Goal: Task Accomplishment & Management: Manage account settings

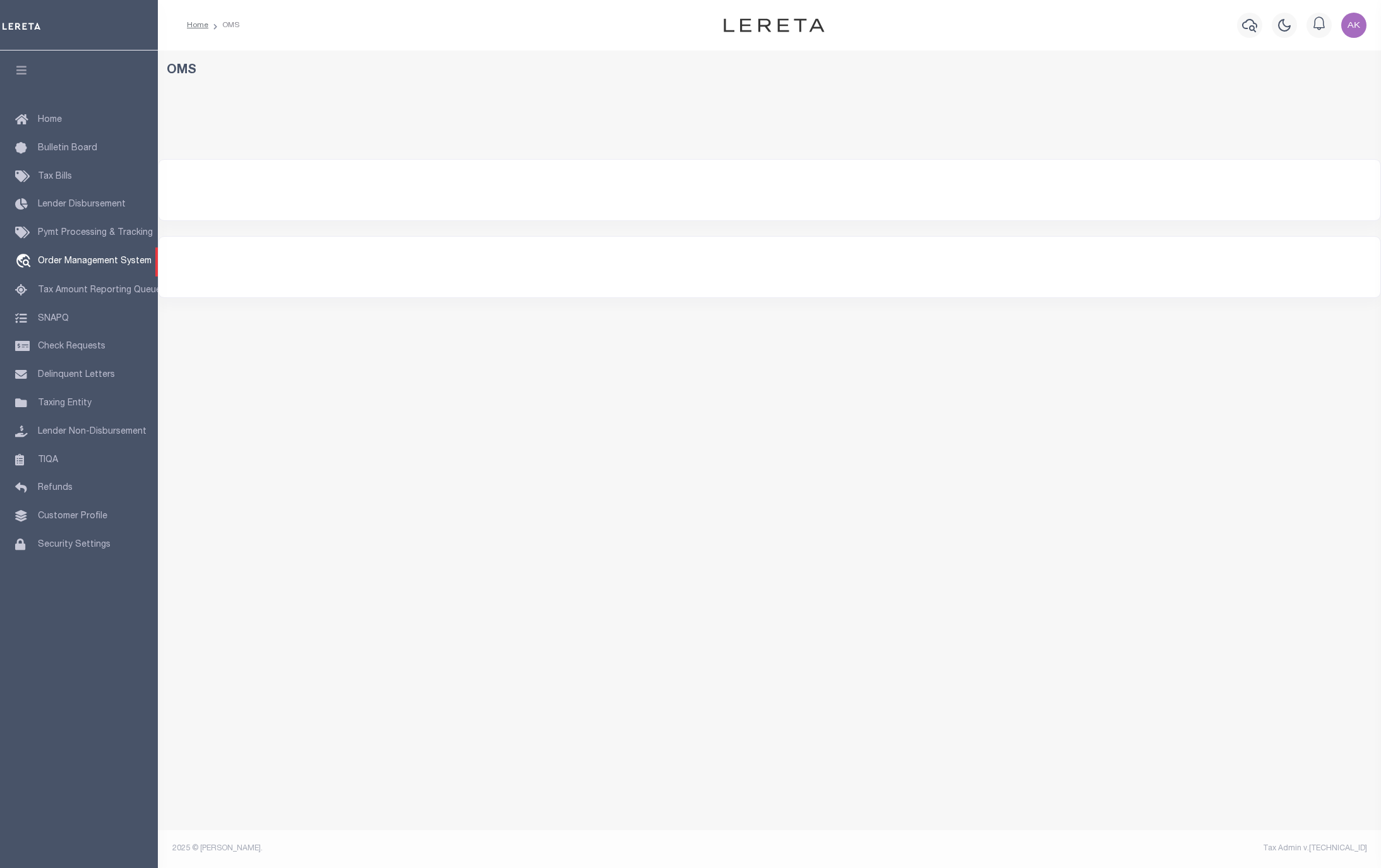
select select "200"
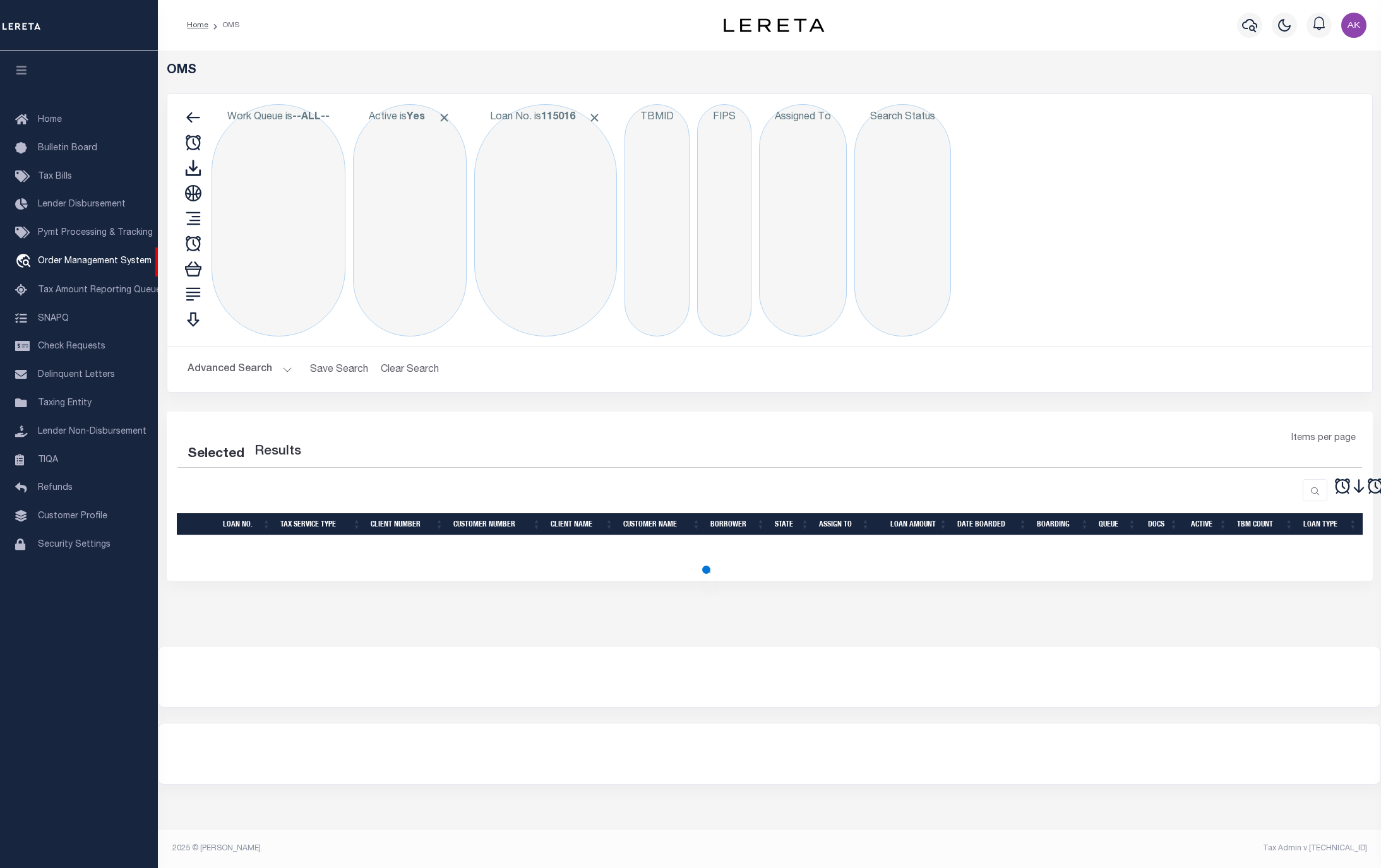
select select "200"
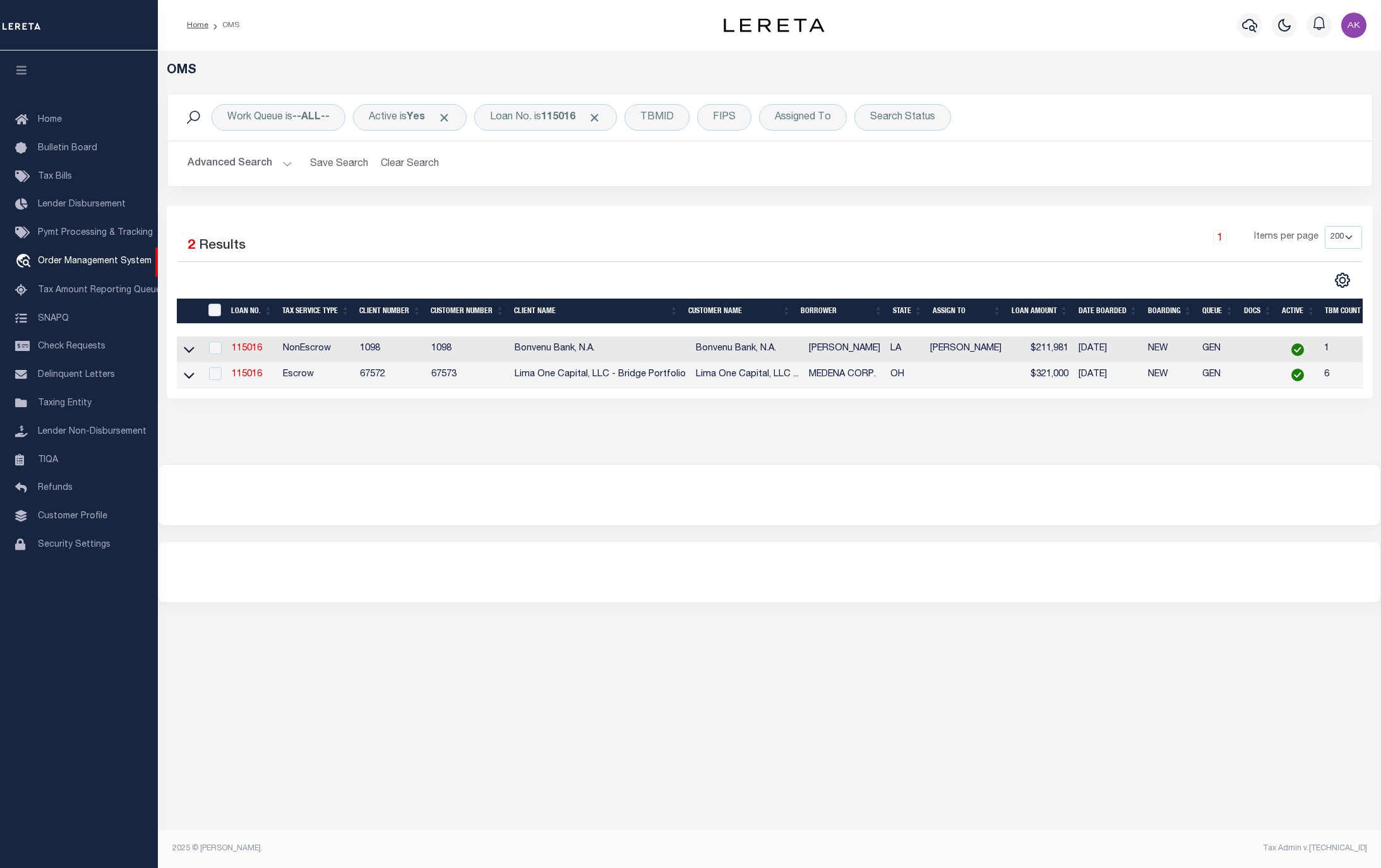
click at [1105, 669] on div "OMS Work Queue is --ALL-- Active is Yes Loan No. is 115016 TBMID FIPS Assigned …" at bounding box center [769, 441] width 1223 height 782
click at [190, 377] on icon at bounding box center [189, 375] width 10 height 13
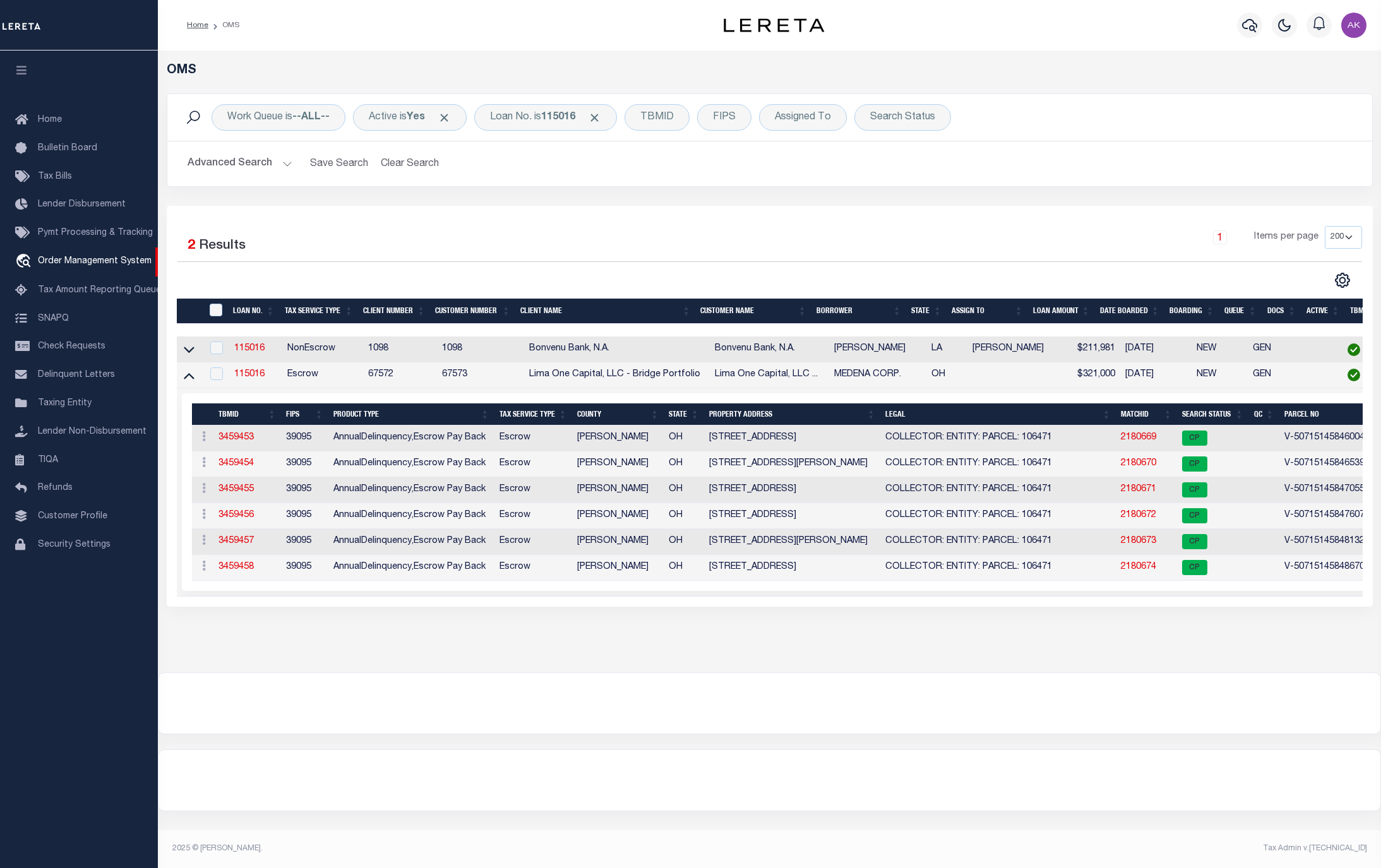
click at [1358, 703] on div at bounding box center [769, 703] width 1221 height 61
click at [1133, 493] on link "2180671" at bounding box center [1138, 489] width 36 height 9
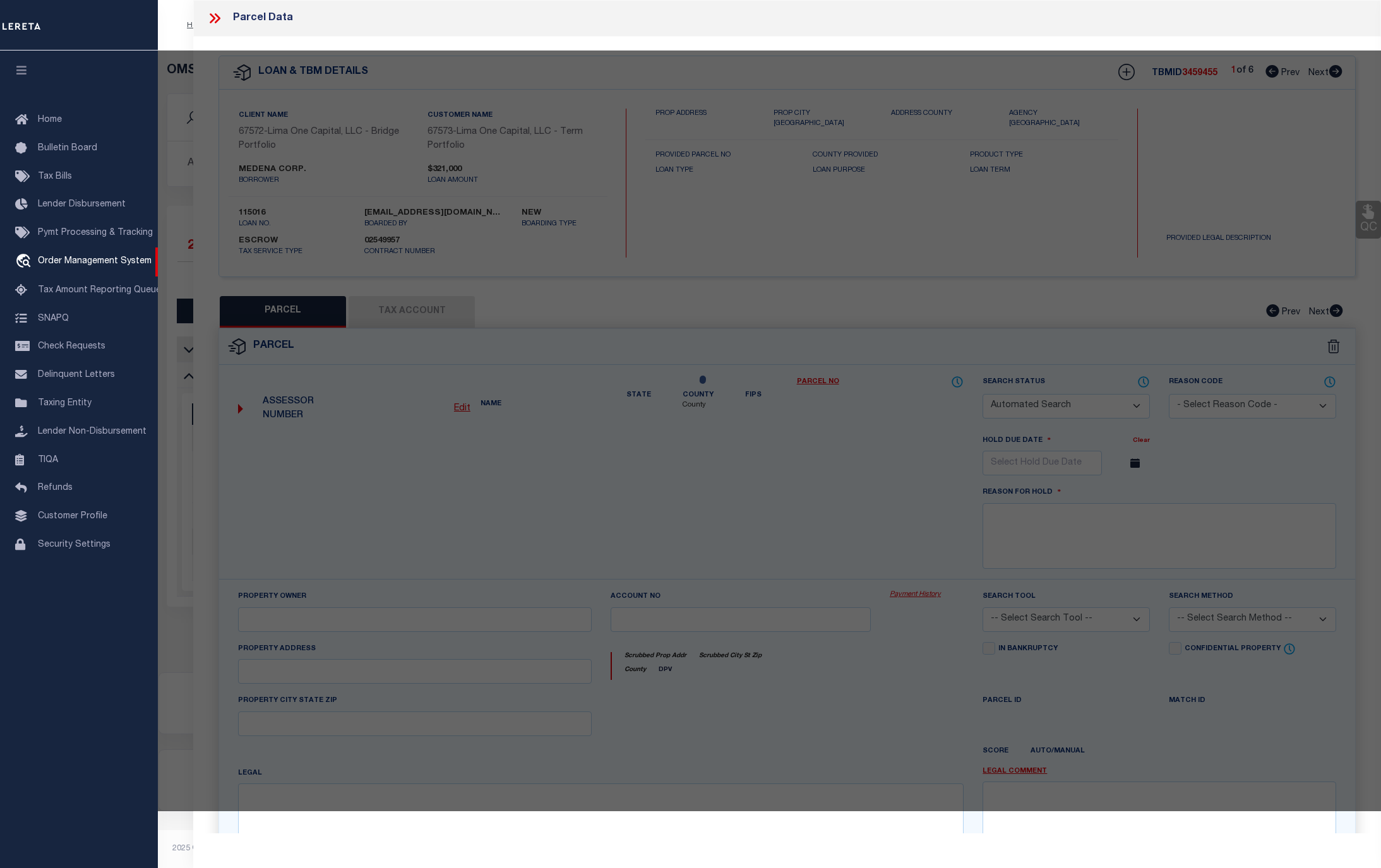
checkbox input "false"
select select "CP"
select select "AGW"
select select
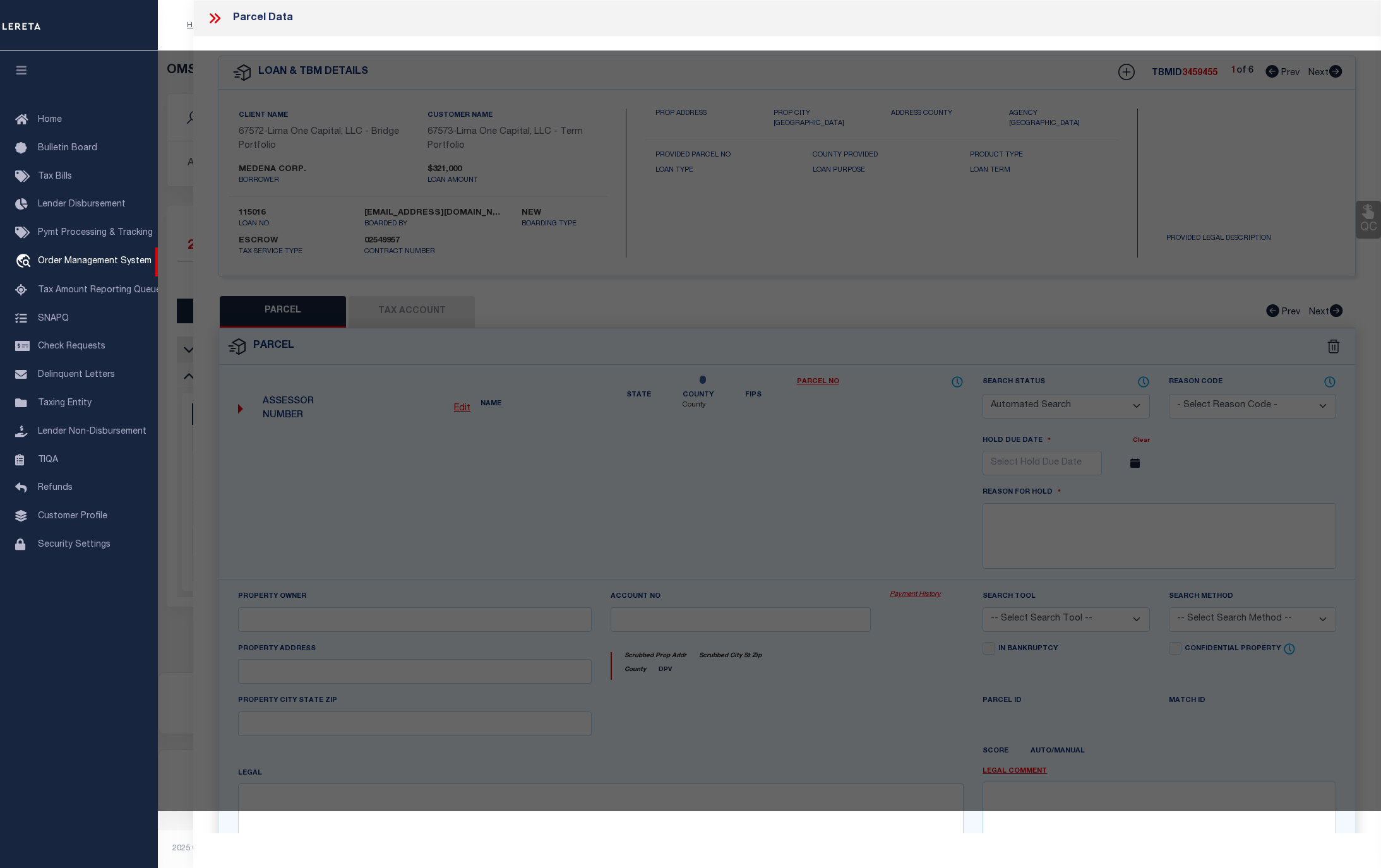
type input "[STREET_ADDRESS]"
checkbox input "false"
type input "TOLEDO OH 43609"
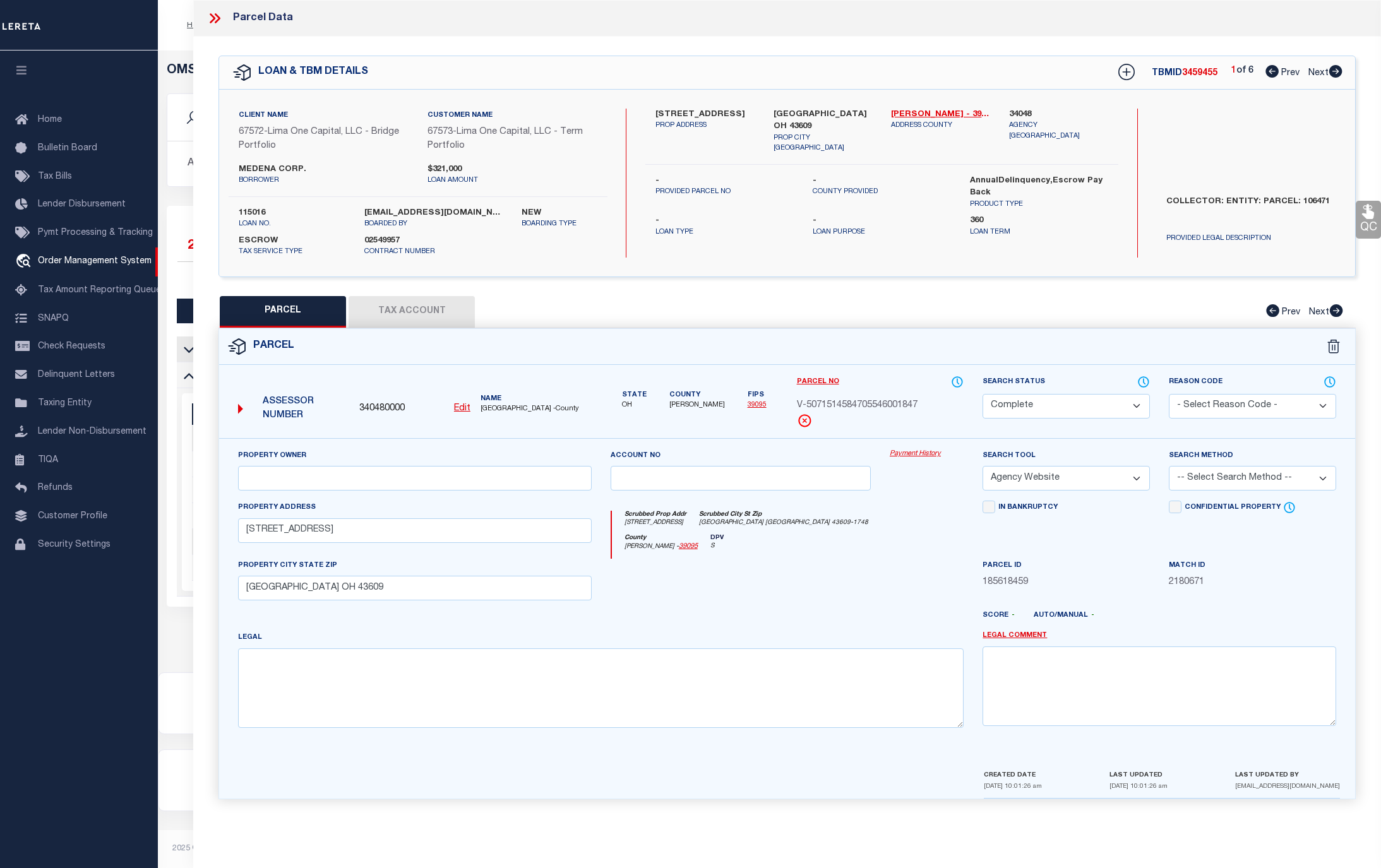
click at [930, 457] on link "Payment History" at bounding box center [926, 454] width 74 height 10
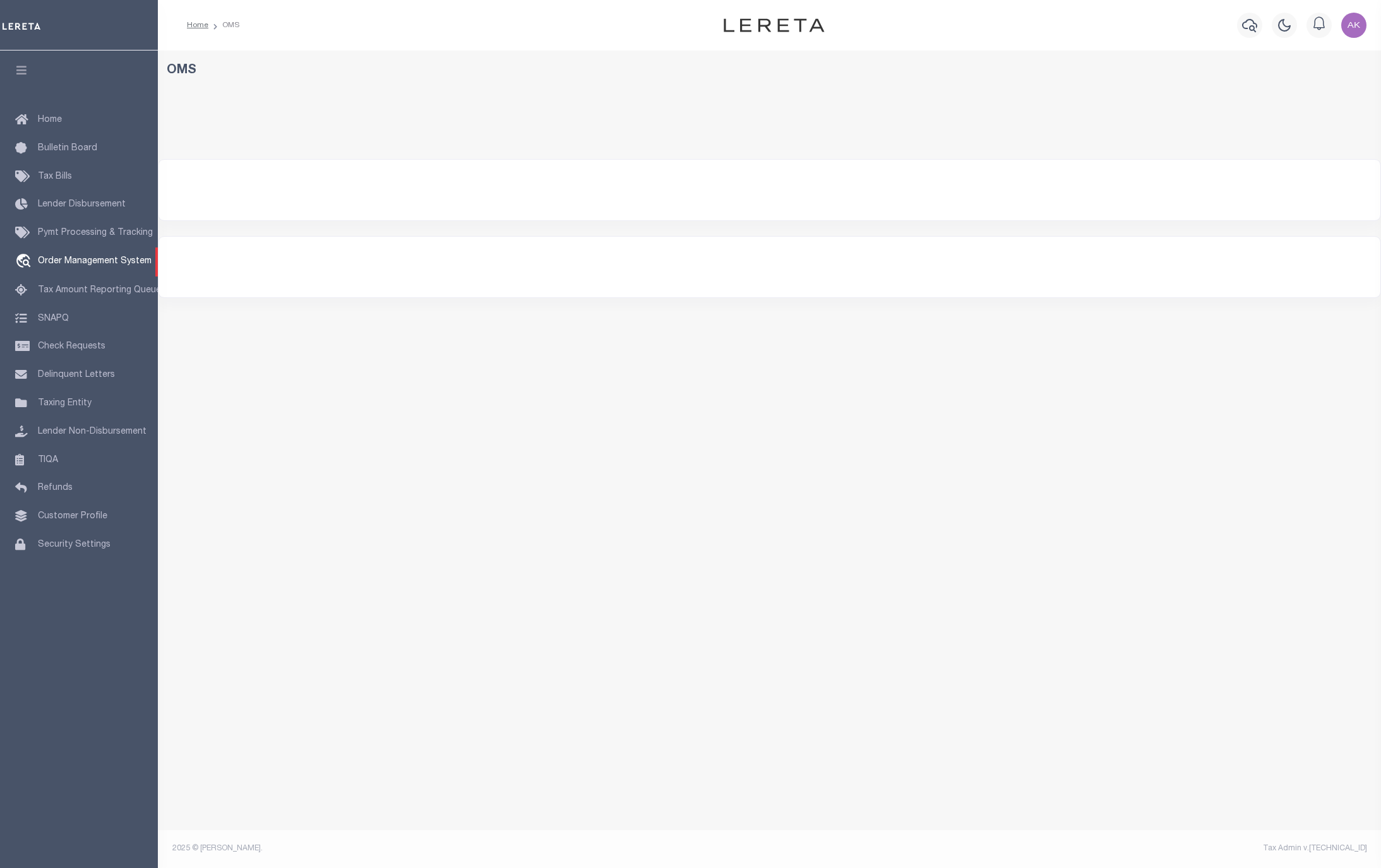
select select "200"
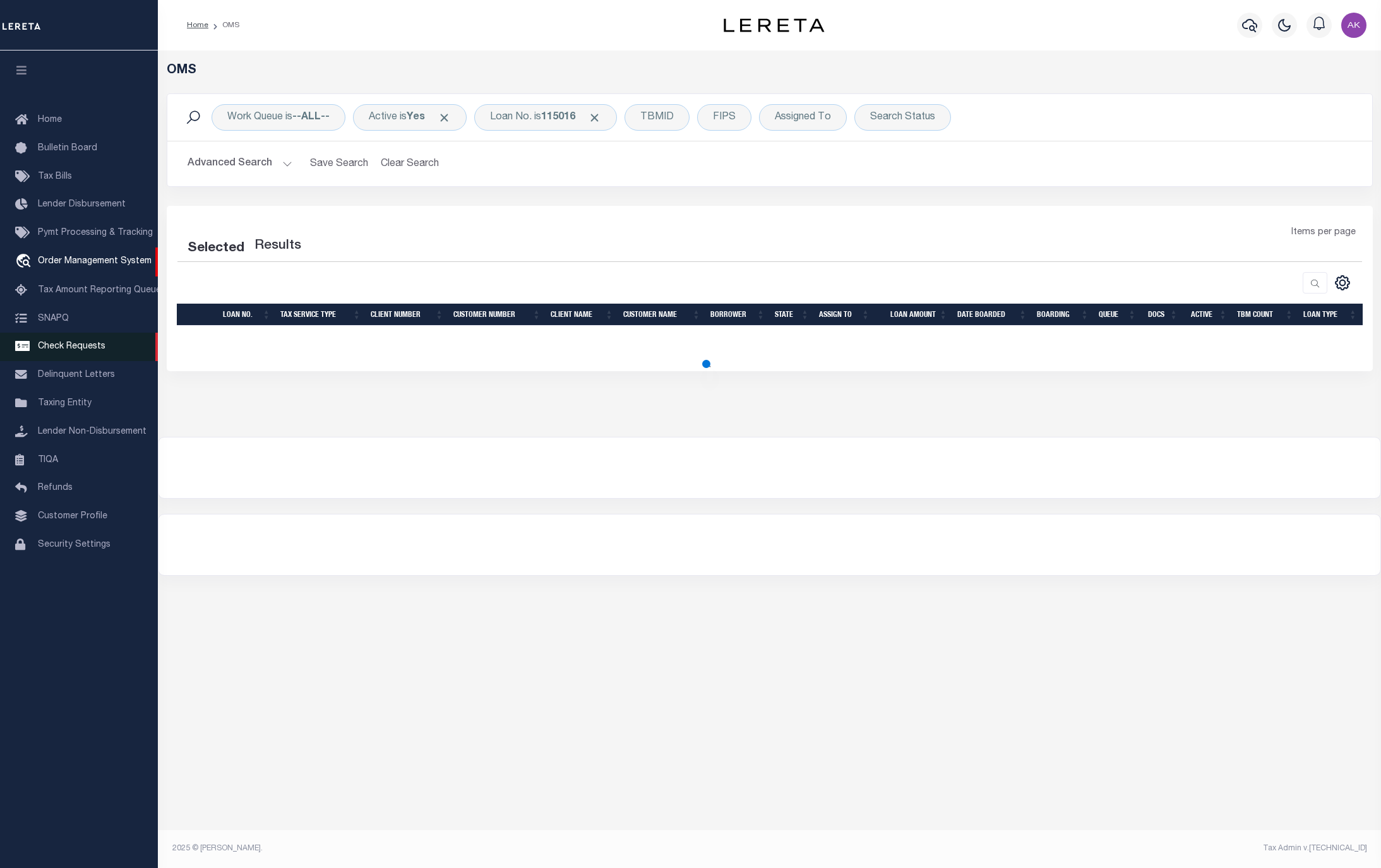
select select "200"
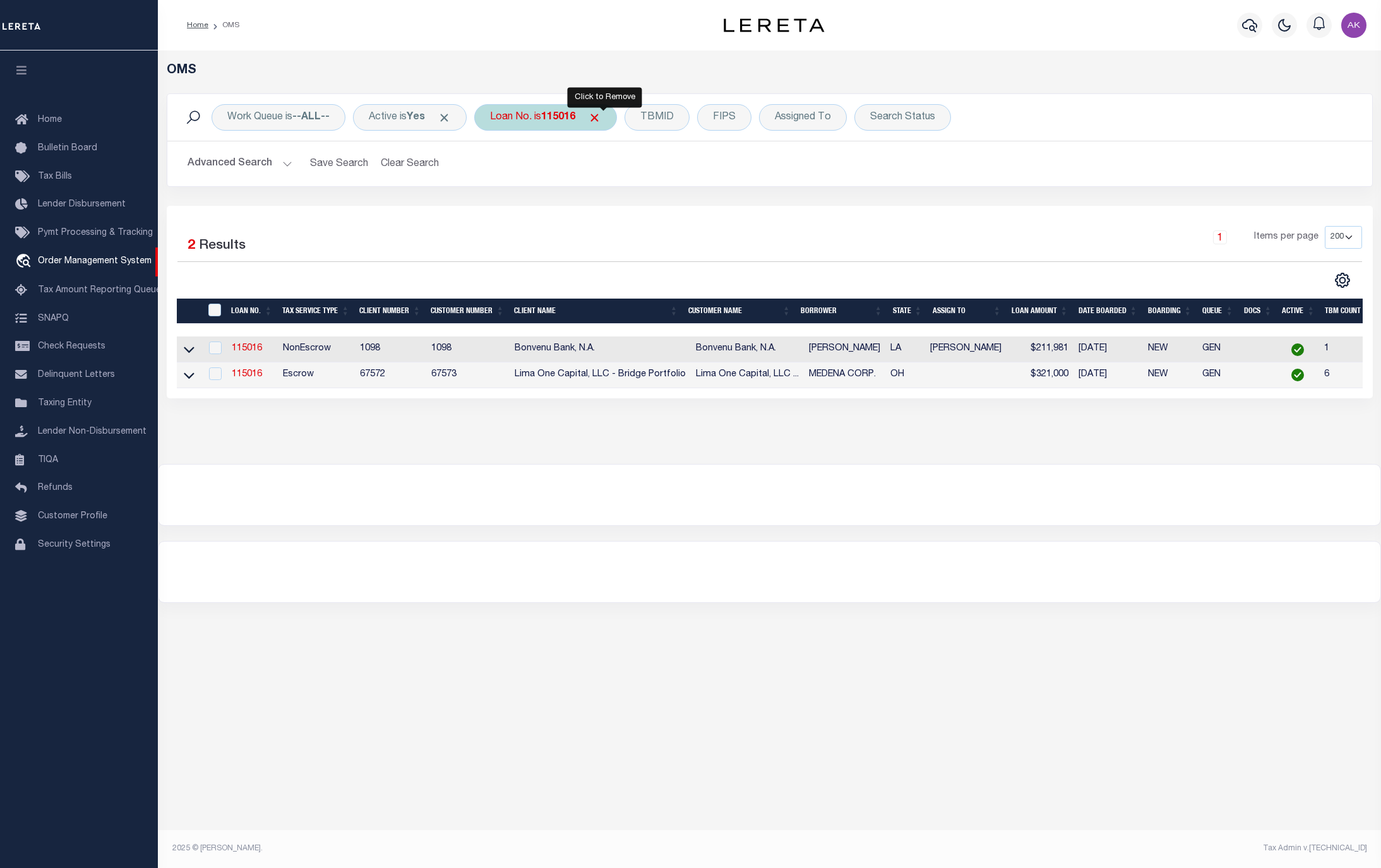
click at [601, 116] on span "Click to Remove" at bounding box center [594, 117] width 13 height 13
click at [523, 110] on div "Loan No." at bounding box center [511, 117] width 73 height 26
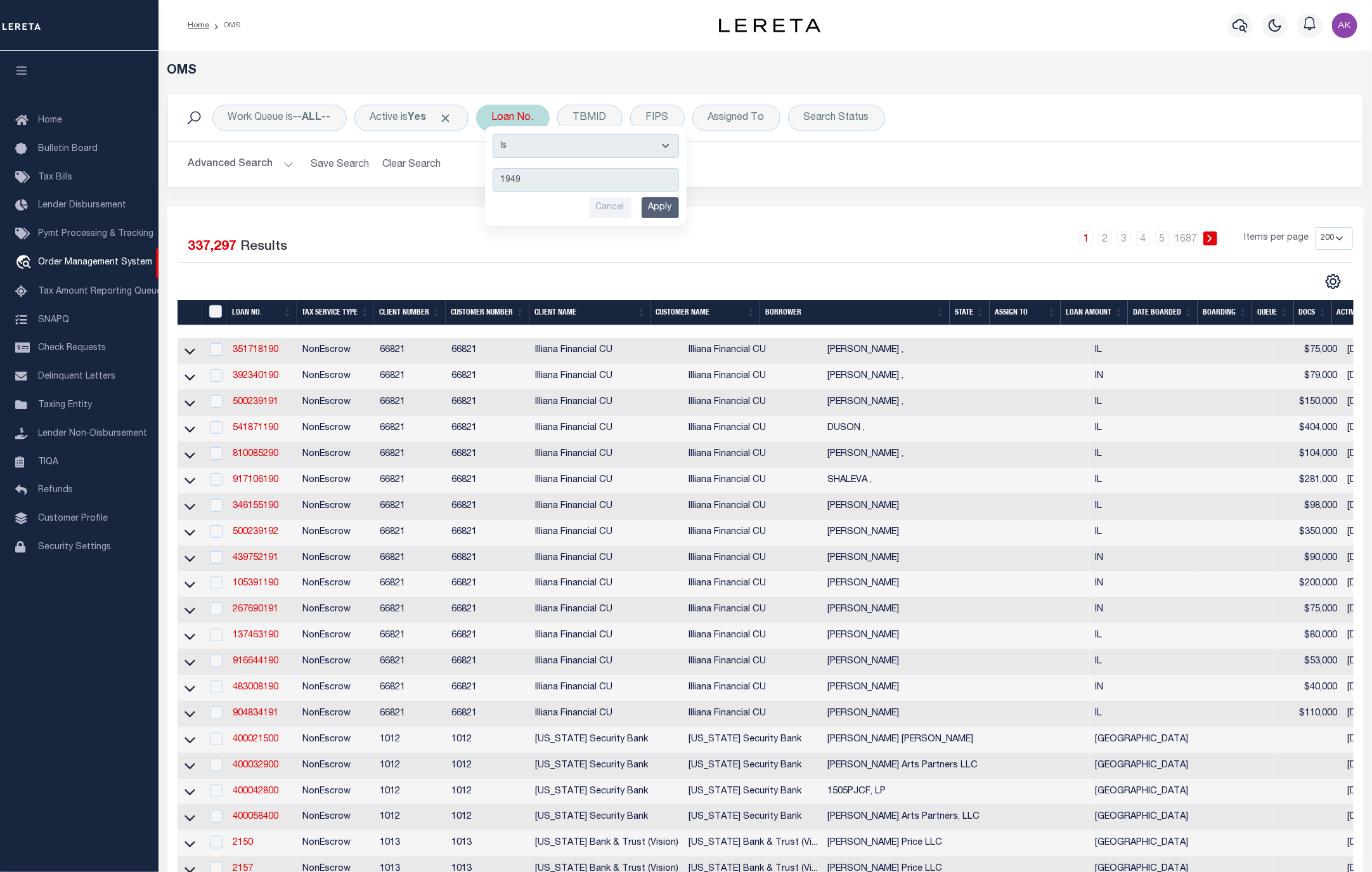
type input "19494"
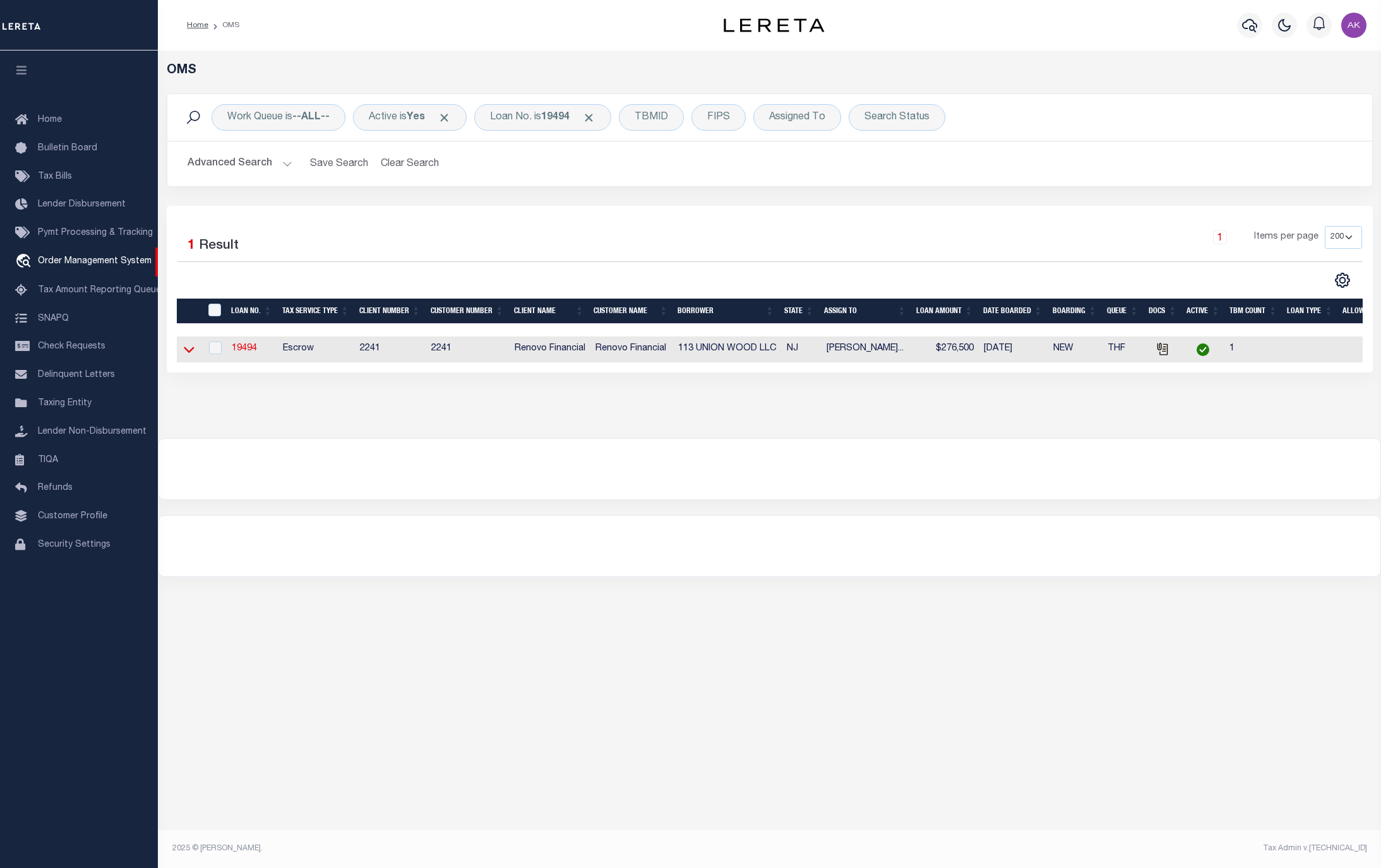
click at [187, 353] on icon at bounding box center [189, 349] width 10 height 6
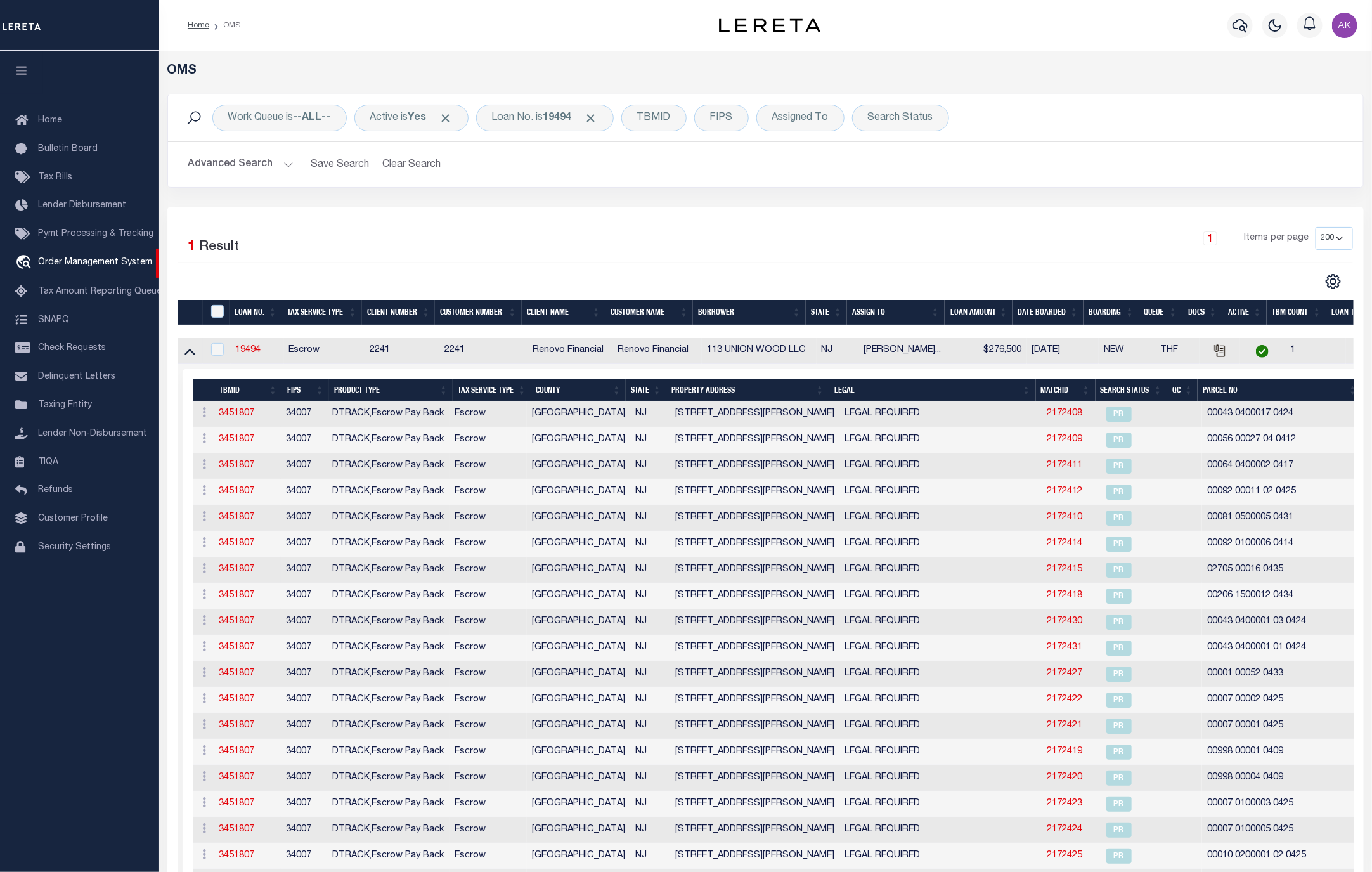
scroll to position [223, 0]
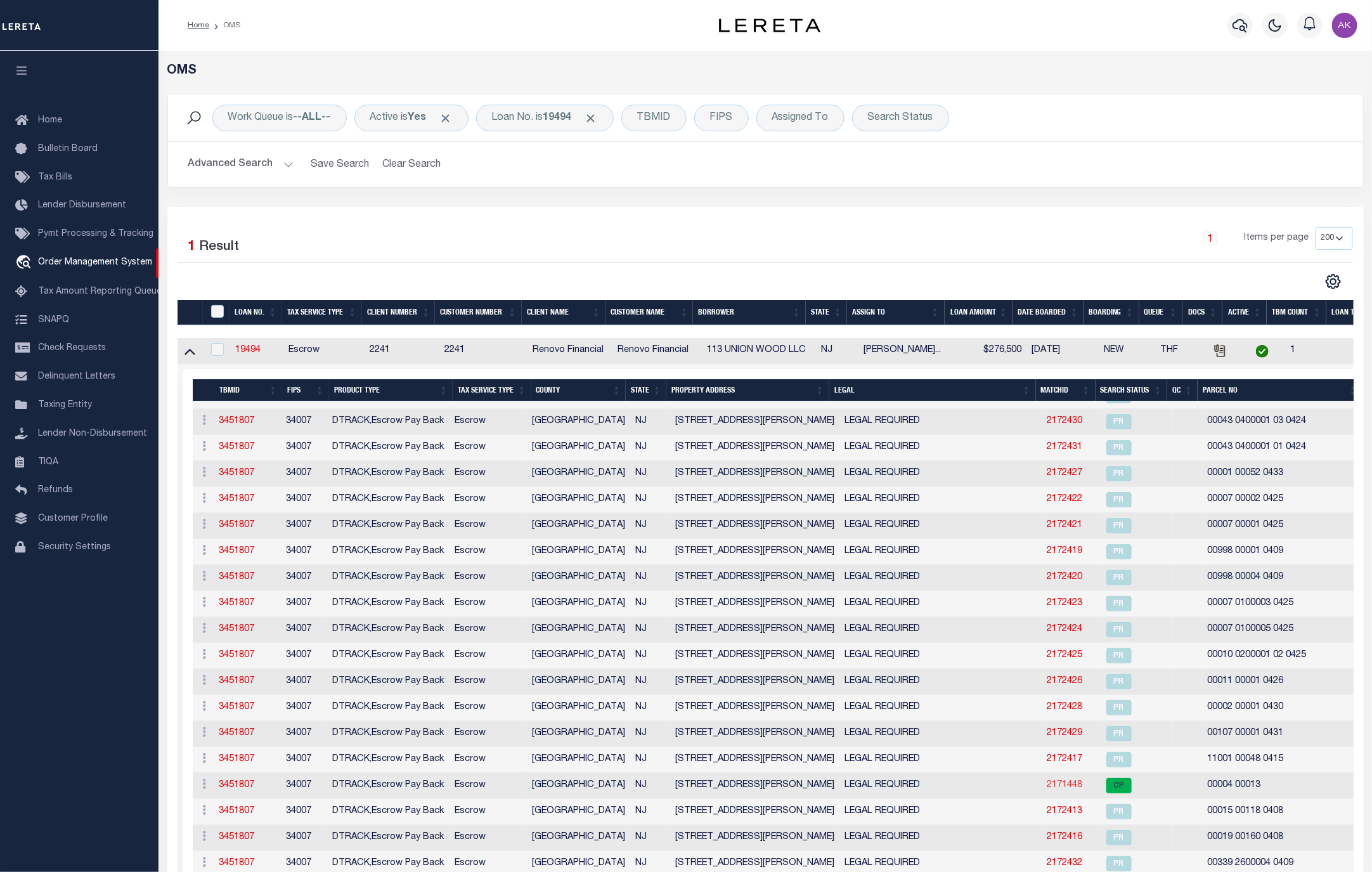
click at [1052, 785] on link "2171448" at bounding box center [1065, 784] width 36 height 9
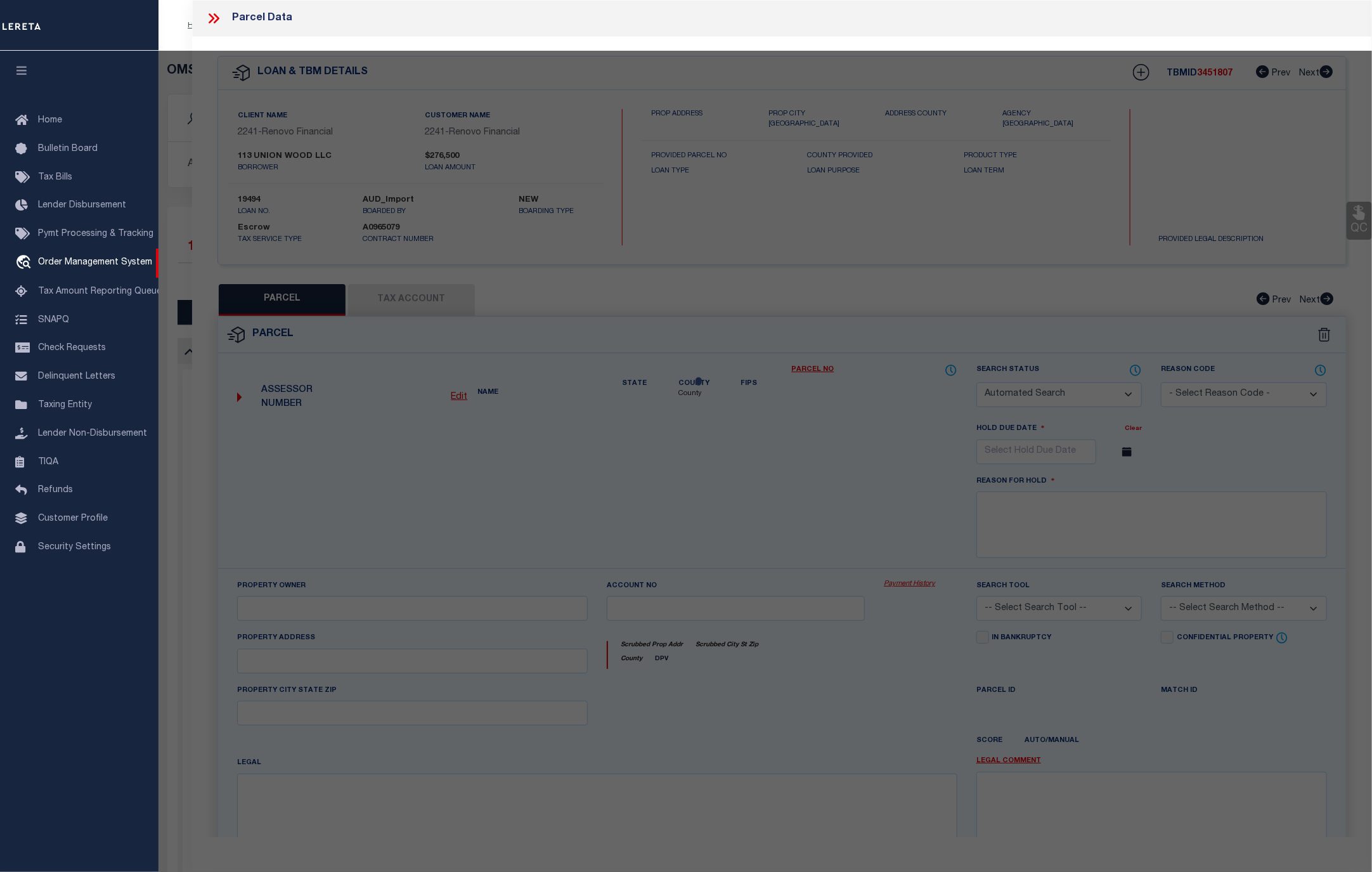
checkbox input "false"
select select "CP"
type input "113 Union Wood Llc"
select select "AGW"
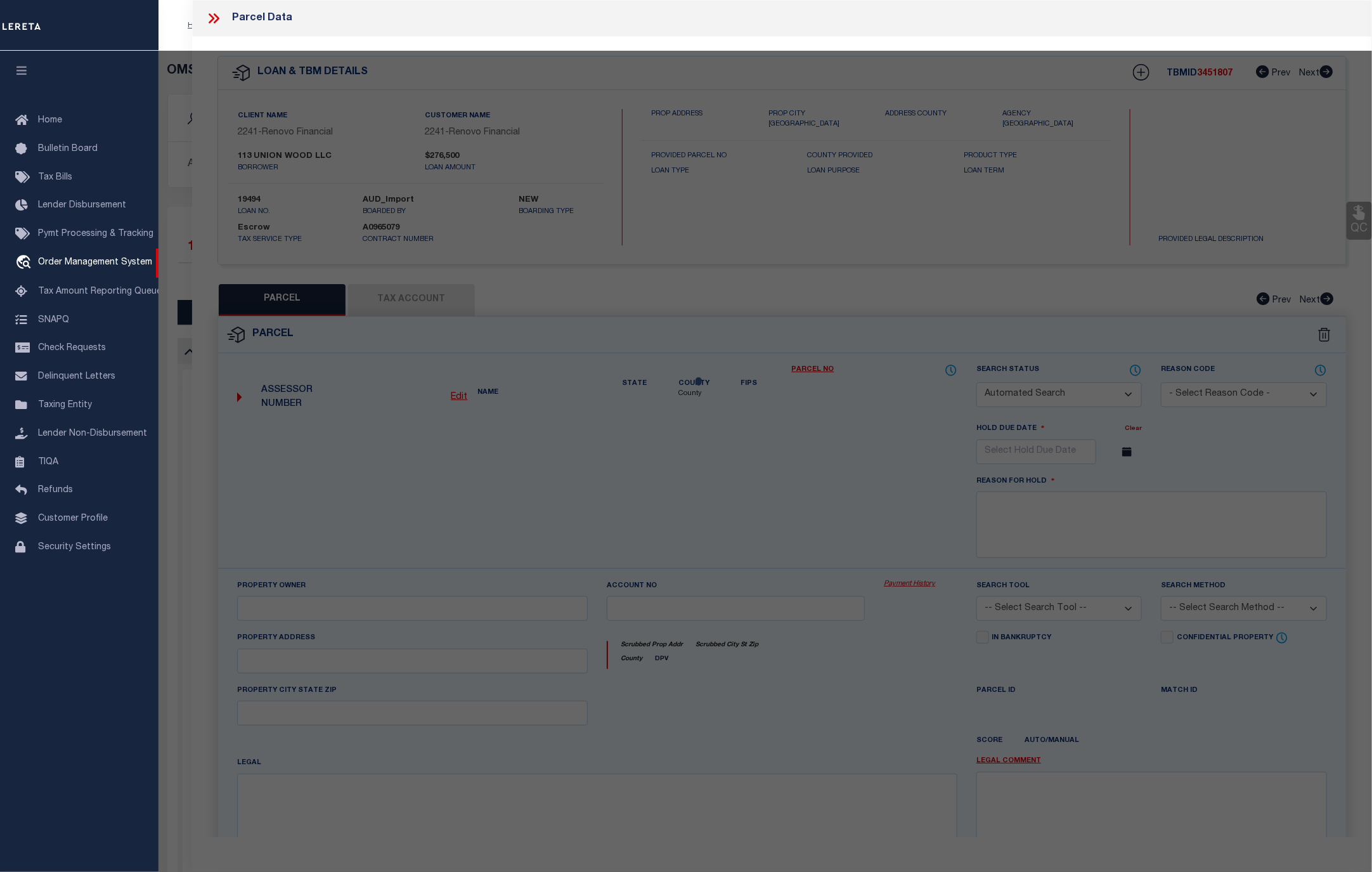
select select "LEG"
type input "1133 HOWARD AVE"
checkbox input "false"
type input "BELLMAWR, NJ 08031"
type textarea "LOT:13 BLK:4"
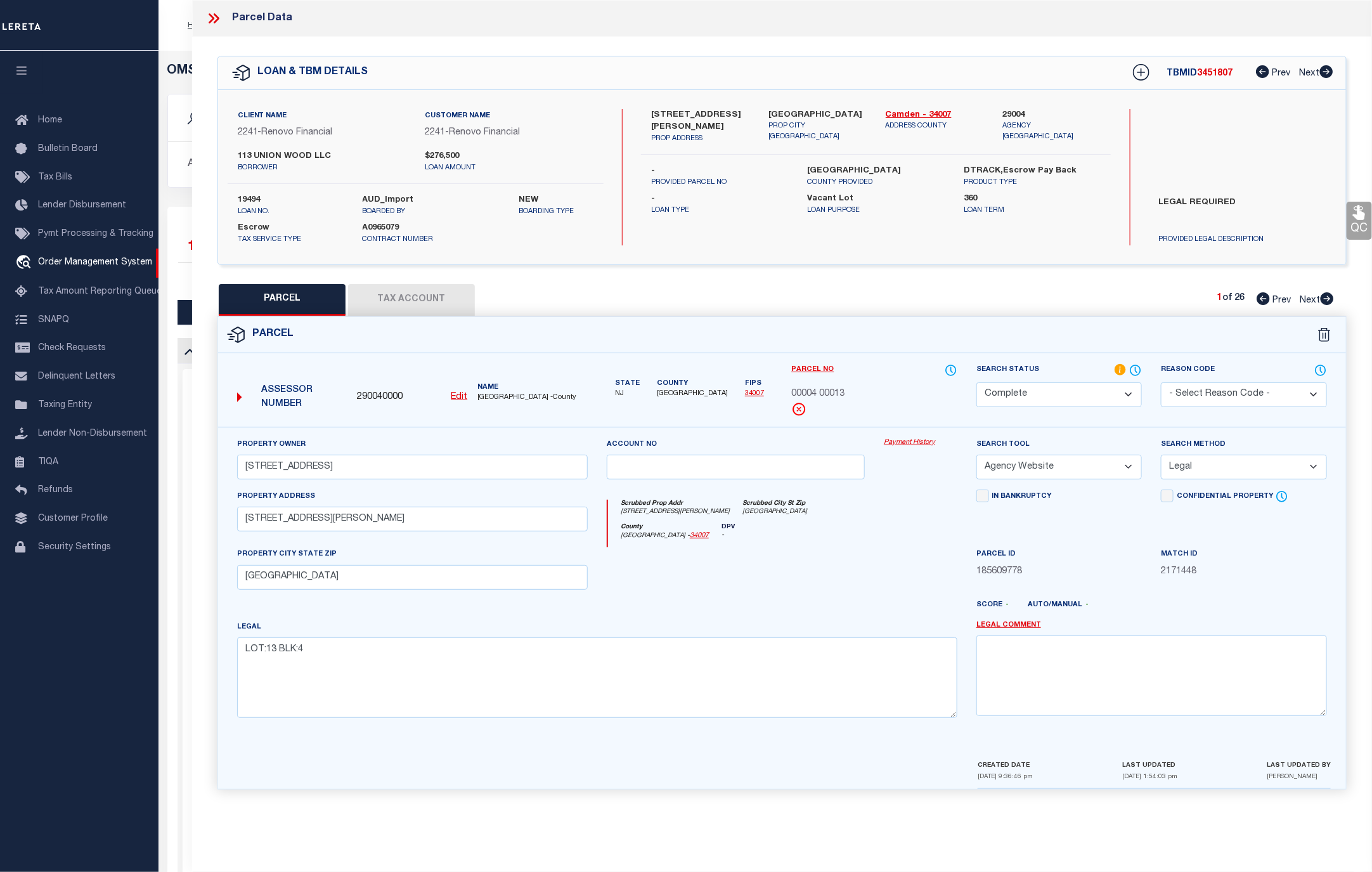
click at [914, 440] on link "Payment History" at bounding box center [921, 443] width 74 height 11
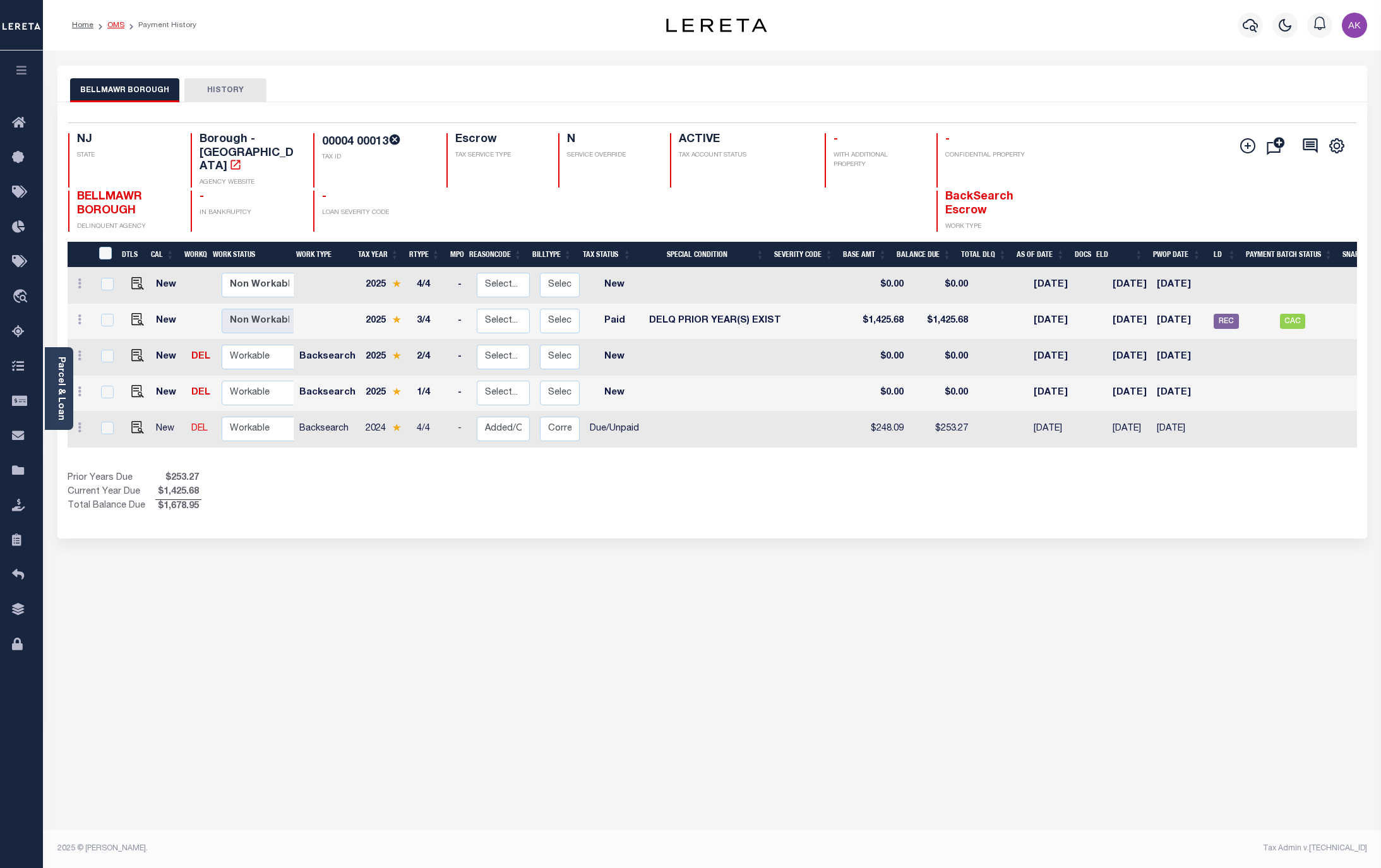
click at [118, 25] on link "OMS" at bounding box center [116, 25] width 17 height 8
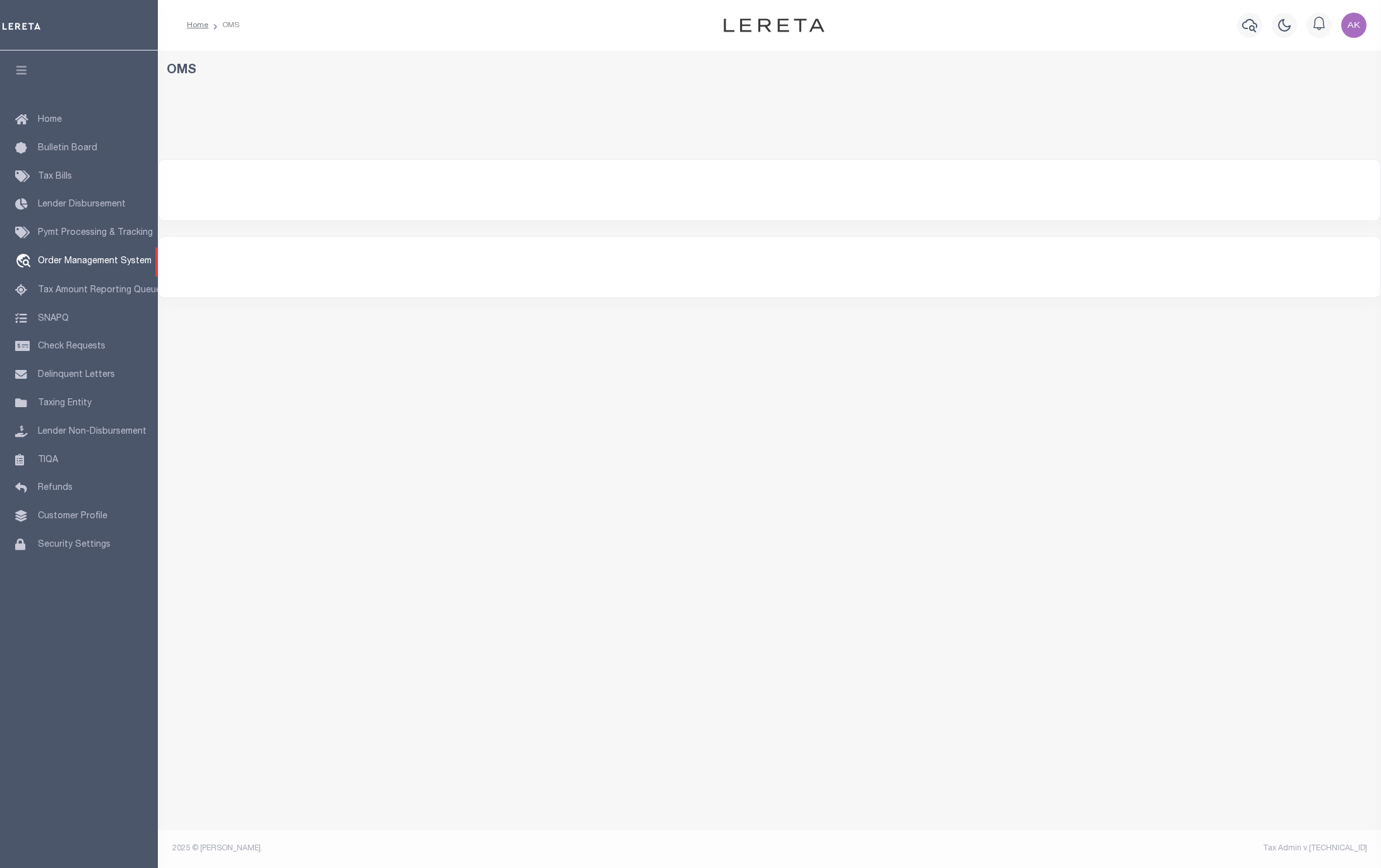
select select "200"
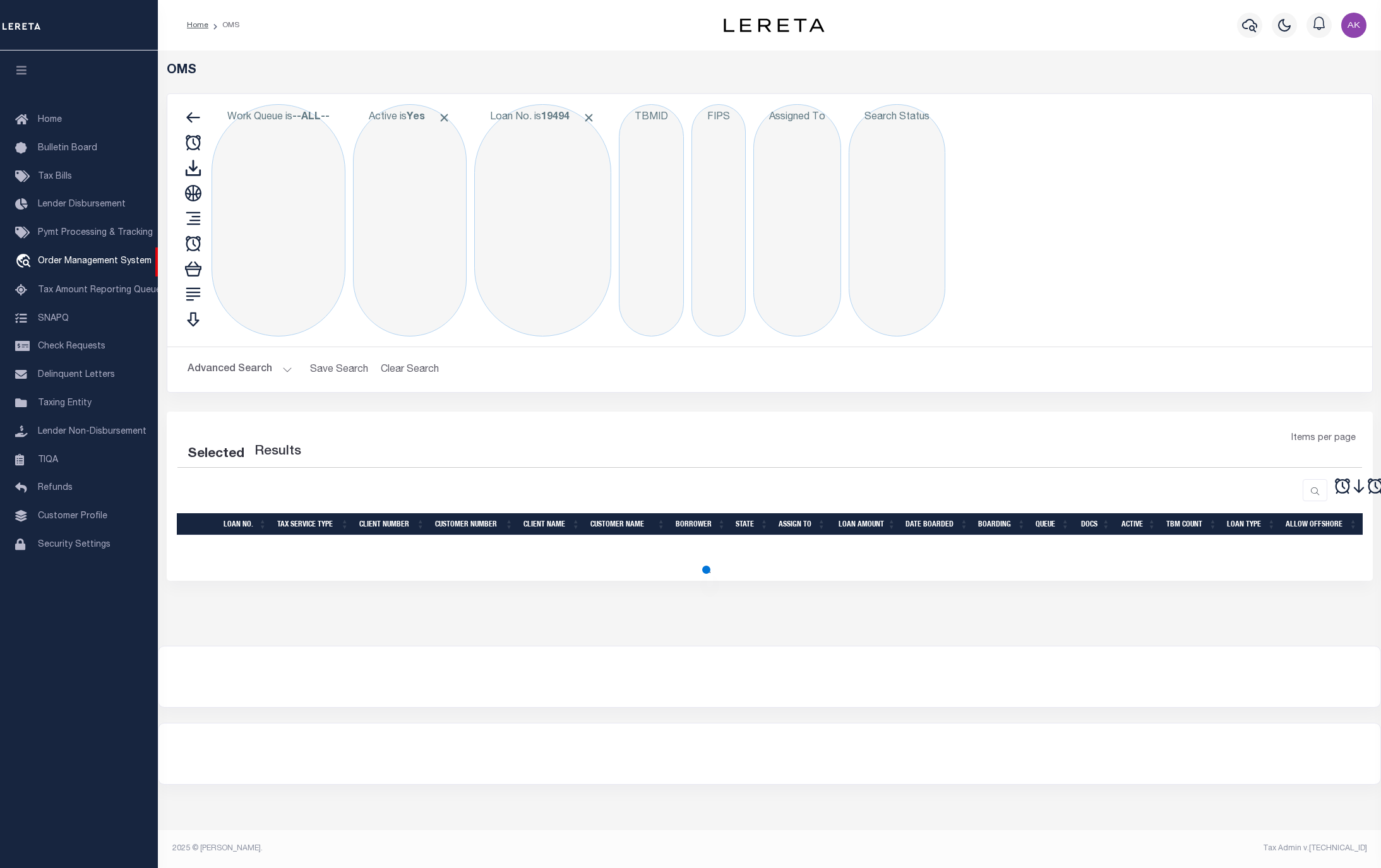
select select "200"
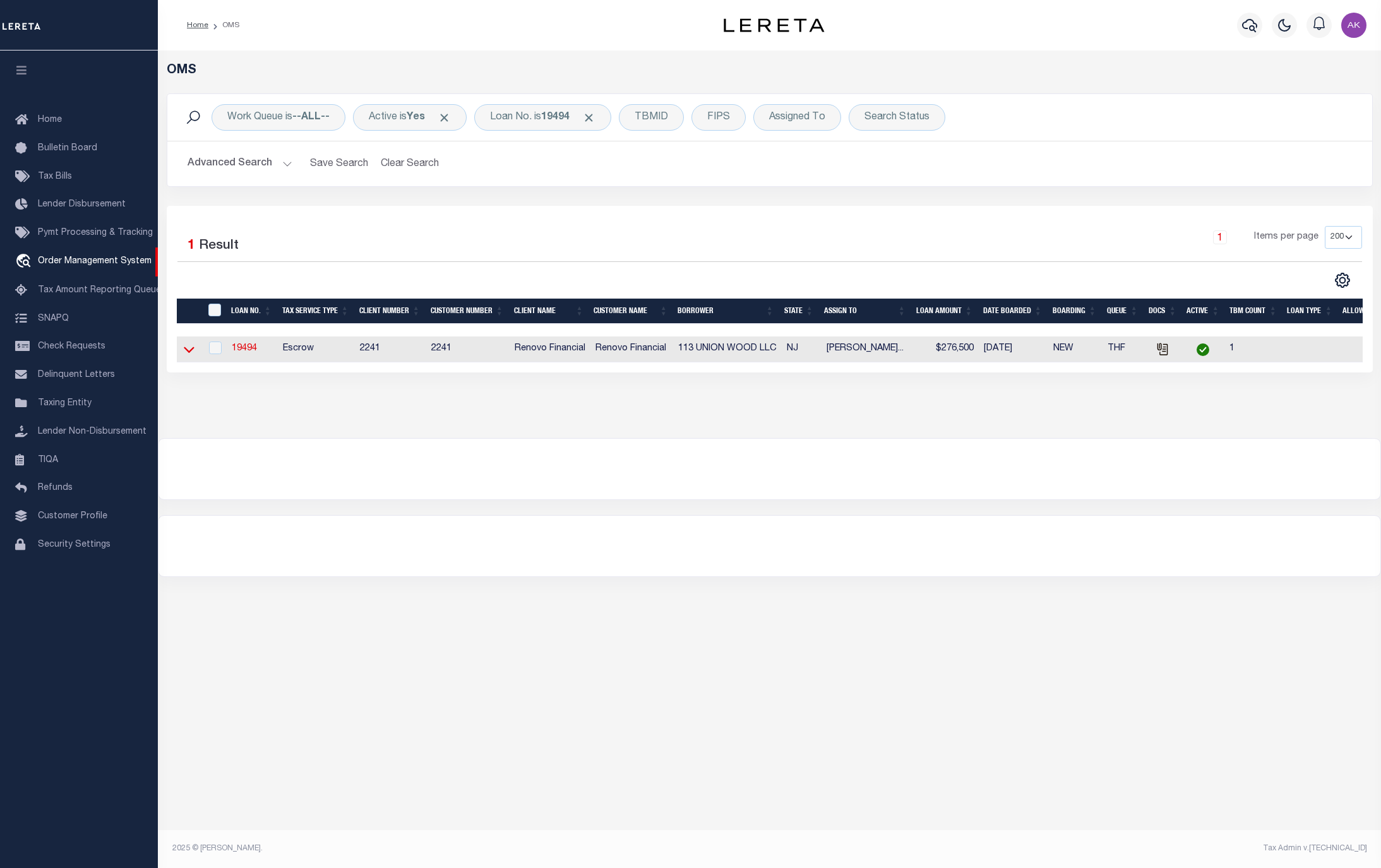
click at [189, 349] on icon at bounding box center [189, 349] width 10 height 13
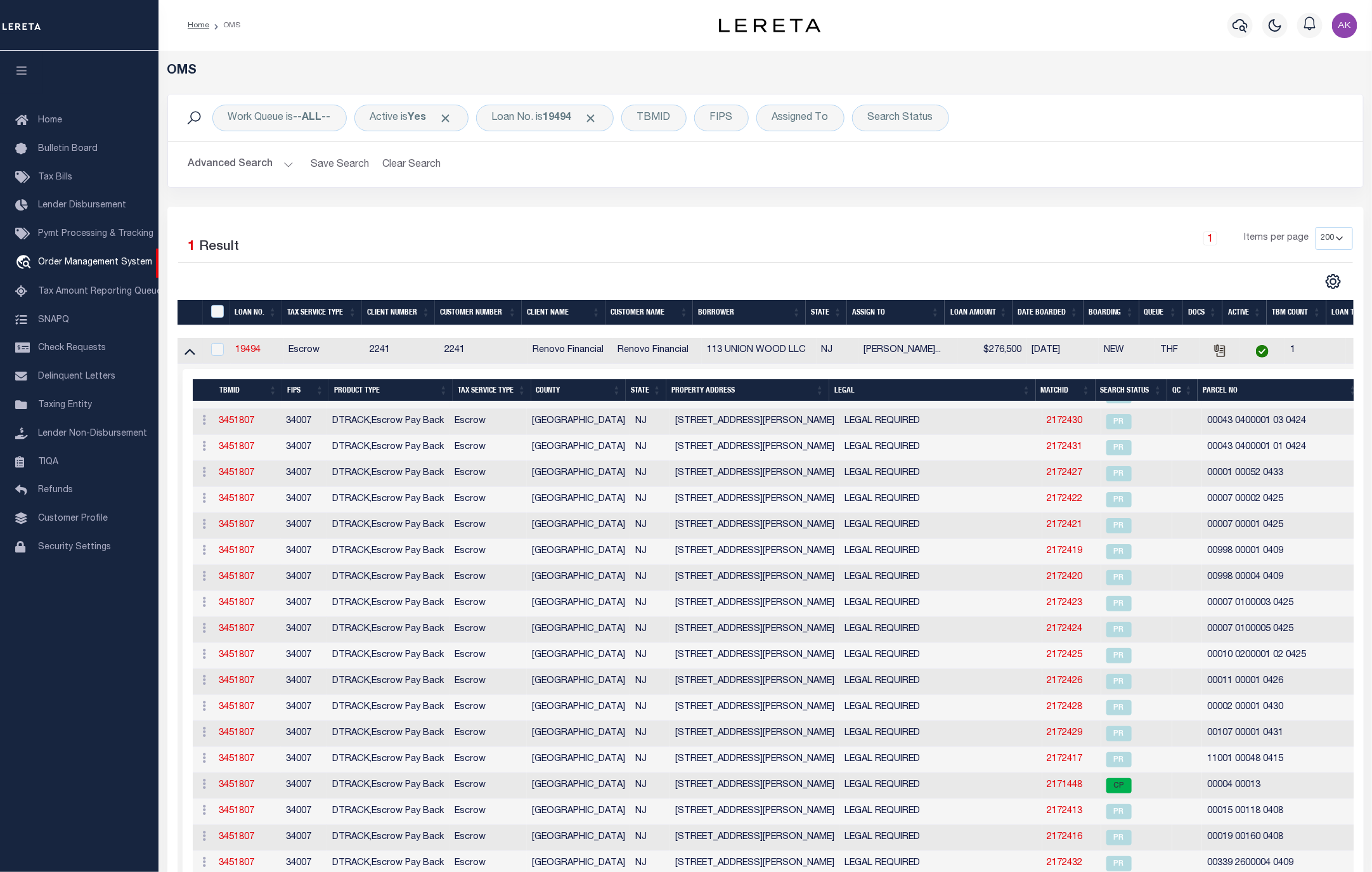
scroll to position [223, 0]
click at [1071, 68] on h5 "OMS" at bounding box center [765, 70] width 1197 height 15
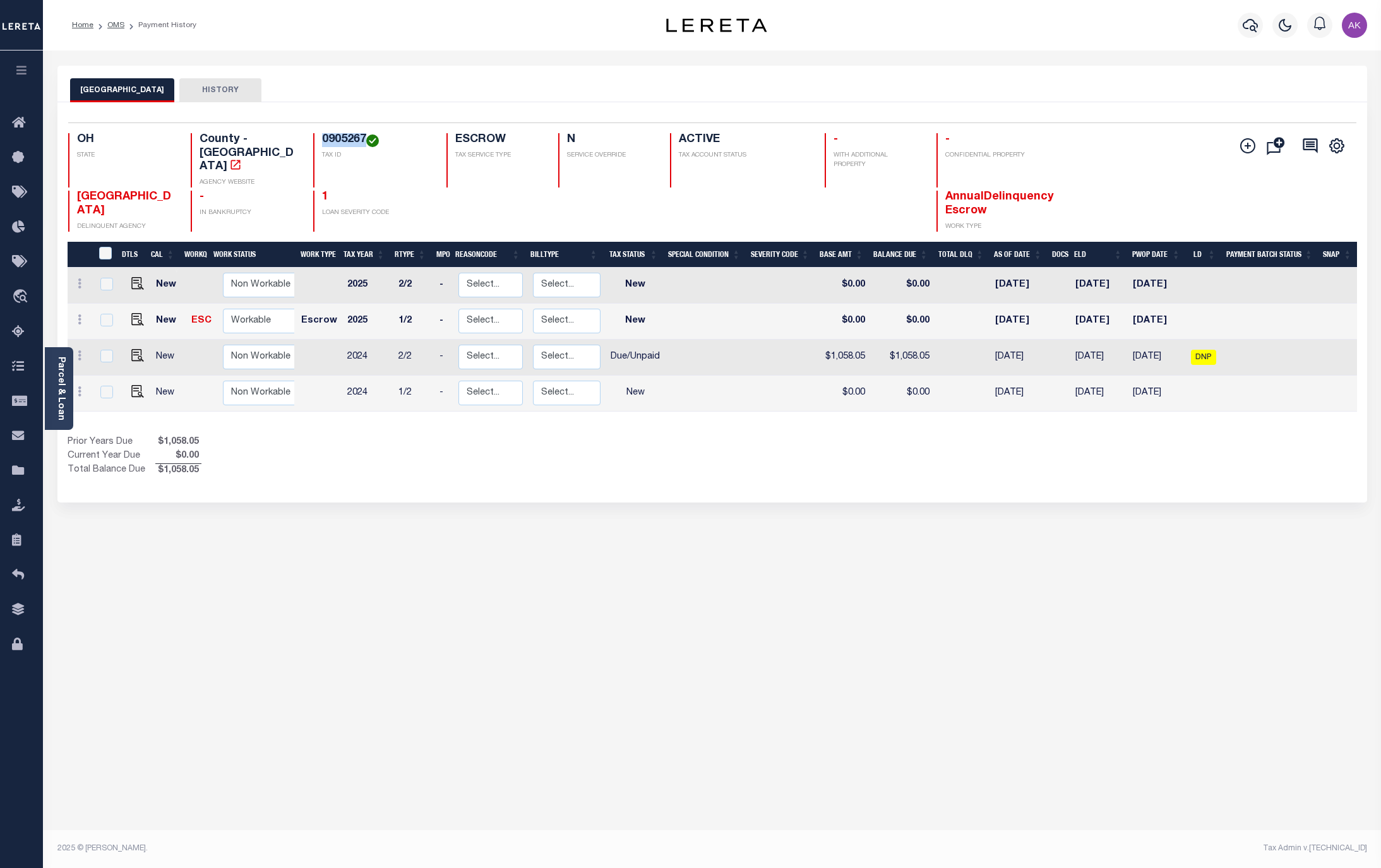
drag, startPoint x: 363, startPoint y: 136, endPoint x: 320, endPoint y: 139, distance: 43.1
click at [320, 139] on div "0905267 TAX ID" at bounding box center [371, 160] width 118 height 54
copy h4 "0905267"
click at [132, 349] on img "" at bounding box center [138, 355] width 12 height 12
checkbox input "true"
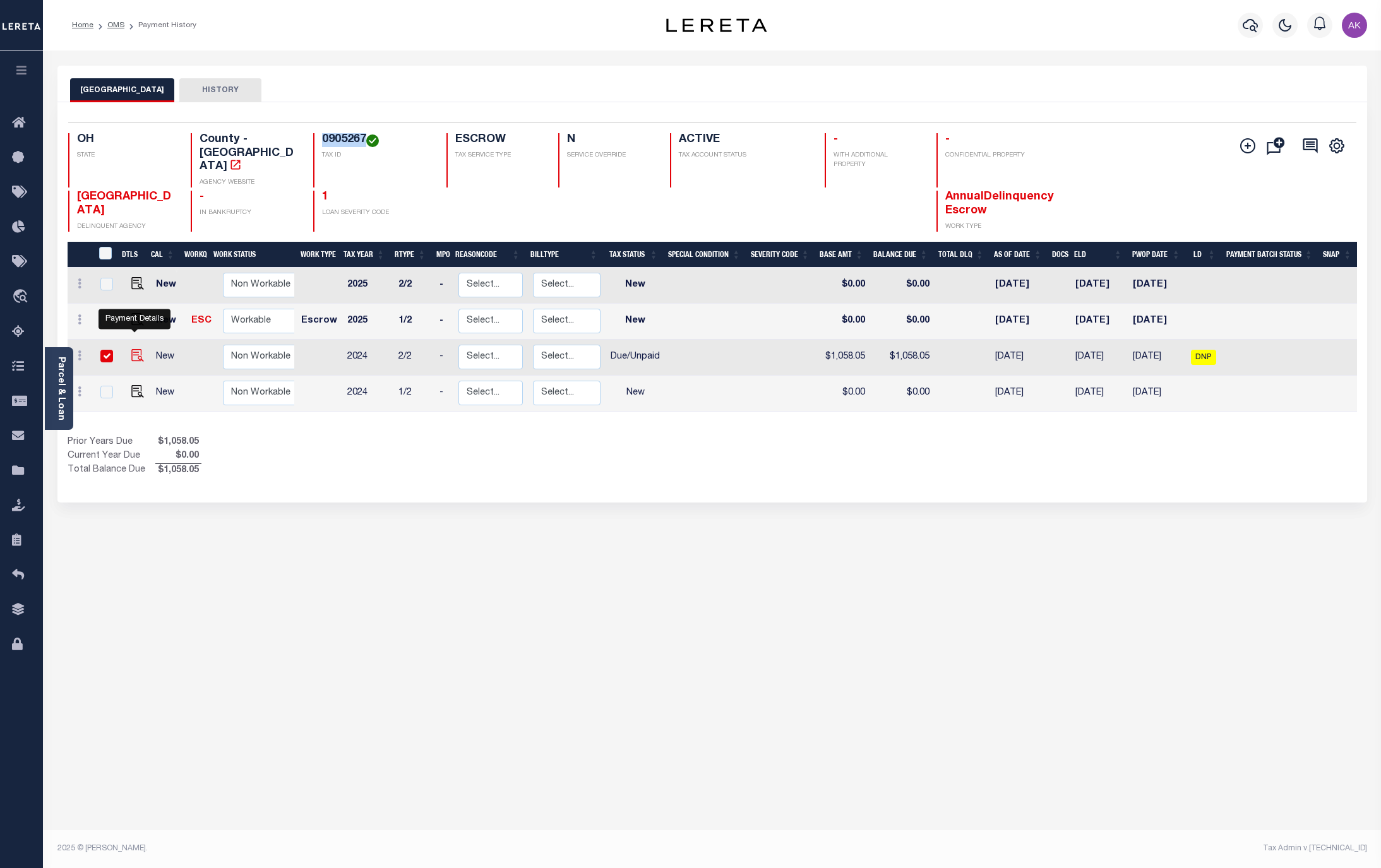
checkbox input "true"
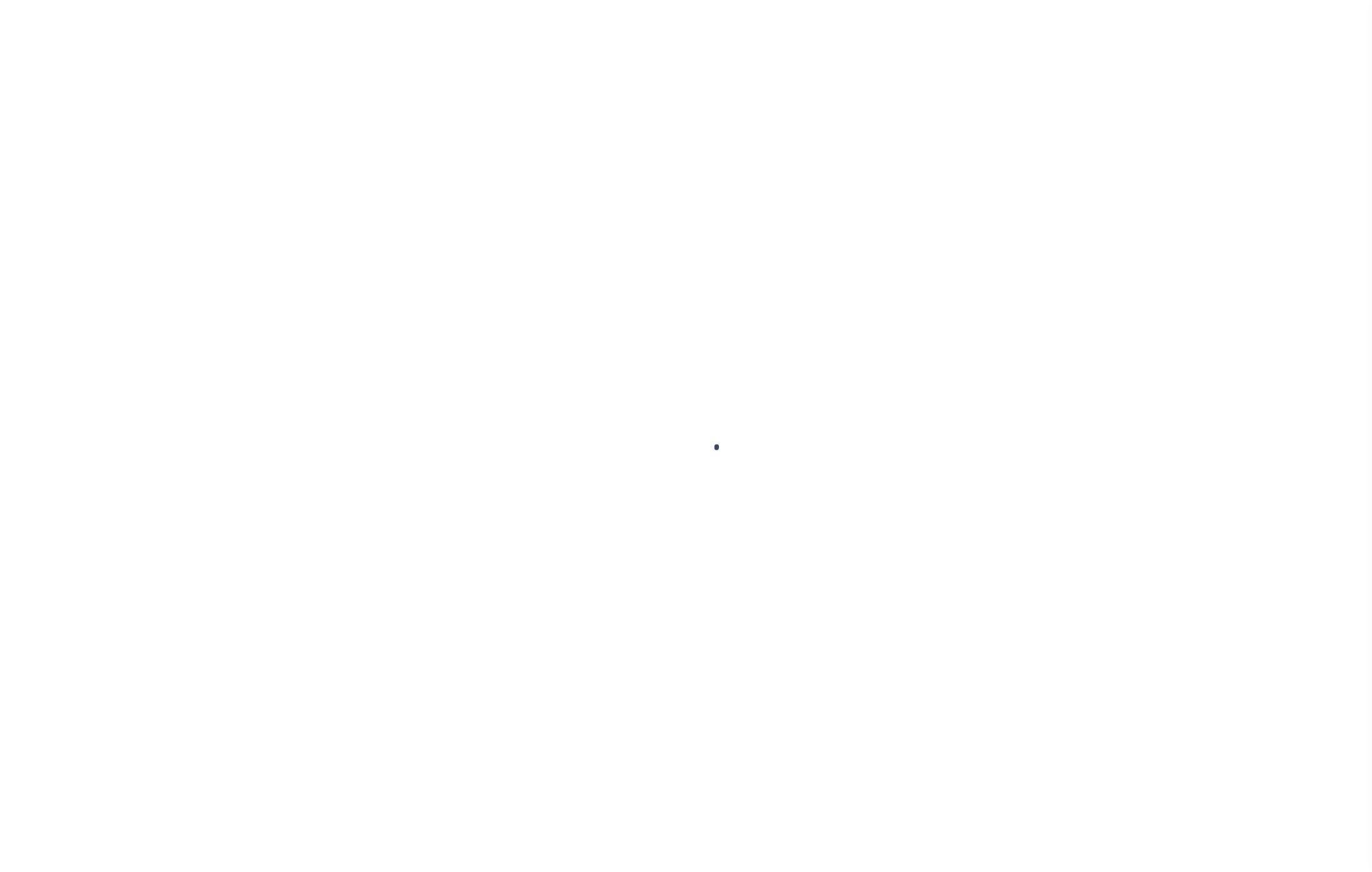
select select "DUE"
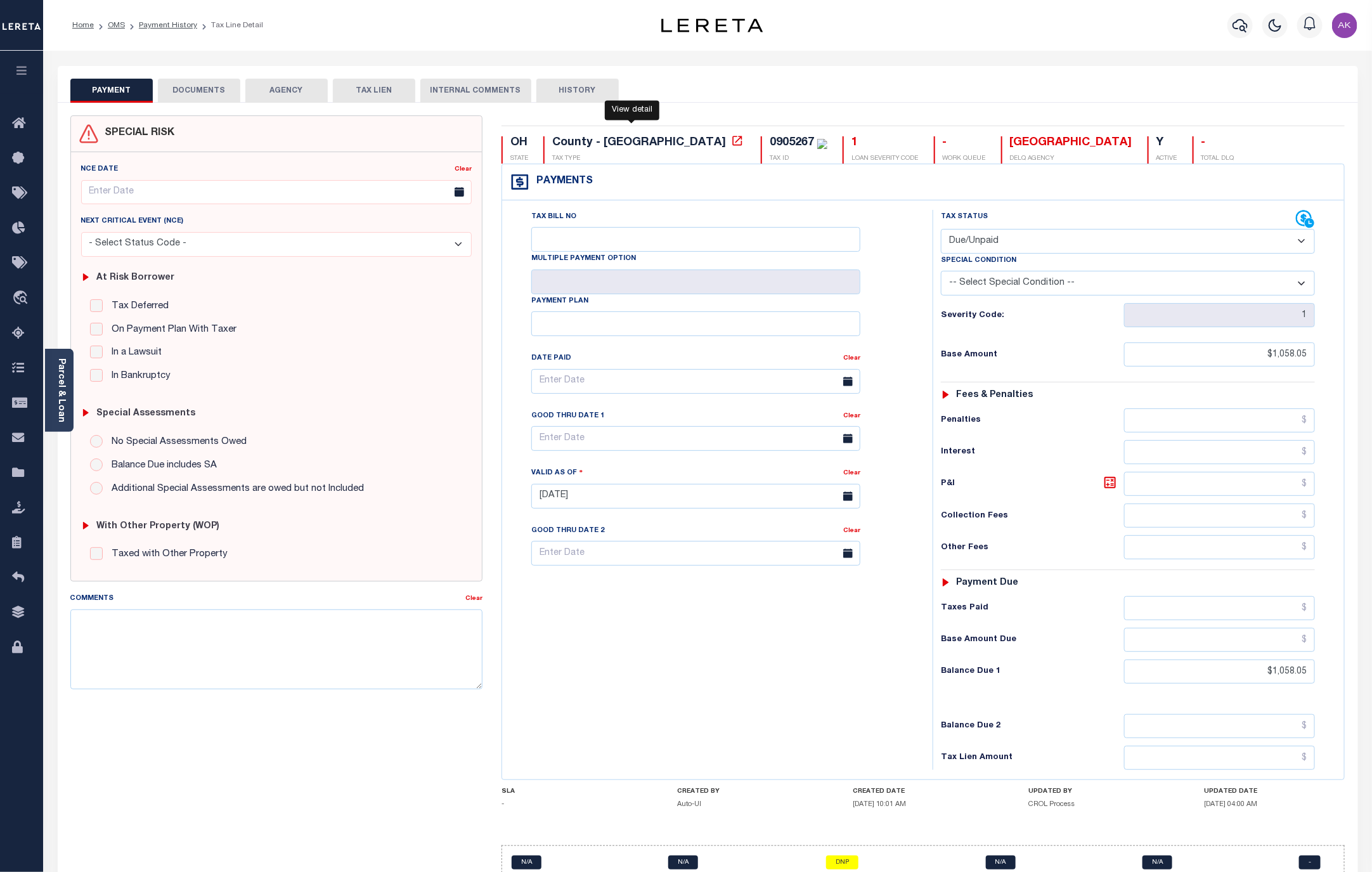
click at [732, 143] on icon at bounding box center [736, 140] width 10 height 10
click at [118, 22] on link "OMS" at bounding box center [116, 25] width 18 height 8
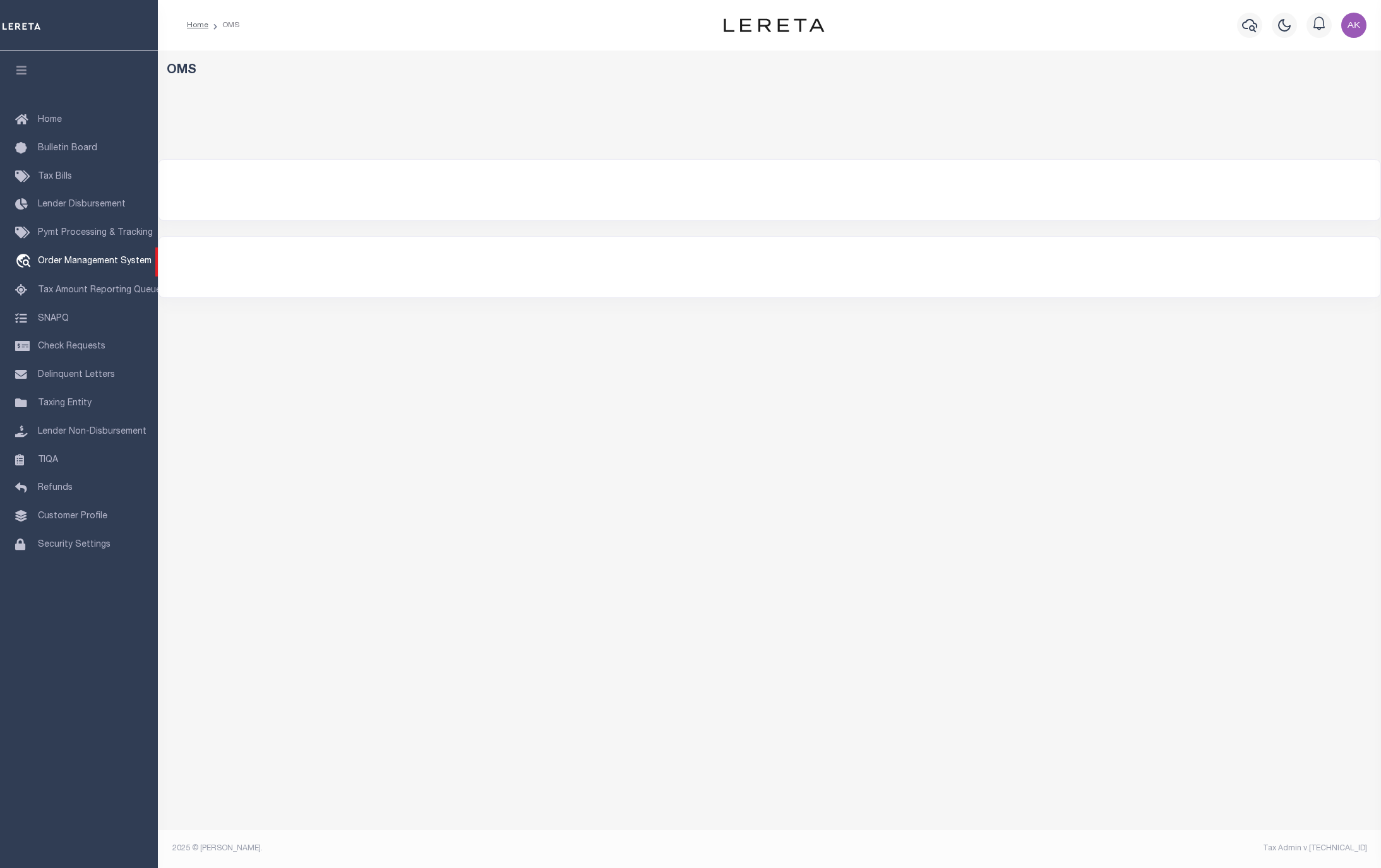
select select "200"
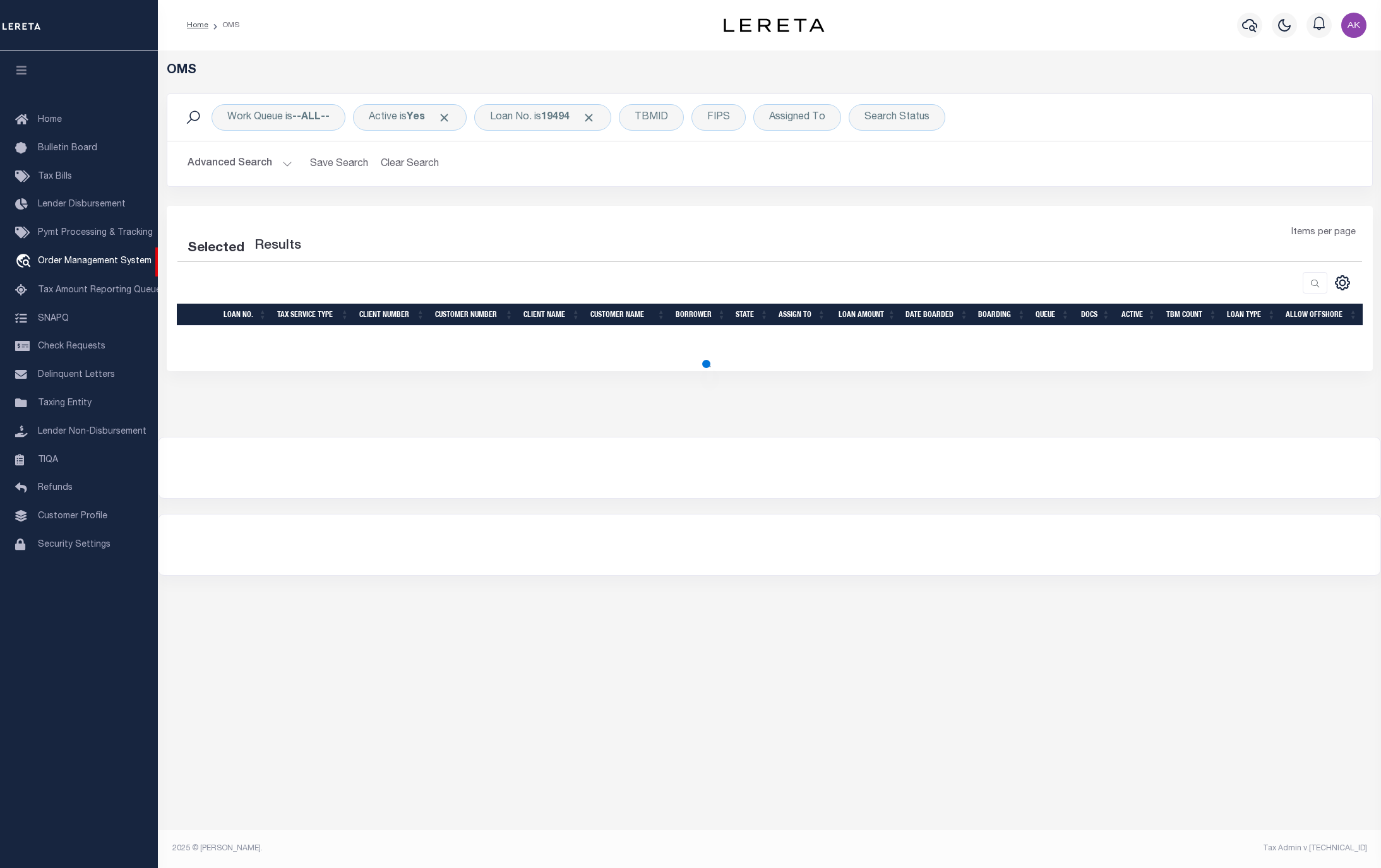
select select "200"
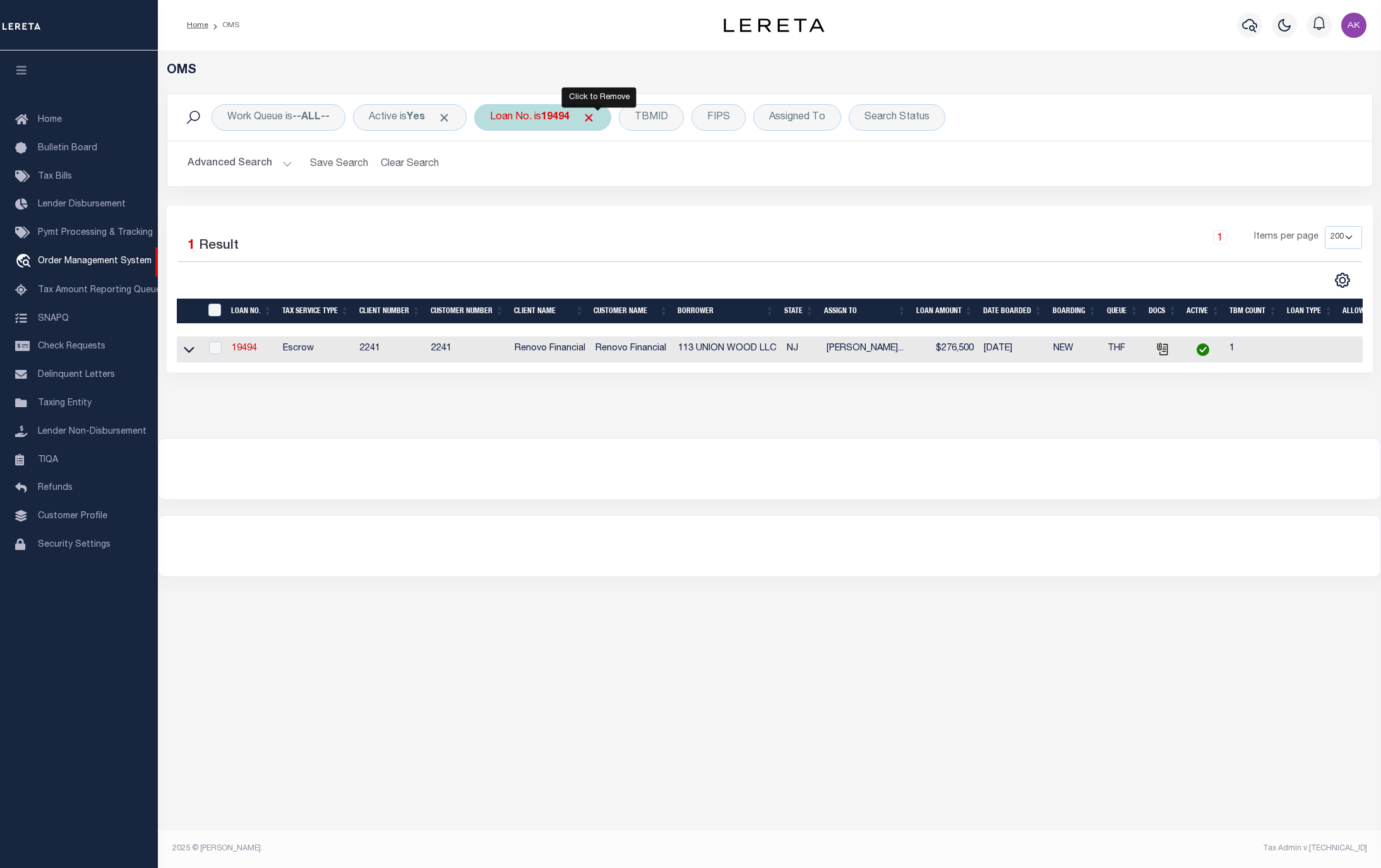
click at [595, 118] on span "Click to Remove" at bounding box center [588, 117] width 13 height 13
click at [521, 118] on div "Loan No." at bounding box center [511, 117] width 73 height 26
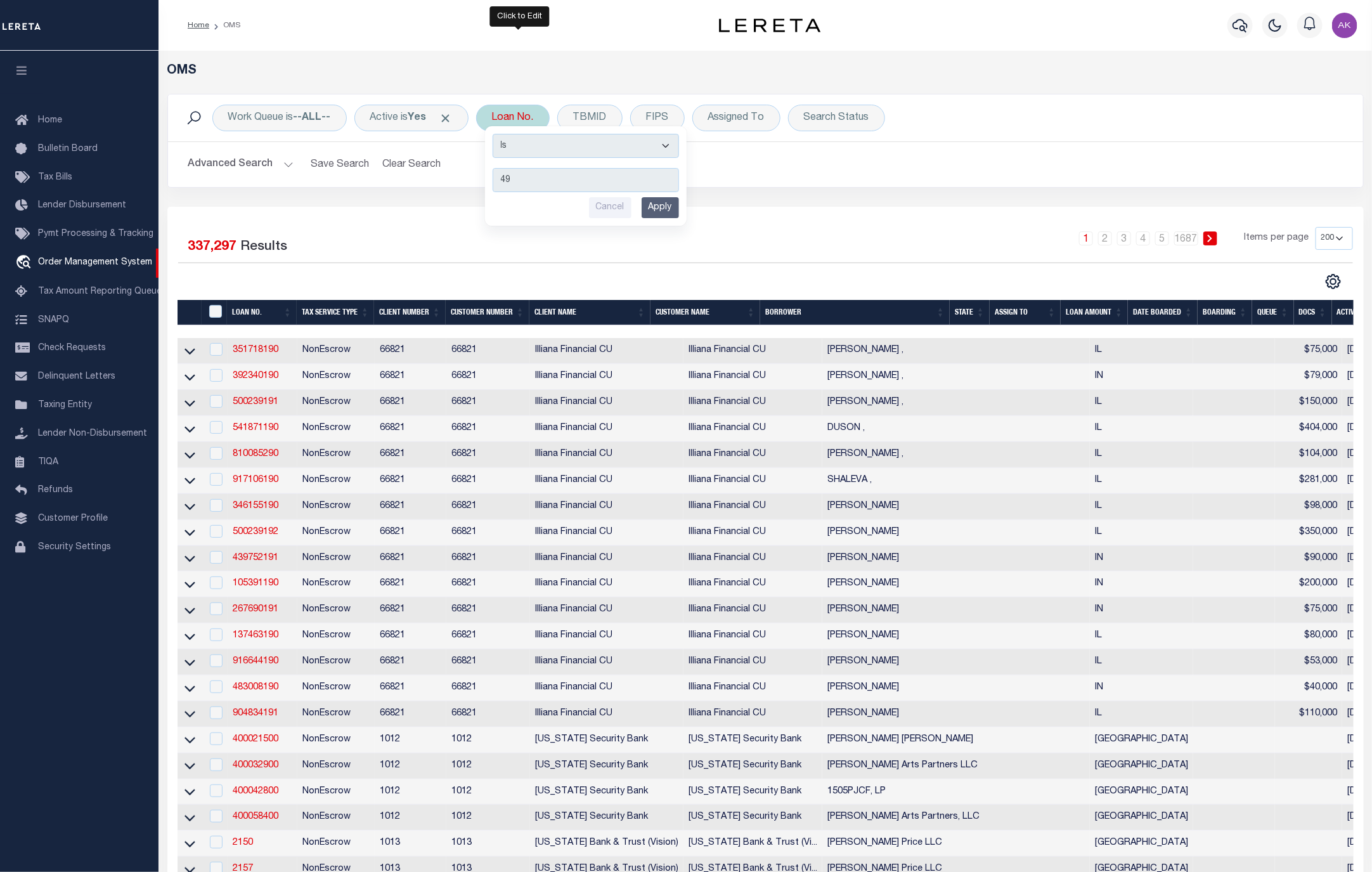
type input "4"
type input "8884"
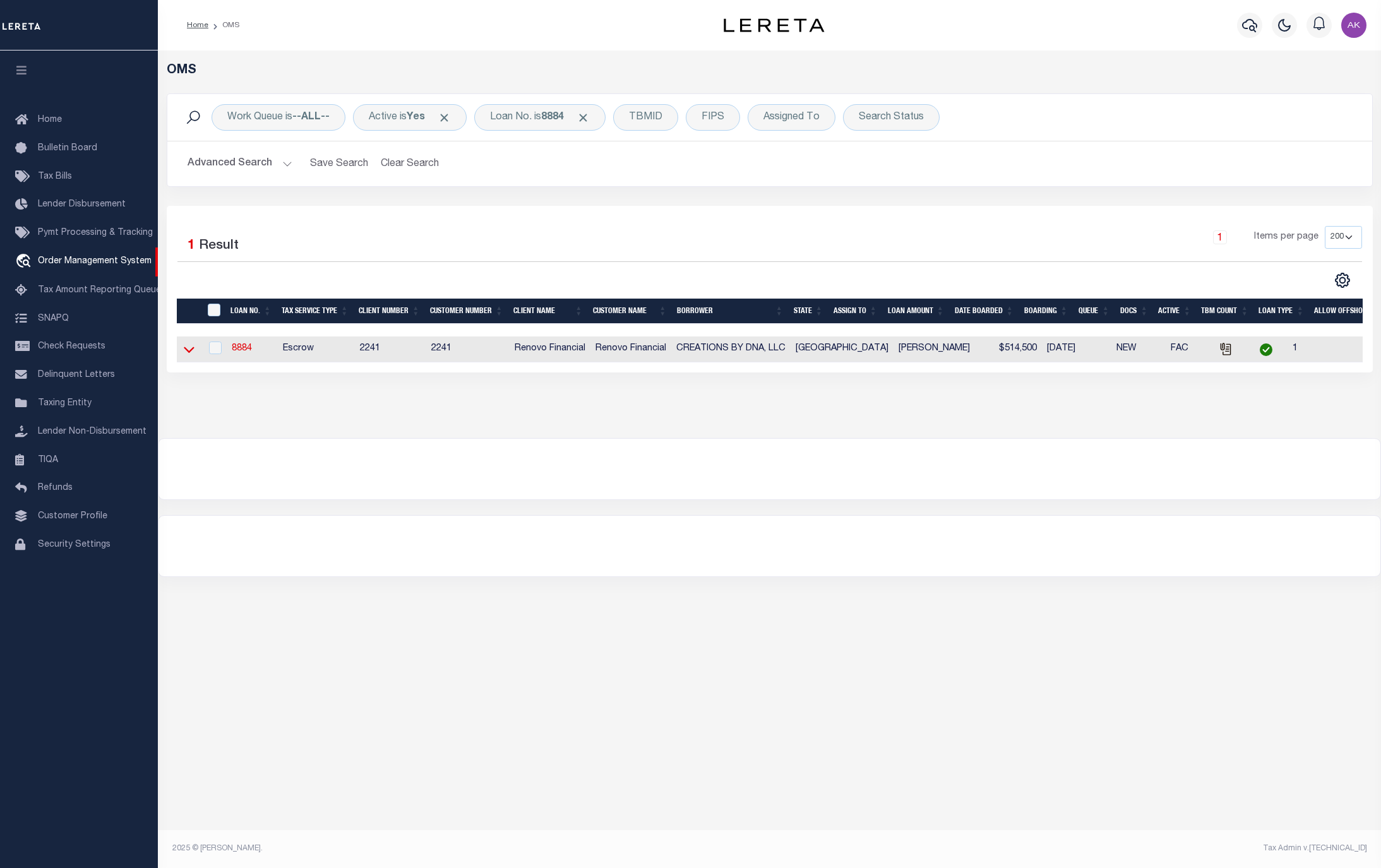
drag, startPoint x: 187, startPoint y: 352, endPoint x: 166, endPoint y: 526, distance: 175.3
click at [187, 352] on icon at bounding box center [189, 349] width 10 height 13
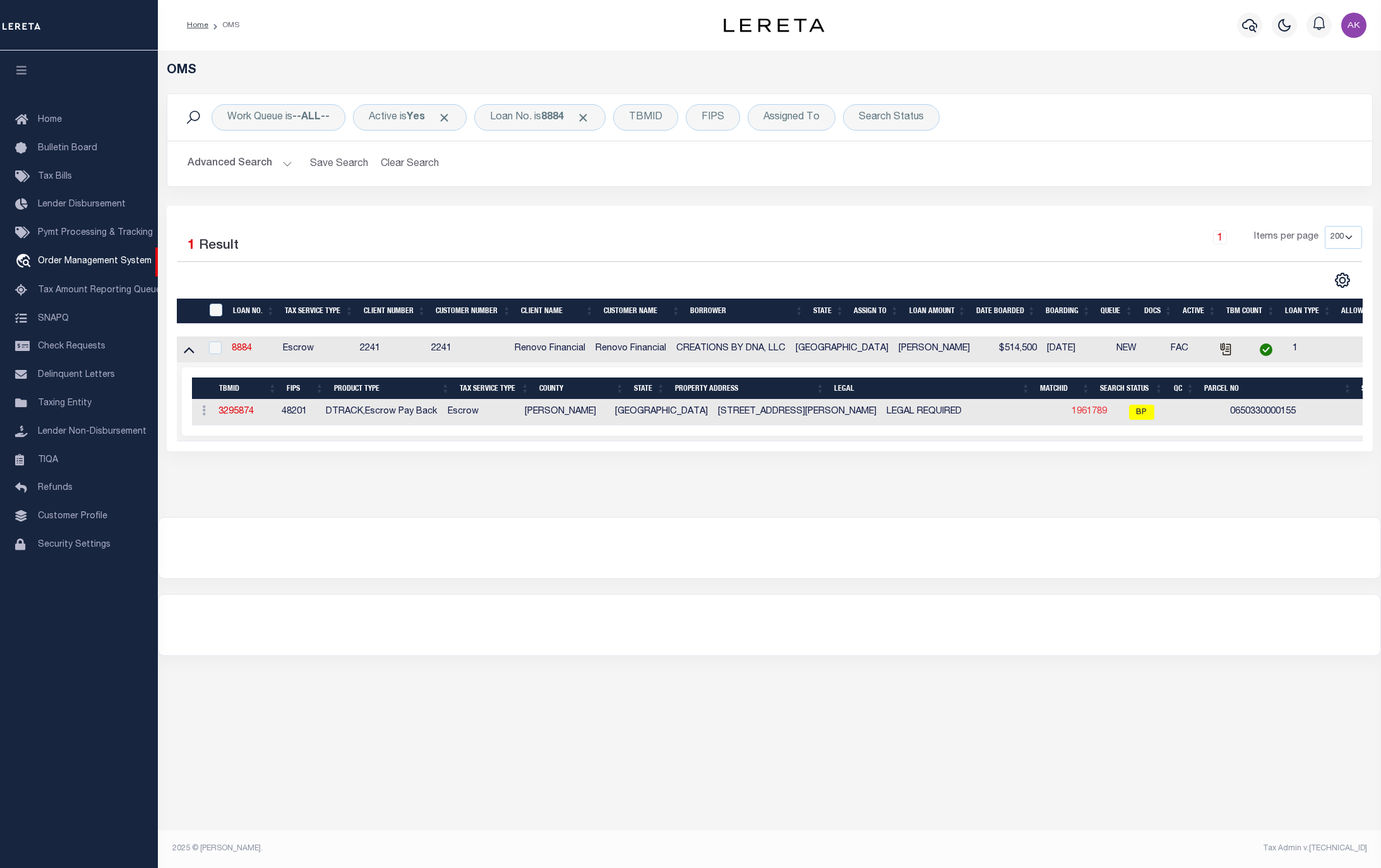
click at [1071, 413] on link "1961789" at bounding box center [1089, 411] width 36 height 9
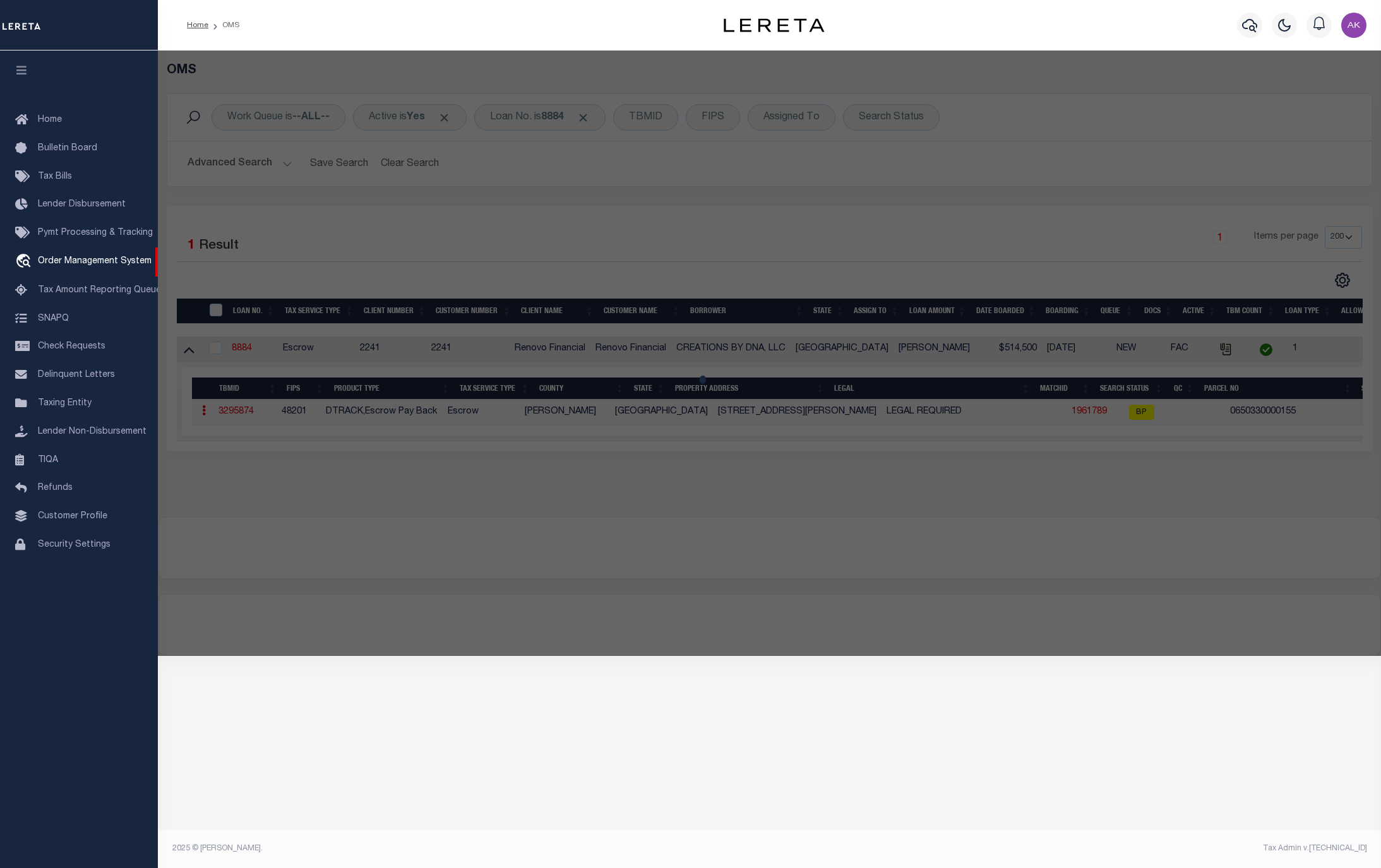
checkbox input "false"
select select "BP"
type input "DNA LLC"
select select
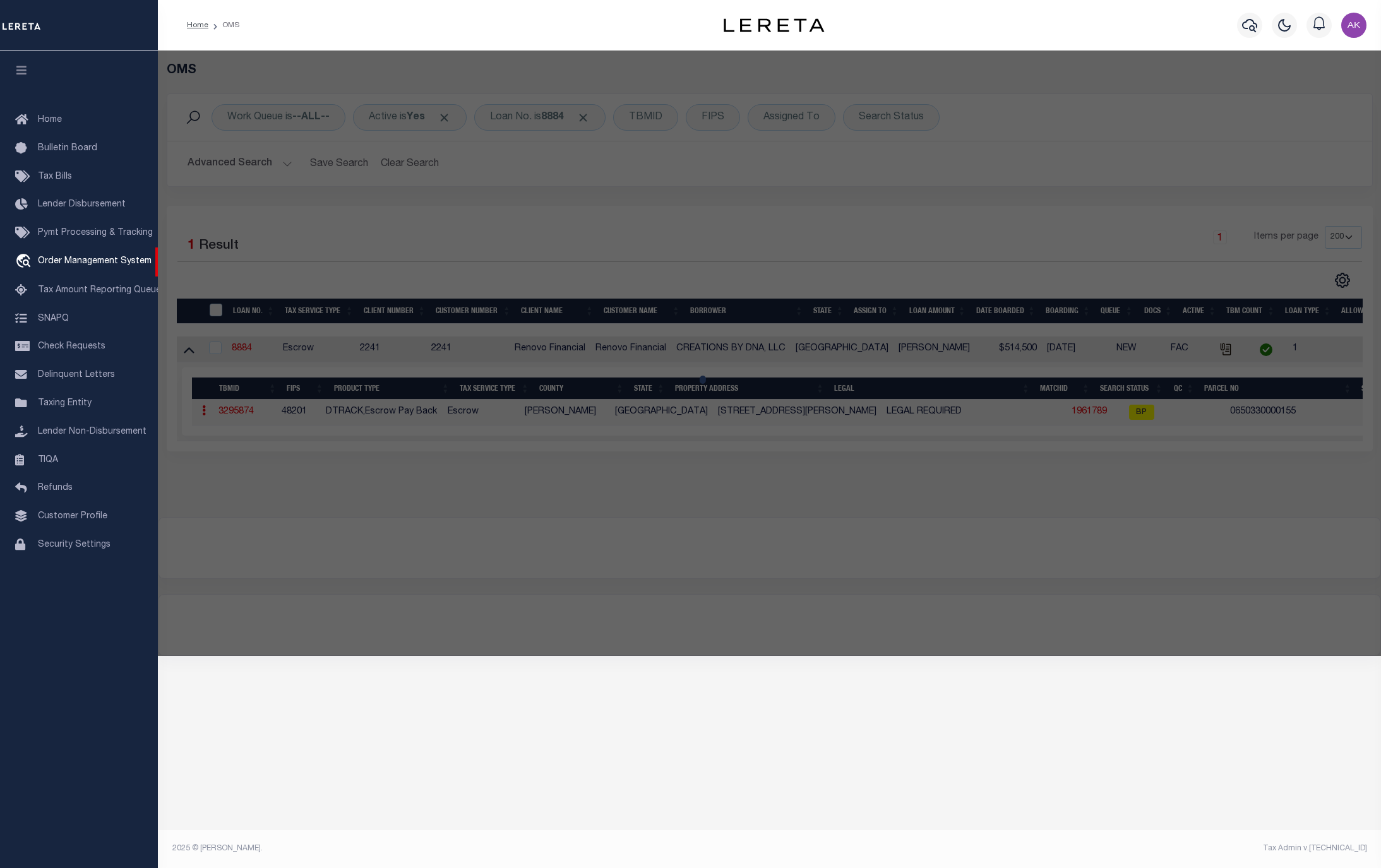
type input "[STREET_ADDRESS][PERSON_NAME]"
checkbox input "false"
type input "PASADENA TX 77506"
type textarea "TR 54C [PERSON_NAME] ACRES U/R"
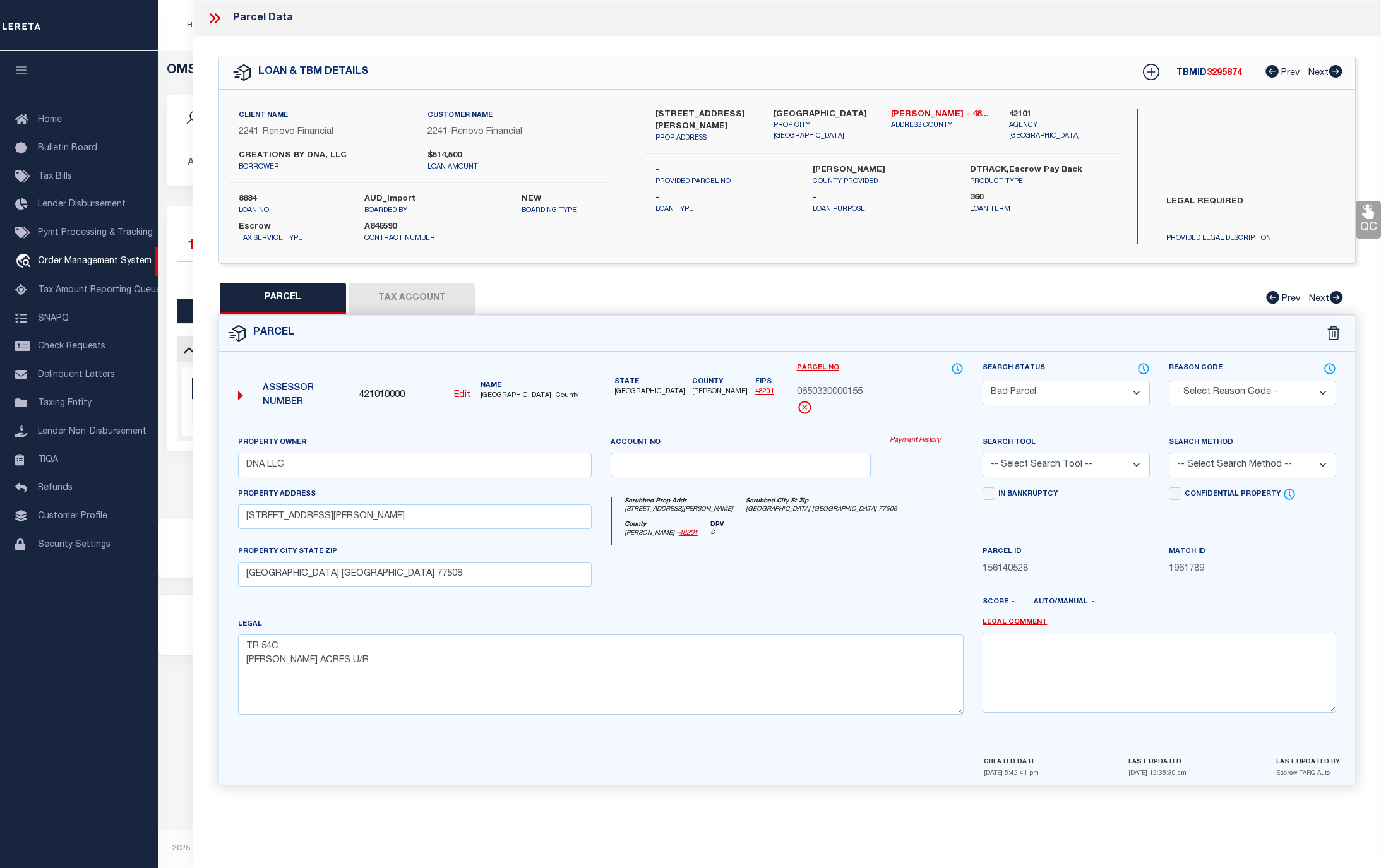
click at [919, 440] on link "Payment History" at bounding box center [926, 441] width 74 height 10
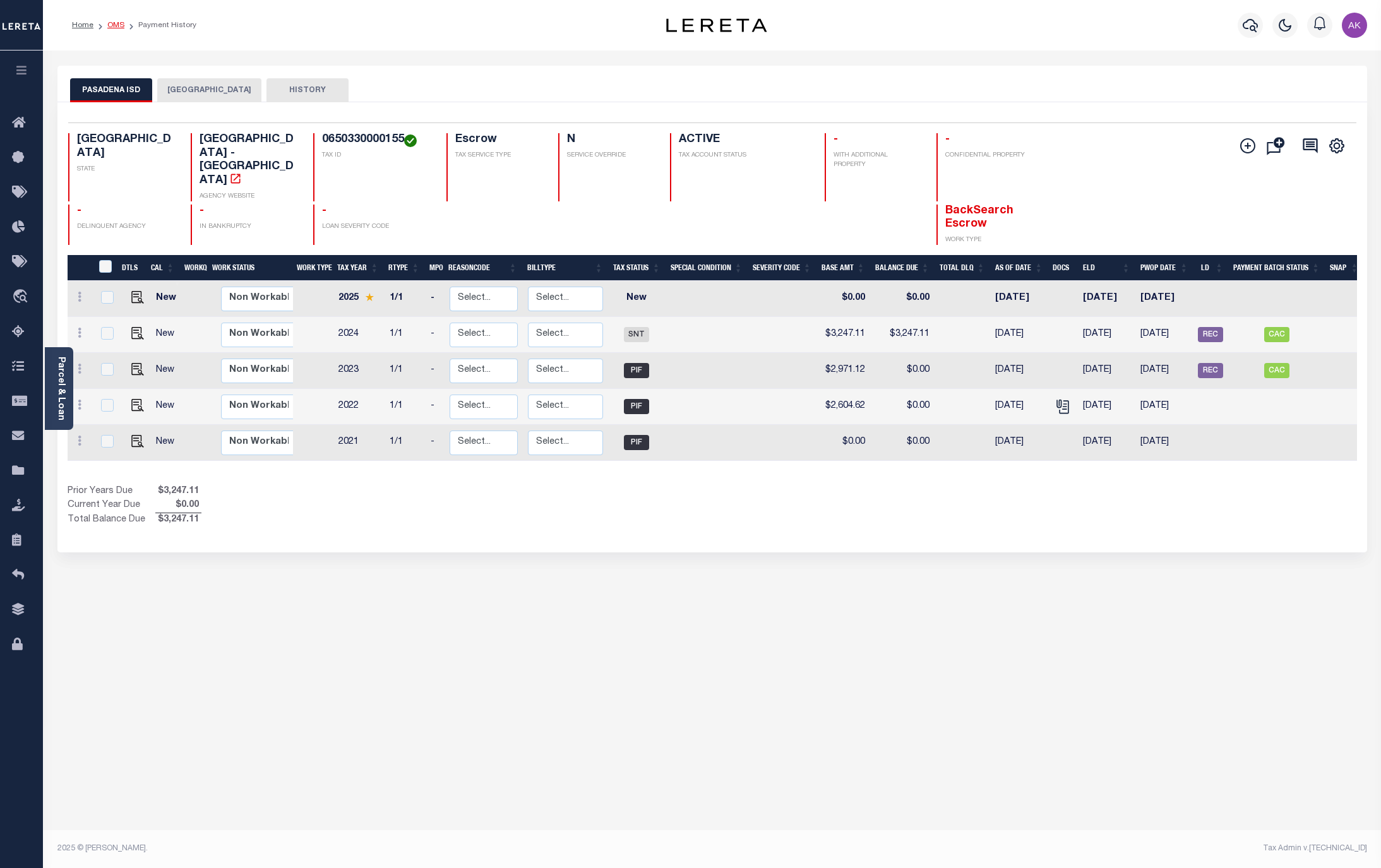
click at [118, 24] on link "OMS" at bounding box center [116, 25] width 17 height 8
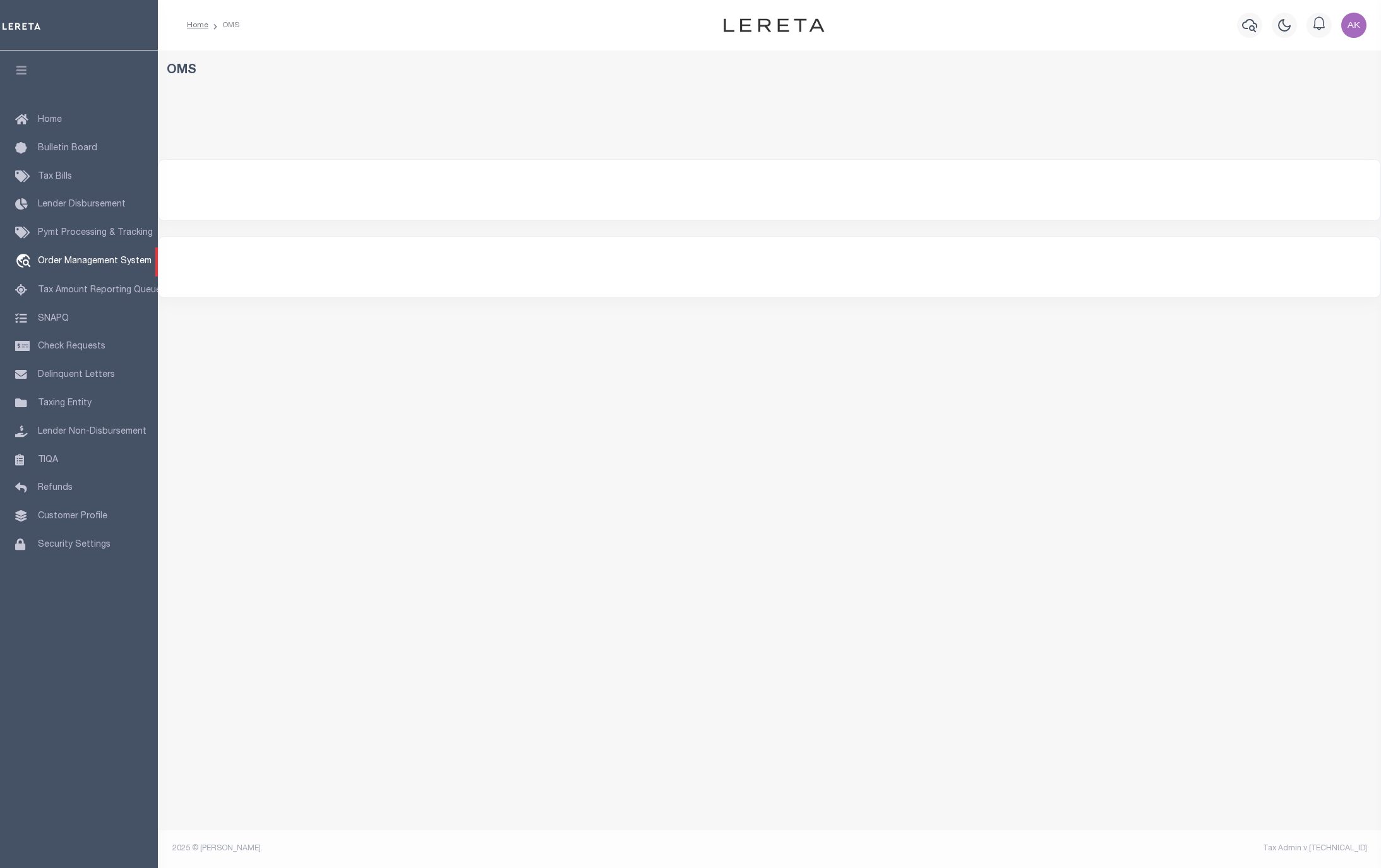
select select "200"
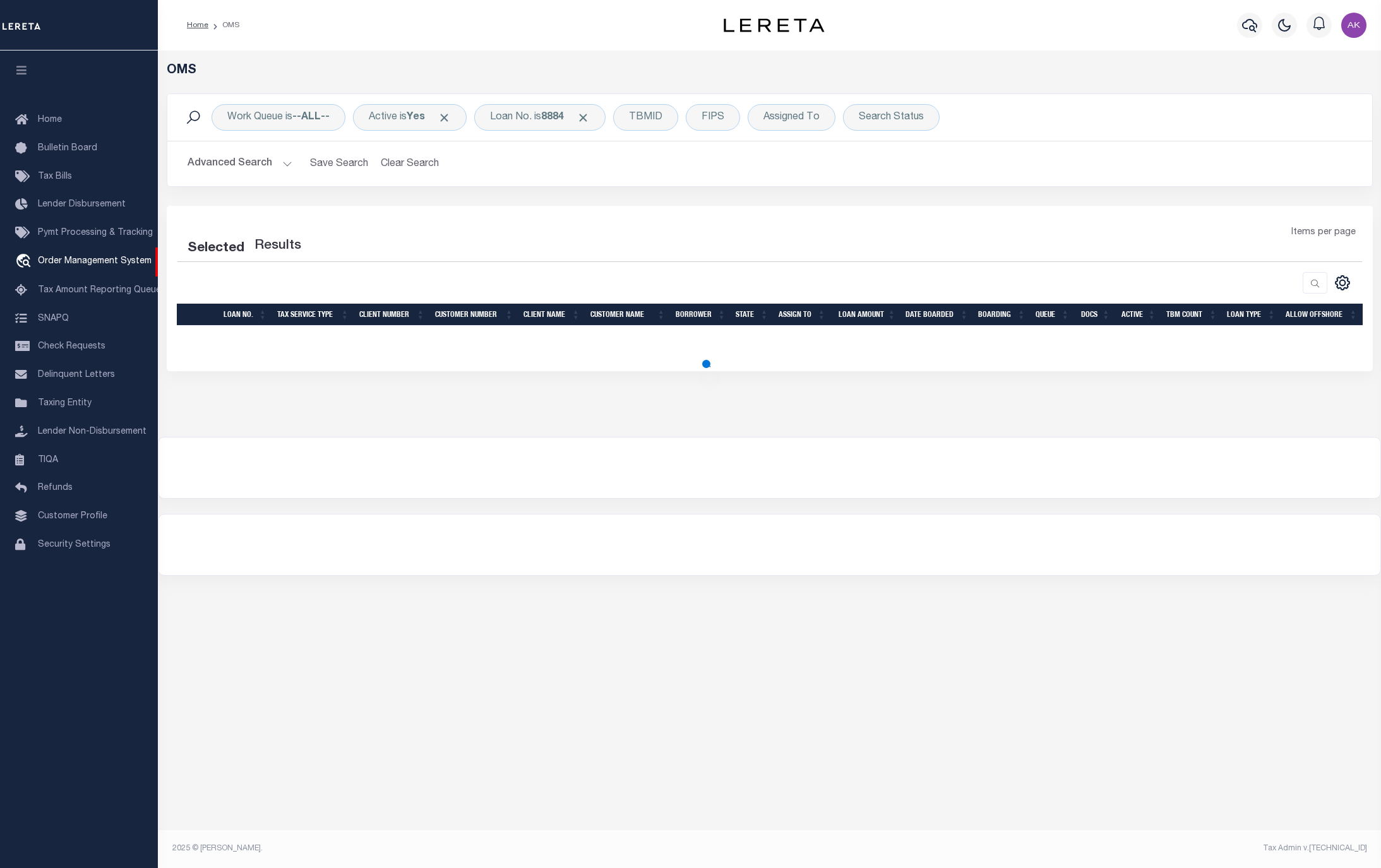
select select "200"
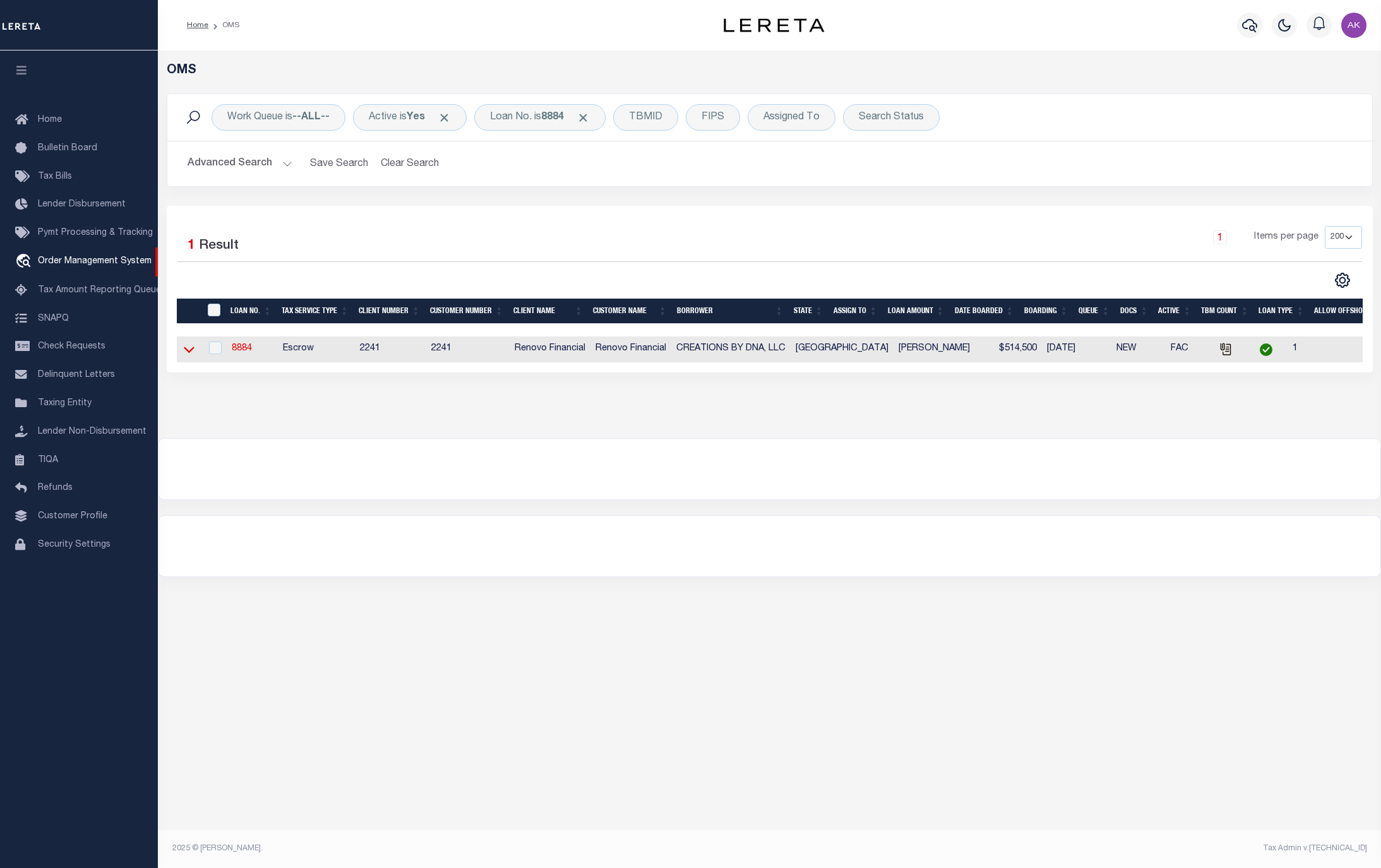
click at [187, 353] on icon at bounding box center [189, 349] width 10 height 6
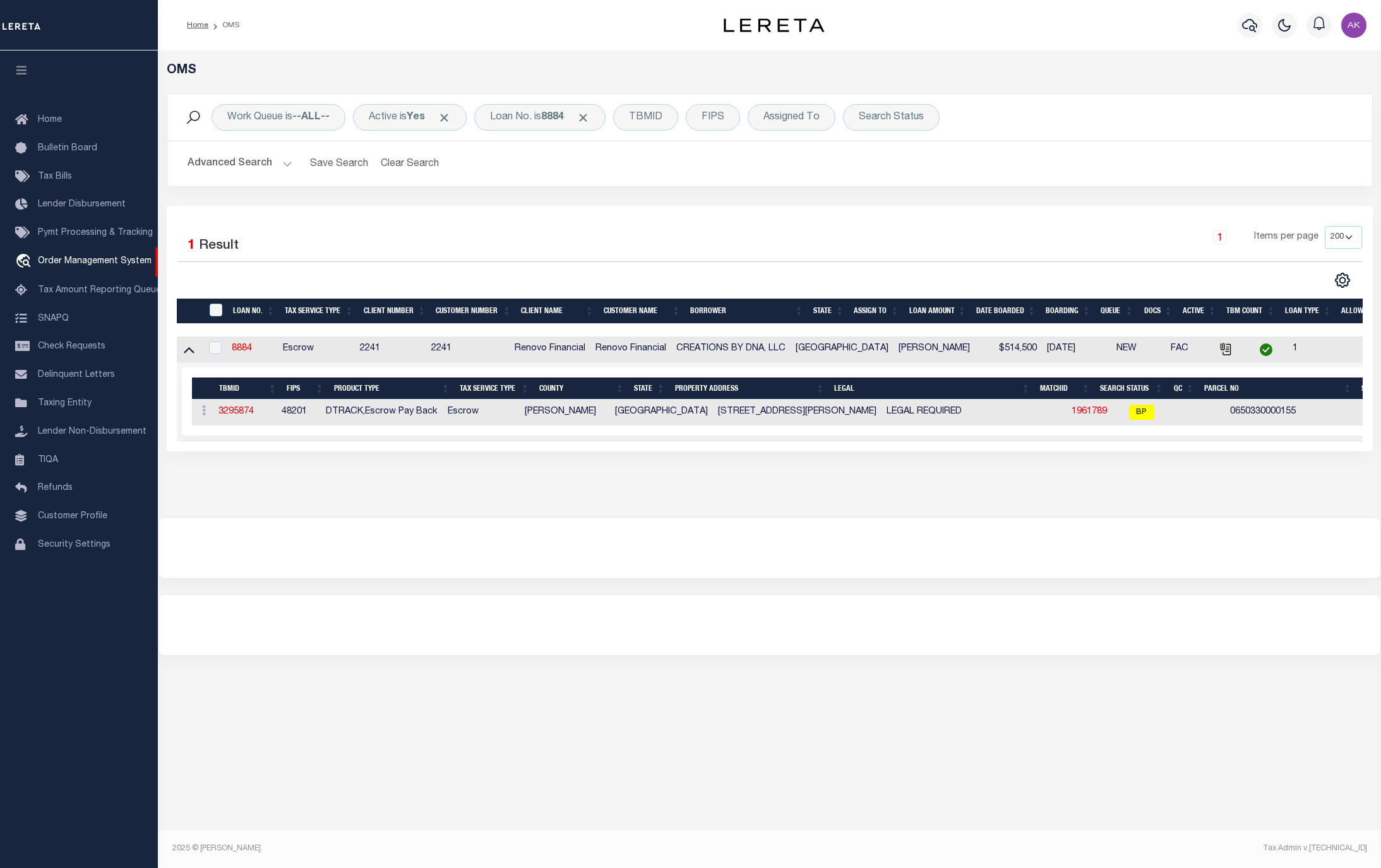
drag, startPoint x: 786, startPoint y: 445, endPoint x: 901, endPoint y: 442, distance: 115.0
click at [901, 441] on td "Selected 1 Result Items per page" at bounding box center [828, 402] width 1303 height 79
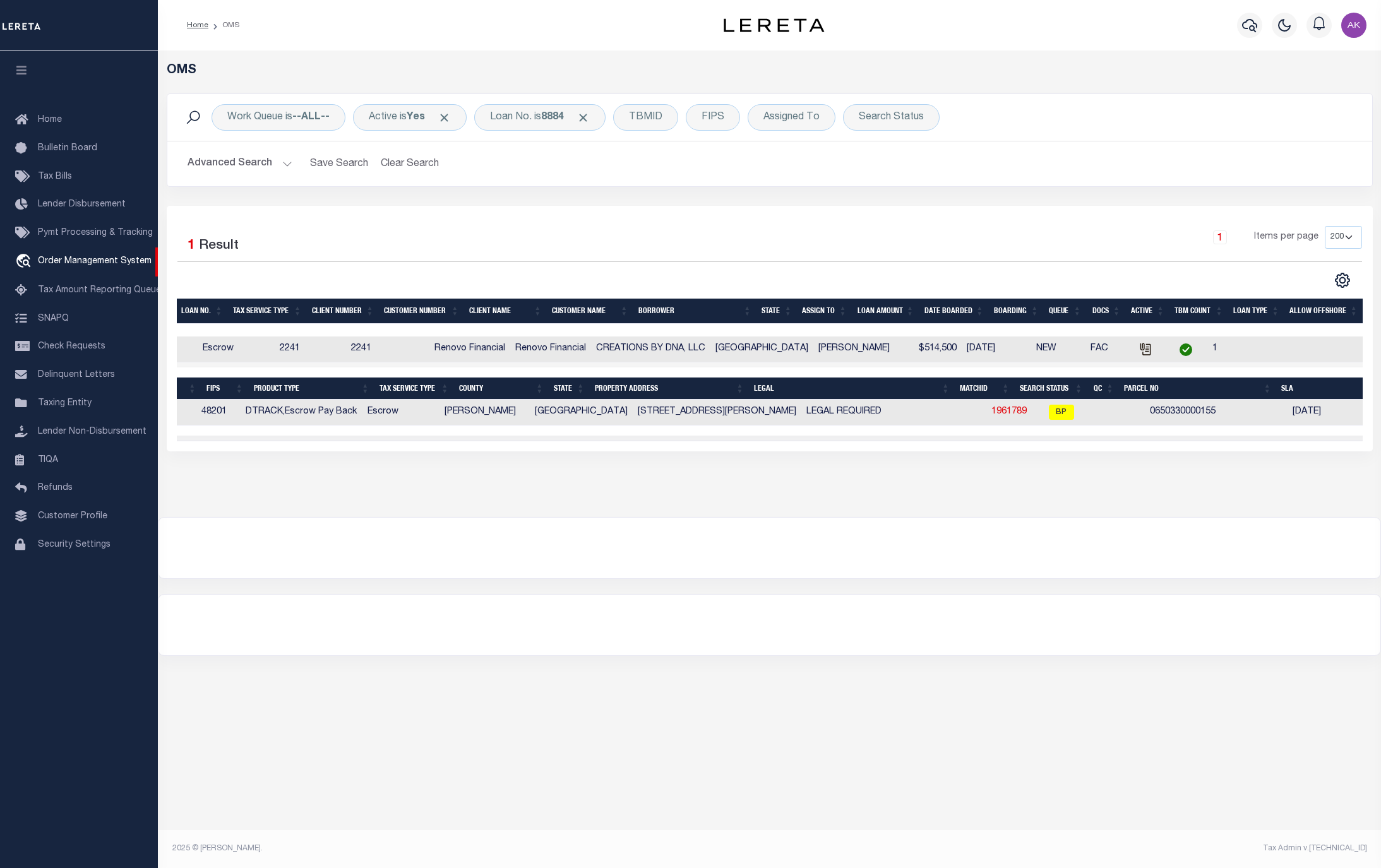
scroll to position [0, 90]
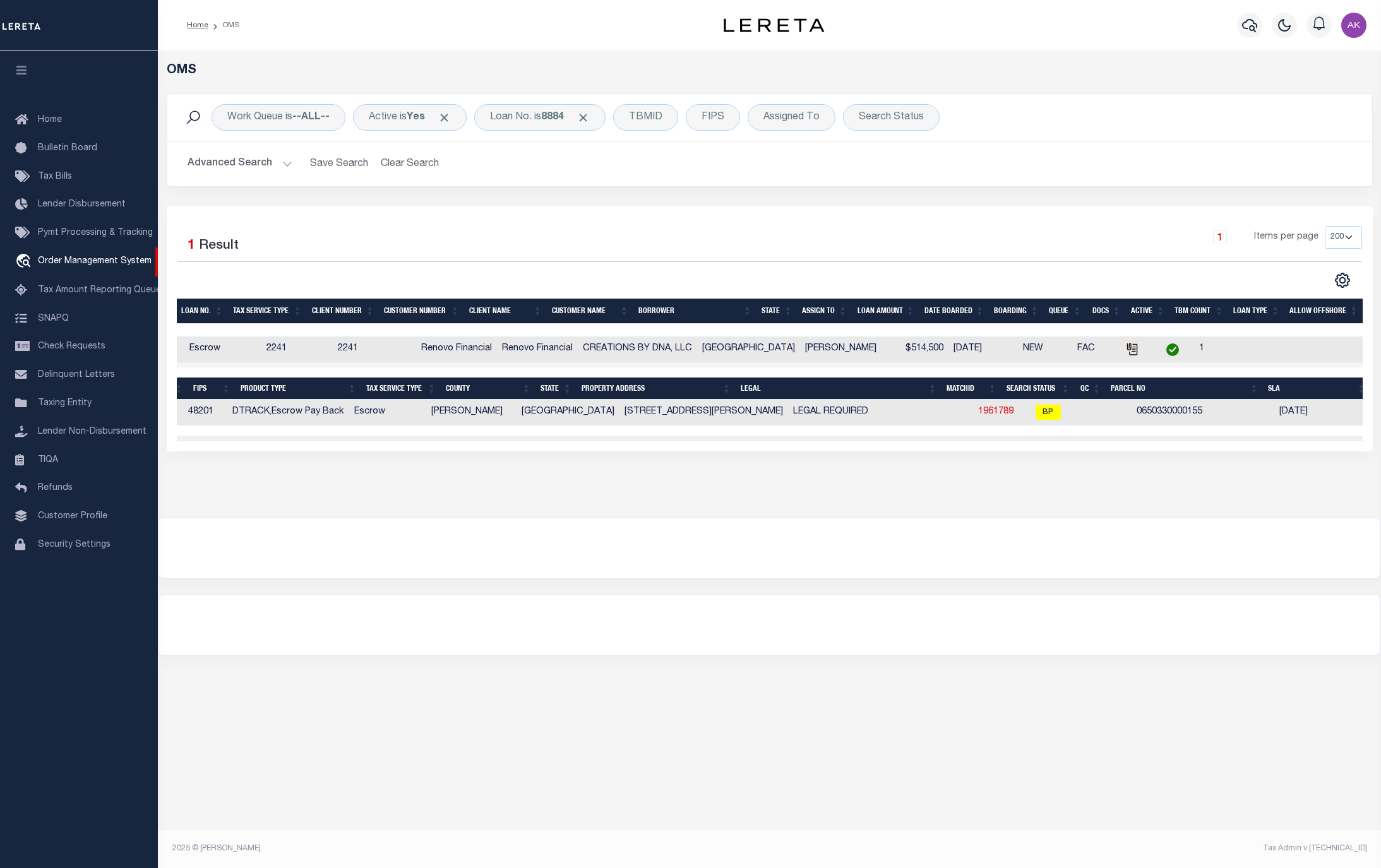
click at [1034, 476] on div "OMS Work Queue is --ALL-- Active is Yes Loan No. is 8884 TBMID FIPS Assigned To…" at bounding box center [769, 270] width 1215 height 416
click at [978, 415] on link "1961789" at bounding box center [996, 411] width 36 height 9
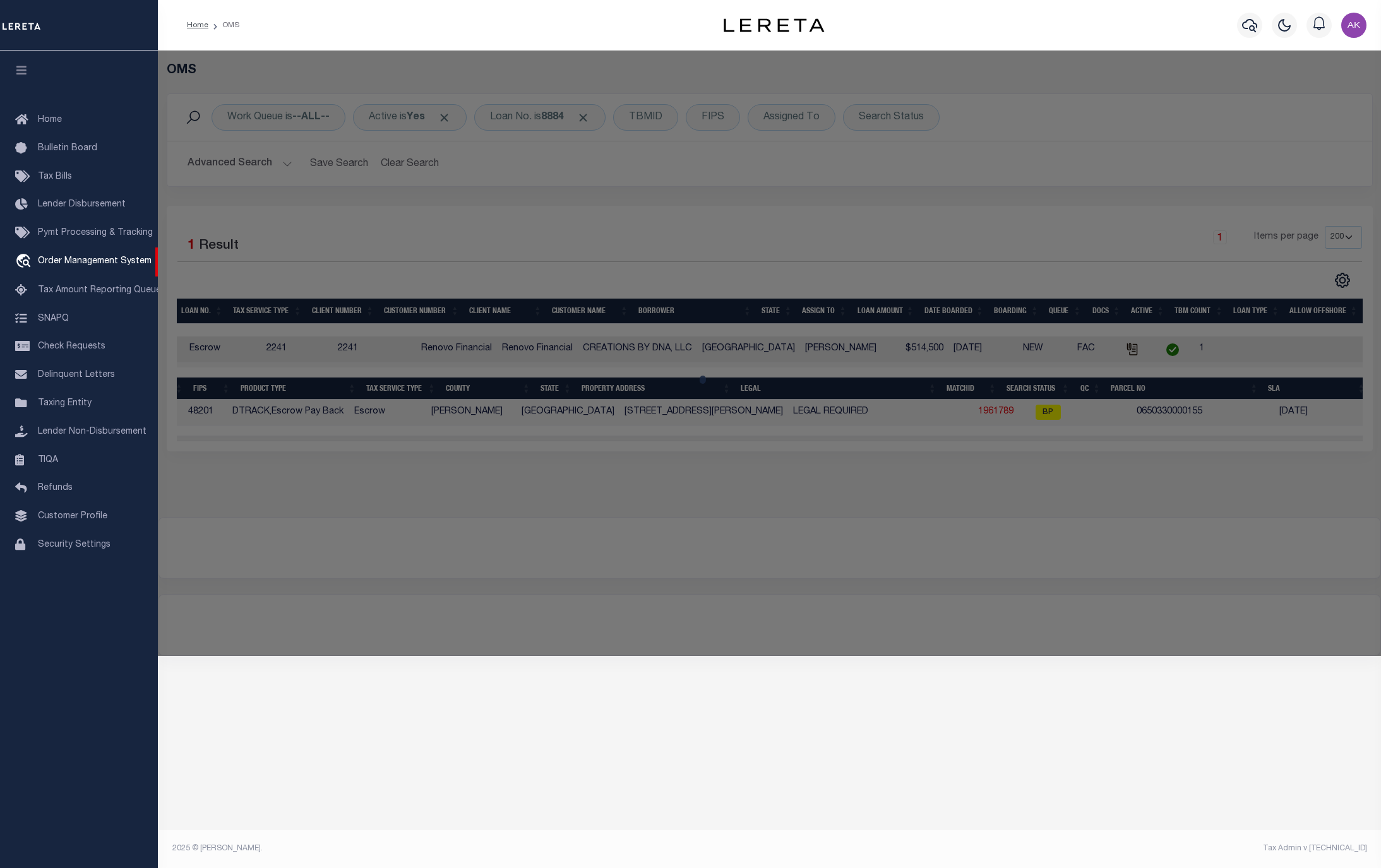
checkbox input "false"
select select "BP"
type input "DNA LLC"
select select
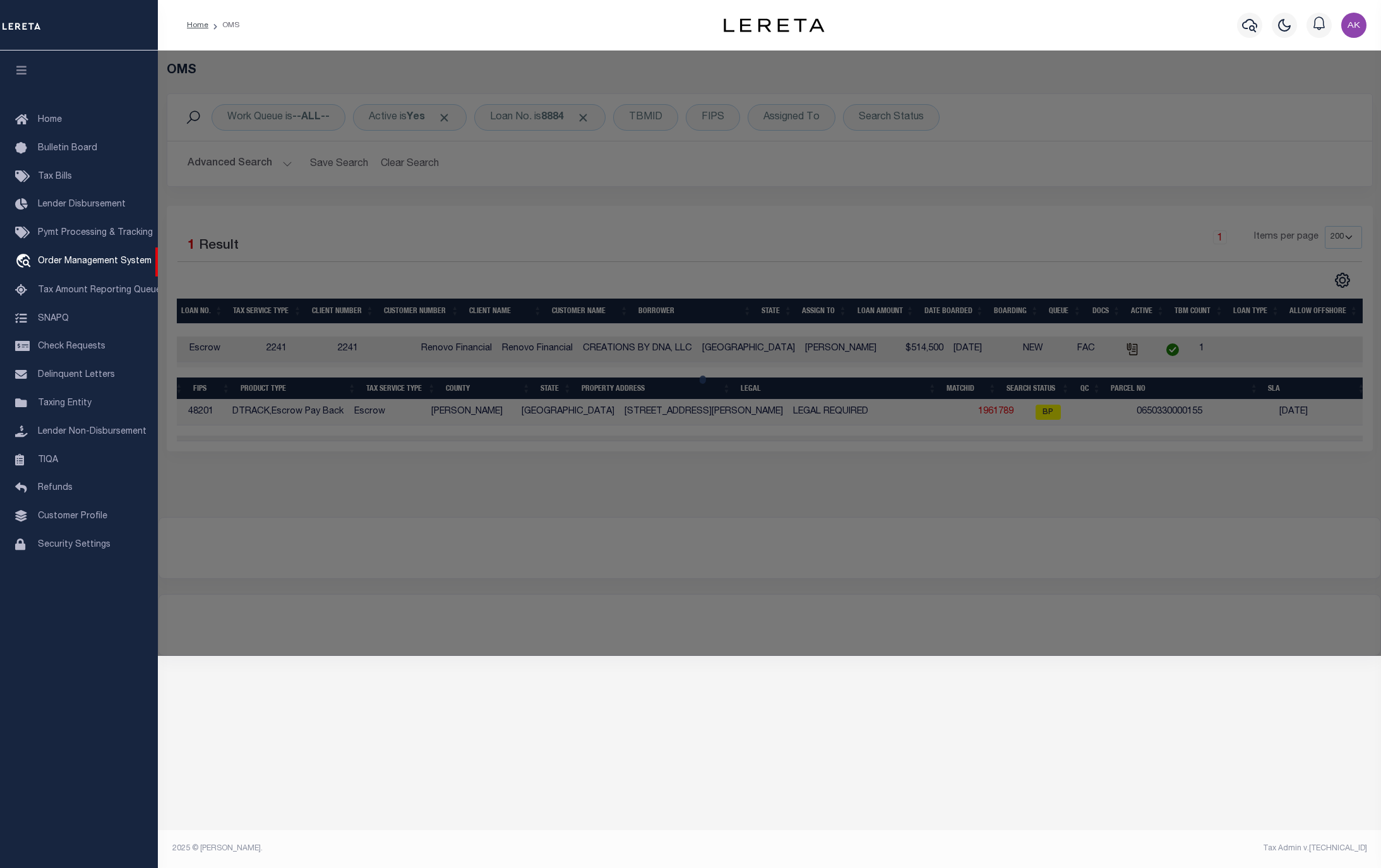
type input "1012 ANN ST # 6"
checkbox input "false"
type input "PASADENA TX 77506"
type textarea "TR 54C WARREN ACRES U/R"
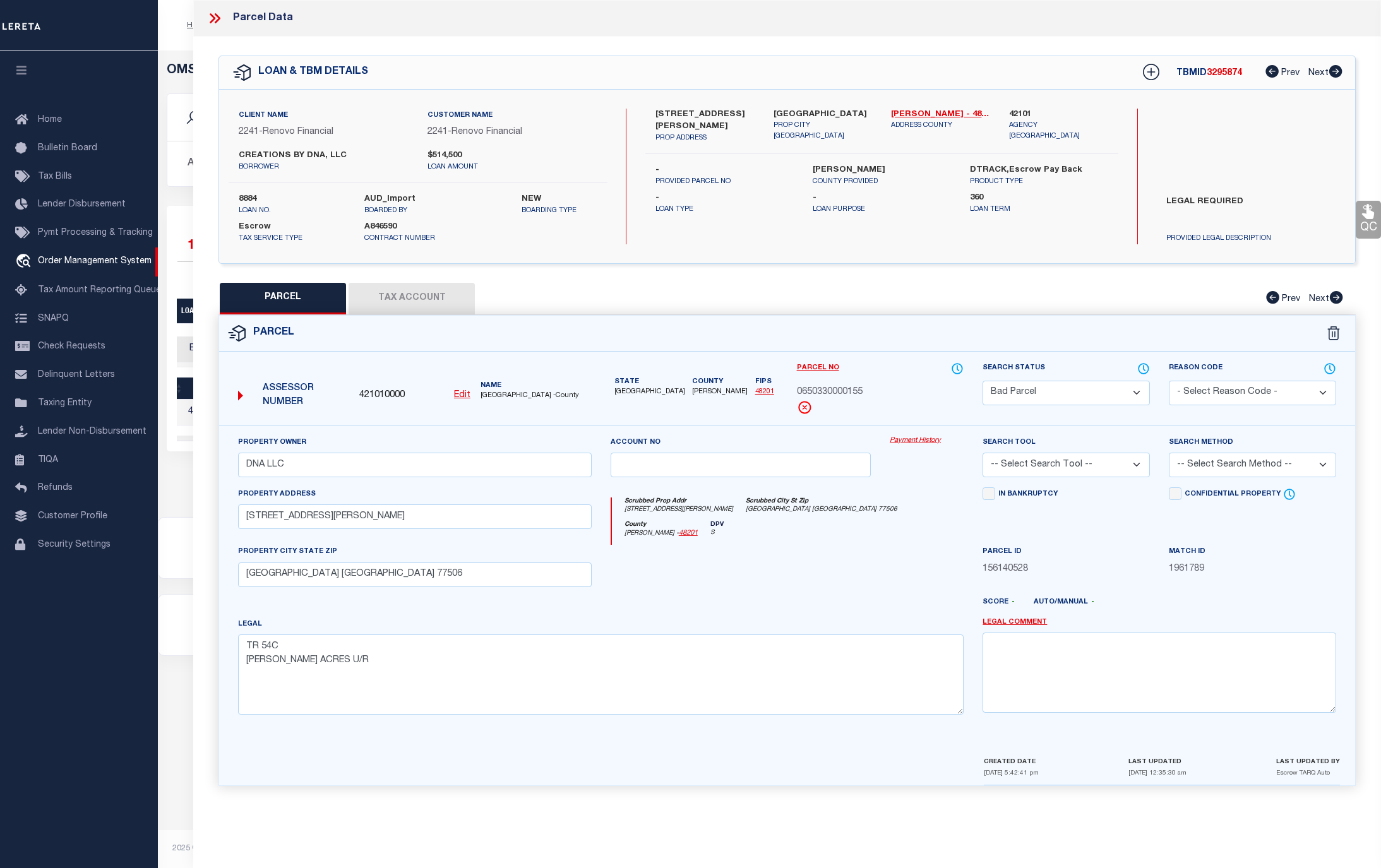
click at [910, 442] on link "Payment History" at bounding box center [926, 441] width 74 height 10
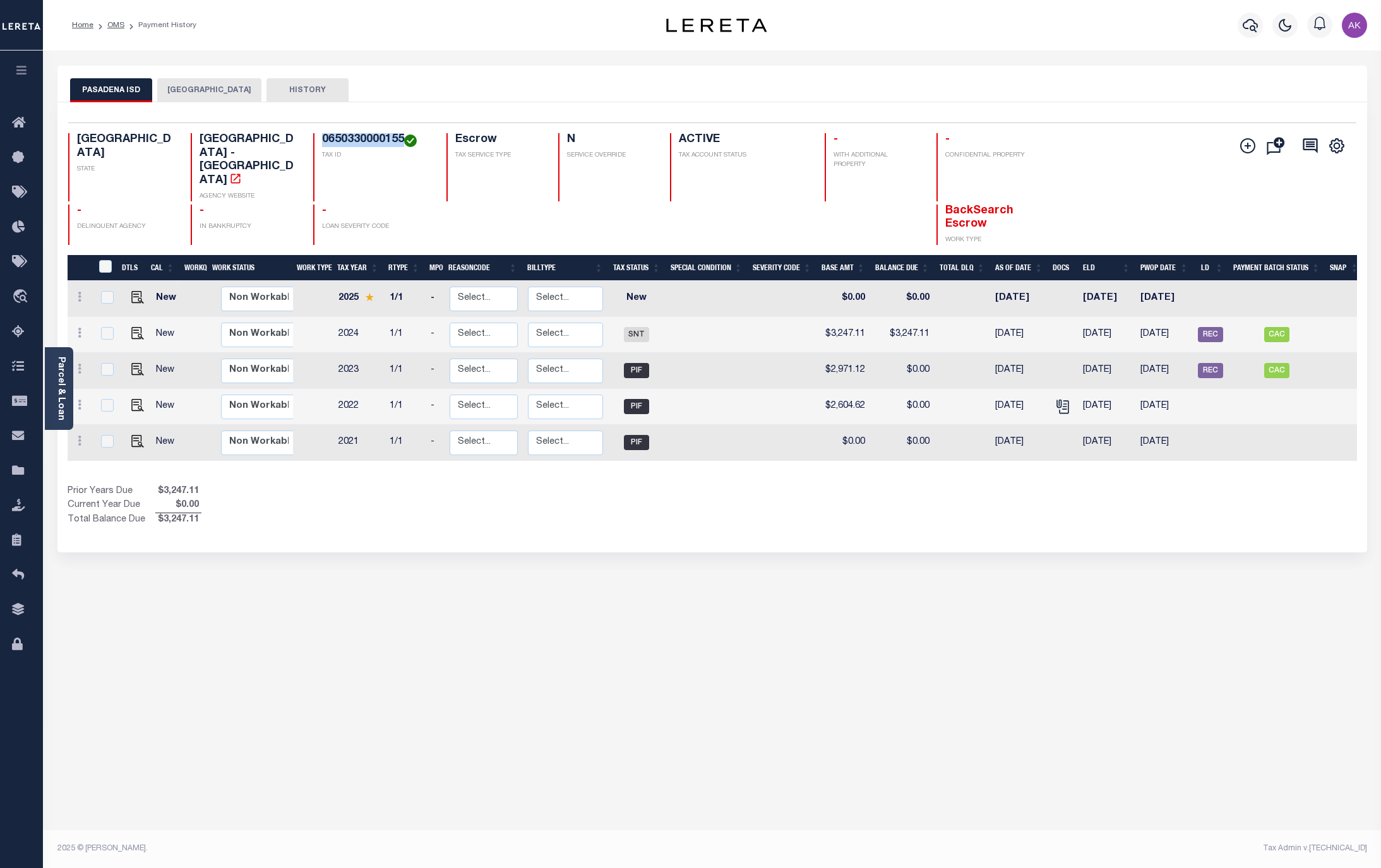
drag, startPoint x: 402, startPoint y: 139, endPoint x: 321, endPoint y: 140, distance: 81.0
click at [322, 140] on h4 "0650330000155" at bounding box center [376, 140] width 109 height 14
copy h4 "0650330000155"
click at [133, 327] on img "" at bounding box center [138, 333] width 12 height 12
checkbox input "true"
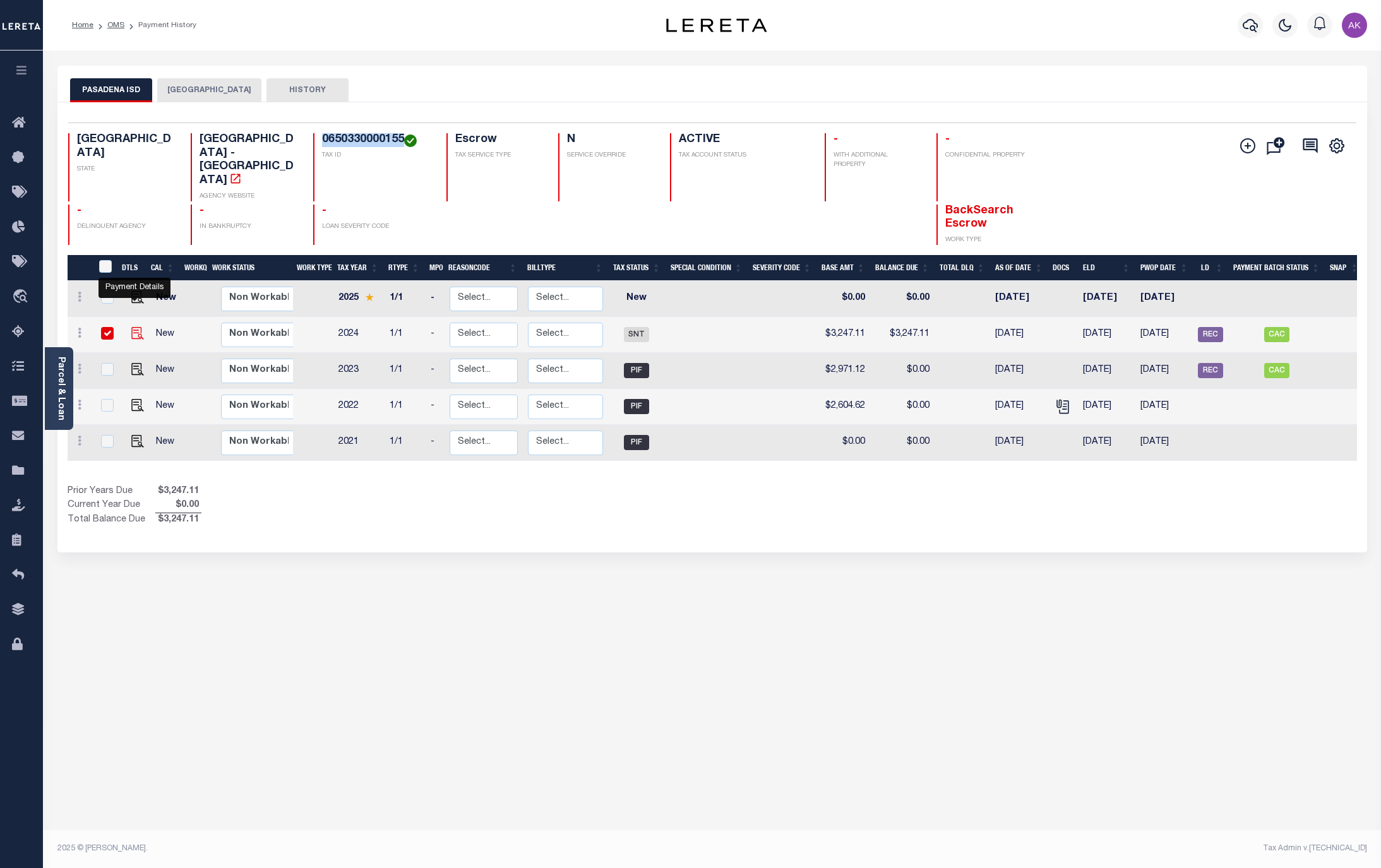
checkbox input "true"
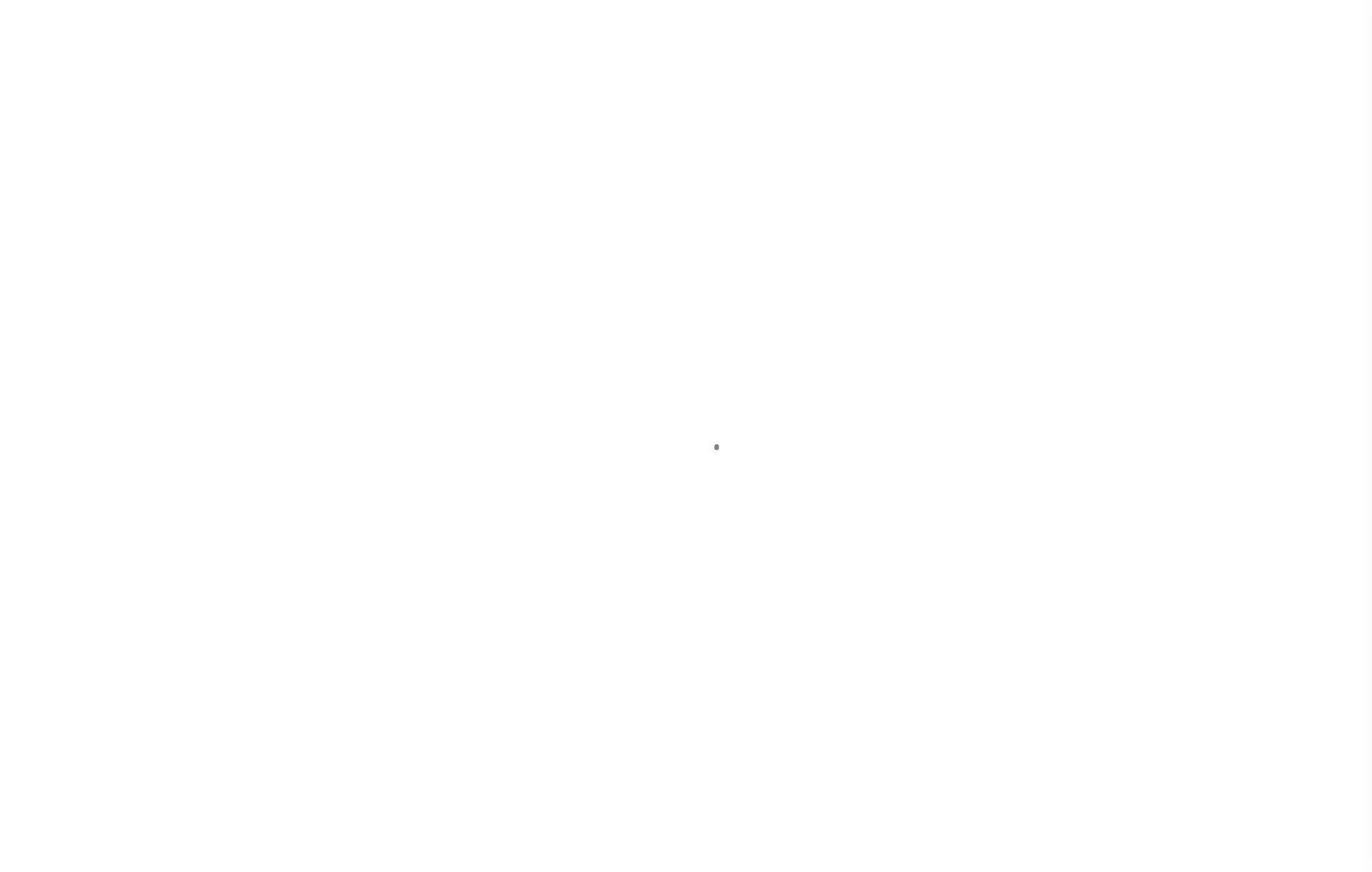
select select "SNT"
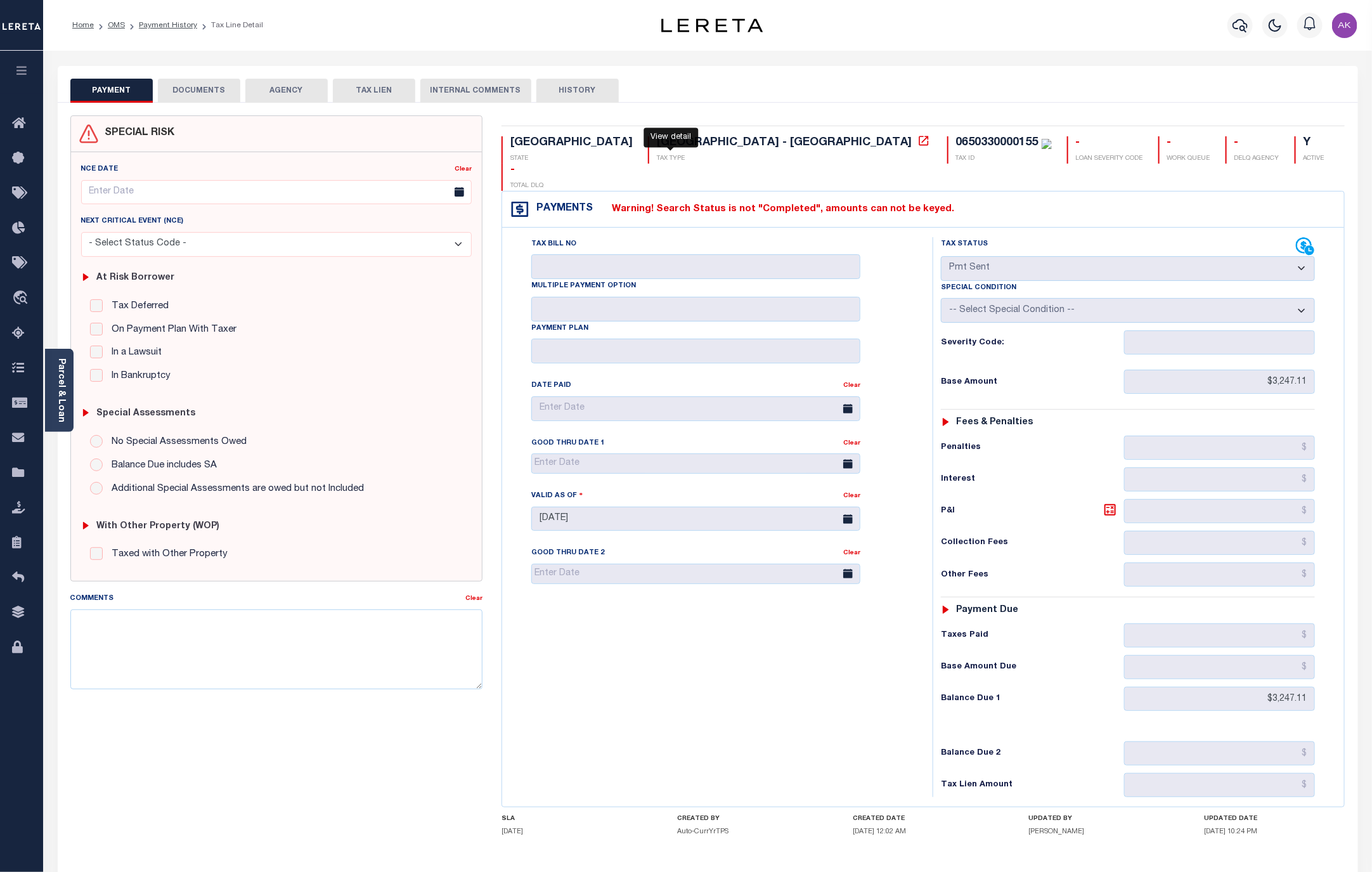
click at [918, 143] on icon at bounding box center [924, 141] width 12 height 12
click at [118, 27] on link "OMS" at bounding box center [116, 25] width 18 height 8
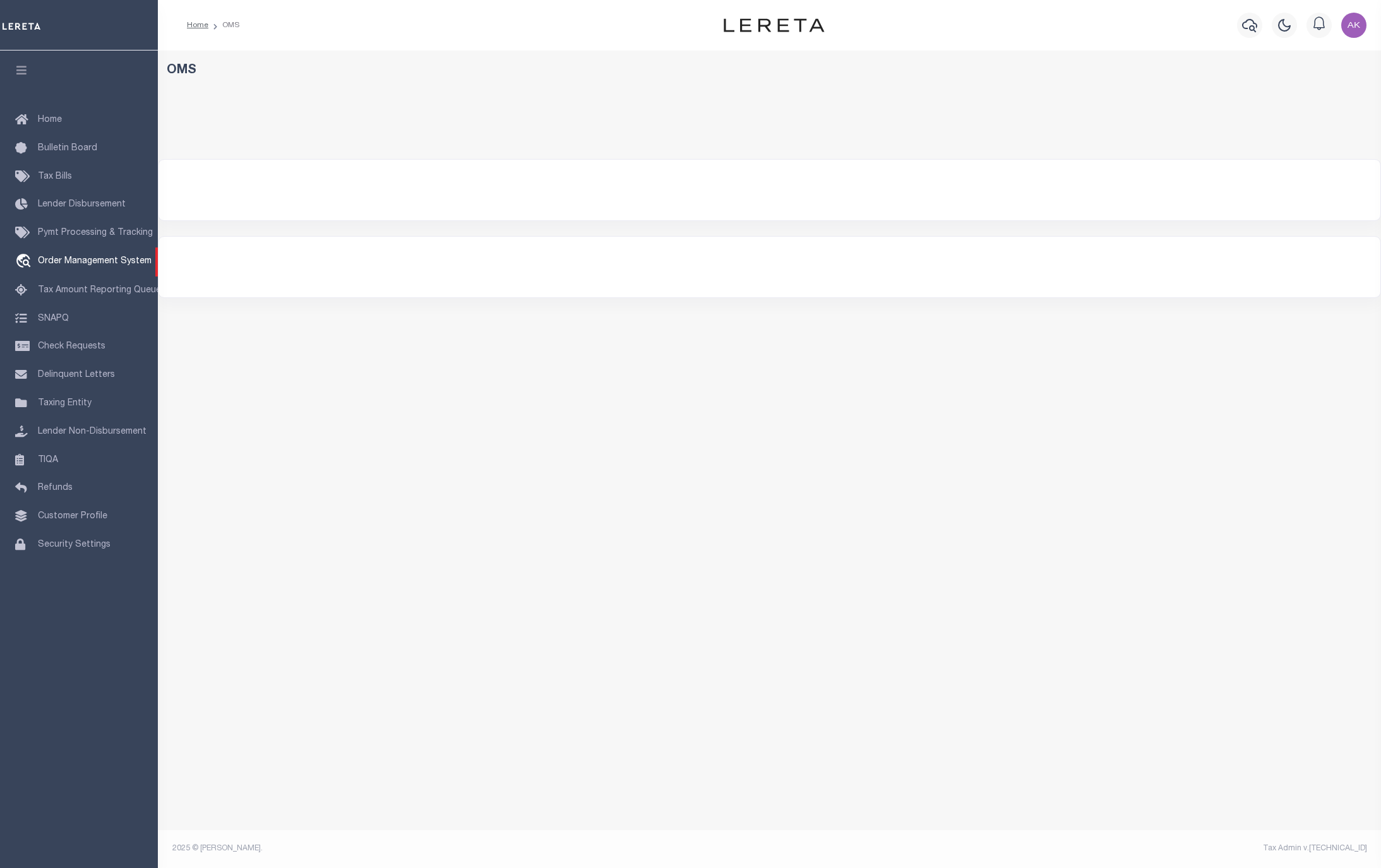
select select "200"
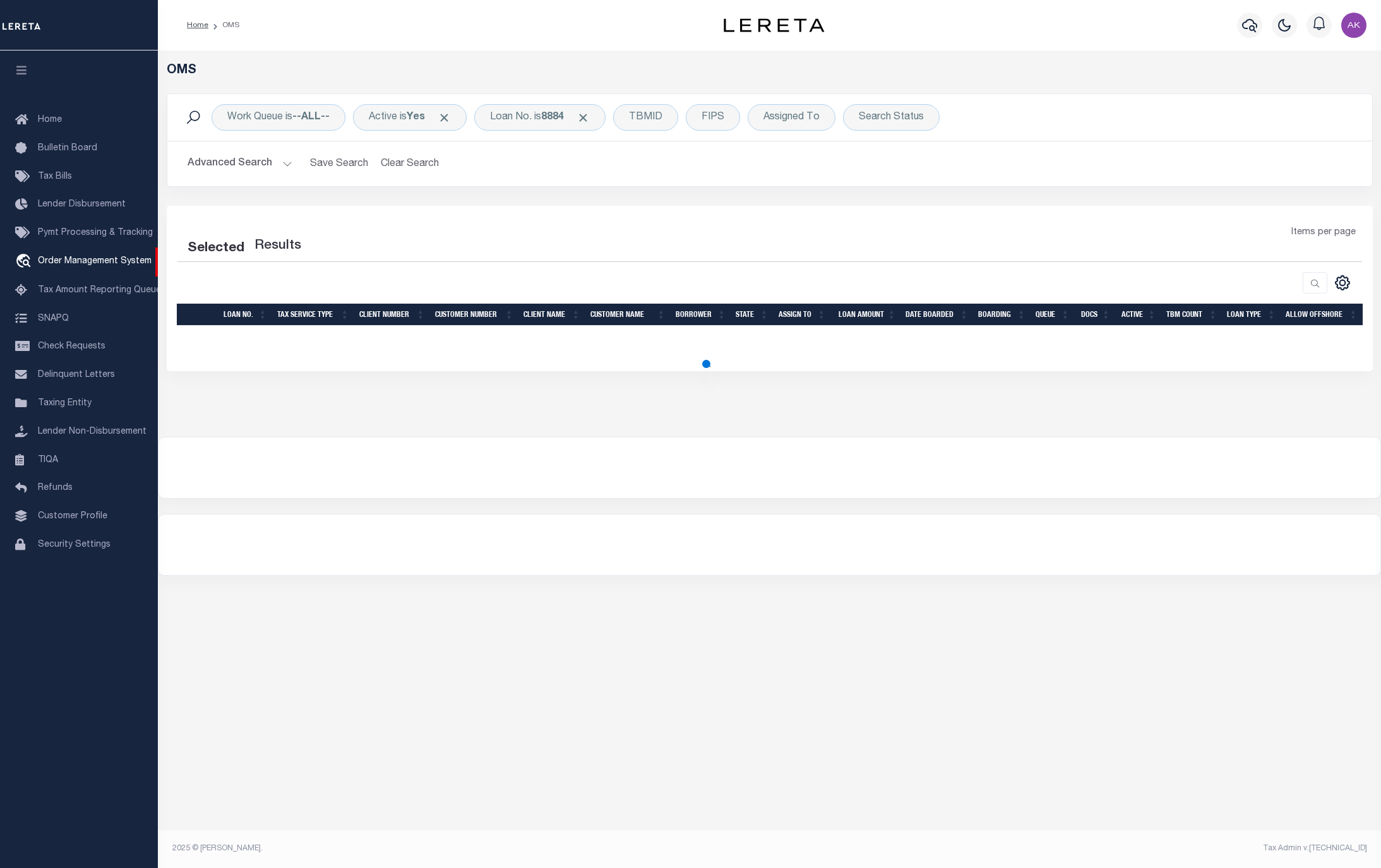
select select "200"
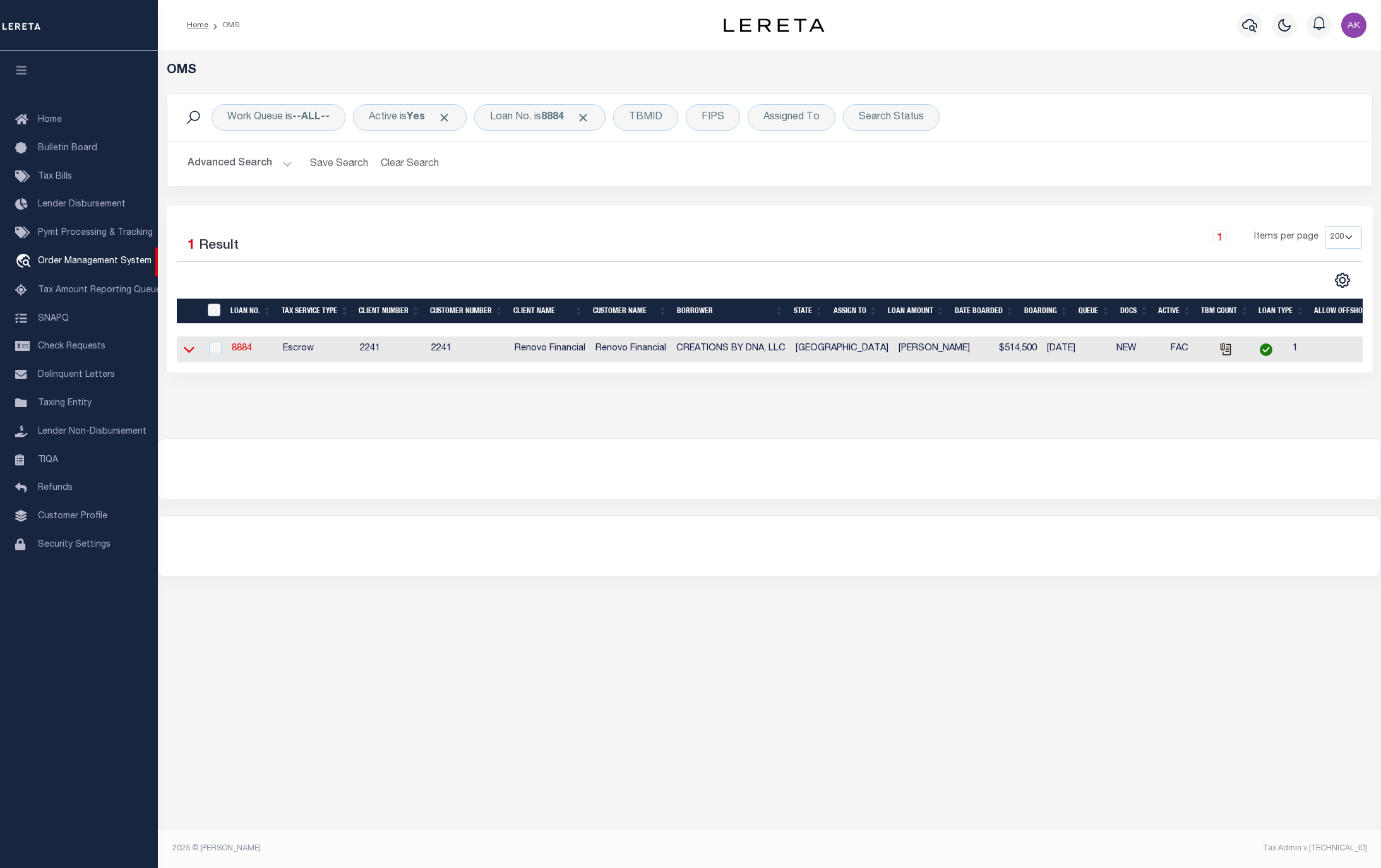
click at [190, 352] on icon at bounding box center [189, 349] width 10 height 13
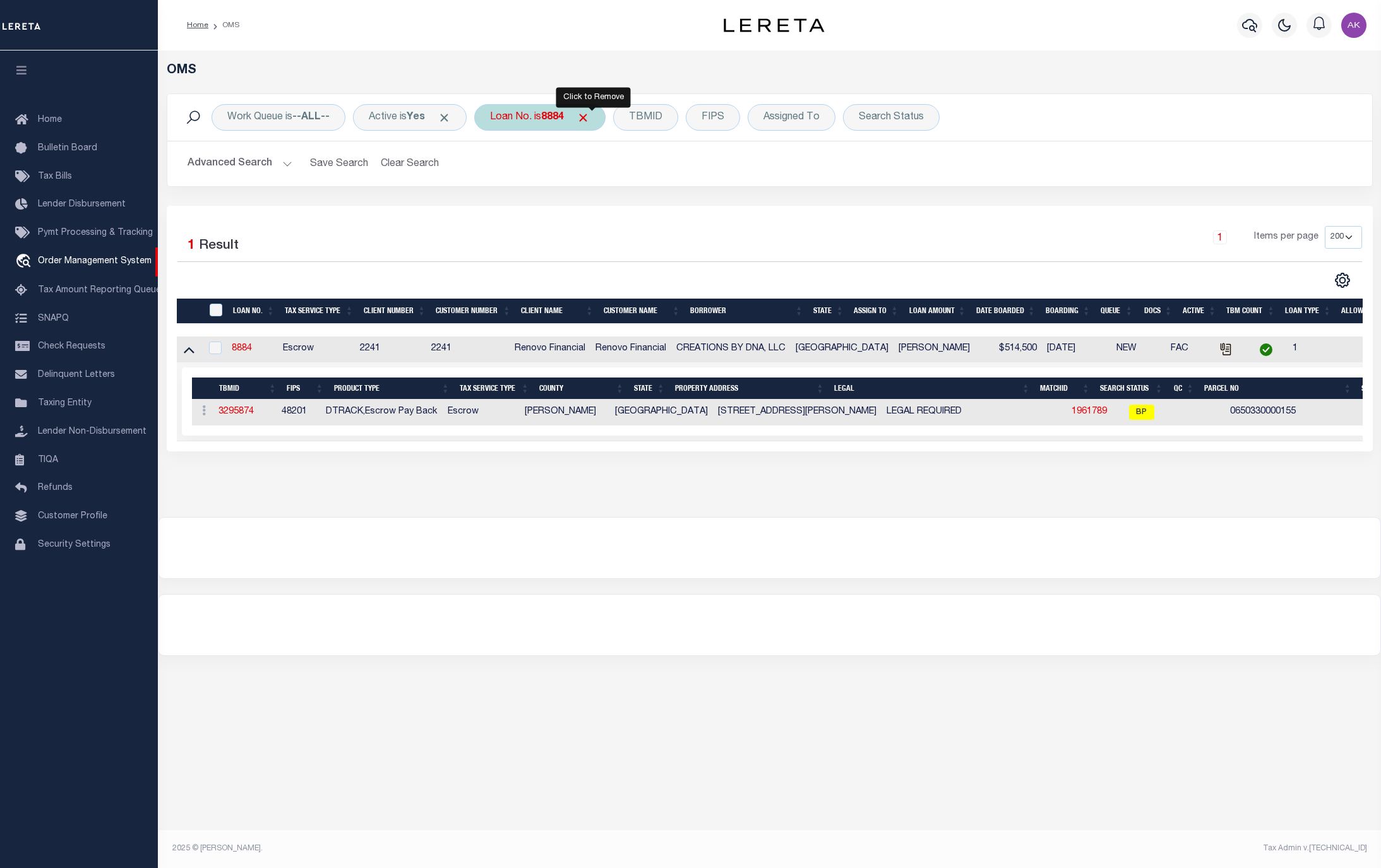
click at [589, 118] on span "Click to Remove" at bounding box center [582, 117] width 13 height 13
click at [525, 118] on div "Loan No." at bounding box center [511, 117] width 73 height 26
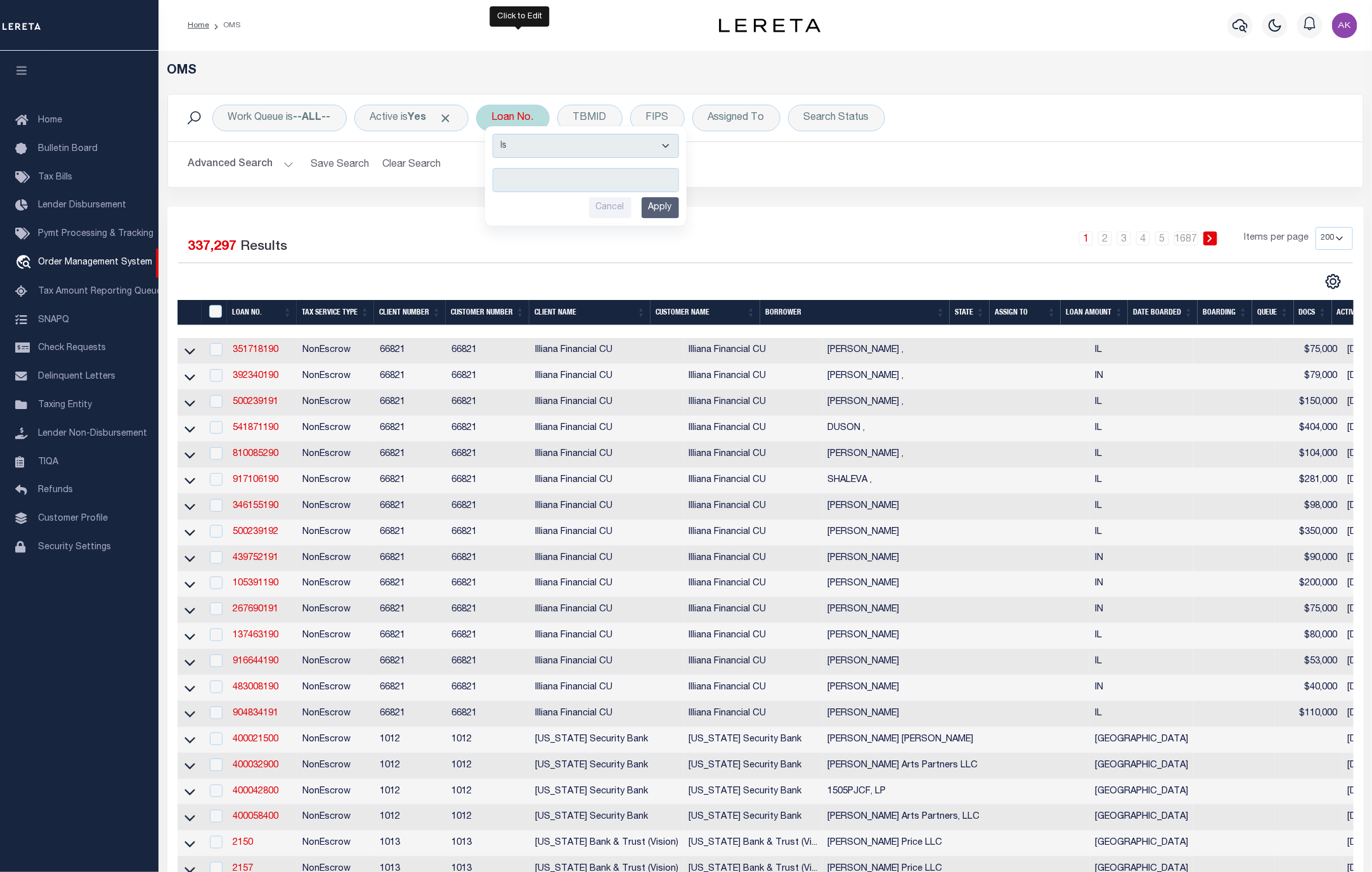
click at [522, 179] on input "text" at bounding box center [586, 180] width 186 height 25
type input "3106251008612"
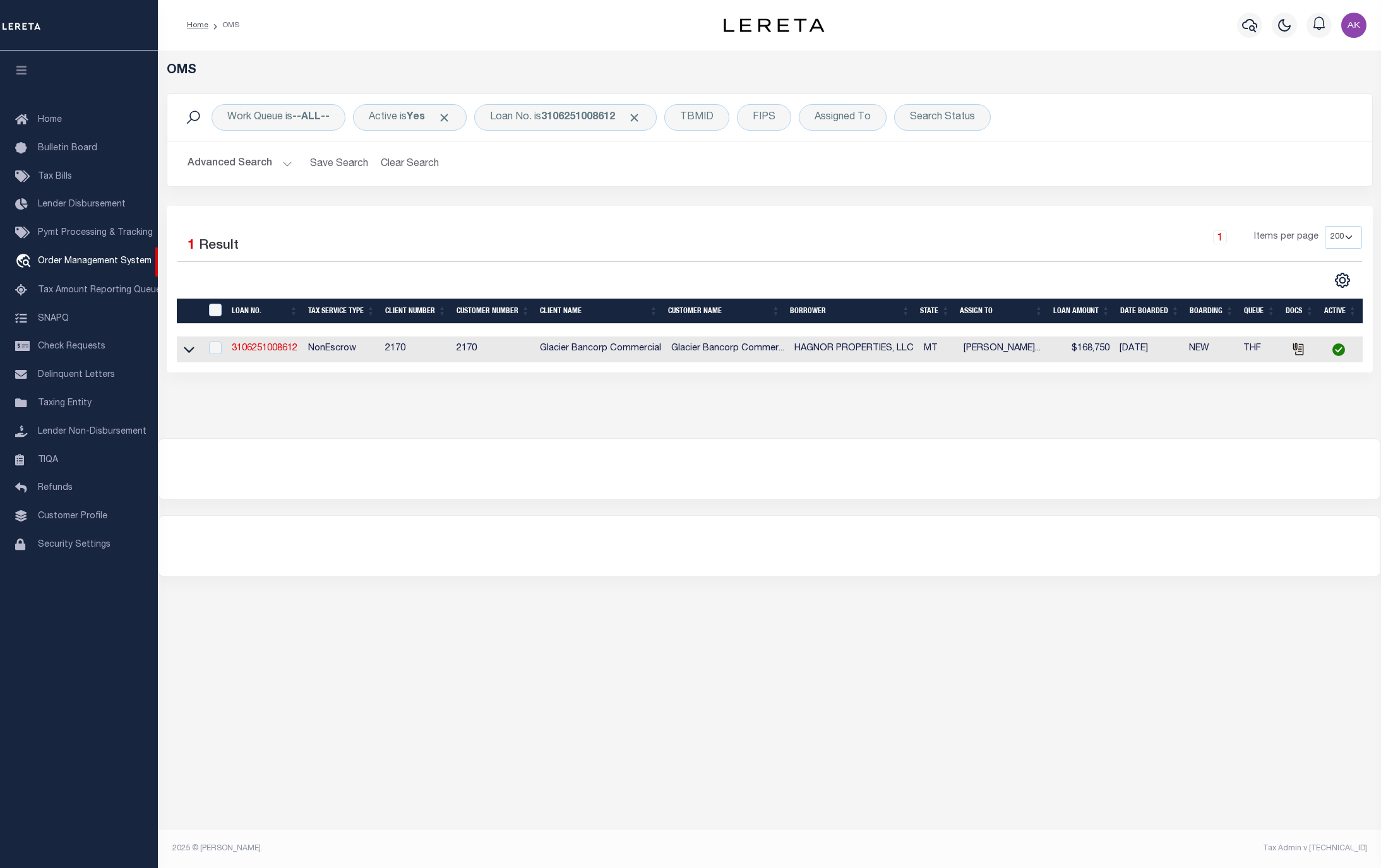
drag, startPoint x: 187, startPoint y: 350, endPoint x: 198, endPoint y: 485, distance: 135.4
click at [187, 350] on icon at bounding box center [189, 349] width 10 height 13
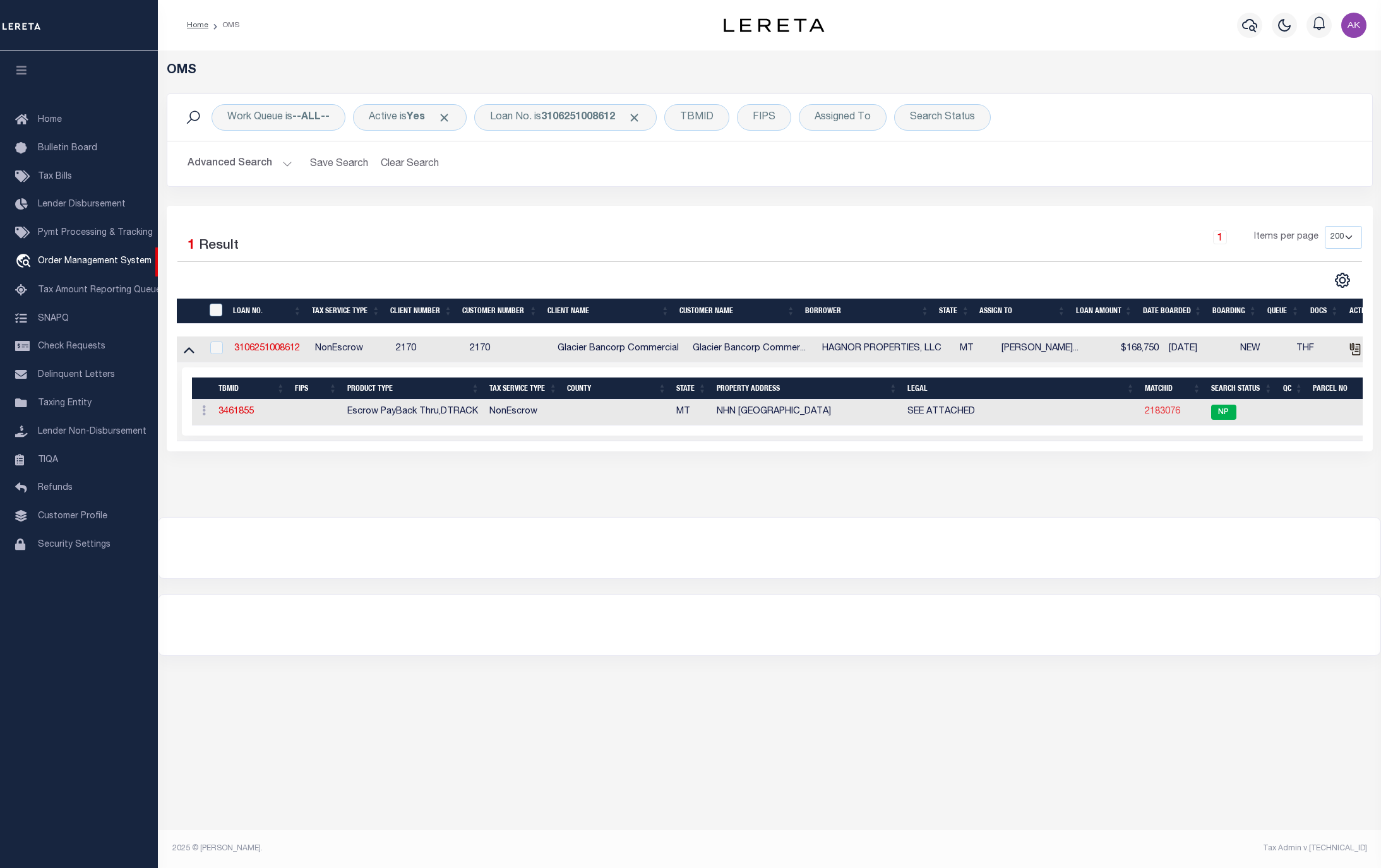
click at [1163, 416] on link "2183076" at bounding box center [1162, 411] width 36 height 9
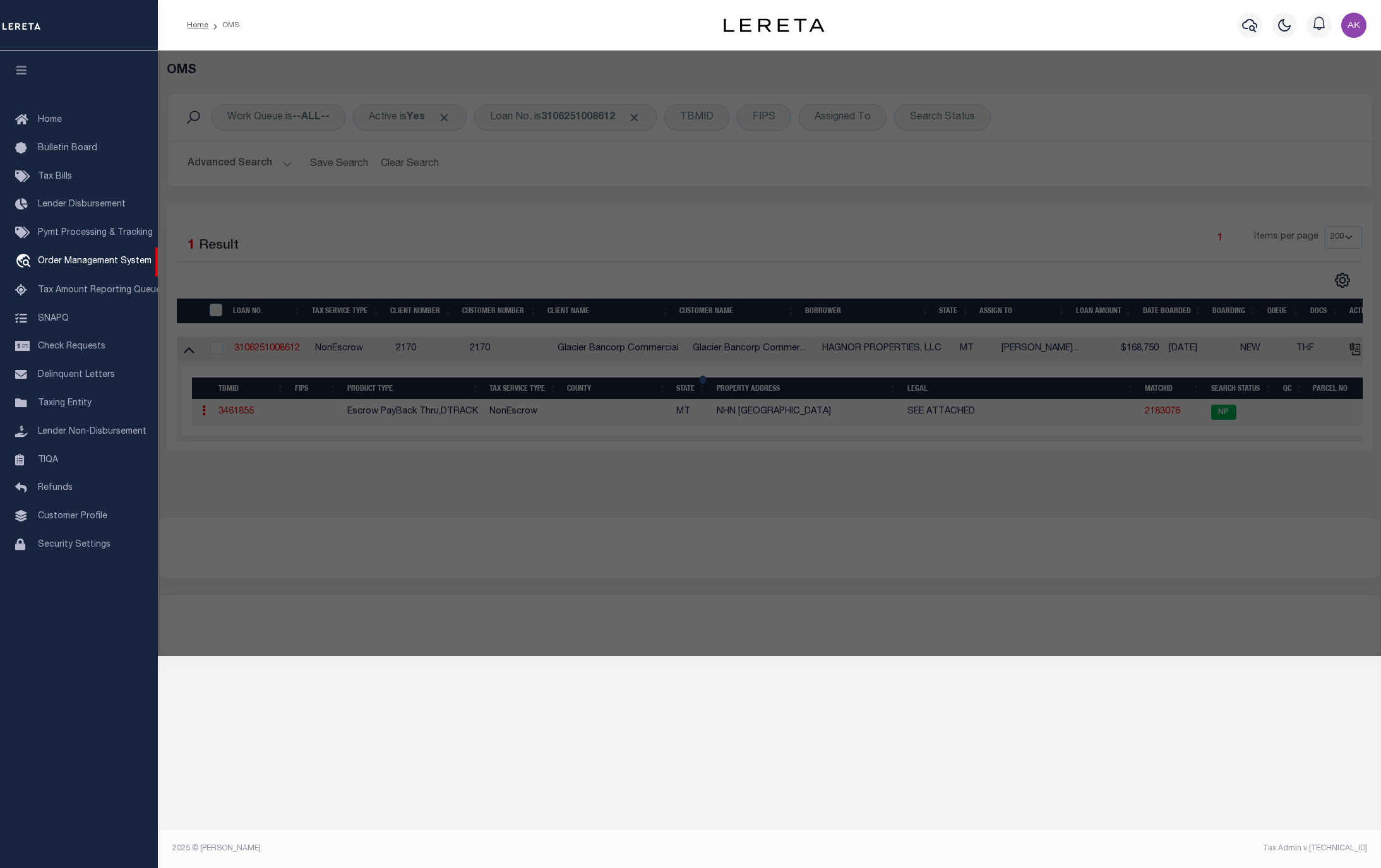
checkbox input "false"
select select "NP"
type input "10/16/2025"
type textarea "This is new property for tax year 2025"
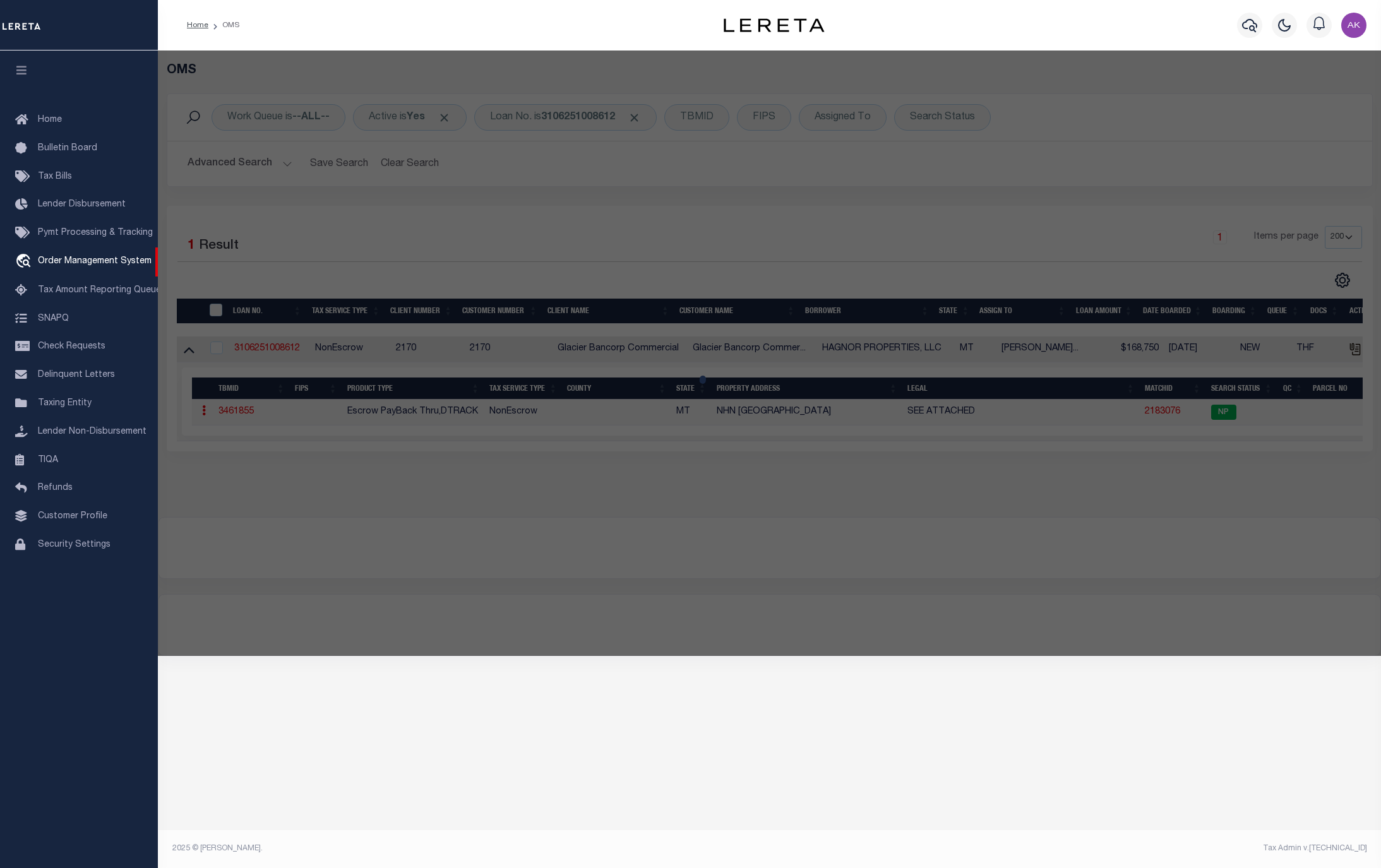
checkbox input "false"
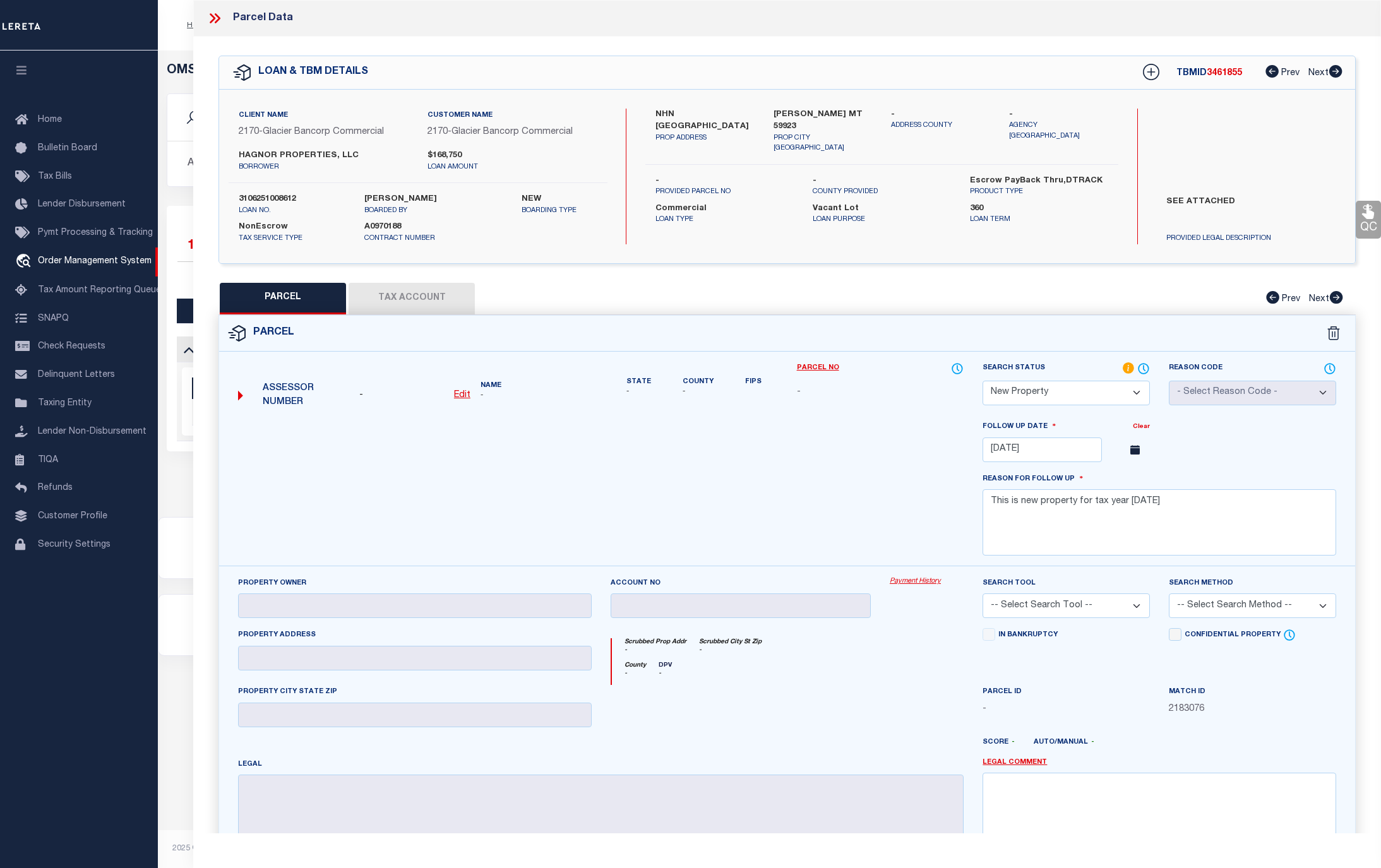
click at [902, 586] on link "Payment History" at bounding box center [926, 581] width 74 height 10
click at [927, 642] on div "Scrubbed Prop Addr - Scrubbed City St Zip - County - DPV -" at bounding box center [786, 656] width 372 height 57
click at [921, 585] on link "Payment History" at bounding box center [926, 581] width 74 height 10
click at [212, 16] on icon at bounding box center [212, 18] width 6 height 10
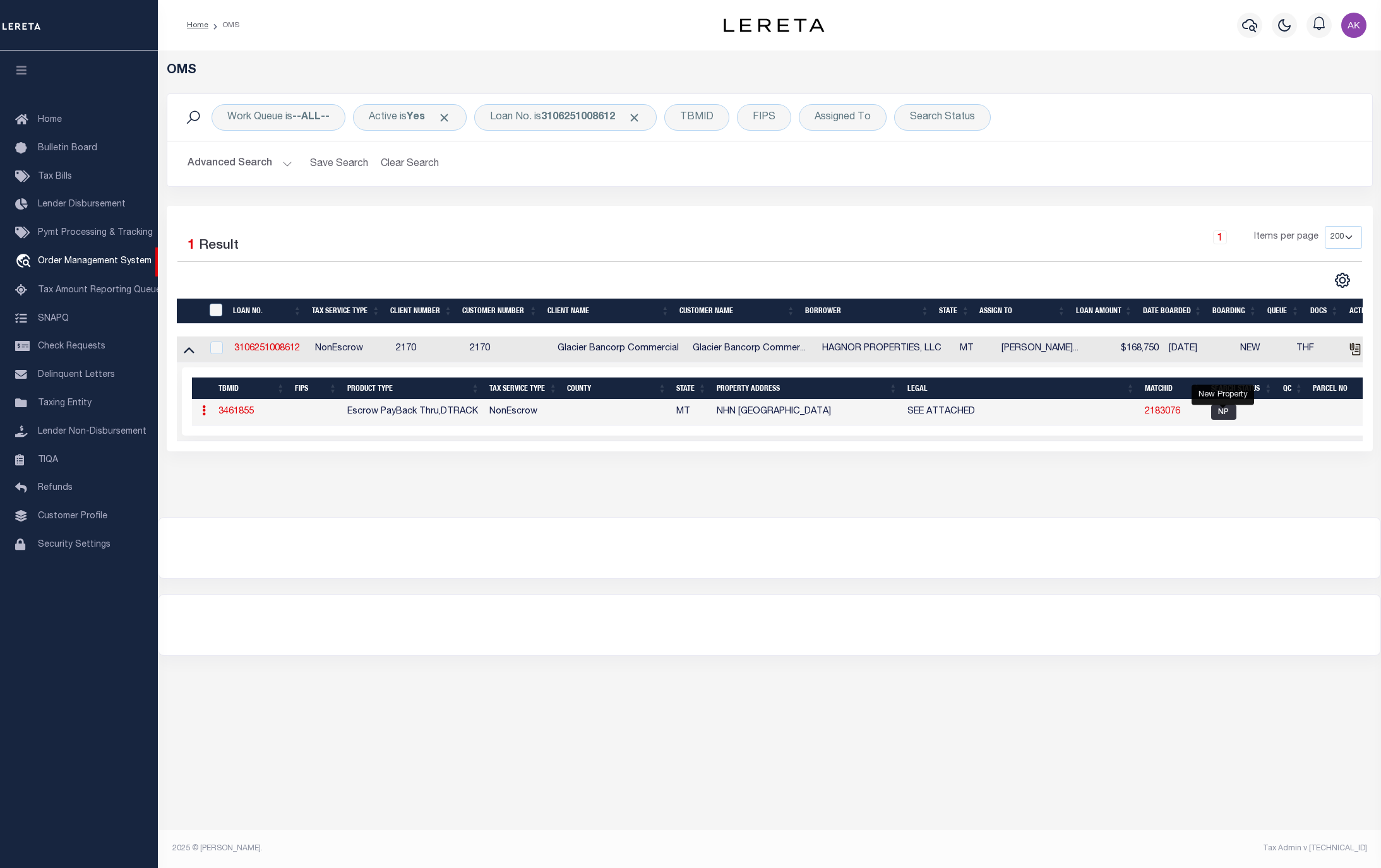
click at [1222, 417] on span "NP" at bounding box center [1223, 411] width 25 height 15
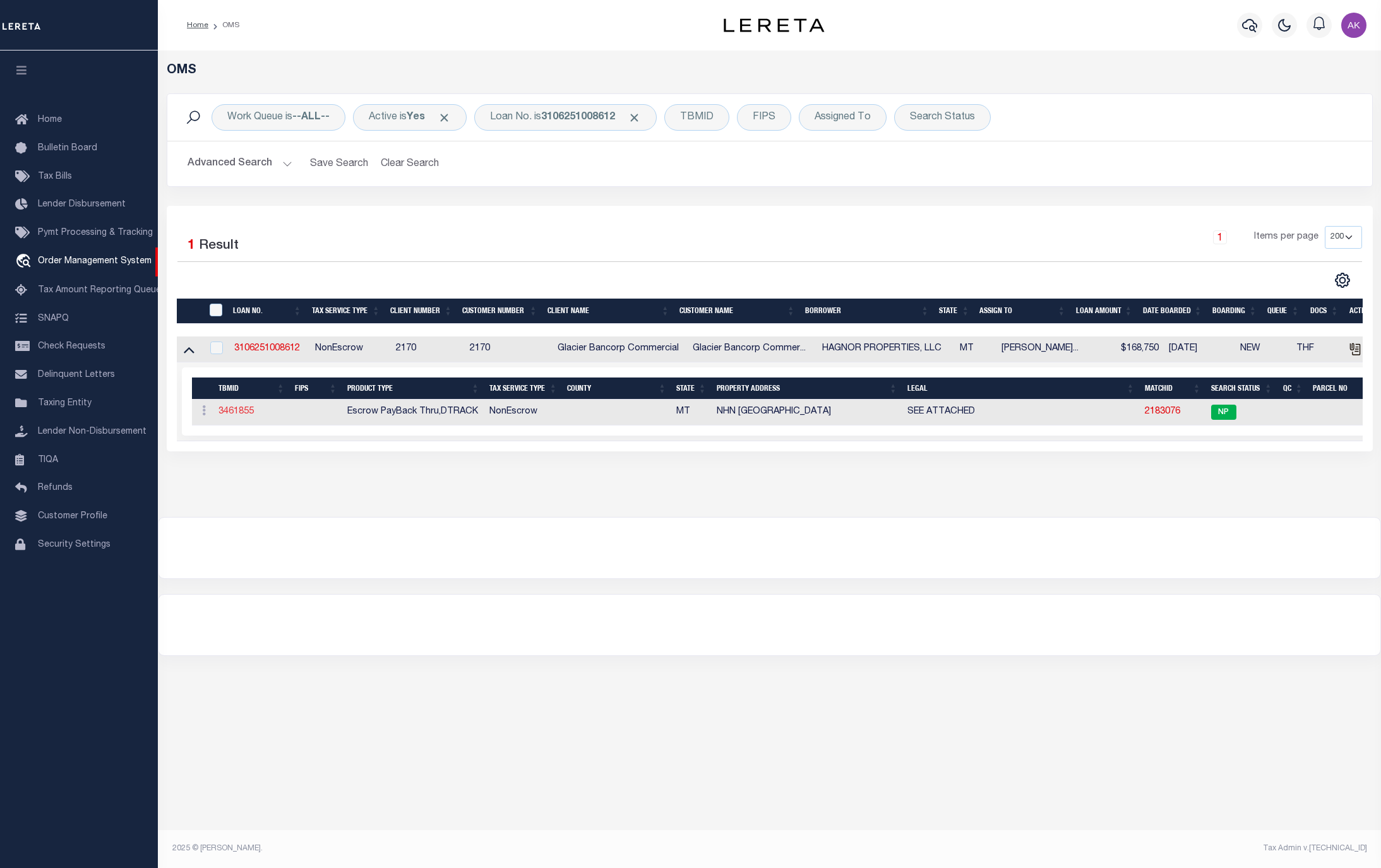
click at [239, 413] on link "3461855" at bounding box center [236, 411] width 36 height 9
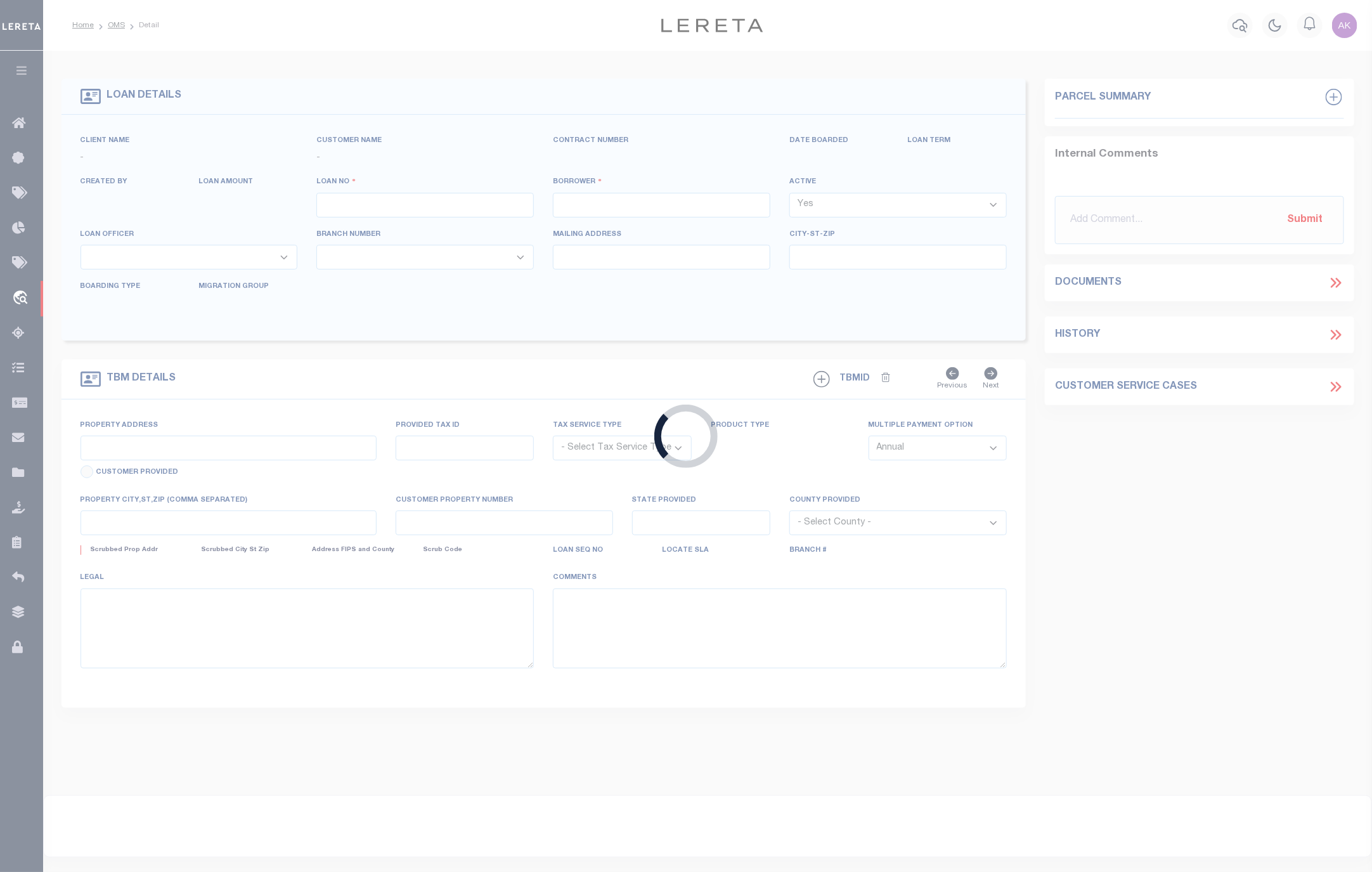
type input "3106251008612"
type input "HAGNOR PROPERTIES, LLC"
select select
type input "1115 W 9TH ST"
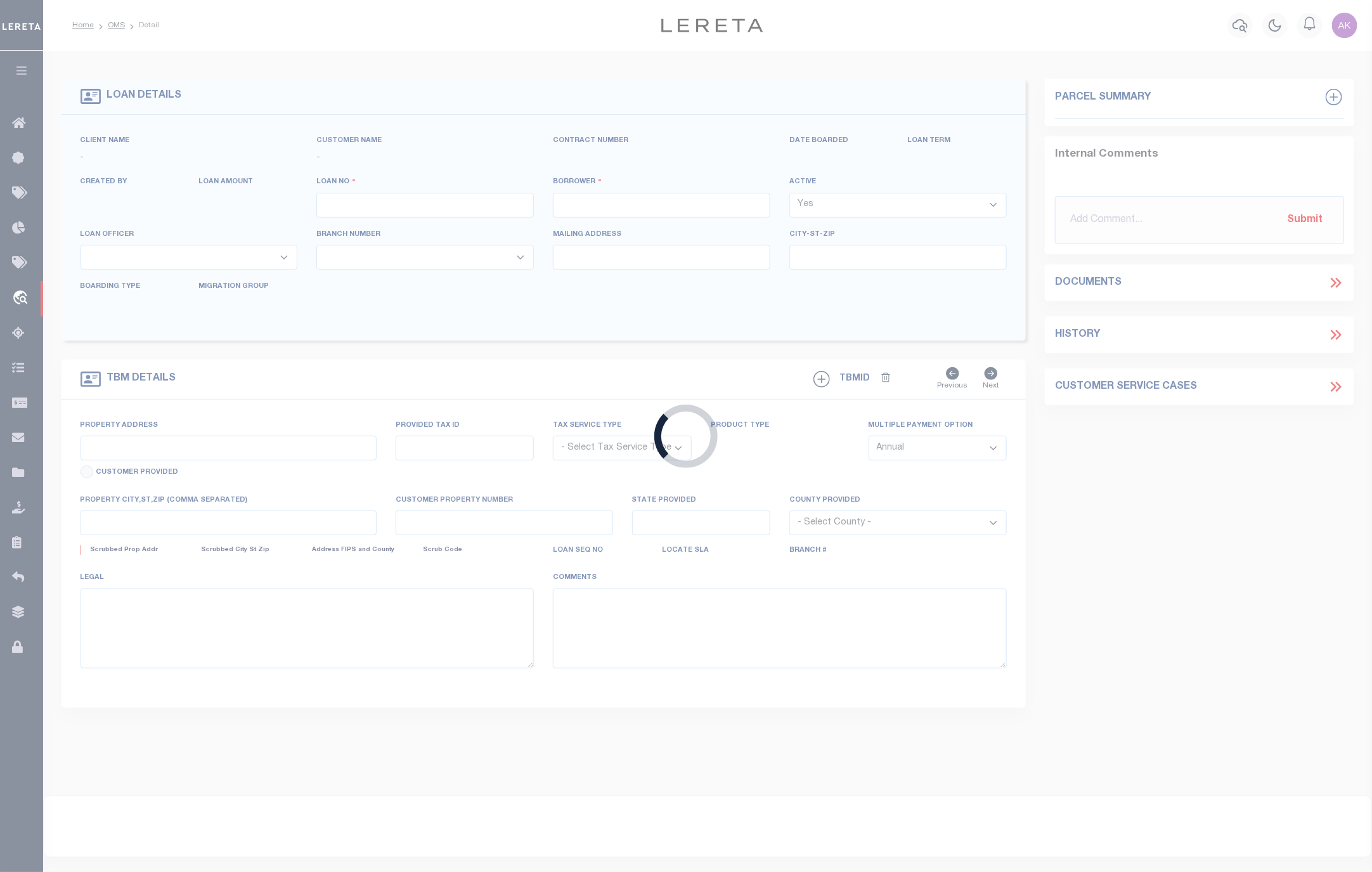
type input "LIBBY, MT 59923"
type input "07/10/2025"
select select "400"
select select "20"
select select "NonEscrow"
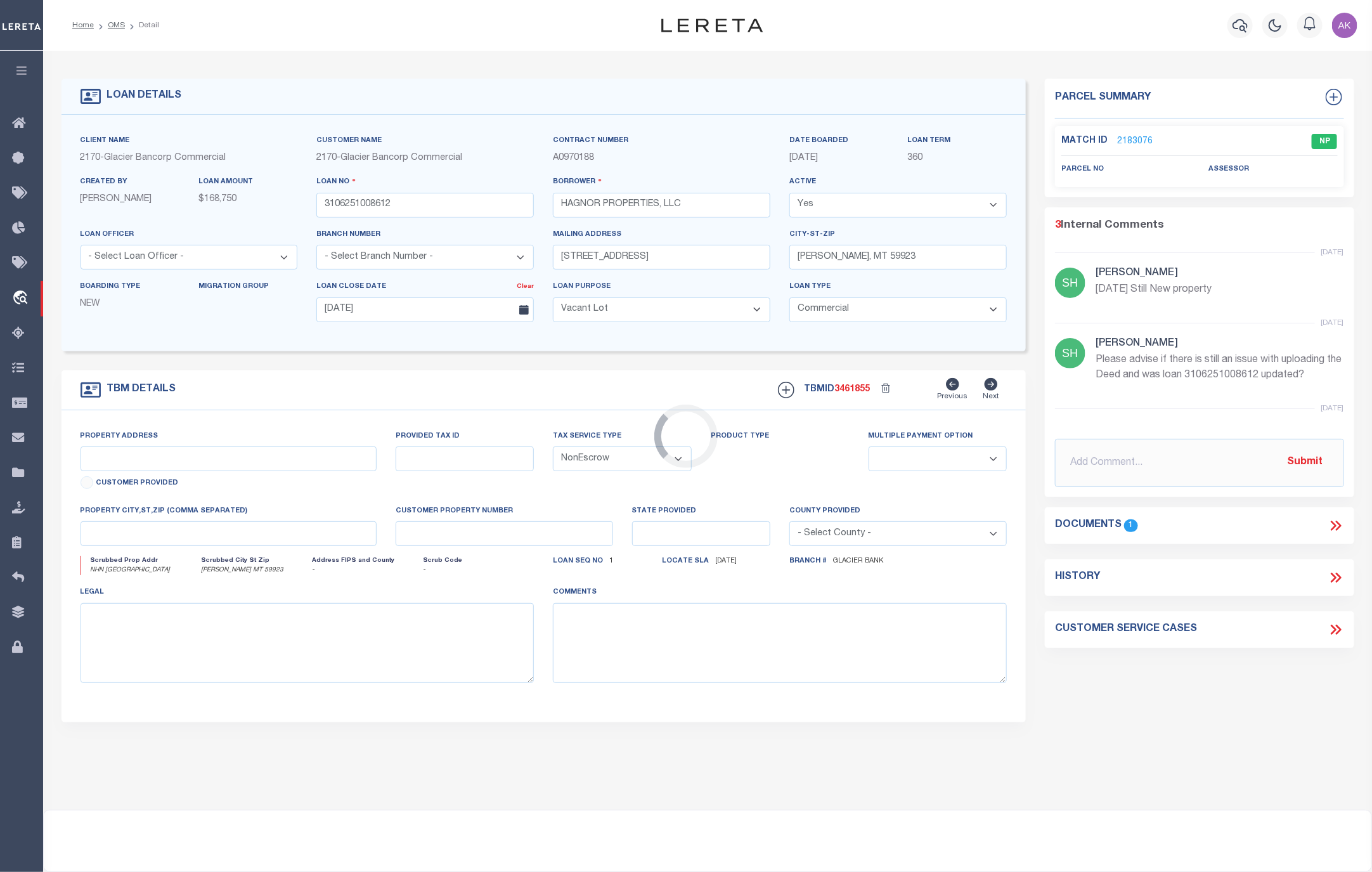
select select "4569"
type input "NHN WOODLAND ROAD"
select select
type input "LIBBY MT 59923"
type input "MT"
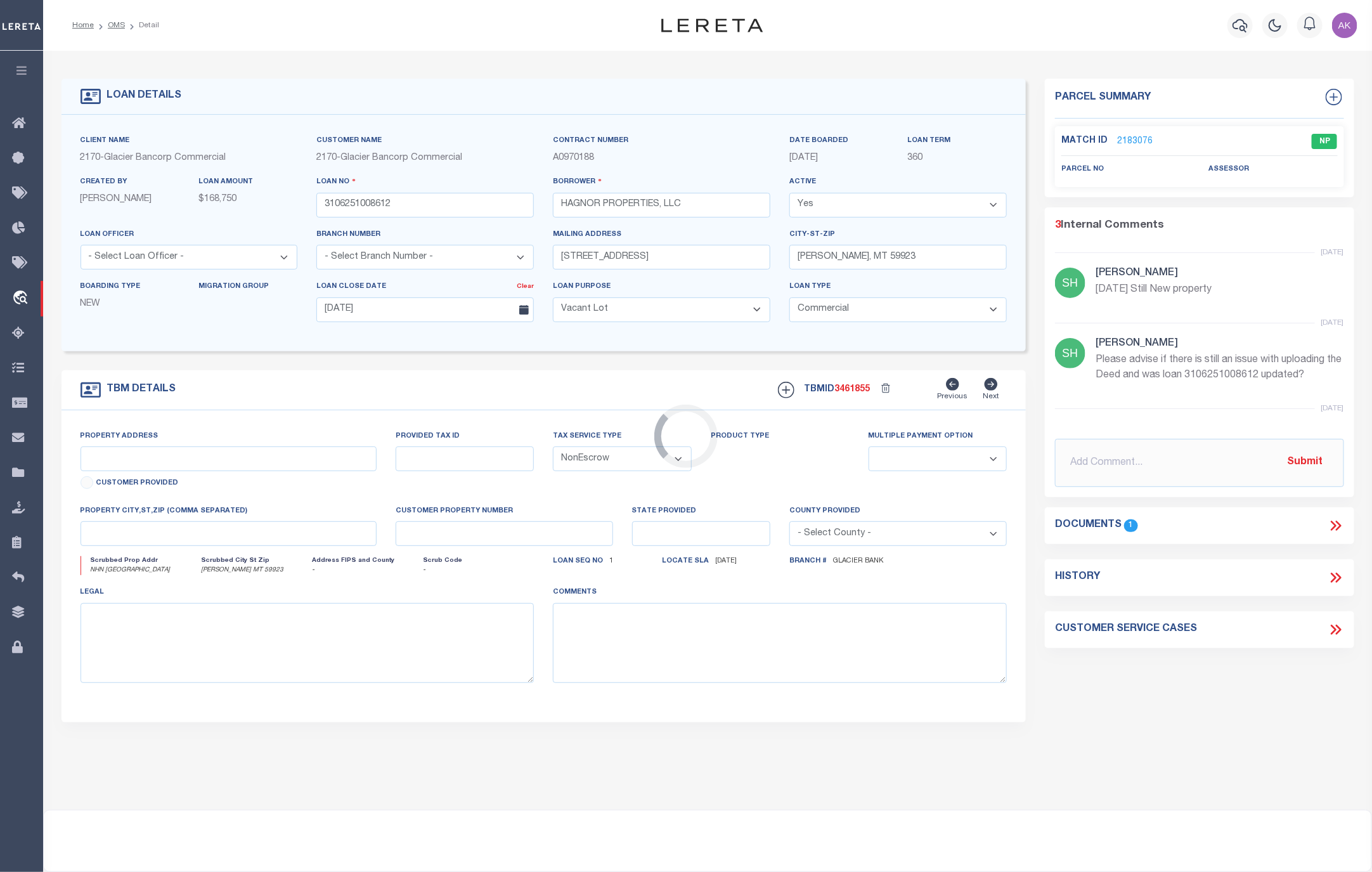
type textarea "SEE ATTACHED"
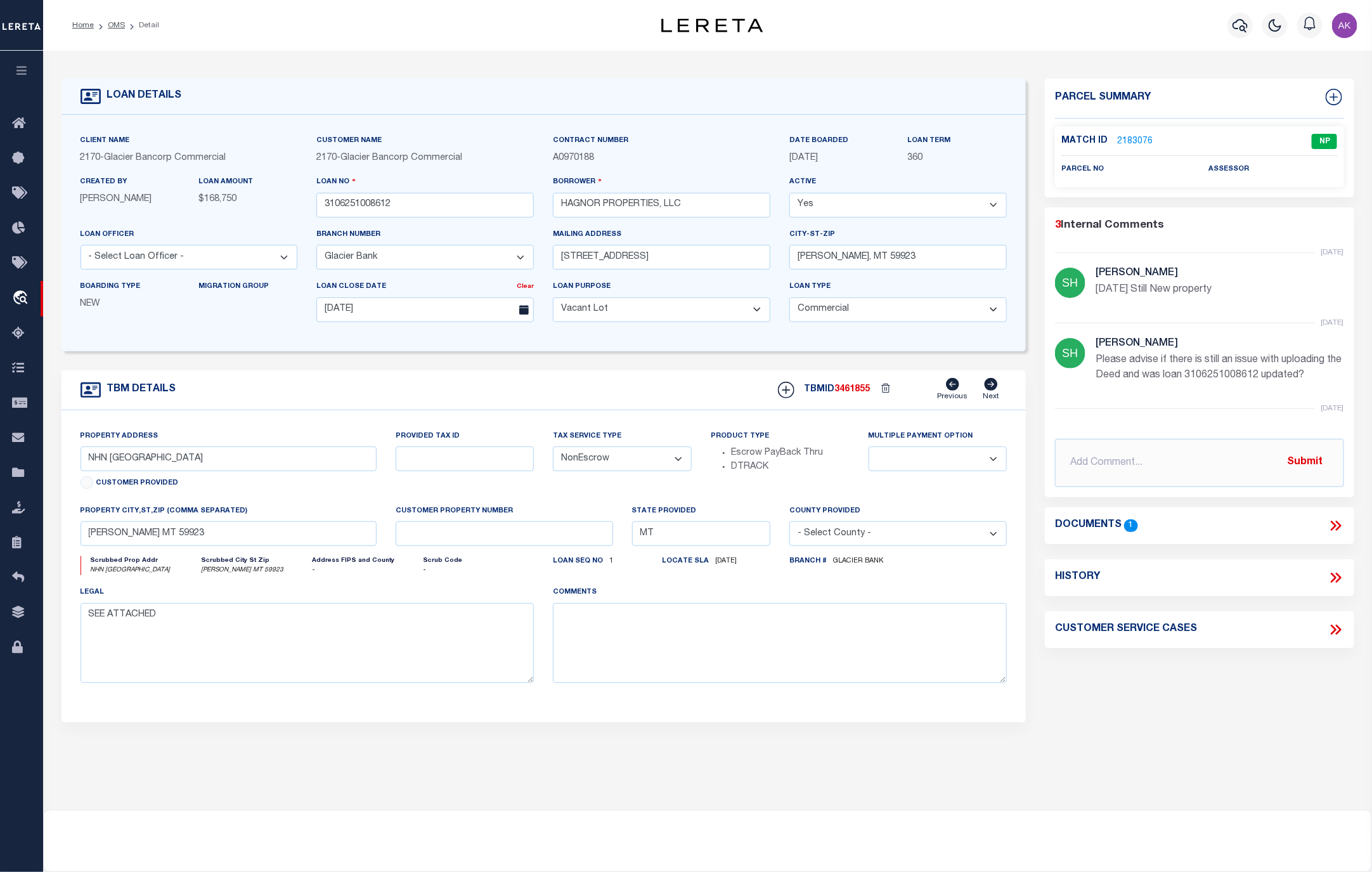
click at [1130, 525] on span "1" at bounding box center [1130, 525] width 13 height 12
drag, startPoint x: 1334, startPoint y: 522, endPoint x: 1325, endPoint y: 524, distance: 9.2
click at [1334, 522] on icon at bounding box center [1335, 525] width 17 height 17
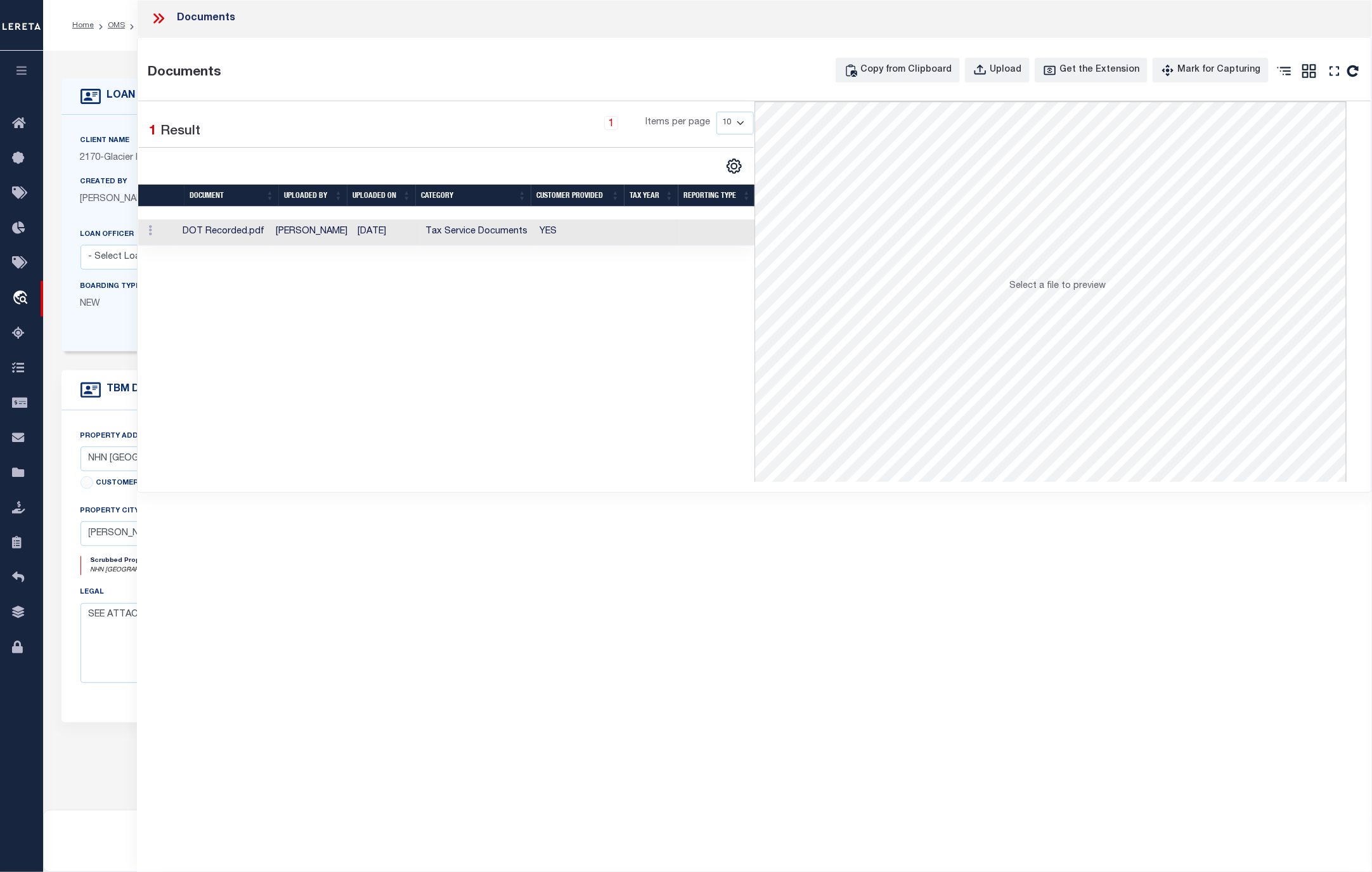
click at [470, 232] on td "Tax Service Documents" at bounding box center [477, 233] width 114 height 26
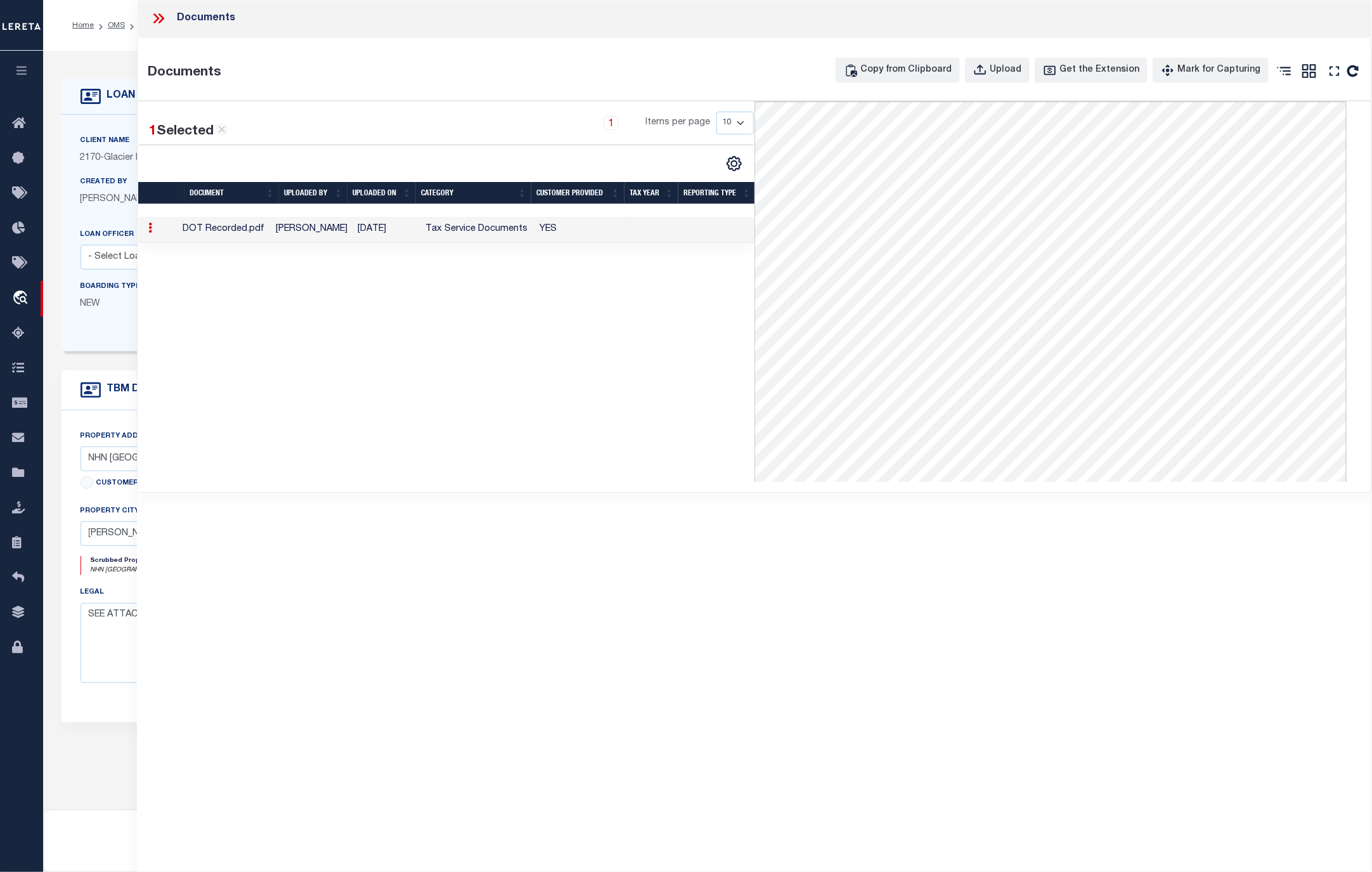
click at [630, 369] on div "1 Selected 1 Result 1 Items per page 10 25 50 100" at bounding box center [447, 292] width 616 height 381
click at [162, 16] on icon at bounding box center [161, 18] width 6 height 11
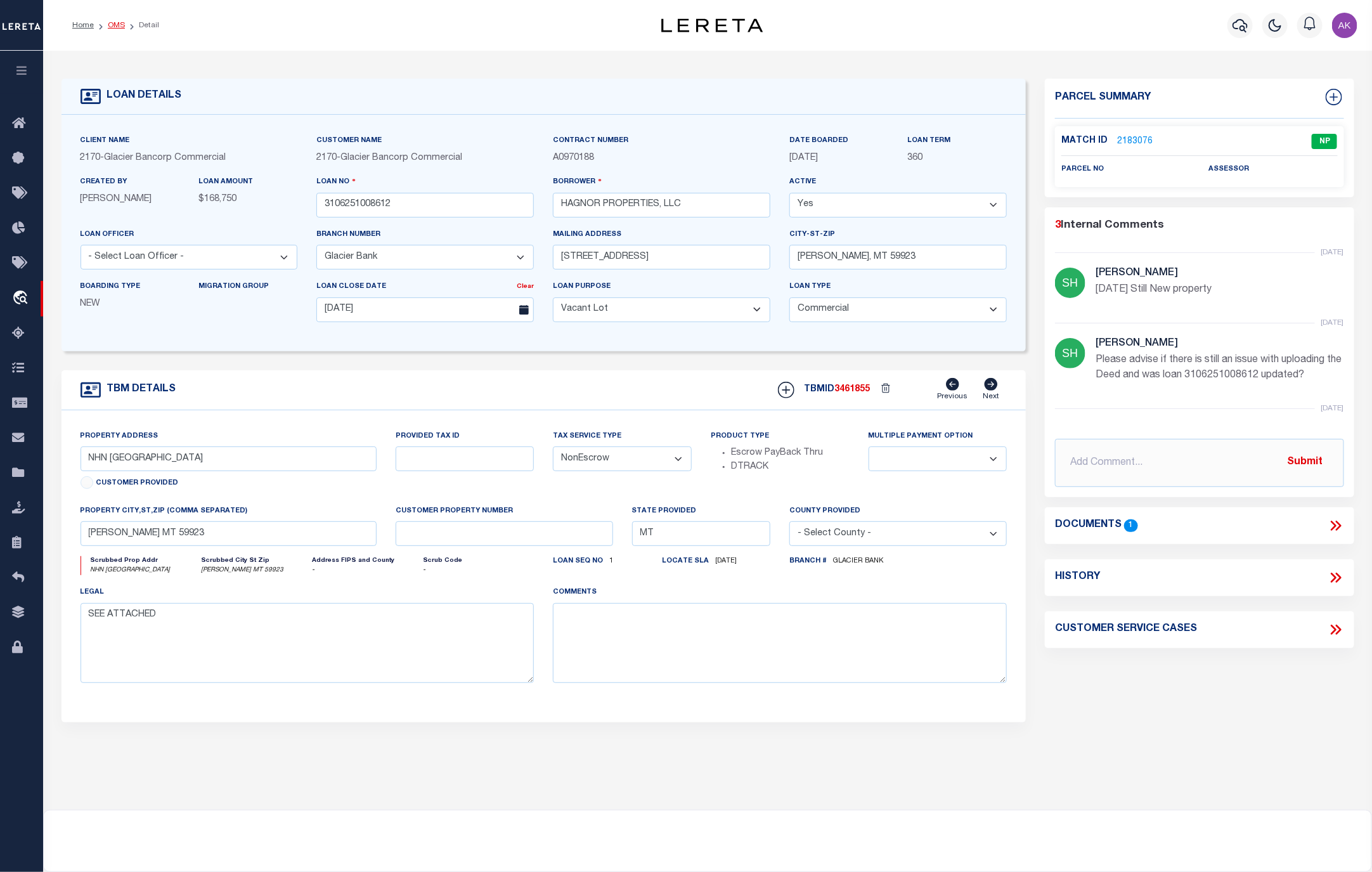
click at [116, 25] on link "OMS" at bounding box center [116, 25] width 18 height 8
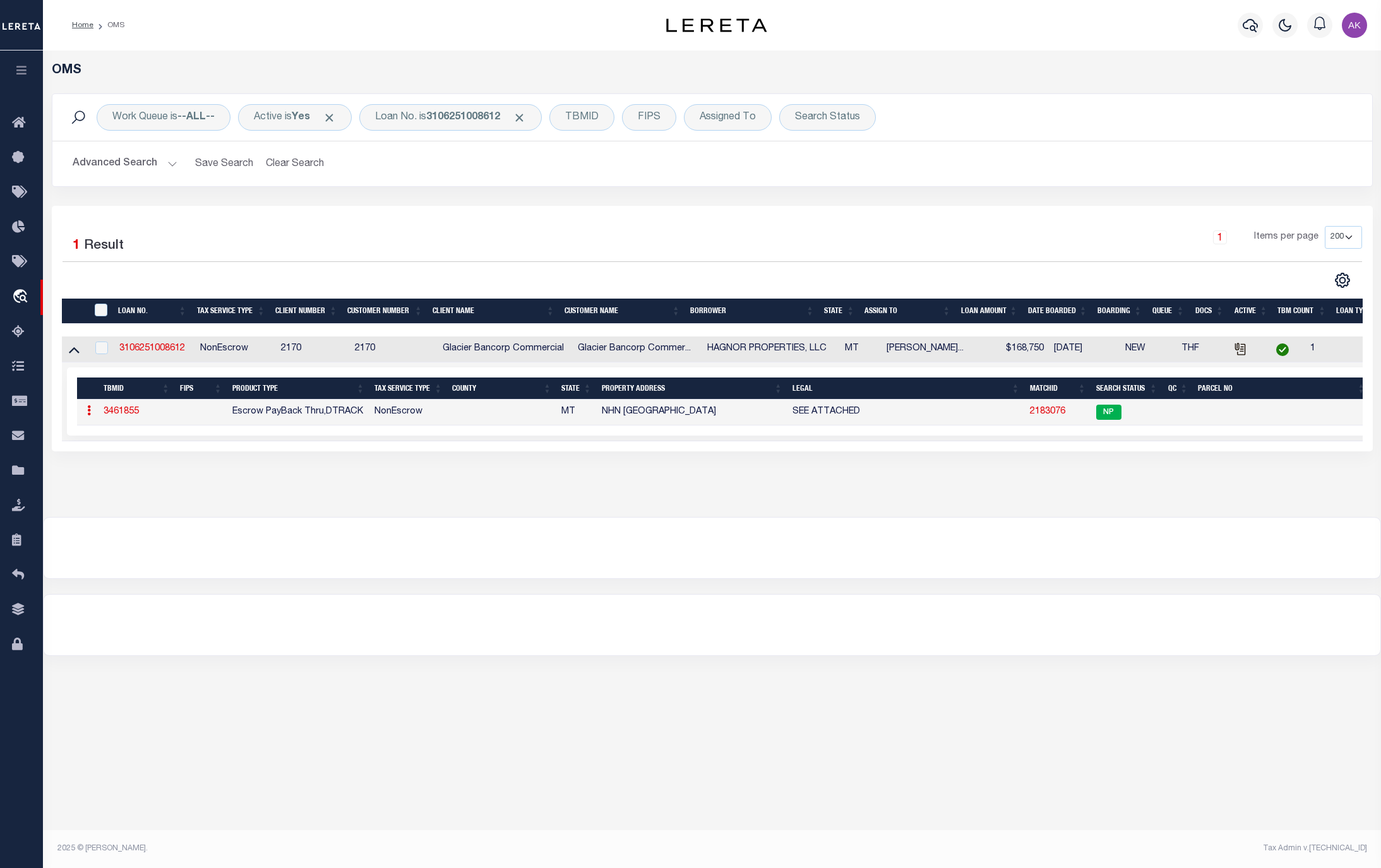
click at [1040, 416] on link "2183076" at bounding box center [1047, 411] width 36 height 9
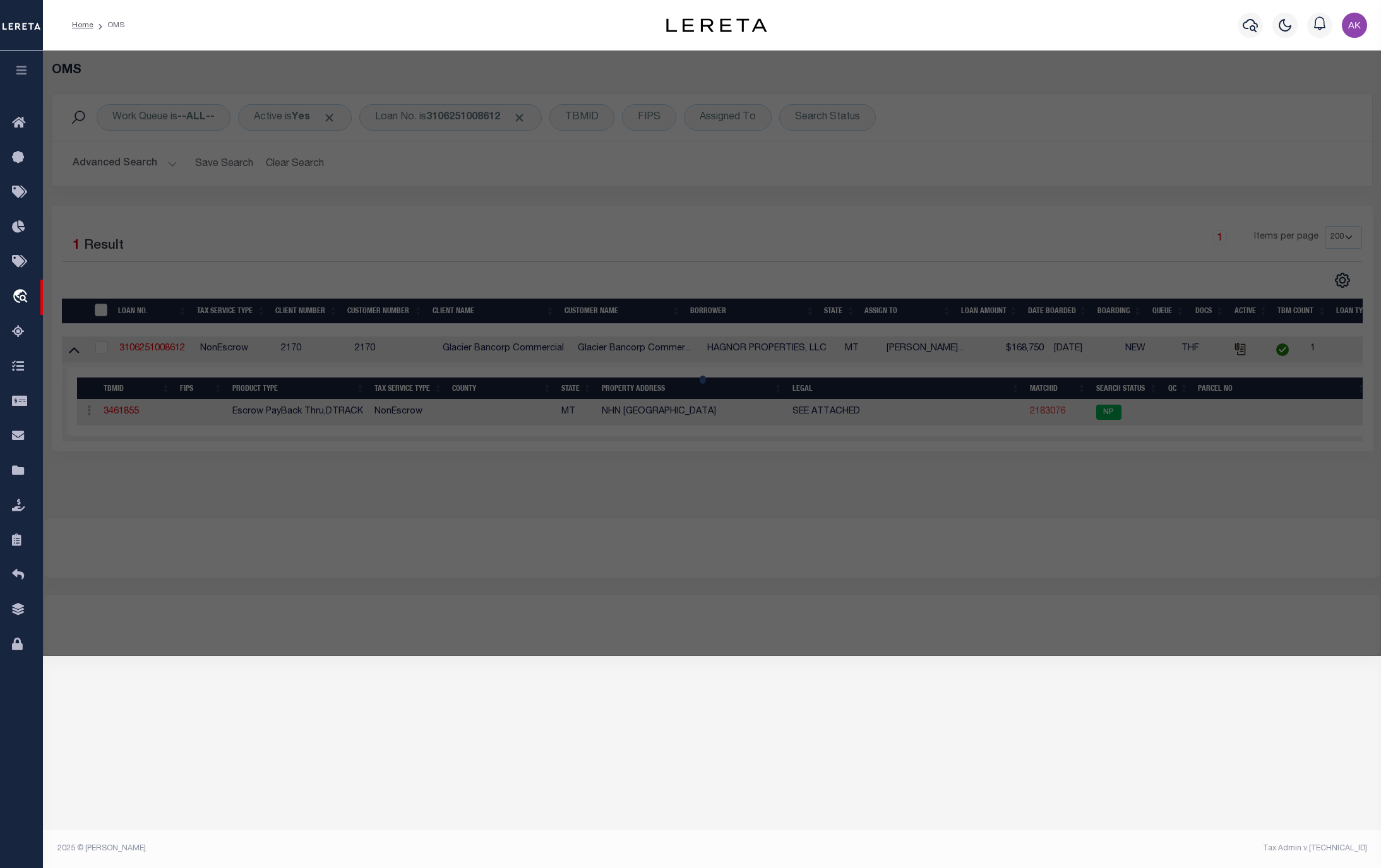
select select "AS"
checkbox input "false"
select select "NP"
type input "10/16/2025"
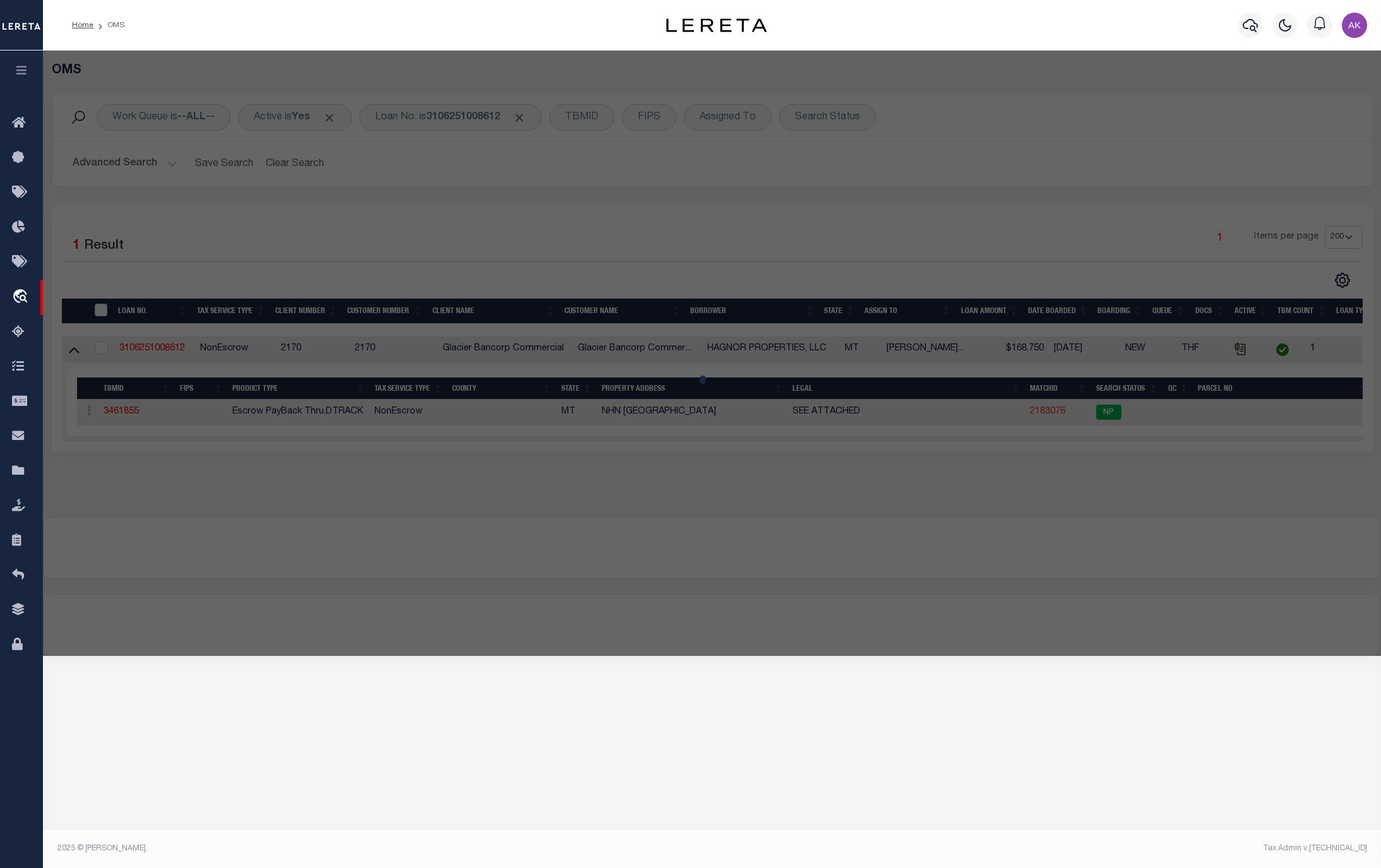
type textarea "This is new property for tax year 2025"
checkbox input "false"
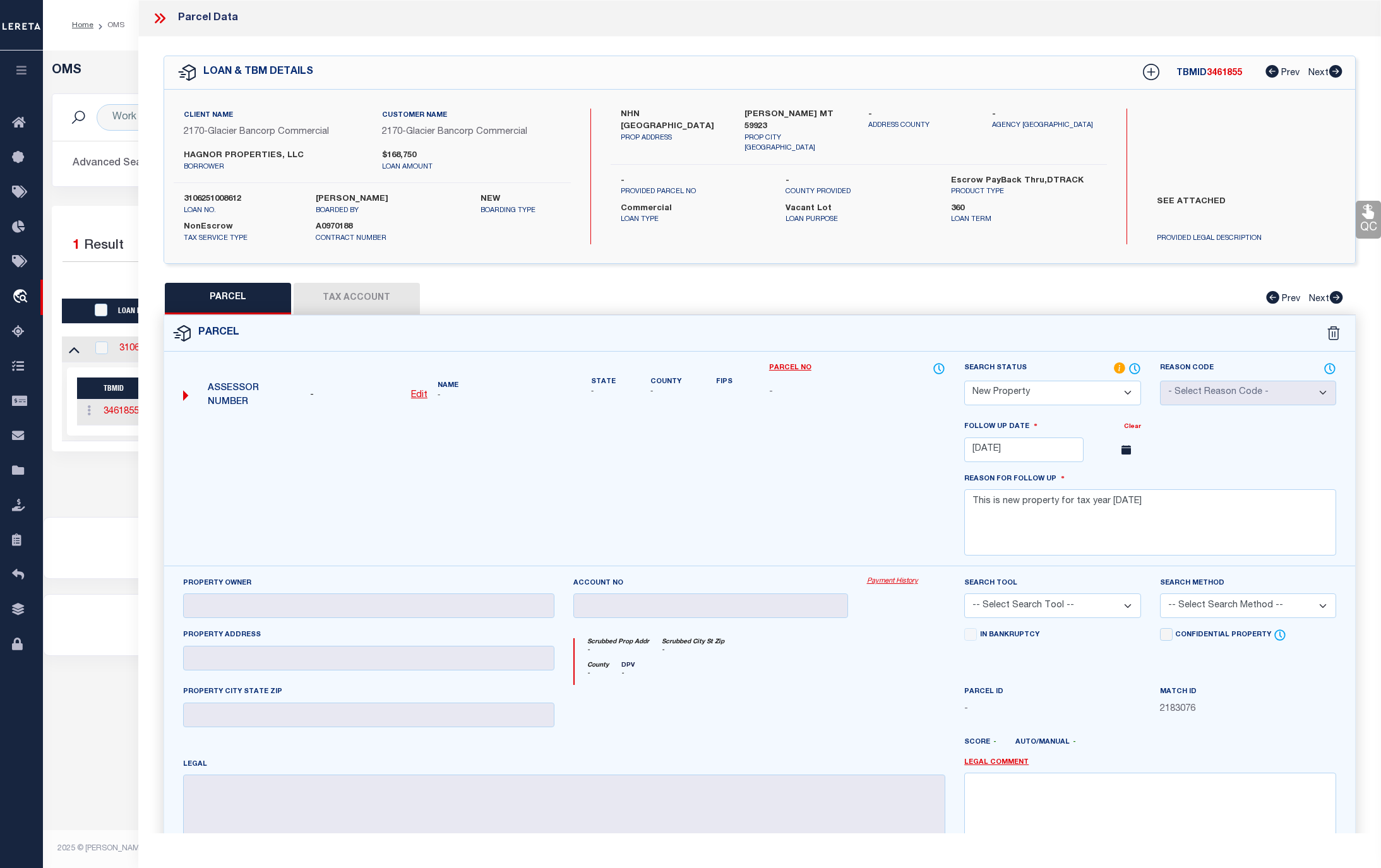
click at [210, 22] on div "Parcel Data" at bounding box center [194, 18] width 86 height 17
click at [158, 17] on icon at bounding box center [157, 18] width 6 height 10
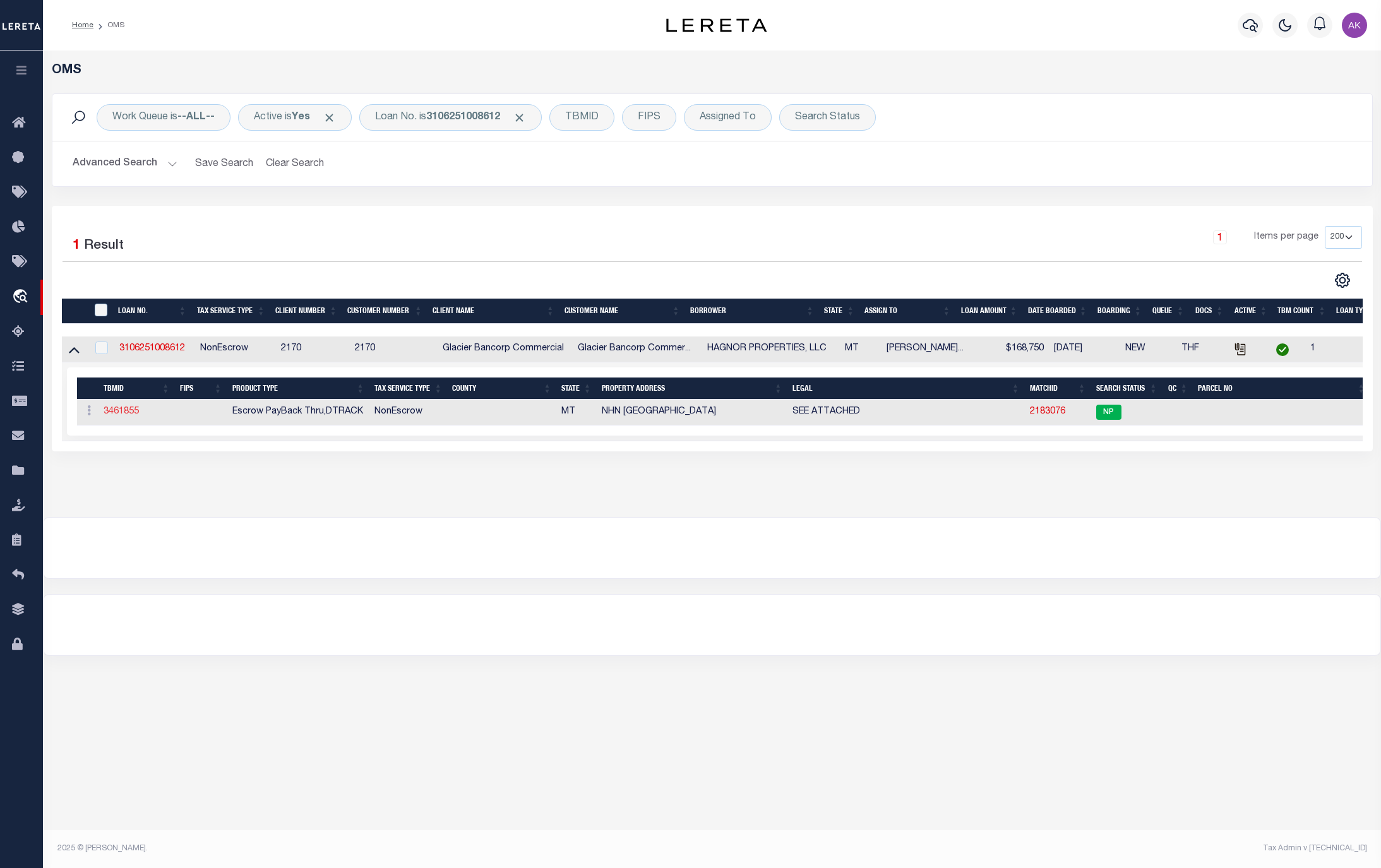
click at [129, 413] on link "3461855" at bounding box center [121, 411] width 36 height 9
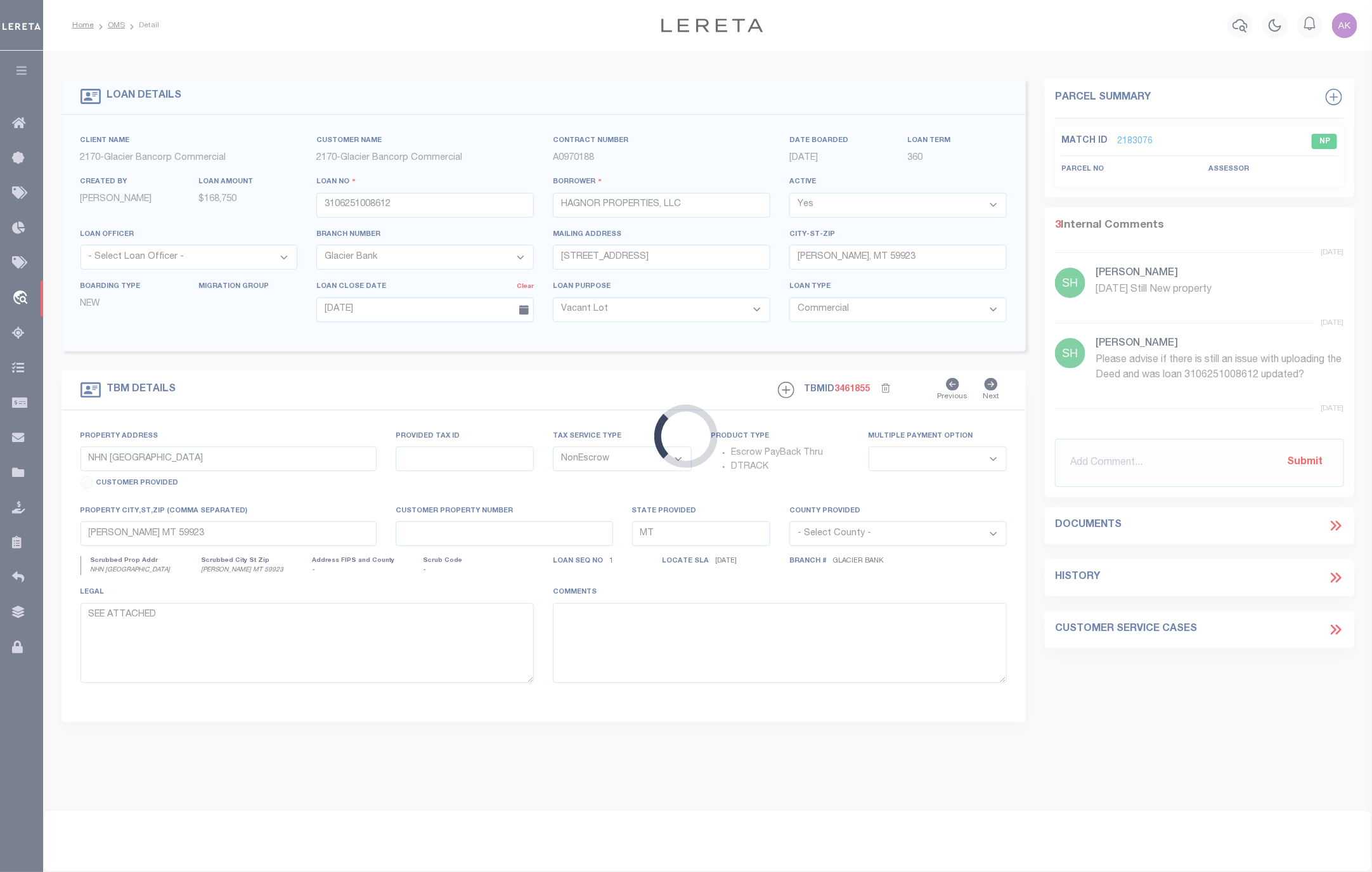
select select
select select "4569"
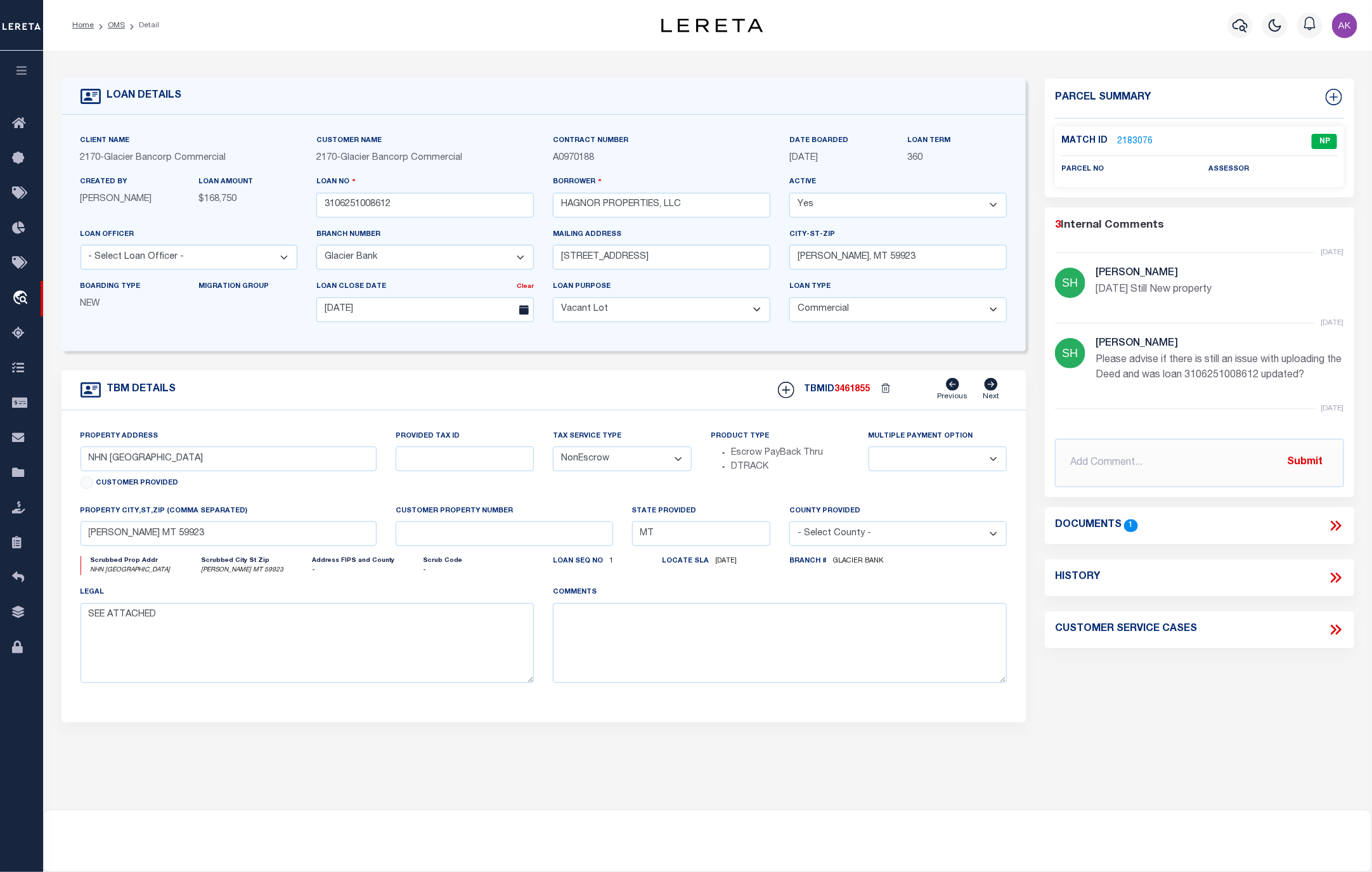
click at [1336, 525] on icon at bounding box center [1335, 525] width 17 height 17
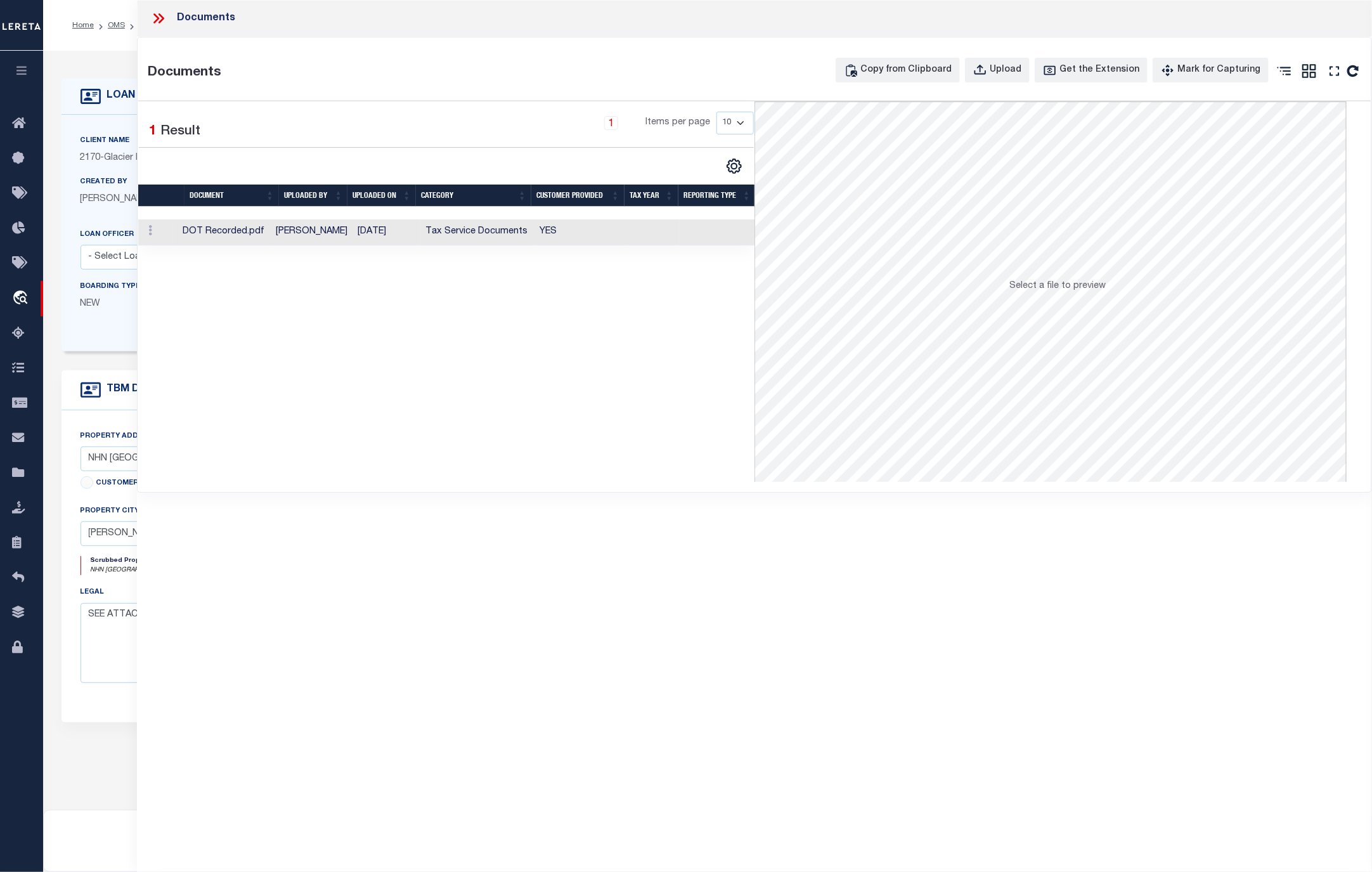
click at [465, 227] on td "Tax Service Documents" at bounding box center [477, 233] width 114 height 26
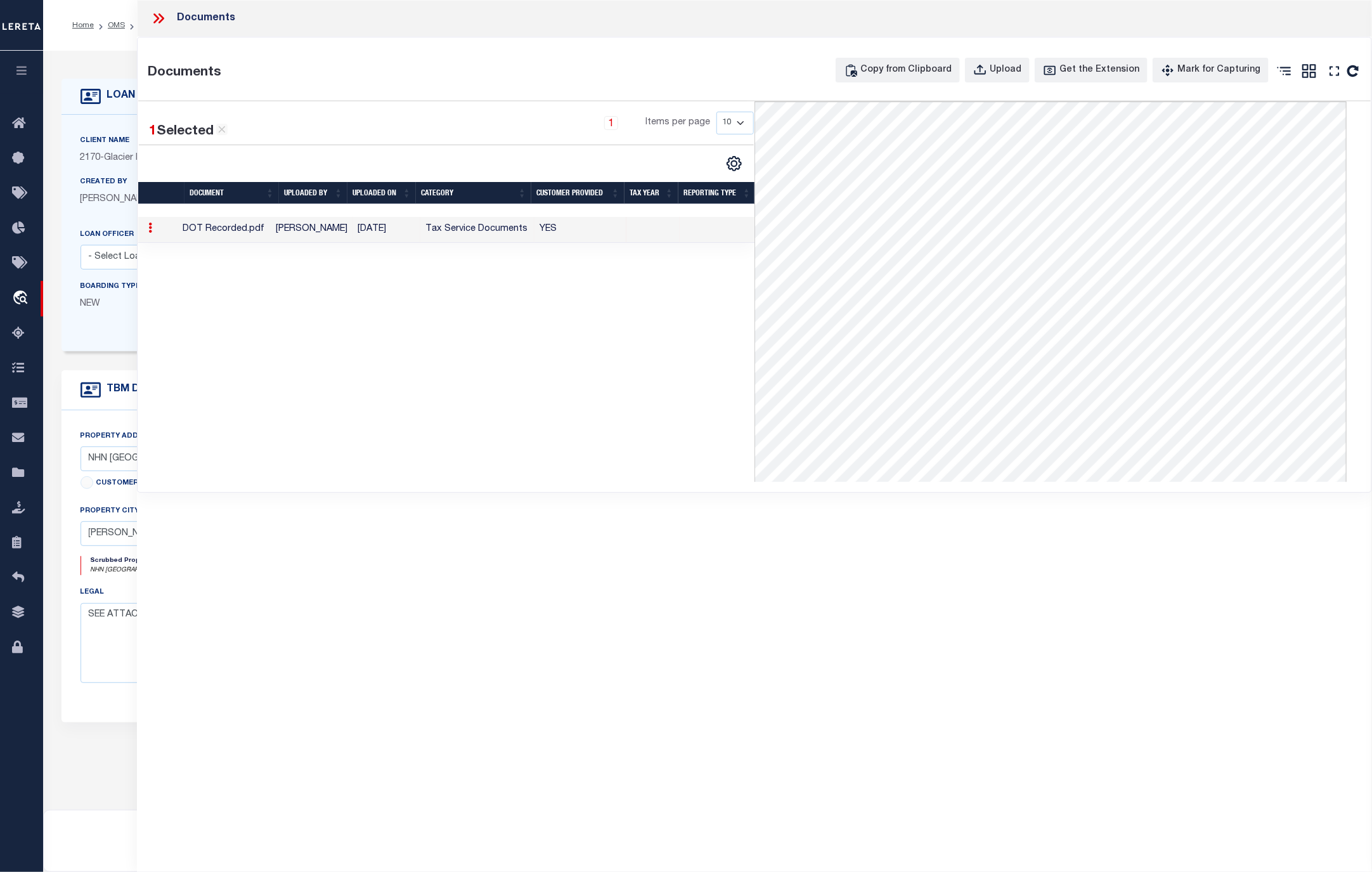
click at [159, 13] on icon at bounding box center [158, 18] width 17 height 17
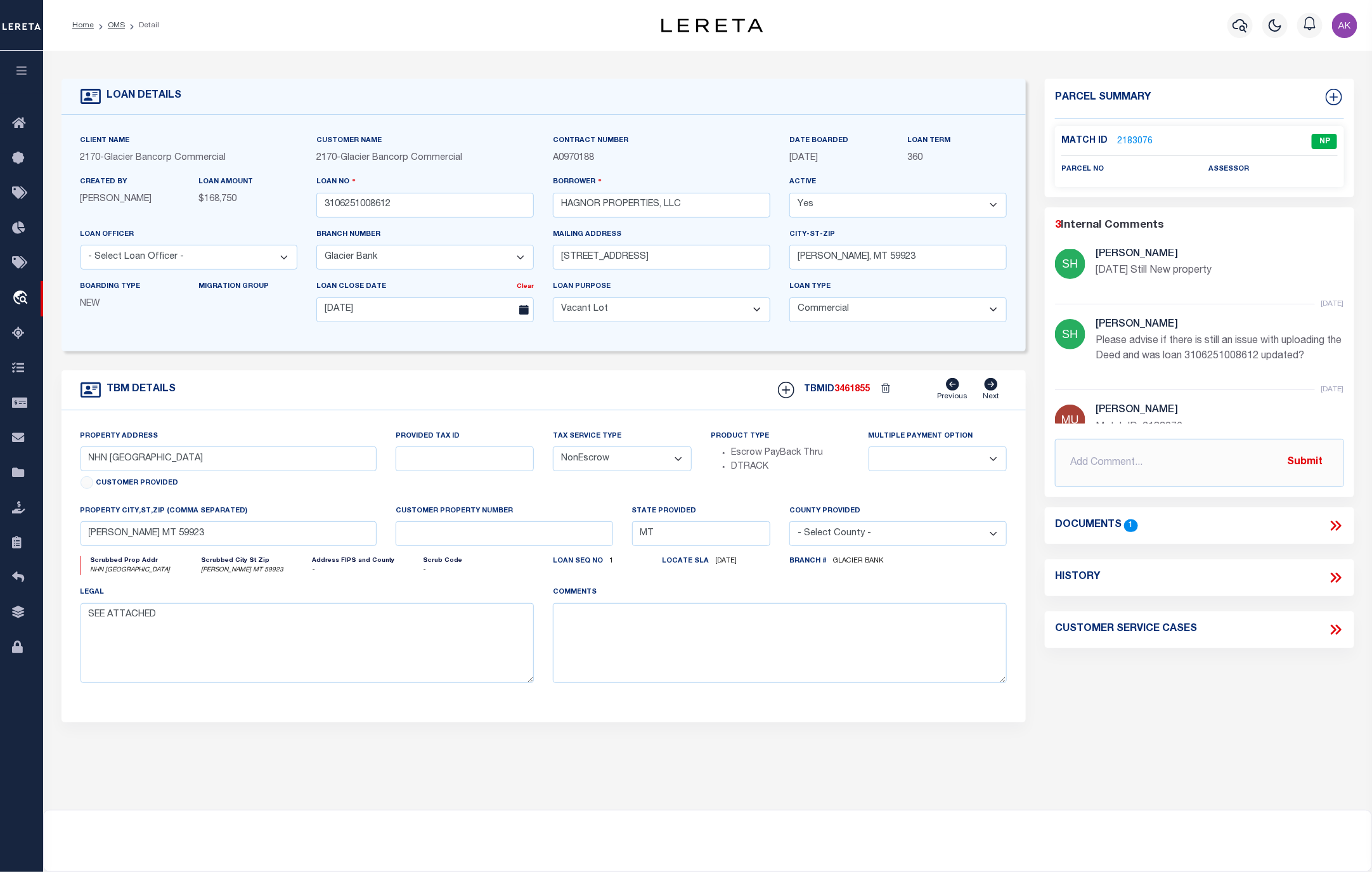
scroll to position [38, 0]
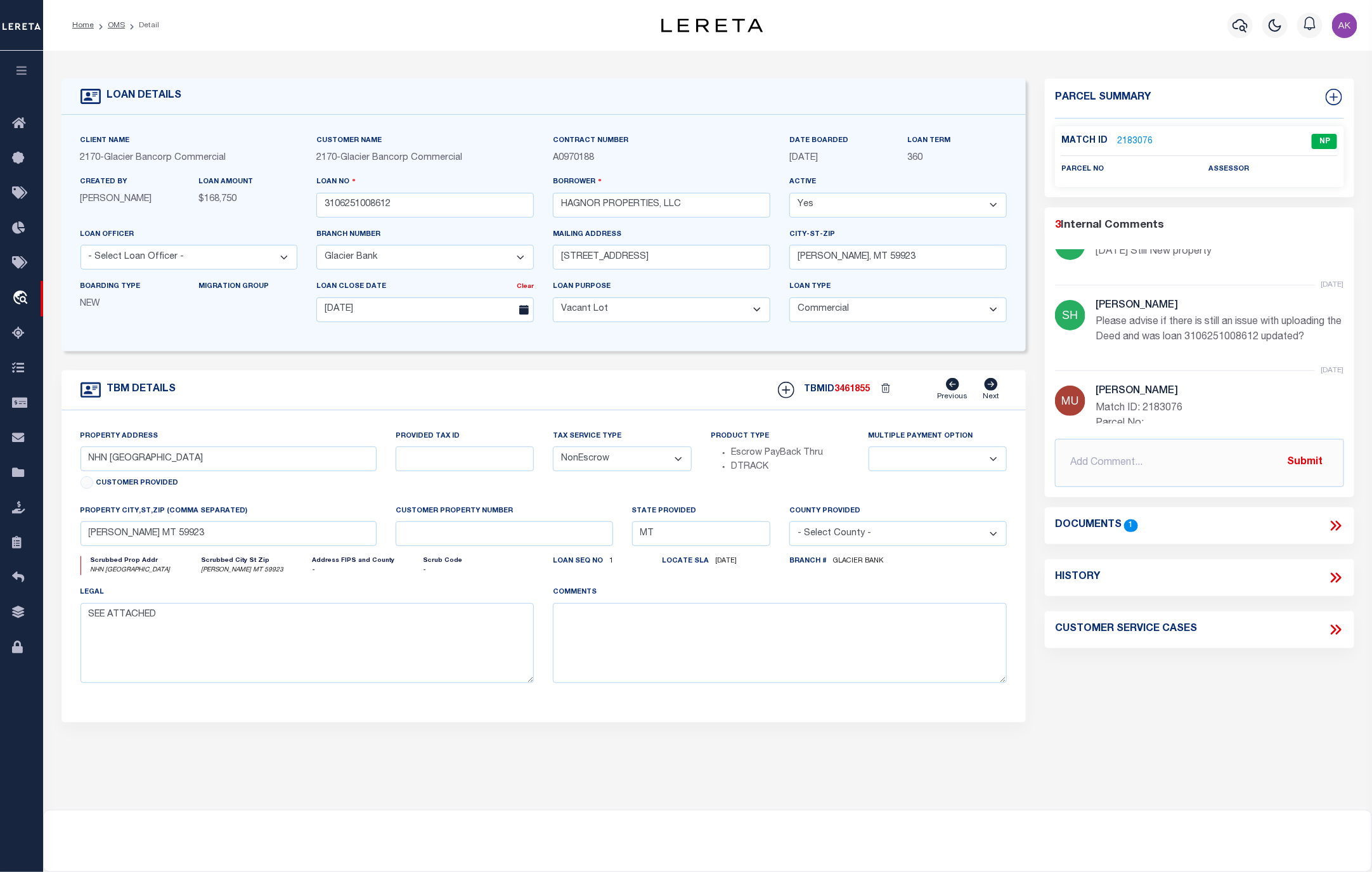
drag, startPoint x: 1336, startPoint y: 366, endPoint x: 1336, endPoint y: 275, distance: 91.0
click at [1336, 275] on ul "1 months ago Shirley Hardy 8/11/25 Still New property 1 months ago Shirley Hard…" at bounding box center [1200, 336] width 289 height 174
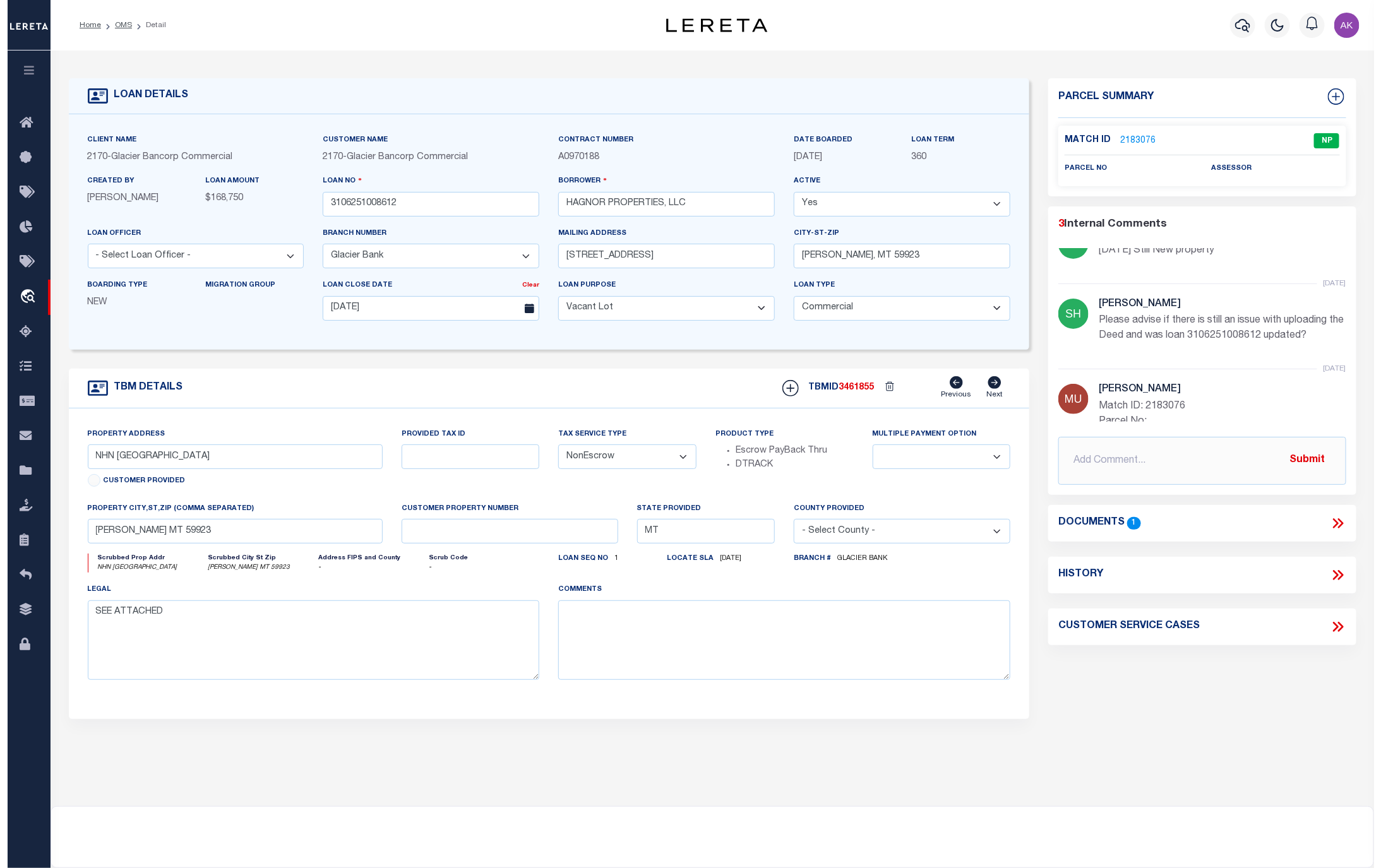
scroll to position [0, 0]
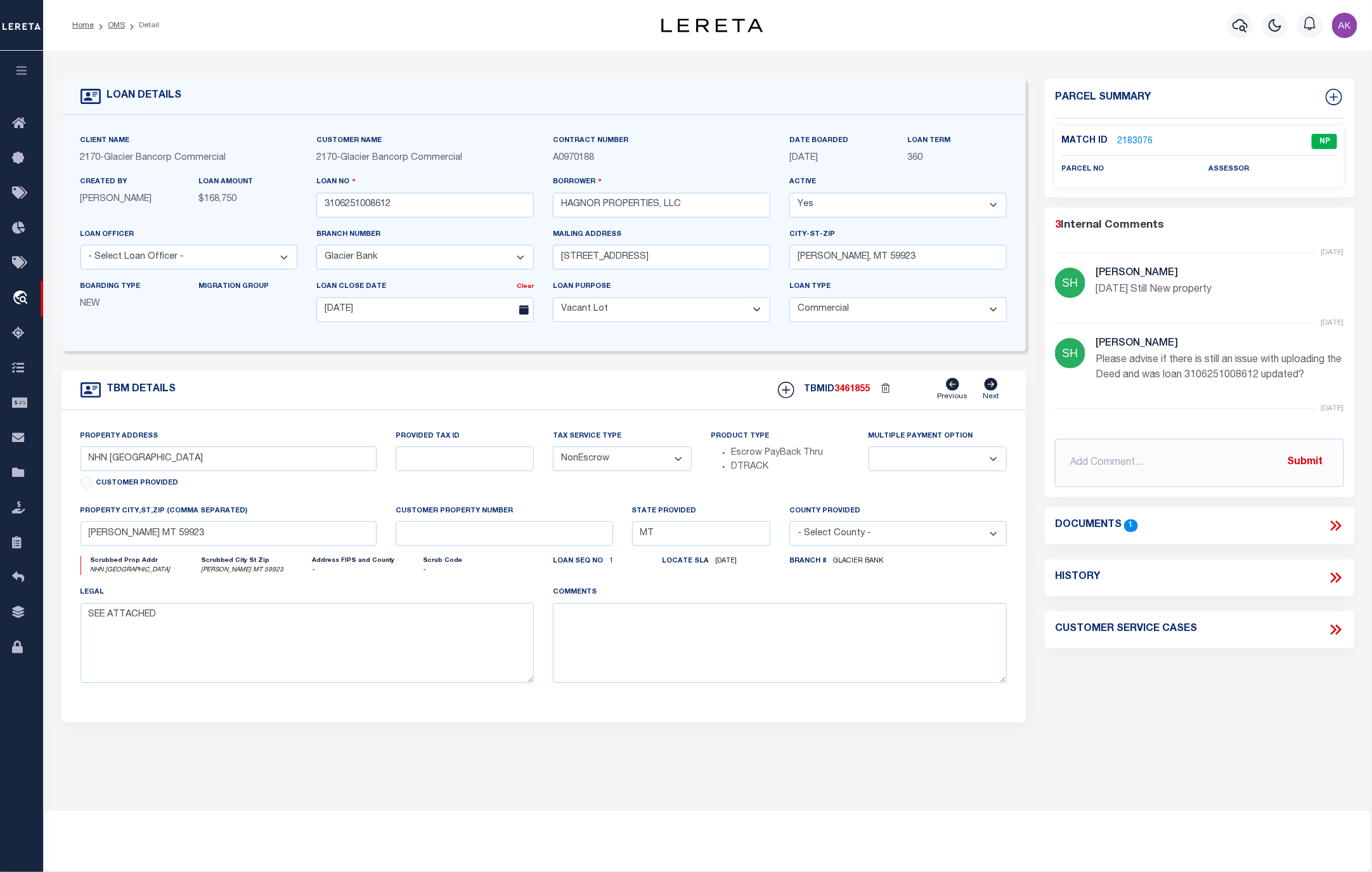
click at [1336, 629] on icon at bounding box center [1333, 629] width 6 height 11
select select "50"
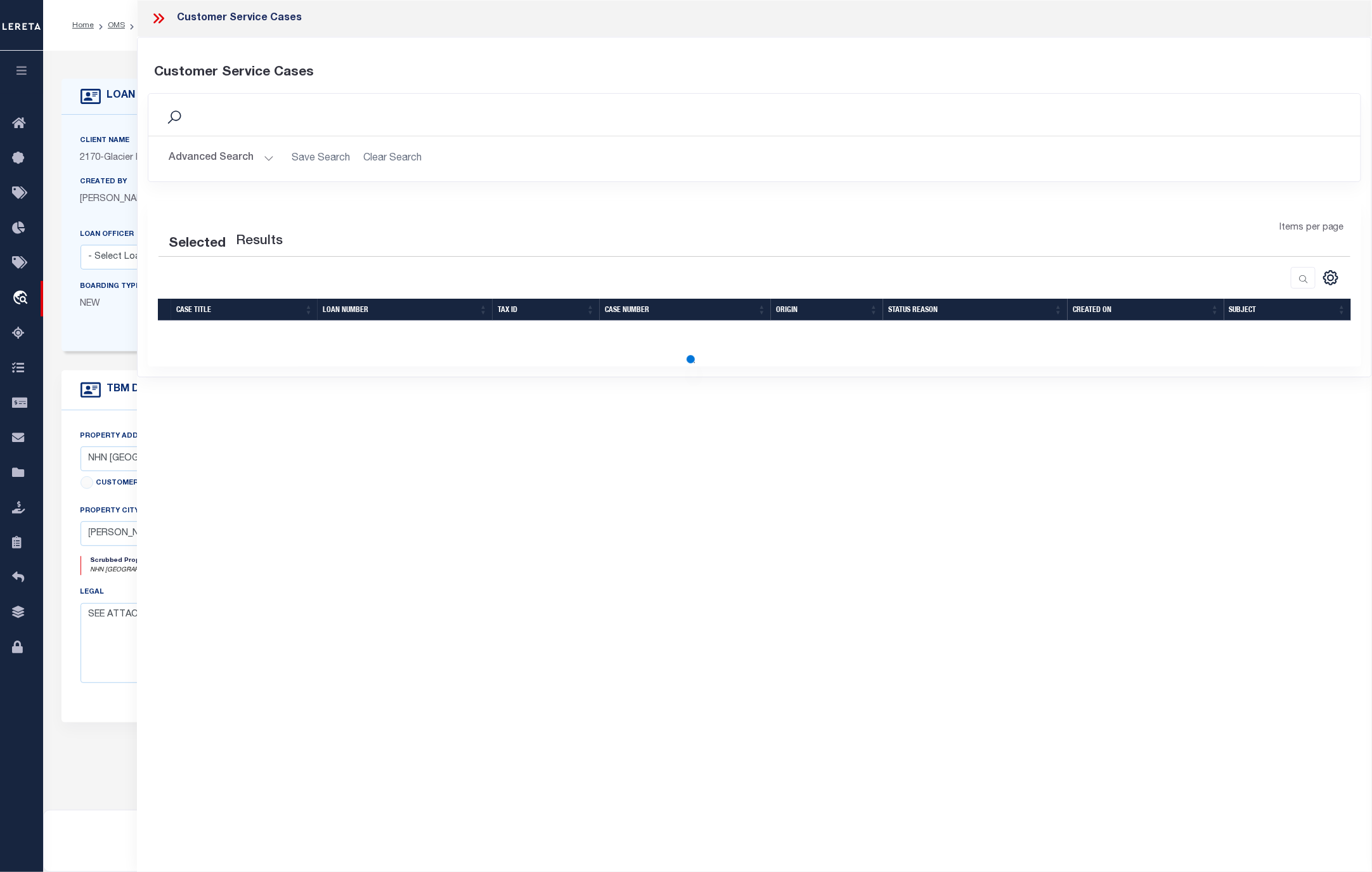
select select "50"
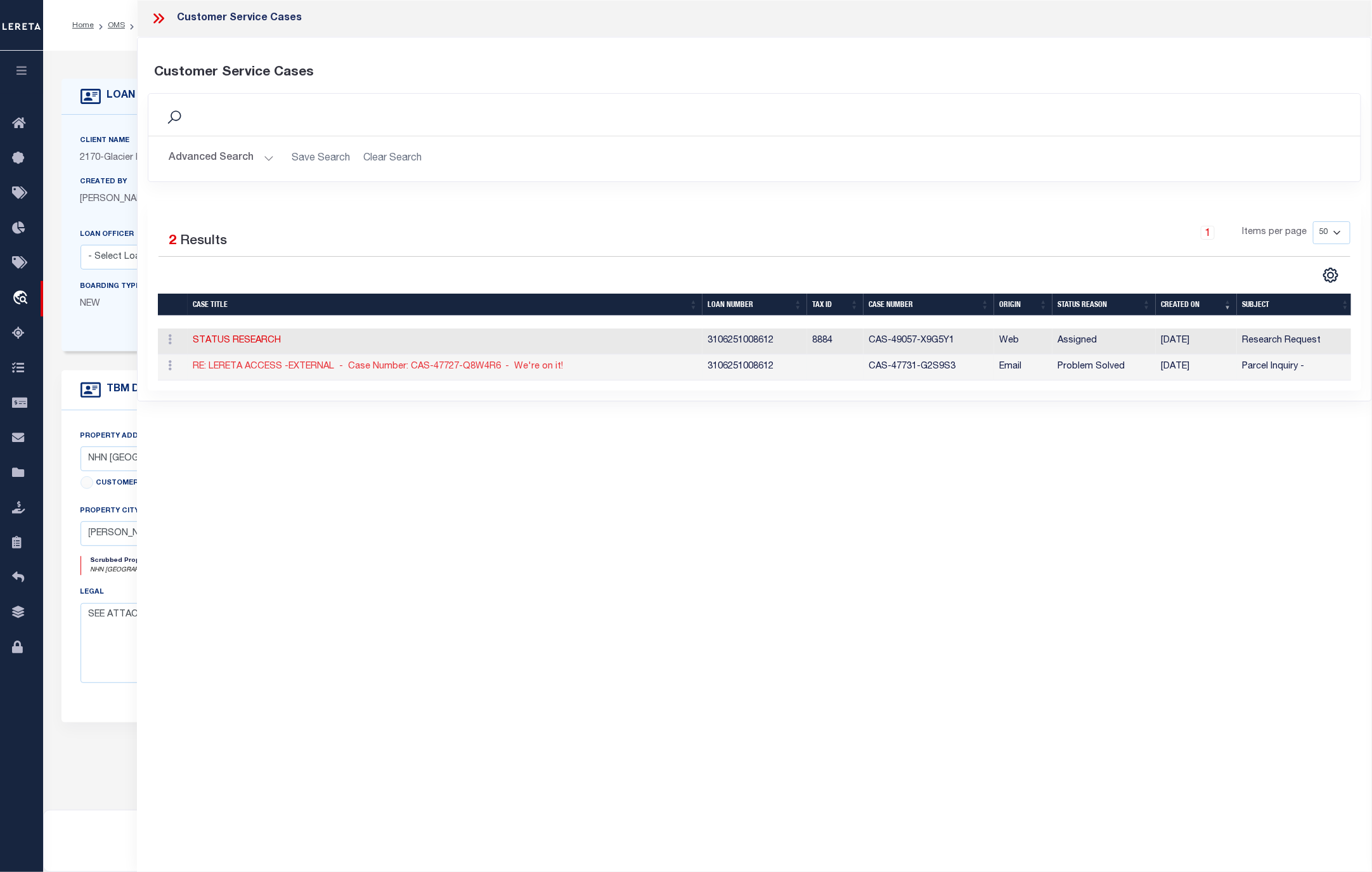
click at [310, 369] on link "RE: LERETA ACCESS -EXTERNAL - Case Number: CAS-47727-Q8W4R6  - We're on it!" at bounding box center [377, 367] width 370 height 9
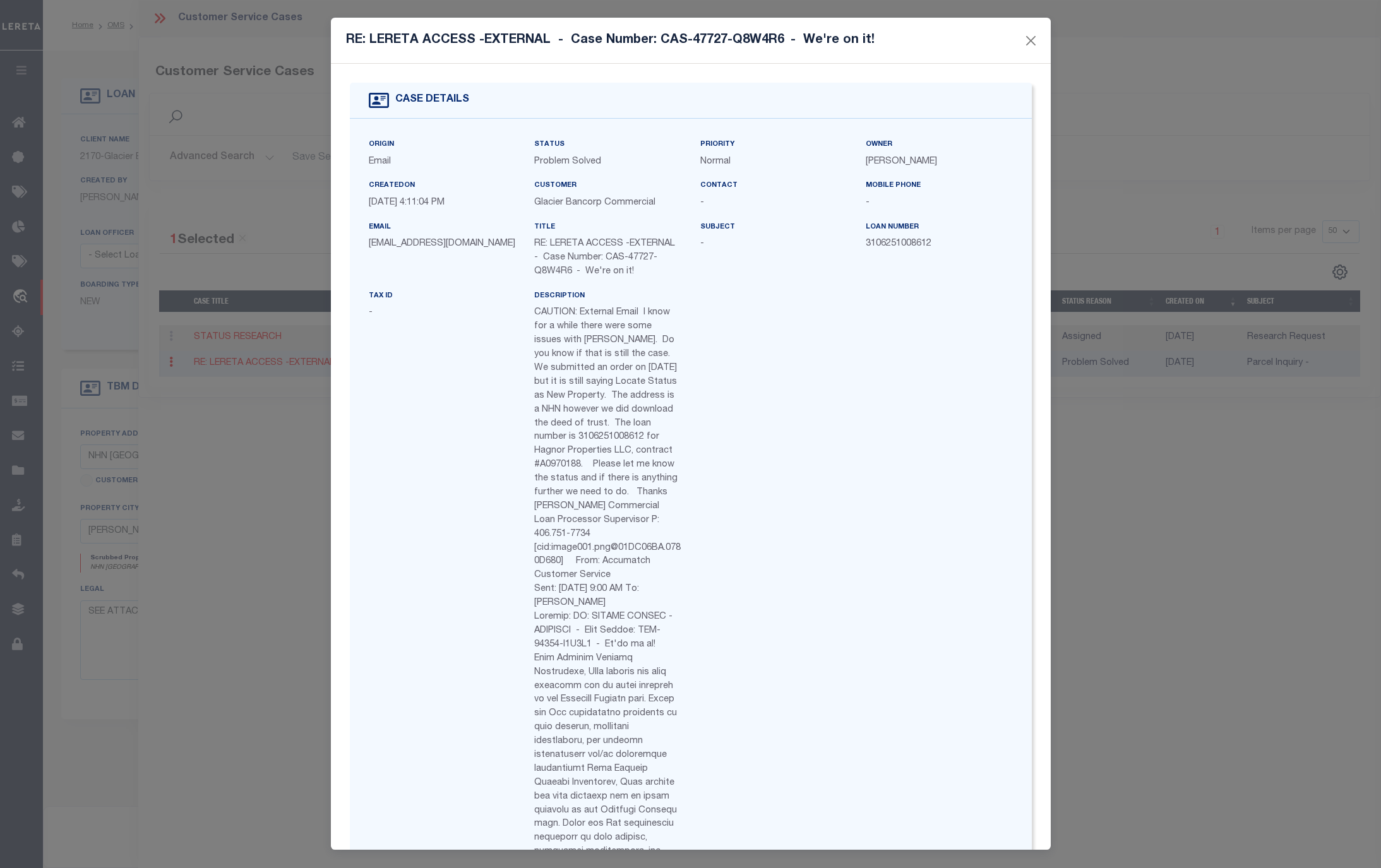
click at [656, 709] on p "CAUTION: External Email I know for a while there were some issues with Lereta. …" at bounding box center [608, 831] width 147 height 1050
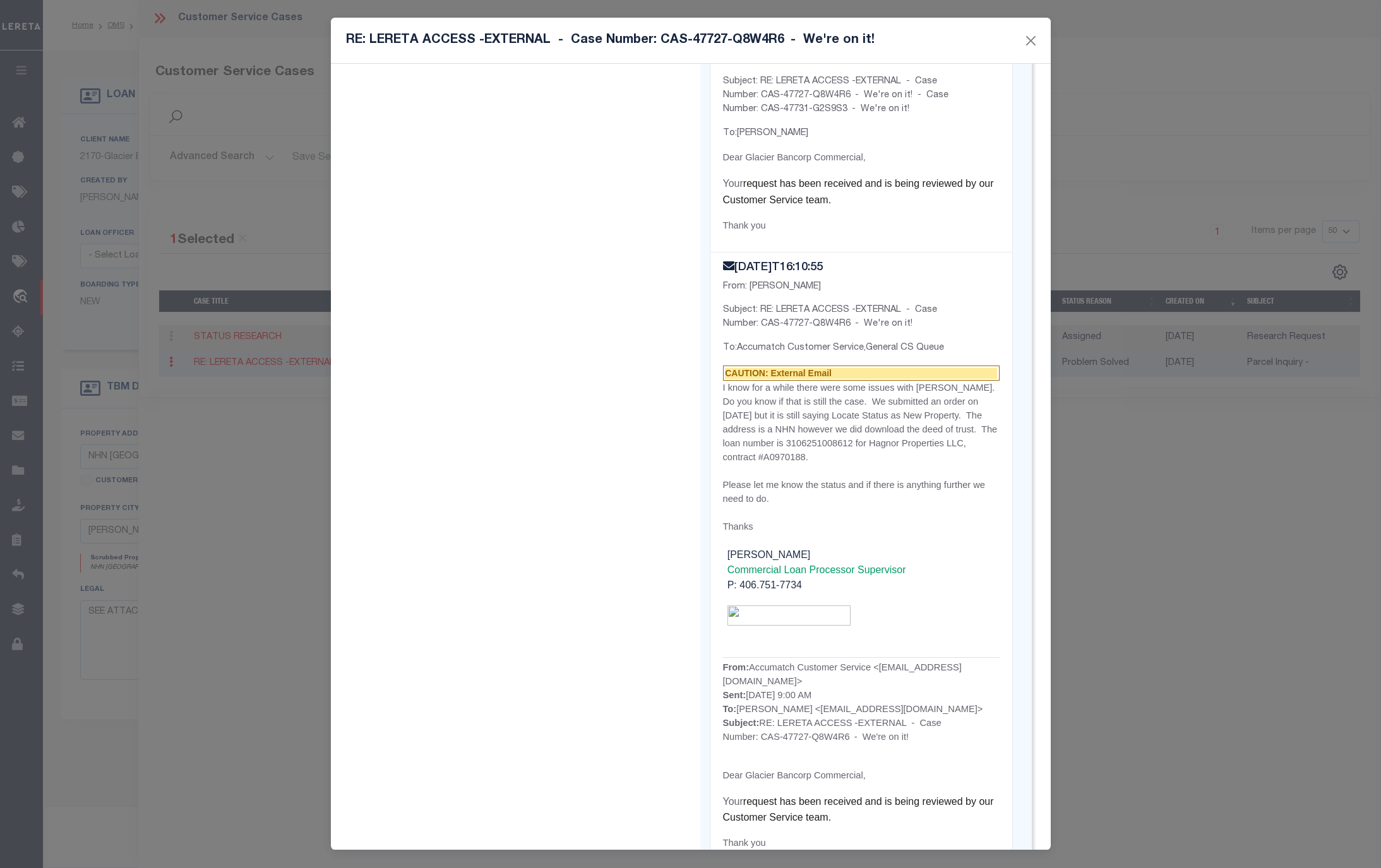
scroll to position [2399, 0]
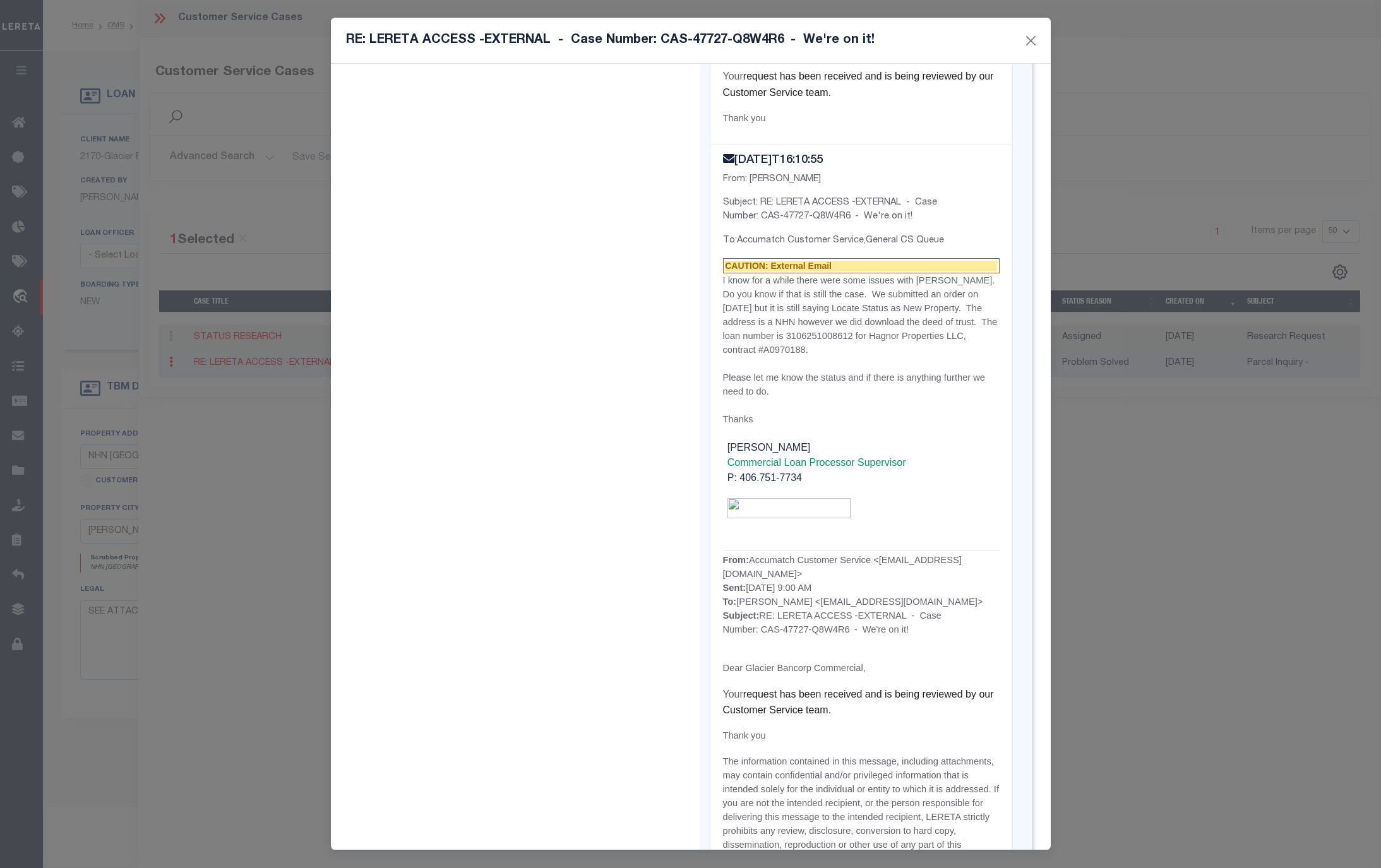
click at [966, 294] on p "I know for a while there were some issues with Lereta. Do you know if that is s…" at bounding box center [861, 315] width 276 height 84
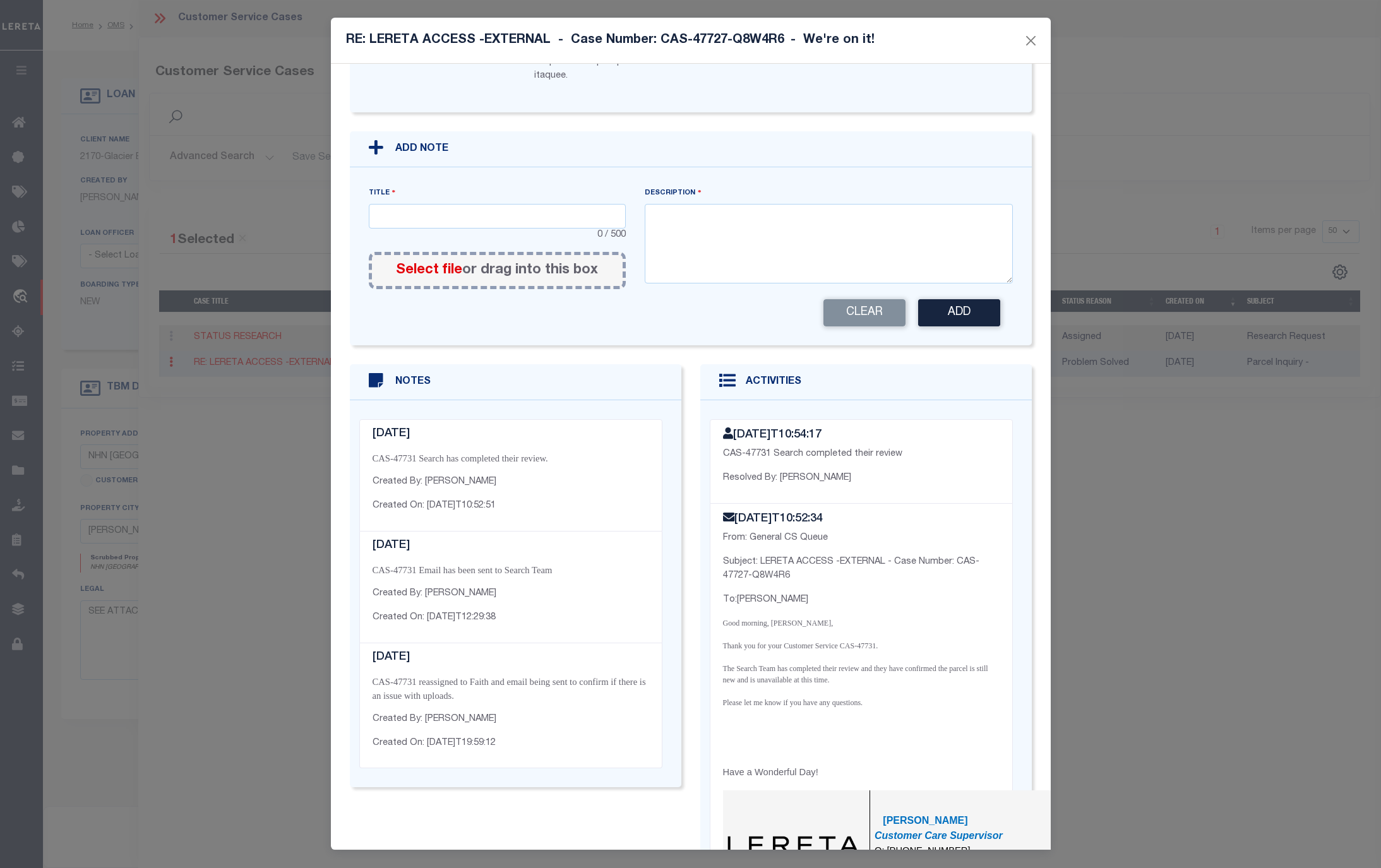
scroll to position [1263, 0]
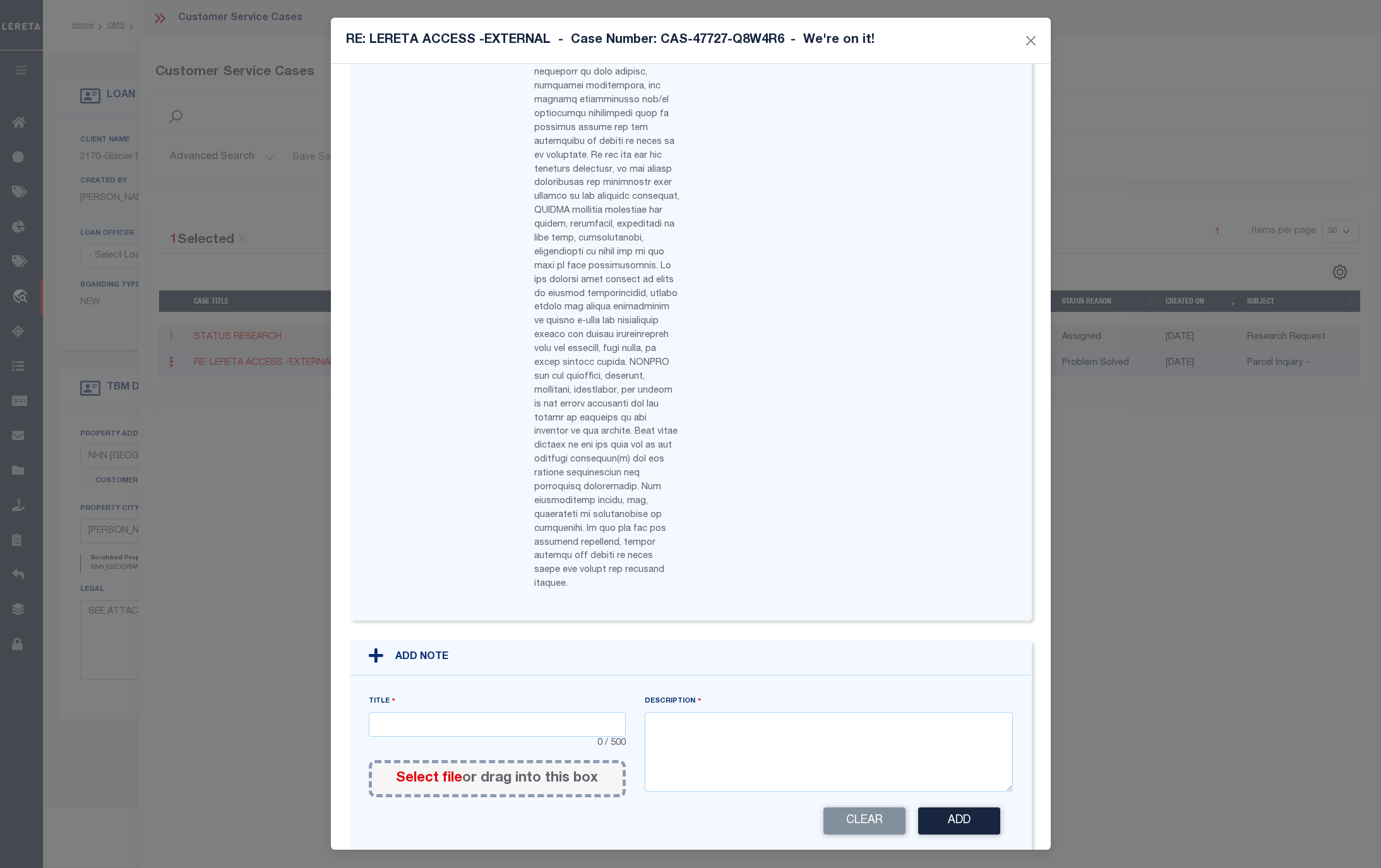
scroll to position [695, 0]
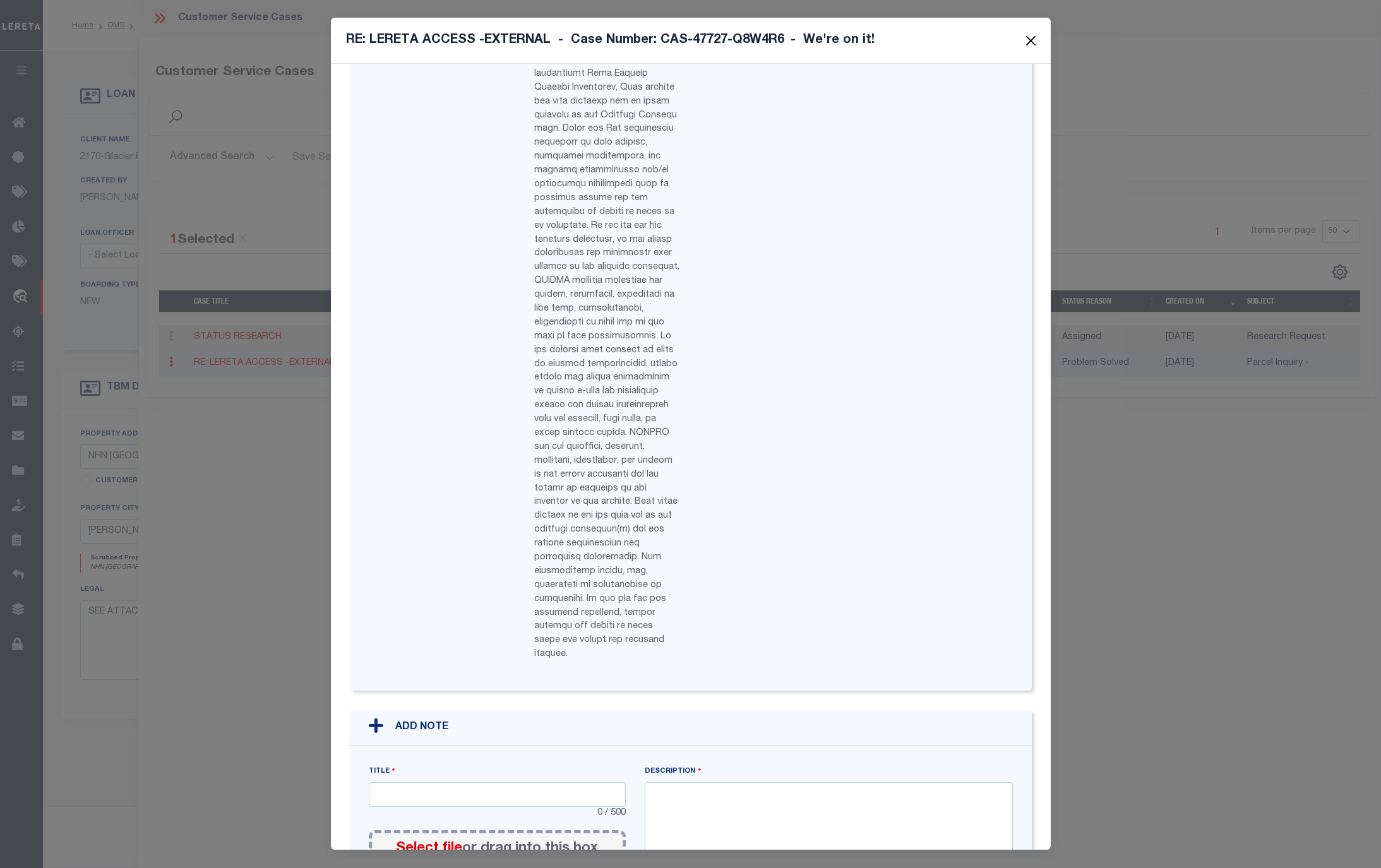
click at [1031, 44] on button "Close" at bounding box center [1030, 40] width 17 height 17
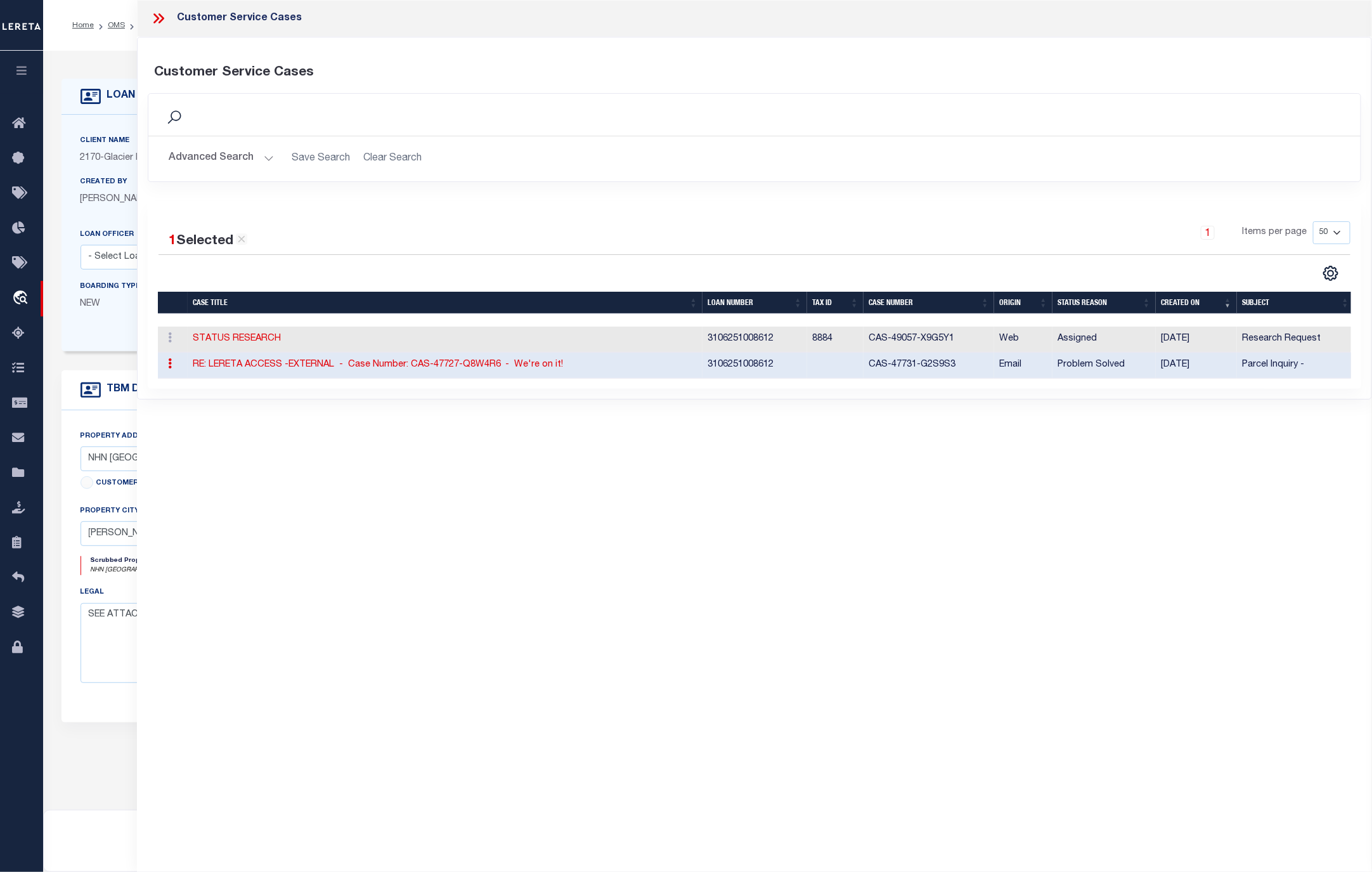
click at [157, 18] on icon at bounding box center [157, 18] width 6 height 11
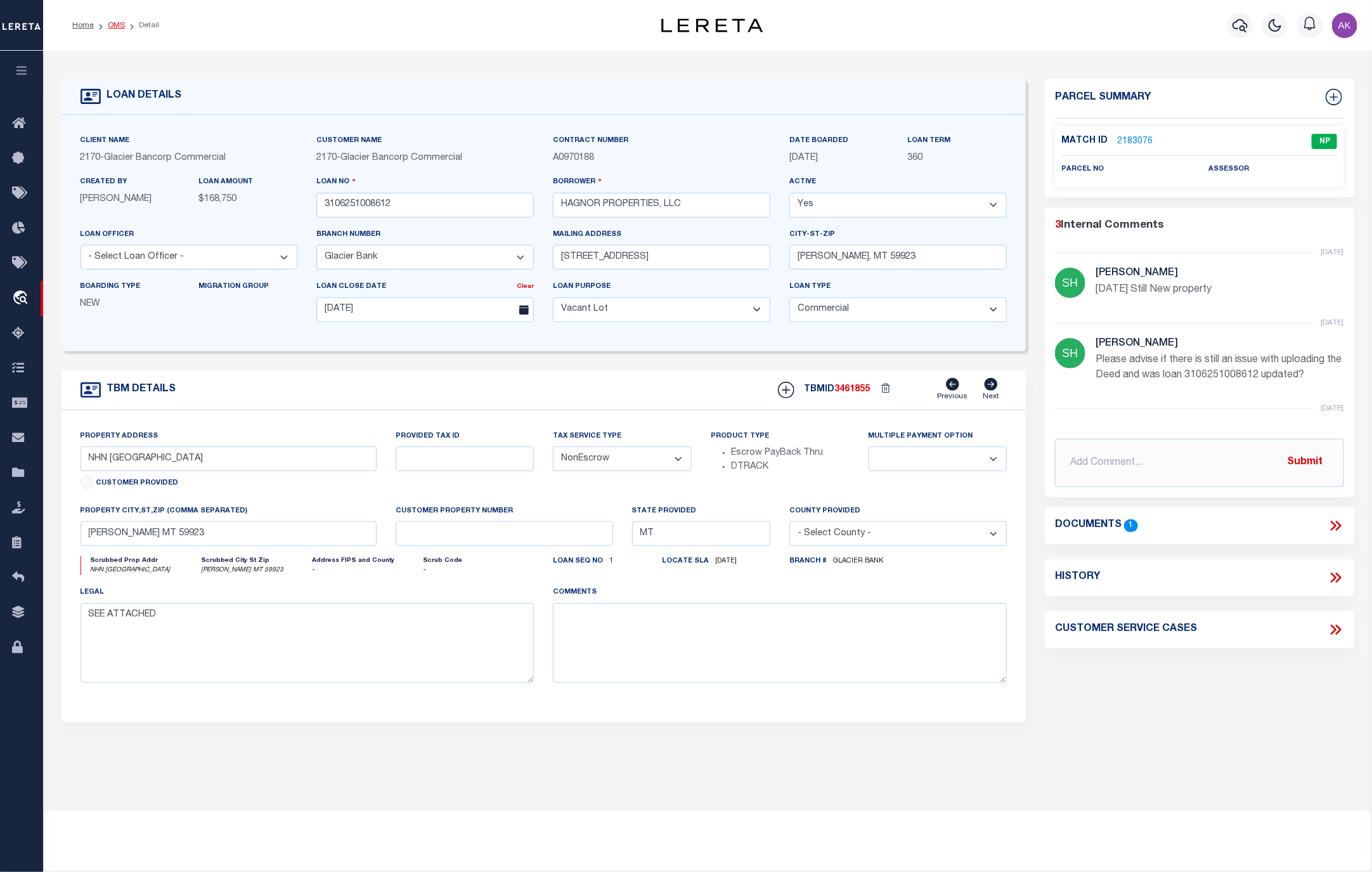
click at [115, 26] on link "OMS" at bounding box center [116, 25] width 18 height 8
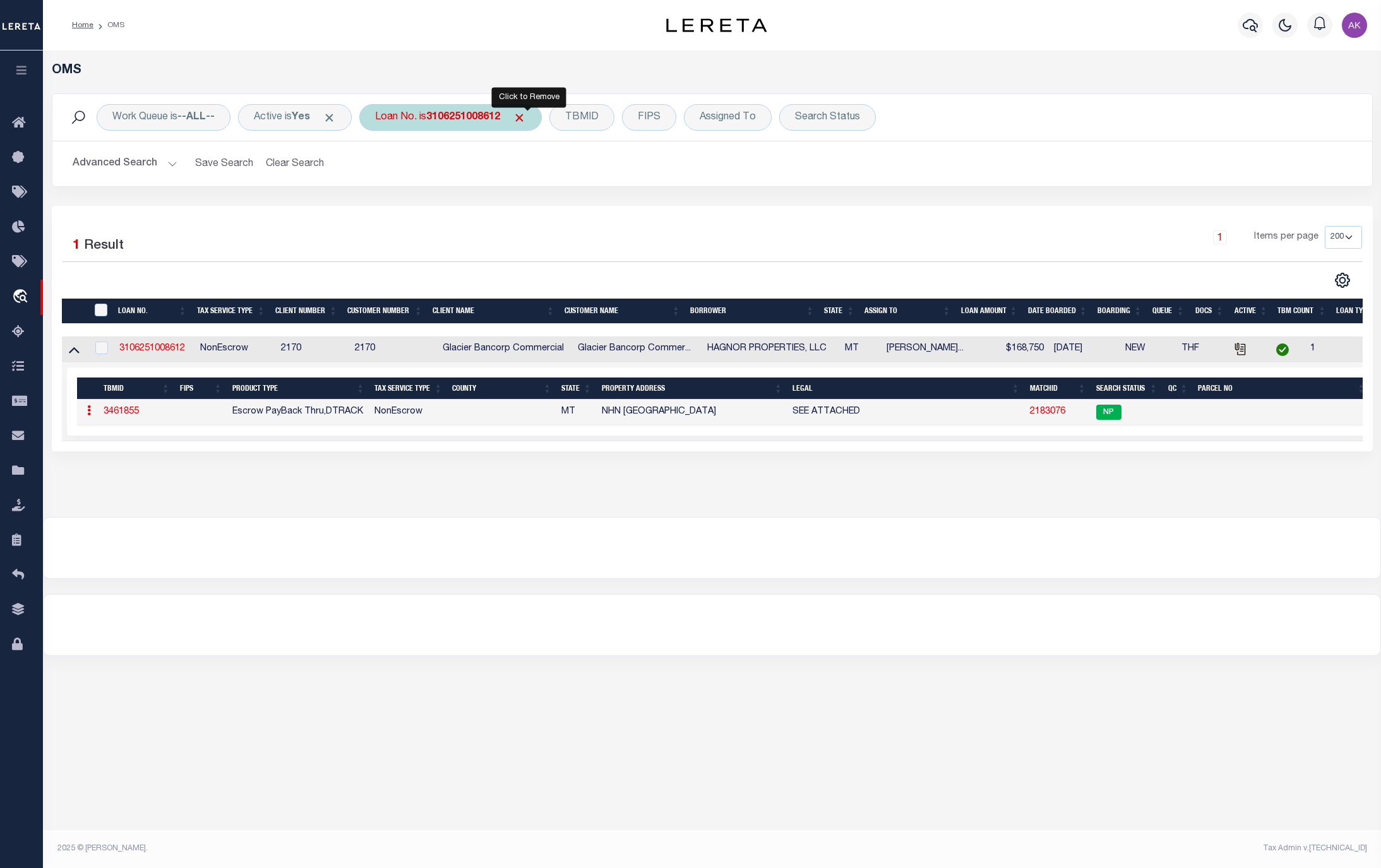
click at [526, 116] on span "Click to Remove" at bounding box center [519, 117] width 13 height 13
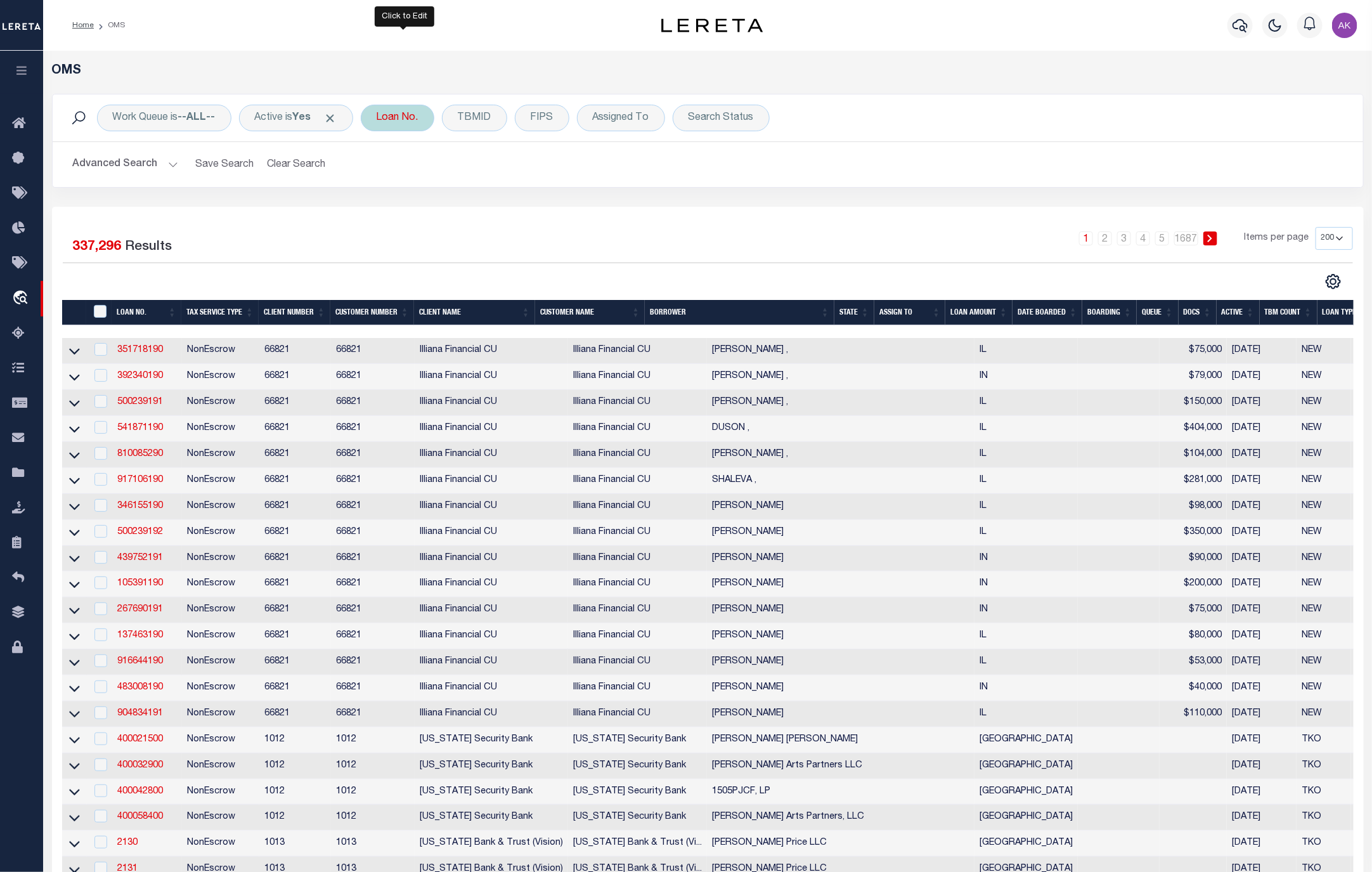
click at [399, 116] on div "Loan No." at bounding box center [398, 117] width 74 height 26
type input "10022245"
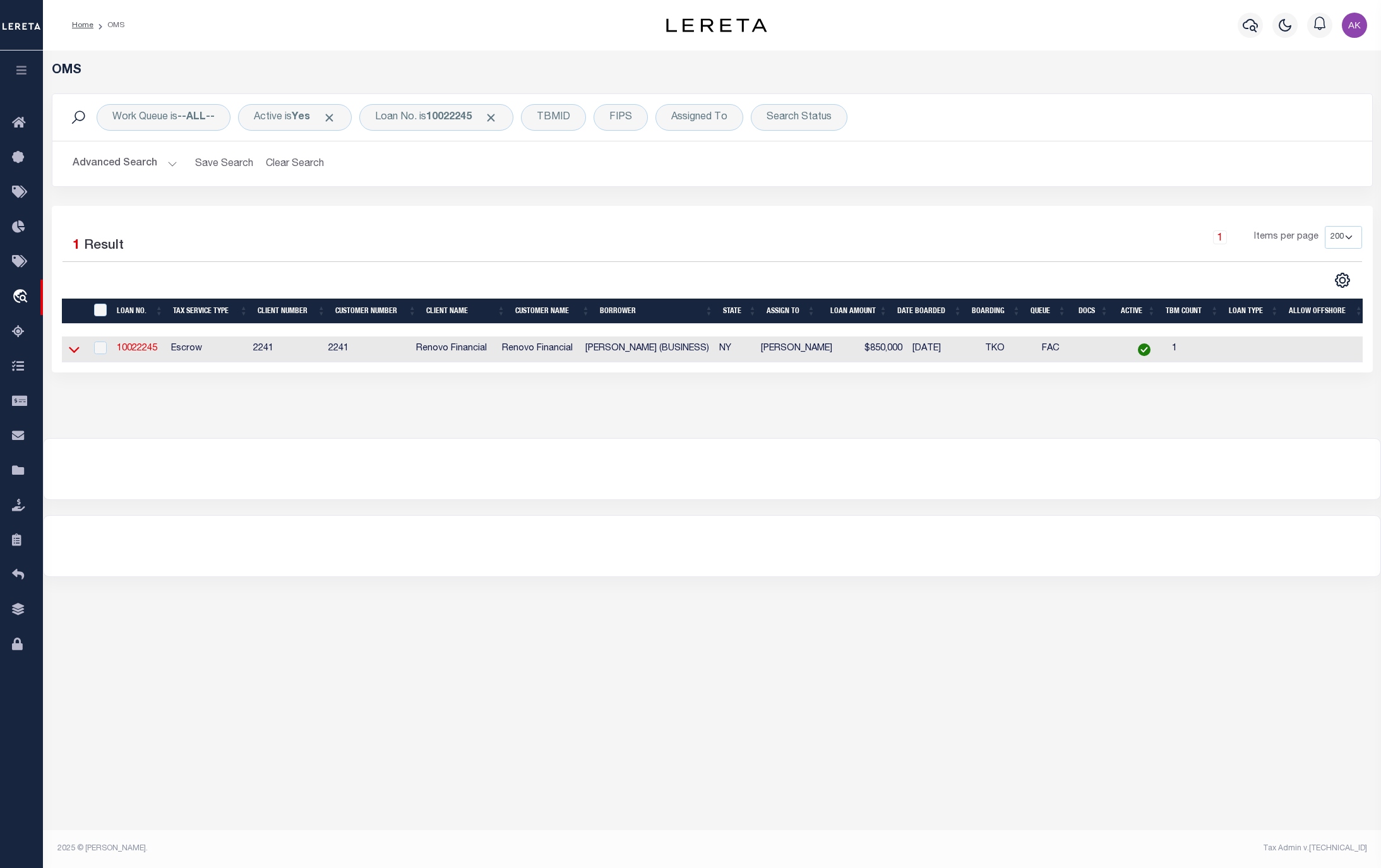
click at [74, 352] on icon at bounding box center [74, 349] width 10 height 13
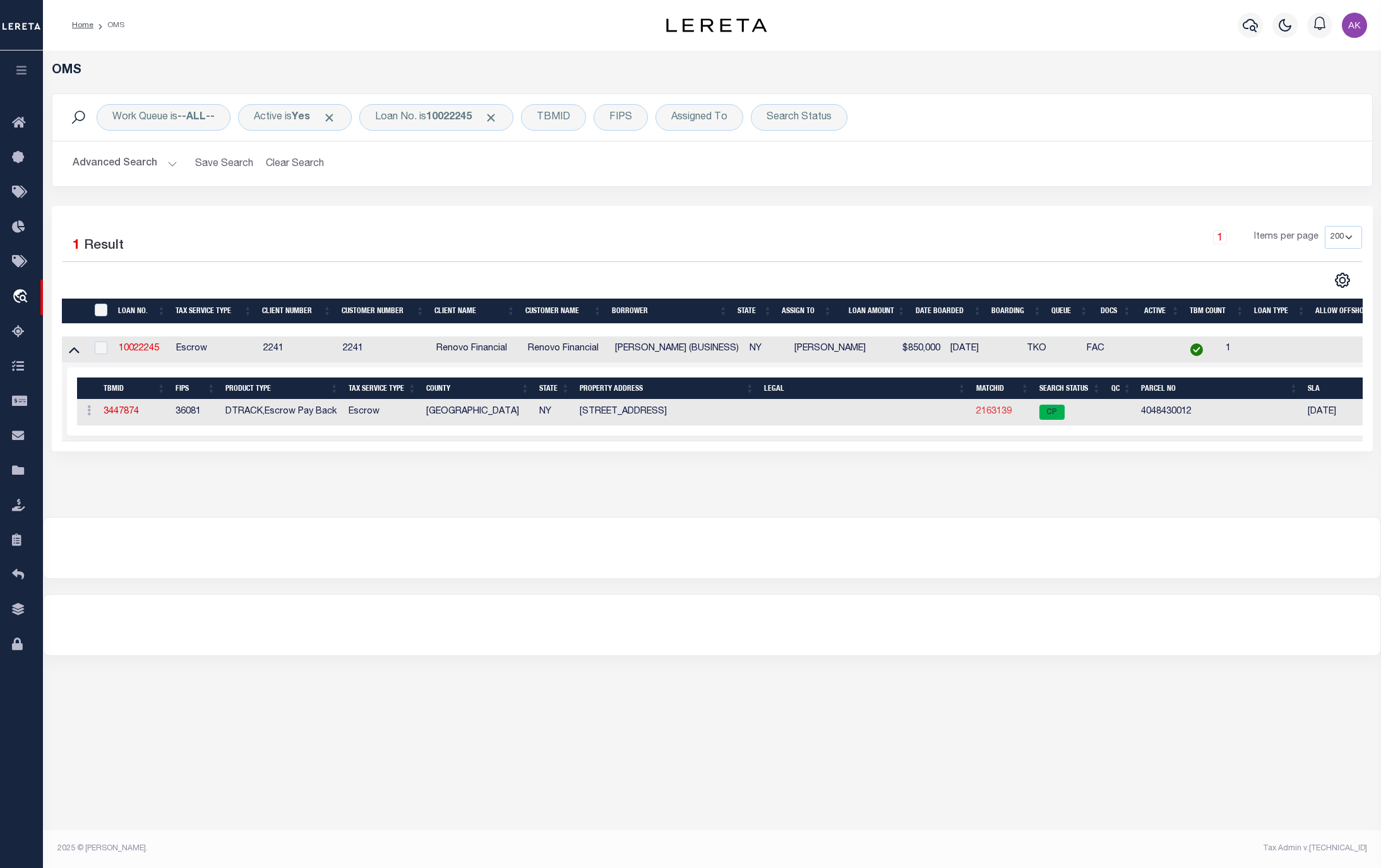
click at [990, 413] on link "2163139" at bounding box center [994, 411] width 36 height 9
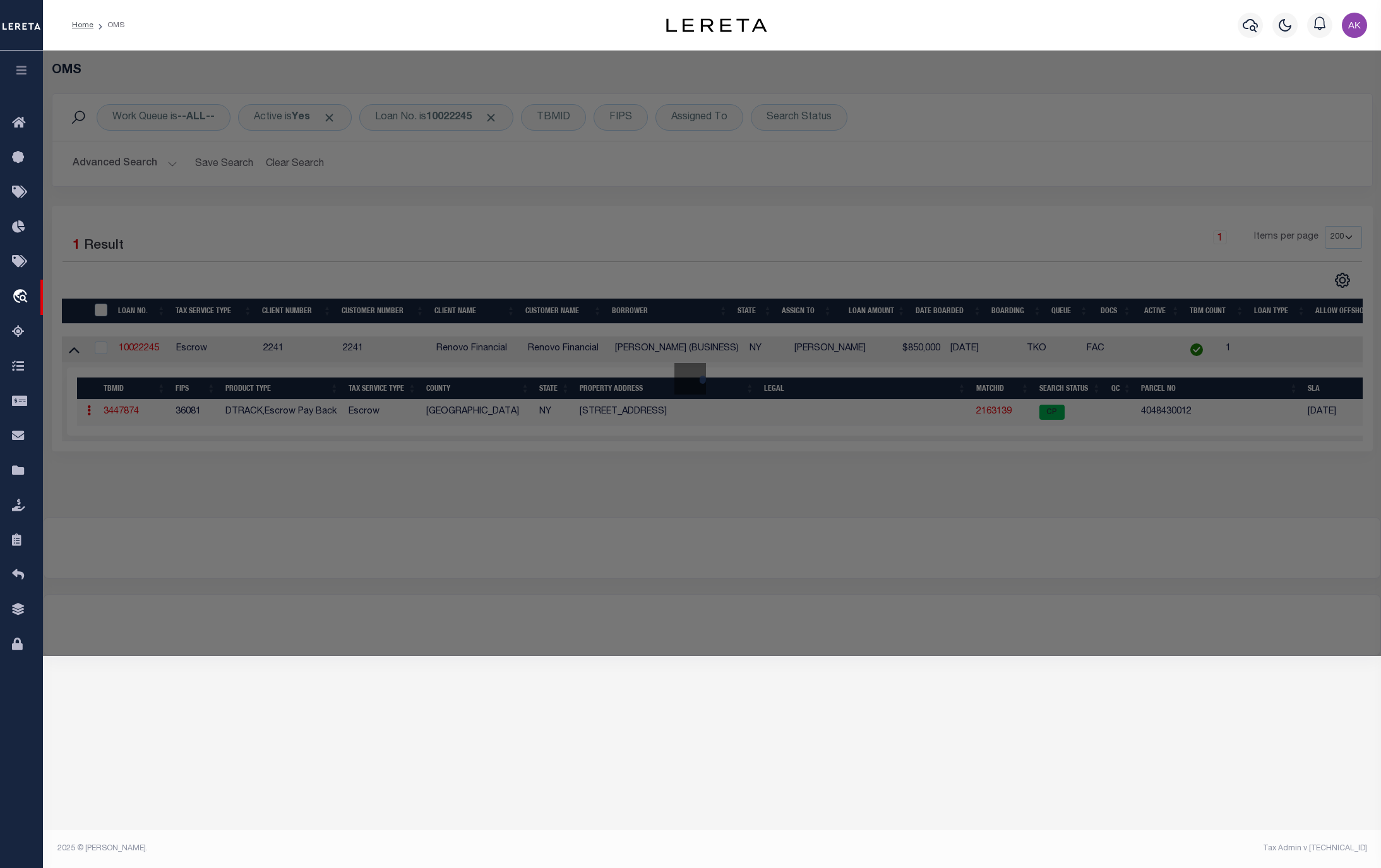
select select "AS"
checkbox input "false"
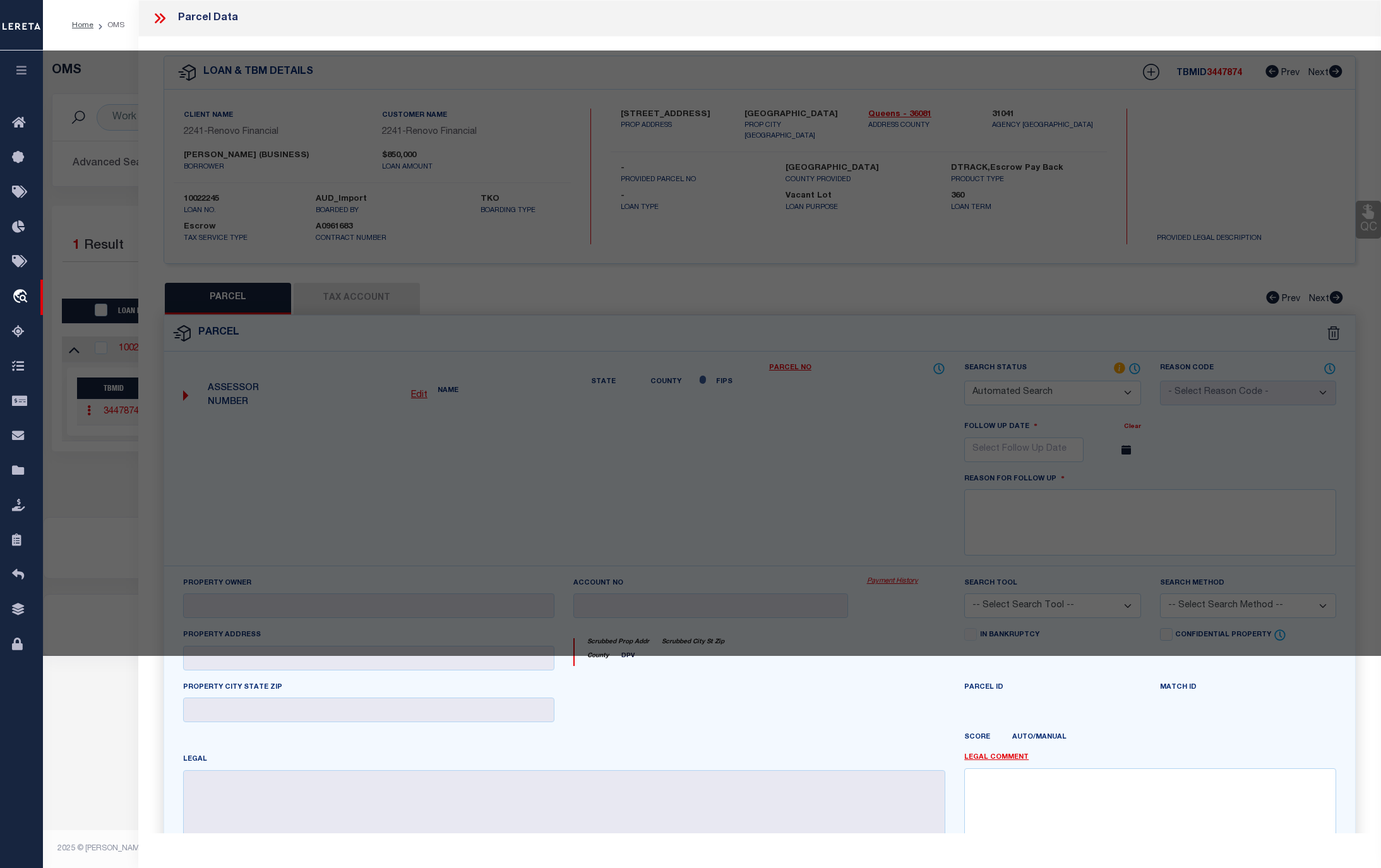
select select "CP"
type input "KIM, JENNY"
select select "AGW"
select select "ADD"
type input "154 -12 WILLETS POINT BLVD"
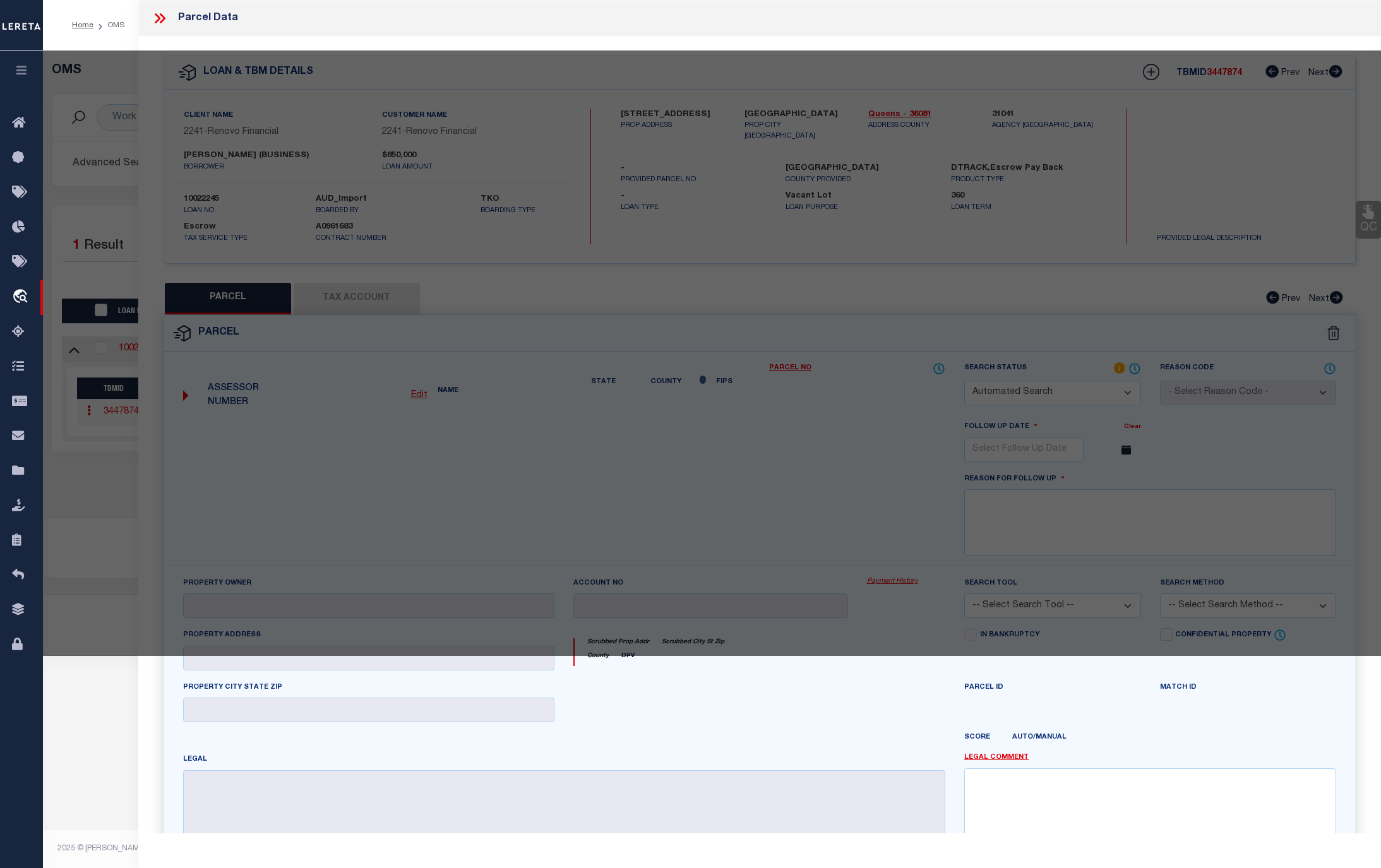
type input "WHITESTONE, NY 11357"
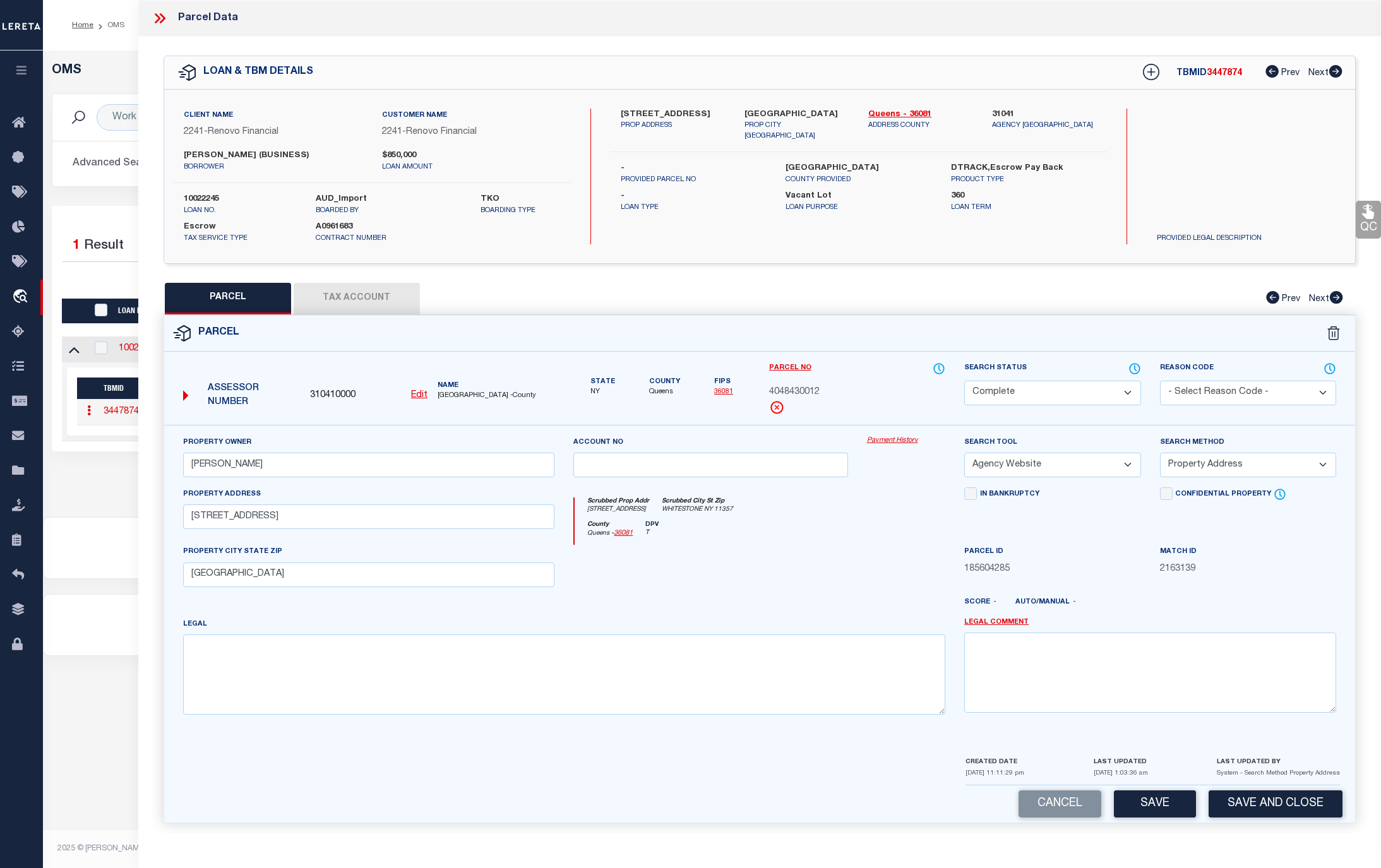
click at [890, 443] on link "Payment History" at bounding box center [906, 441] width 79 height 10
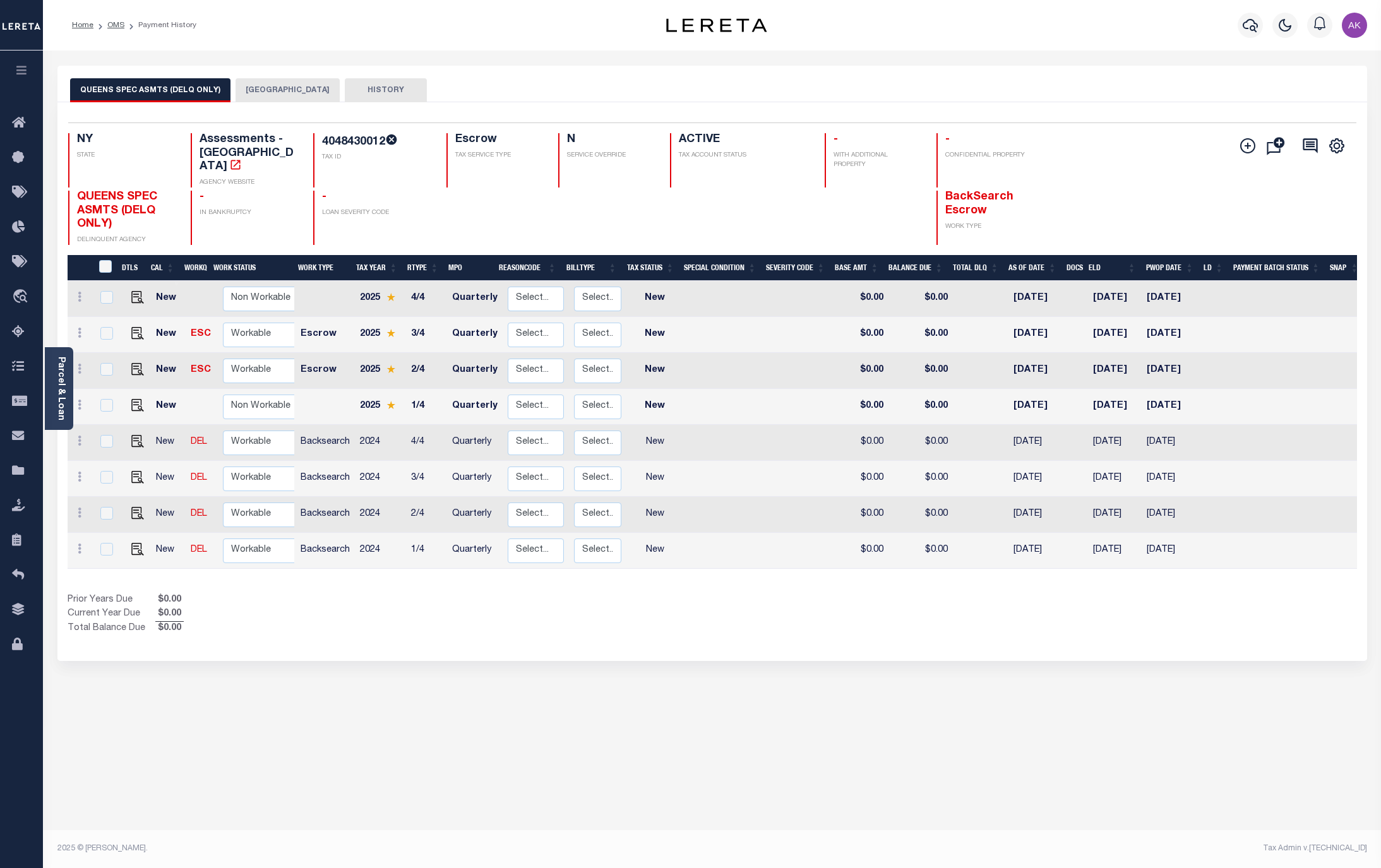
click at [281, 85] on button "[GEOGRAPHIC_DATA]" at bounding box center [287, 91] width 104 height 24
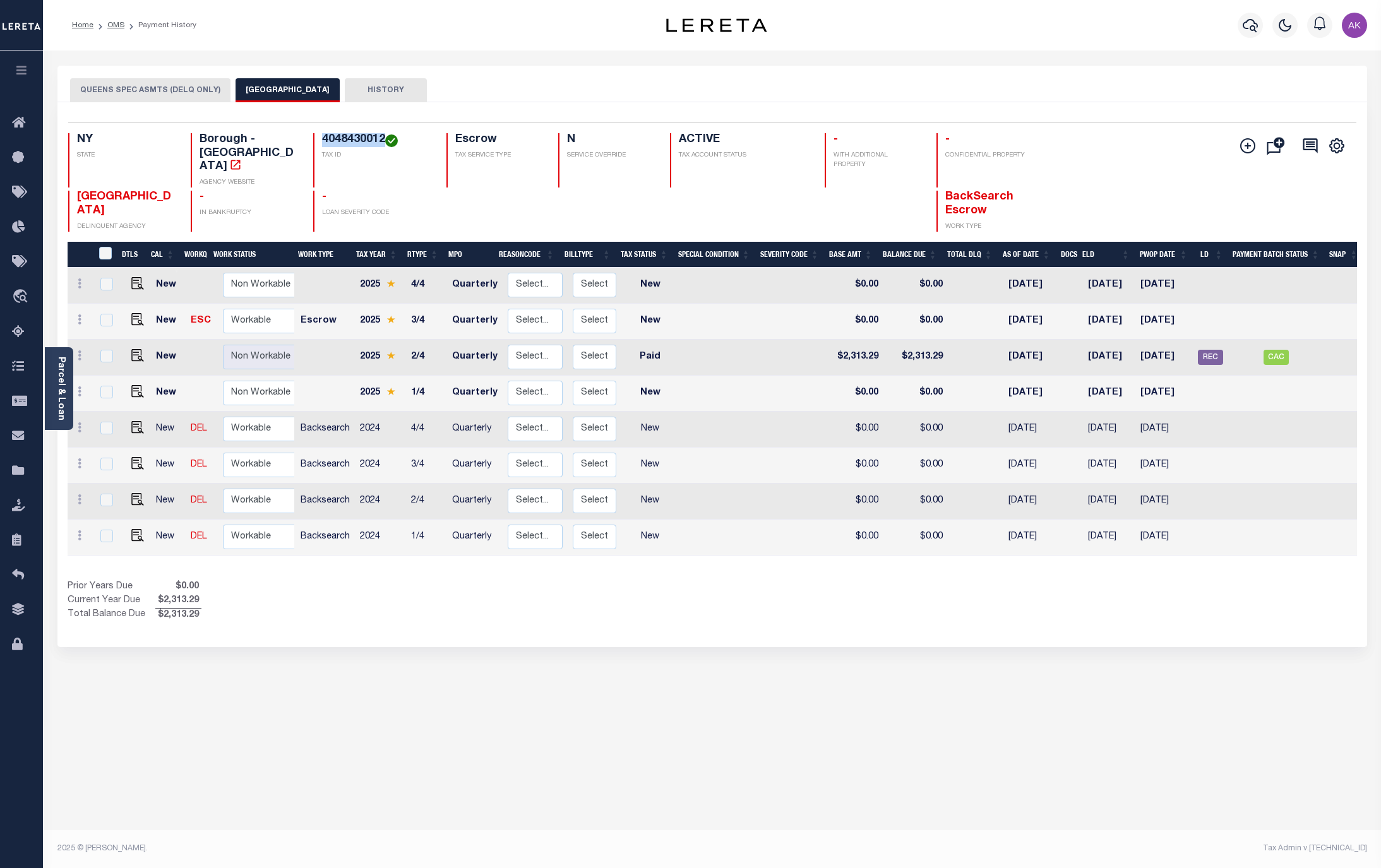
drag, startPoint x: 383, startPoint y: 139, endPoint x: 311, endPoint y: 142, distance: 72.1
click at [311, 142] on div "NY STATE Borough - NY AGENCY WEBSITE 4048430012 TAX ID Escrow TAX SERVICE TYPE …" at bounding box center [604, 160] width 1073 height 54
copy h4 "4048430012"
click at [133, 313] on img "" at bounding box center [138, 319] width 12 height 12
checkbox input "true"
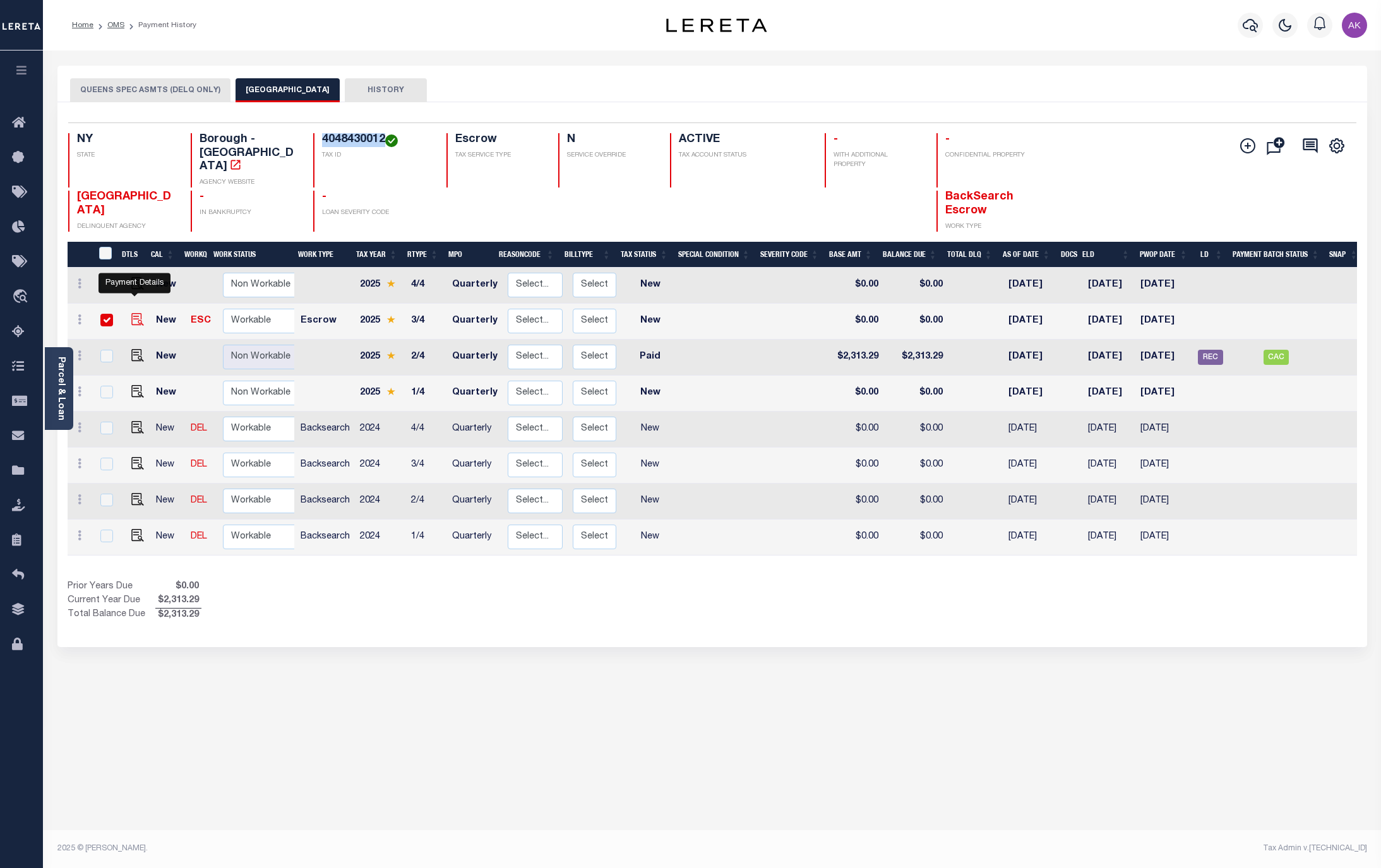
checkbox input "true"
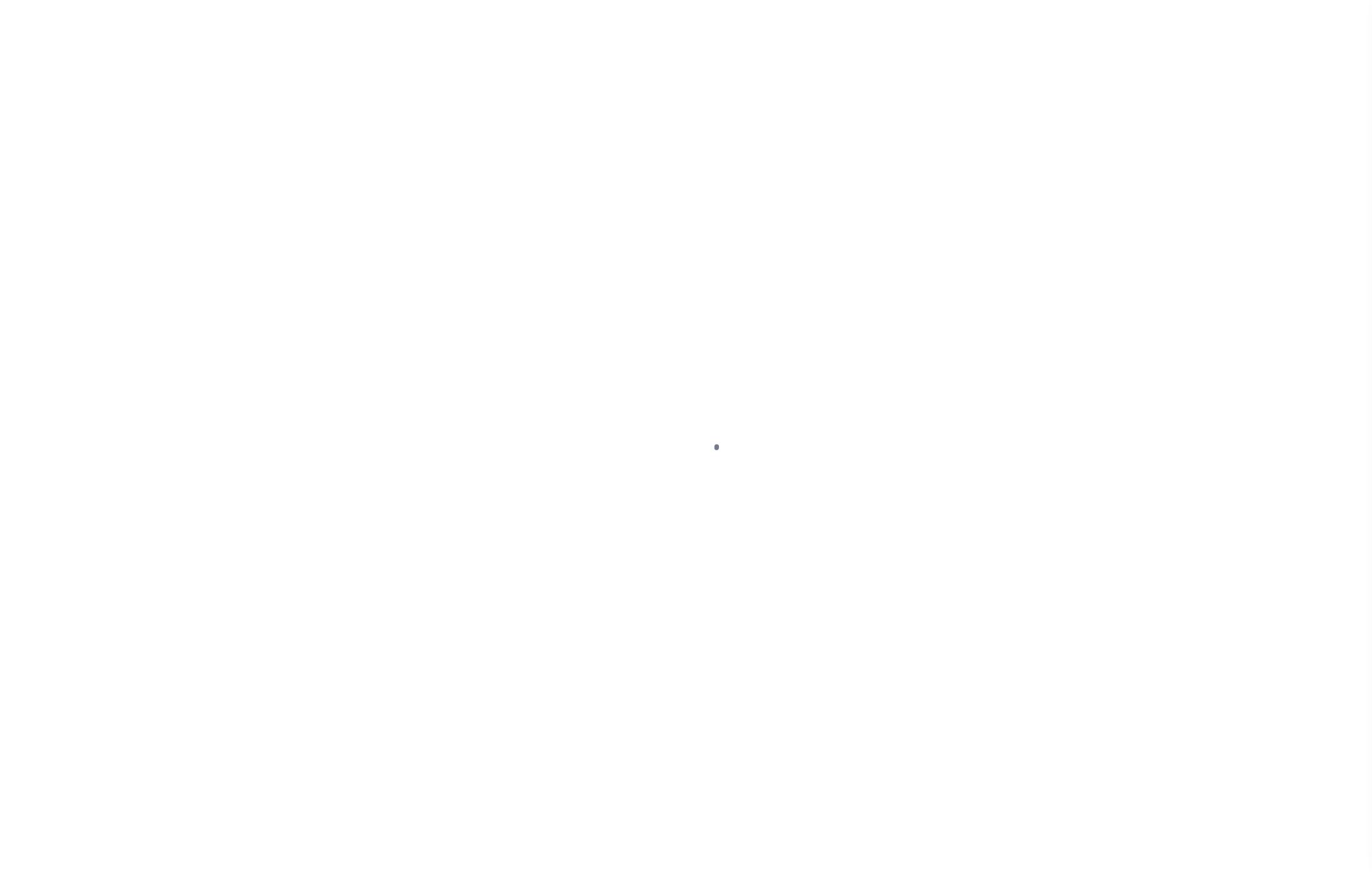
select select "NW2"
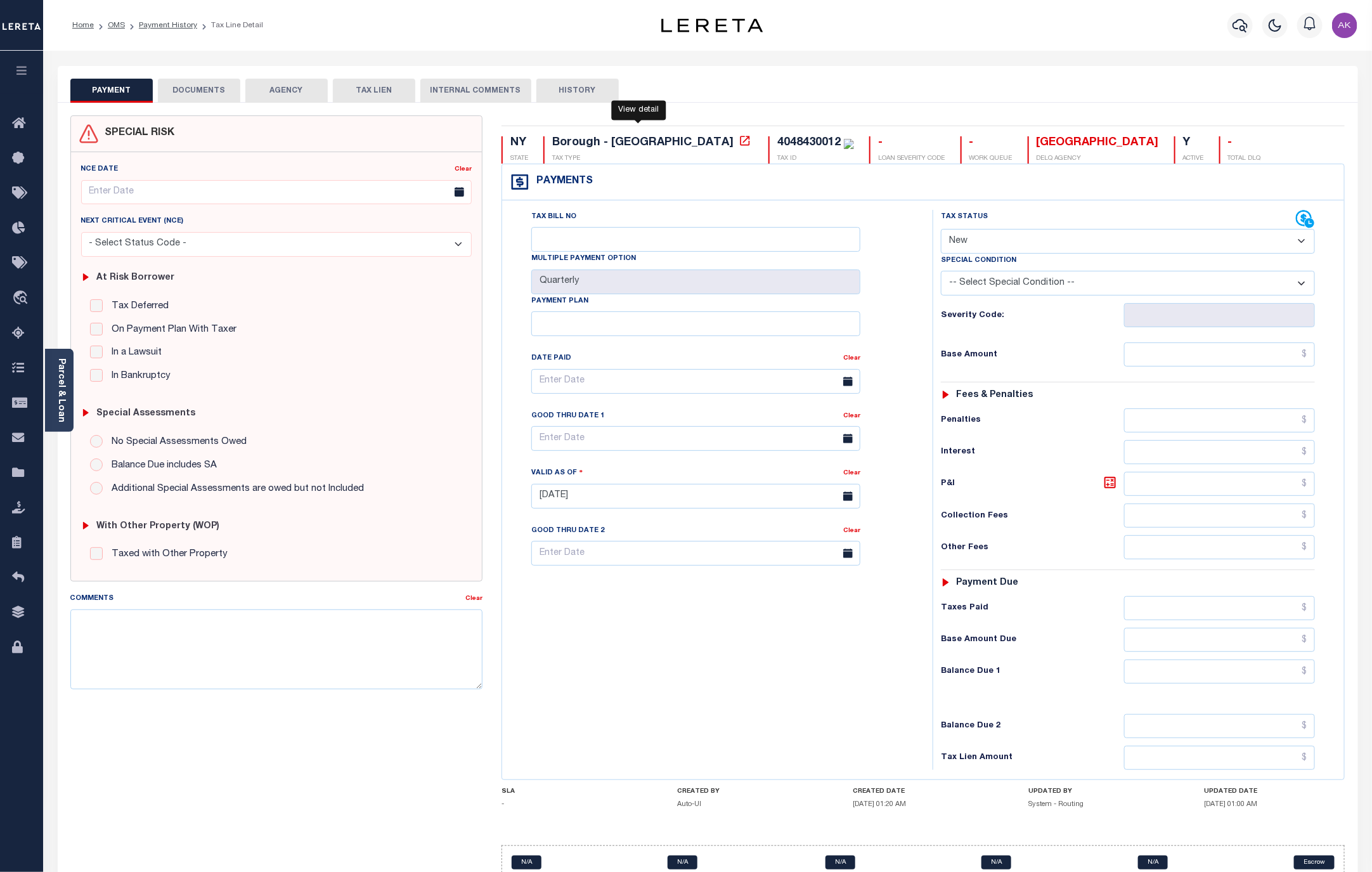
click at [739, 141] on icon at bounding box center [745, 141] width 12 height 12
click at [122, 24] on link "OMS" at bounding box center [116, 25] width 18 height 8
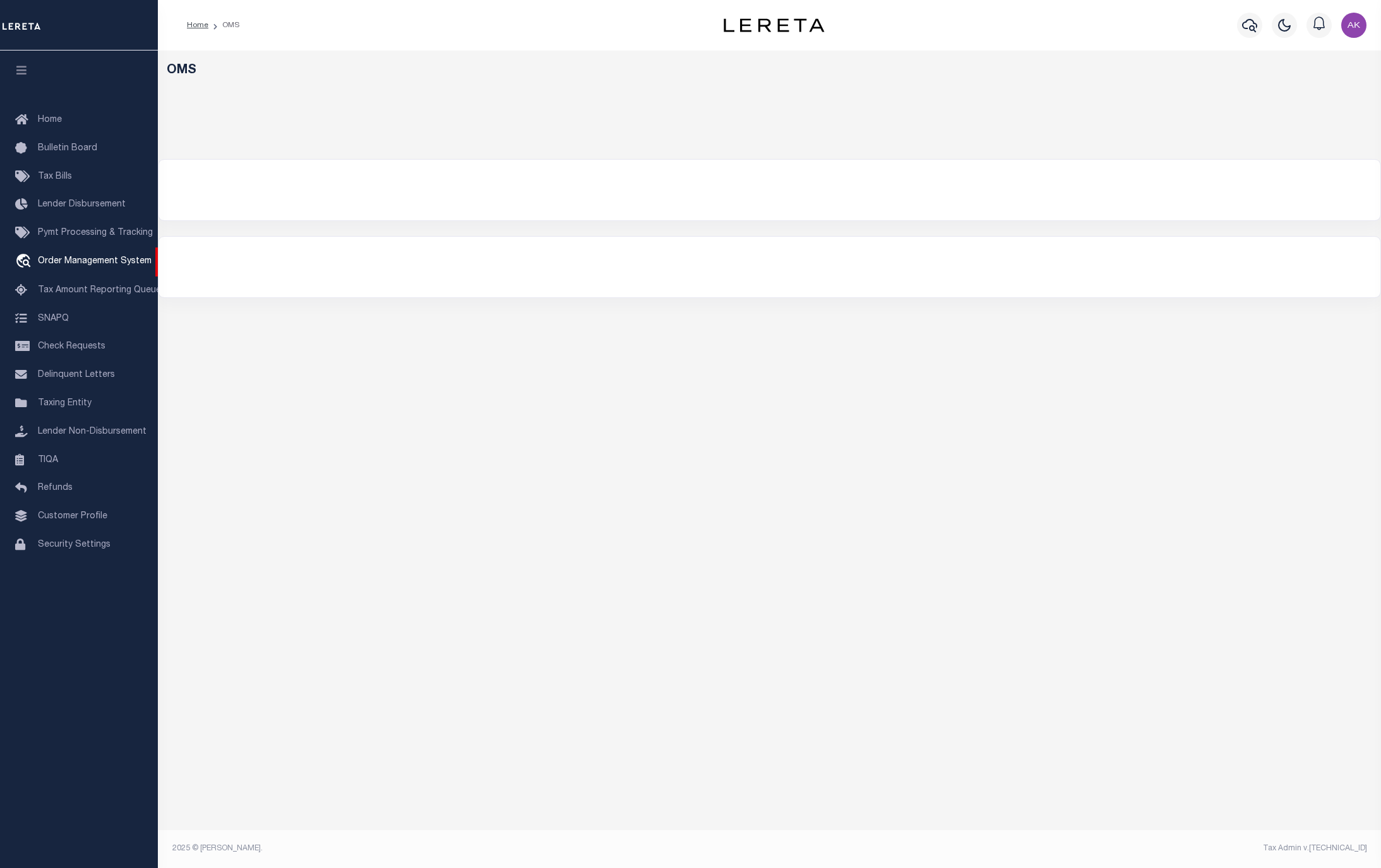
select select "200"
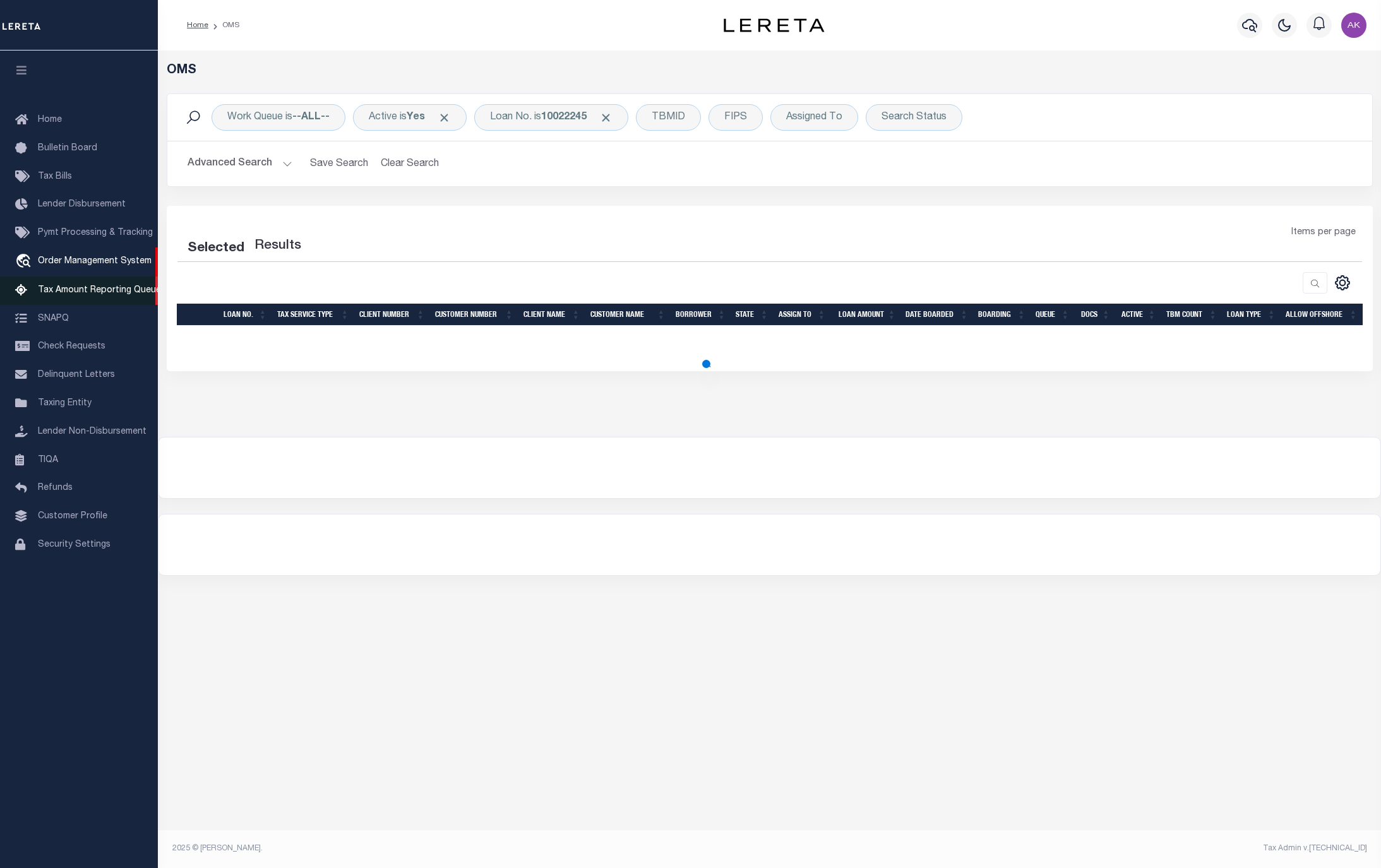
select select "200"
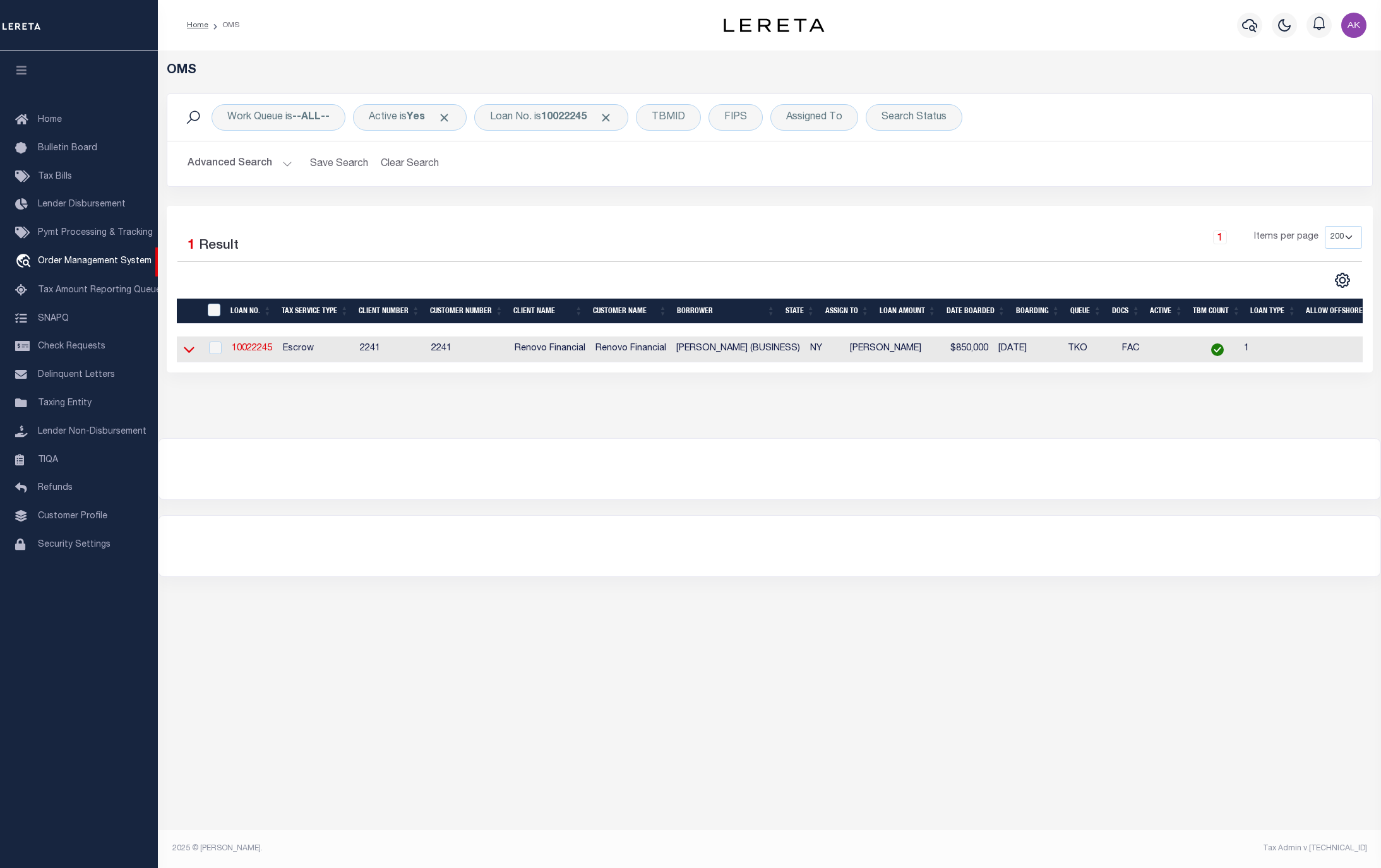
click at [194, 352] on icon at bounding box center [189, 349] width 10 height 6
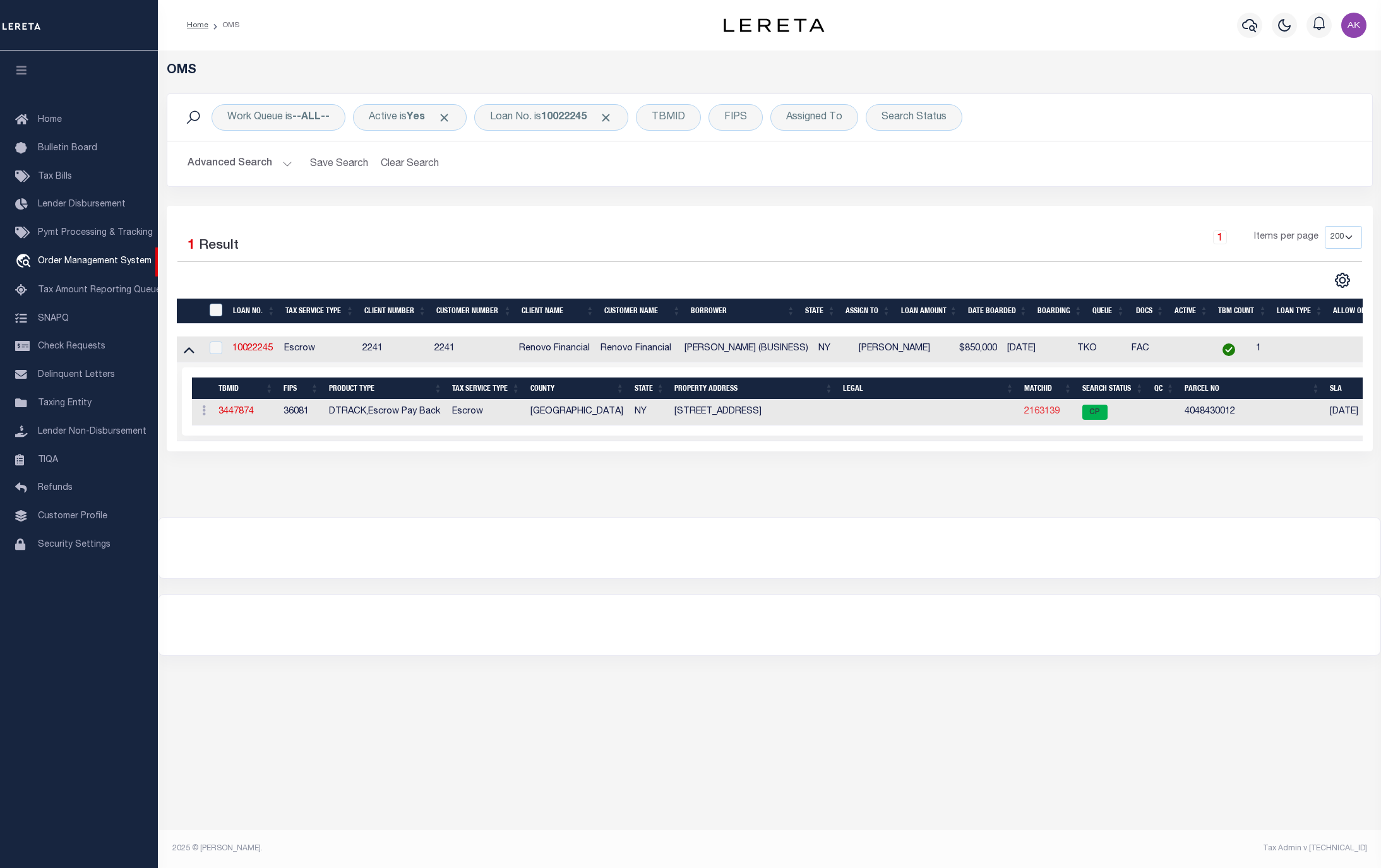
click at [1037, 416] on link "2163139" at bounding box center [1042, 411] width 36 height 9
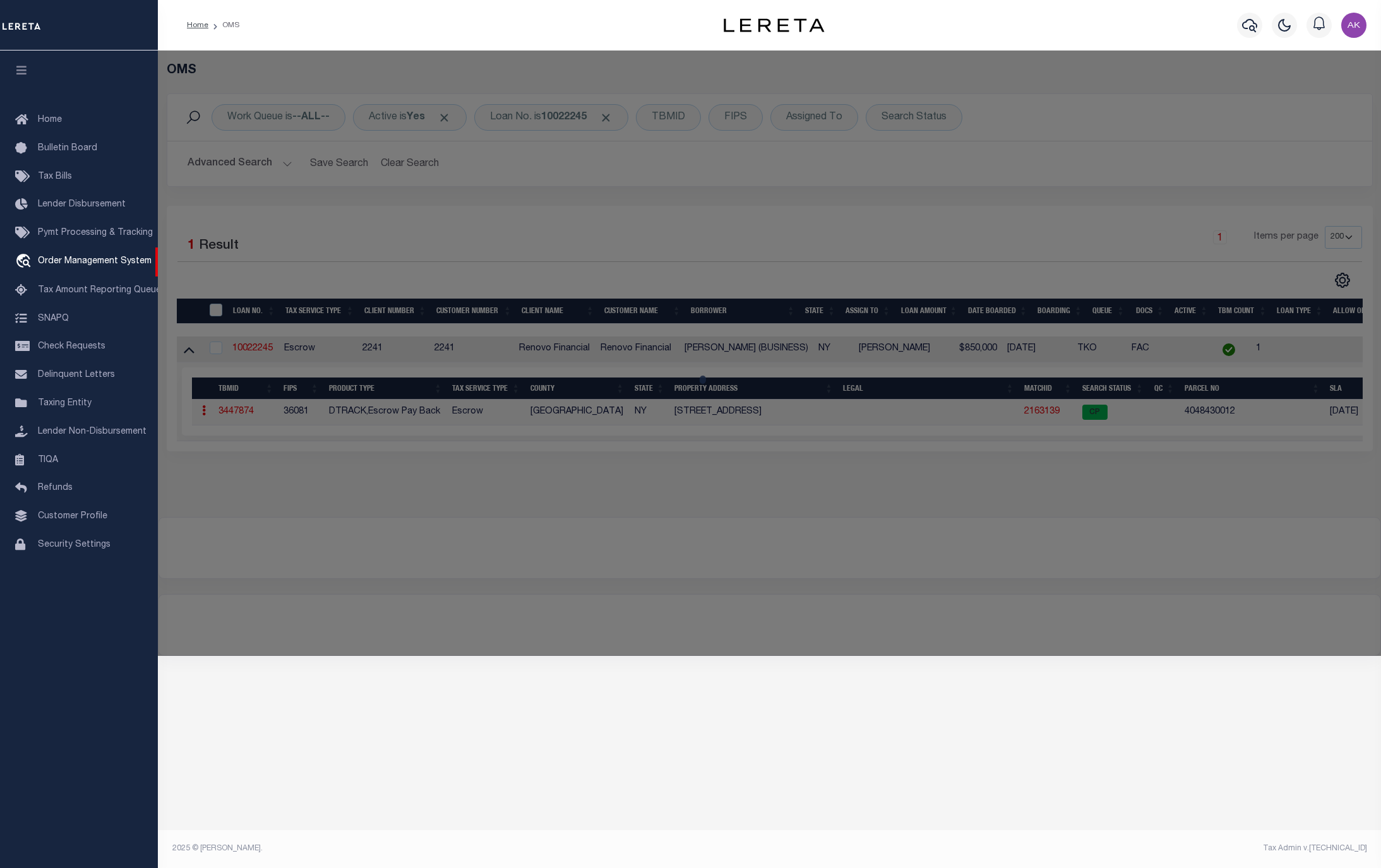
checkbox input "false"
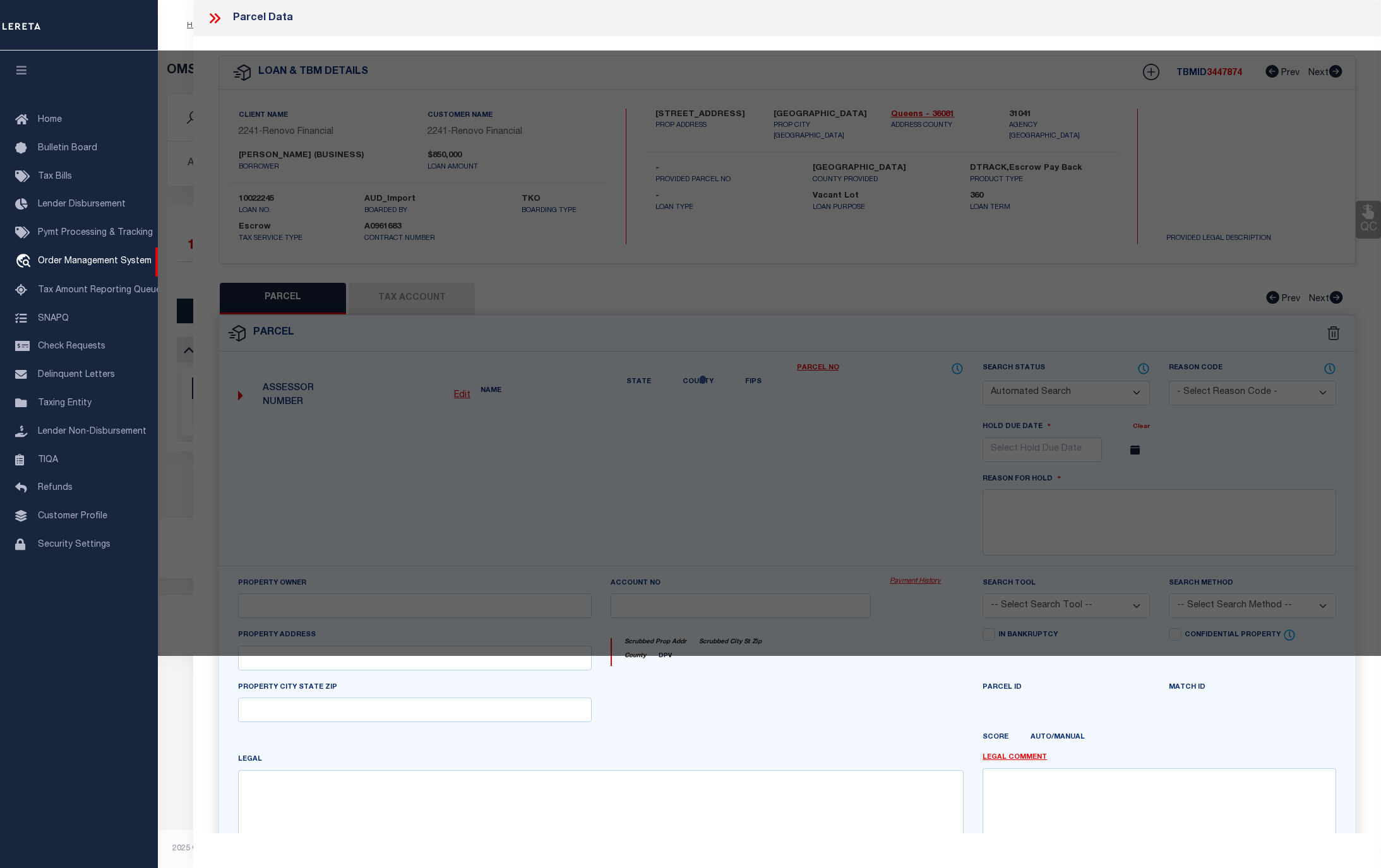
select select "CP"
type input "KIM, JENNY"
select select "AGW"
select select "ADD"
type input "154 -12 WILLETS POINT BLVD"
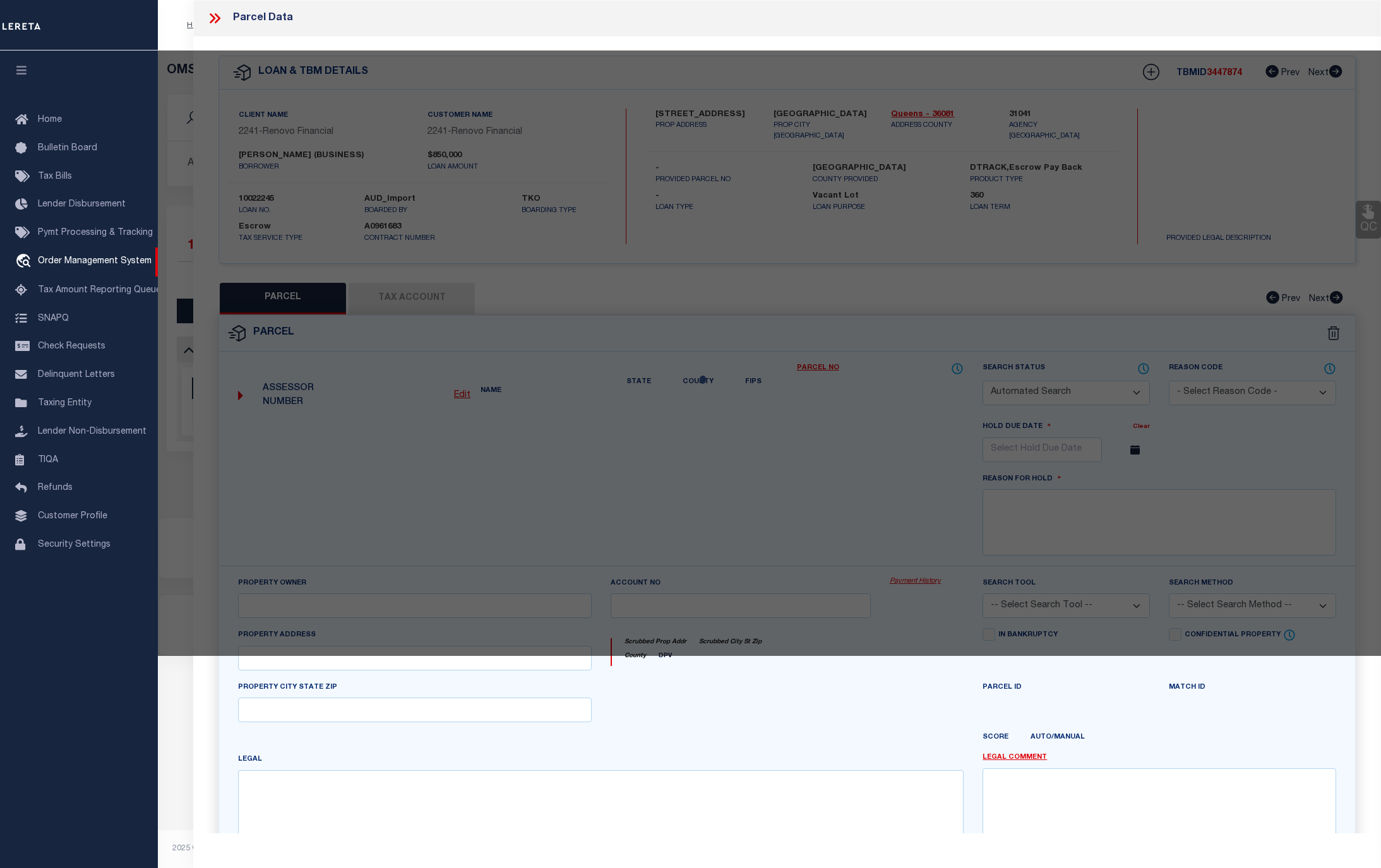
type input "WHITESTONE, NY 11357"
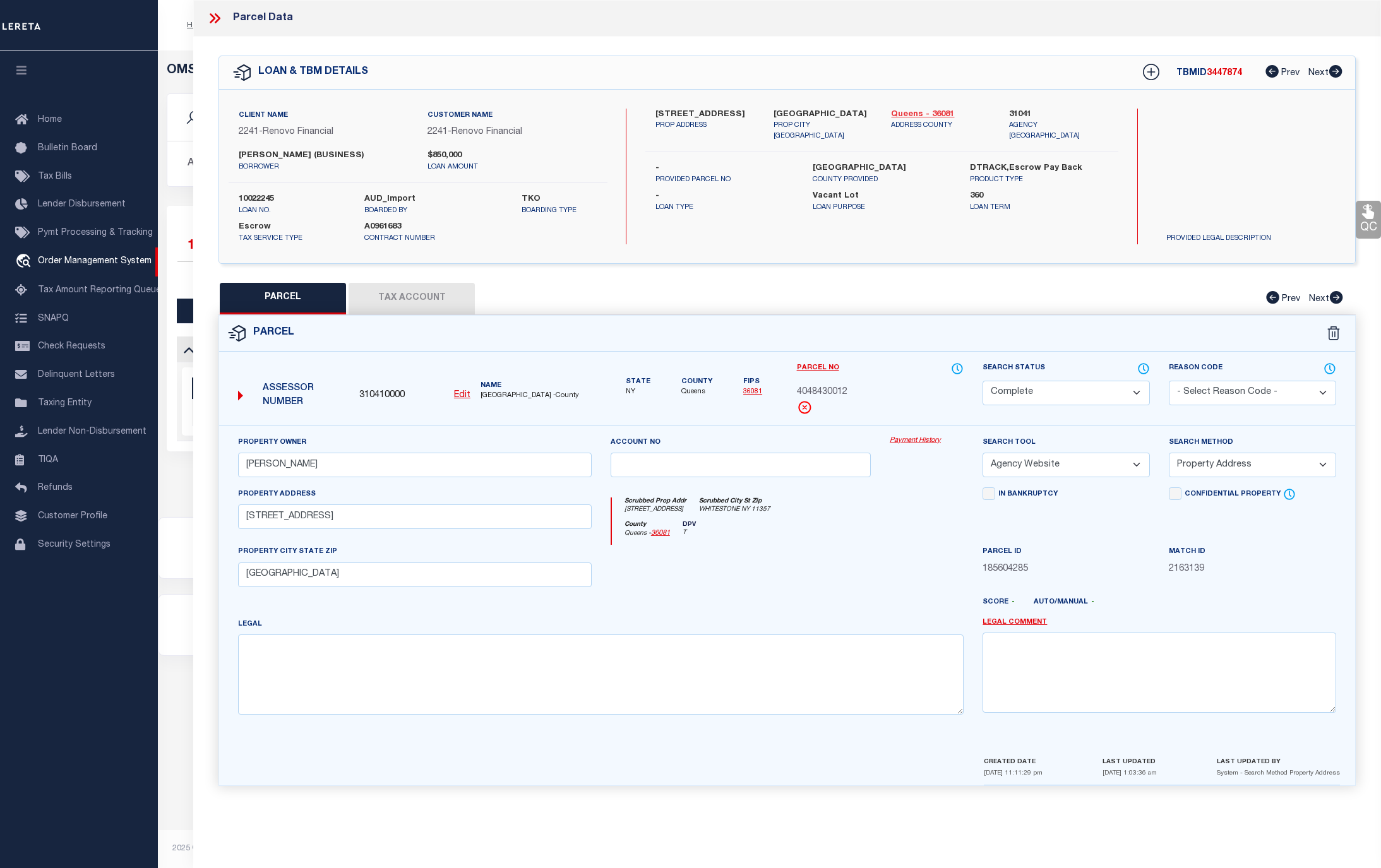
click at [929, 112] on link "Queens - 36081" at bounding box center [941, 115] width 99 height 12
click at [921, 444] on link "Payment History" at bounding box center [926, 441] width 74 height 10
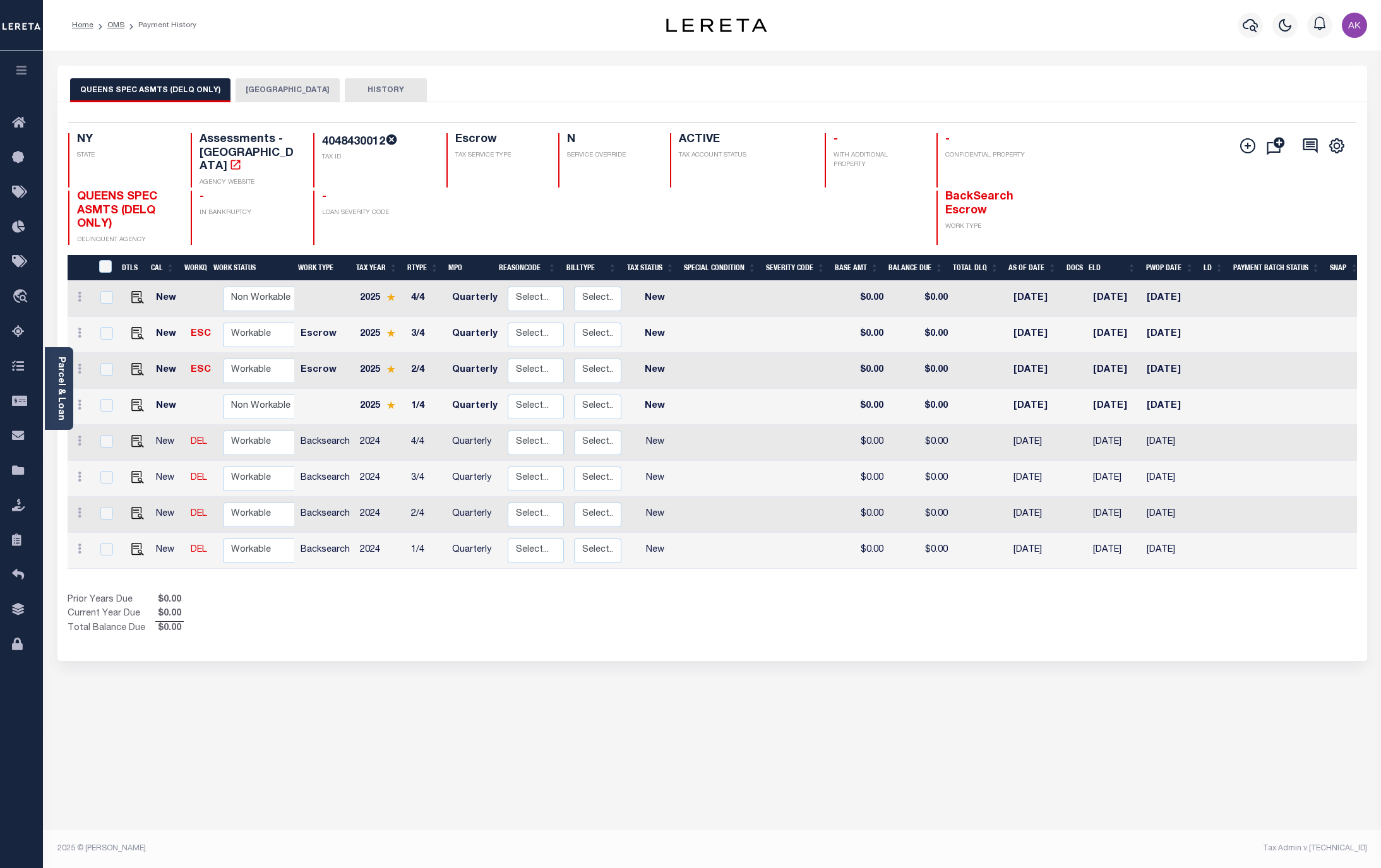
click at [284, 89] on button "[GEOGRAPHIC_DATA]" at bounding box center [287, 91] width 104 height 24
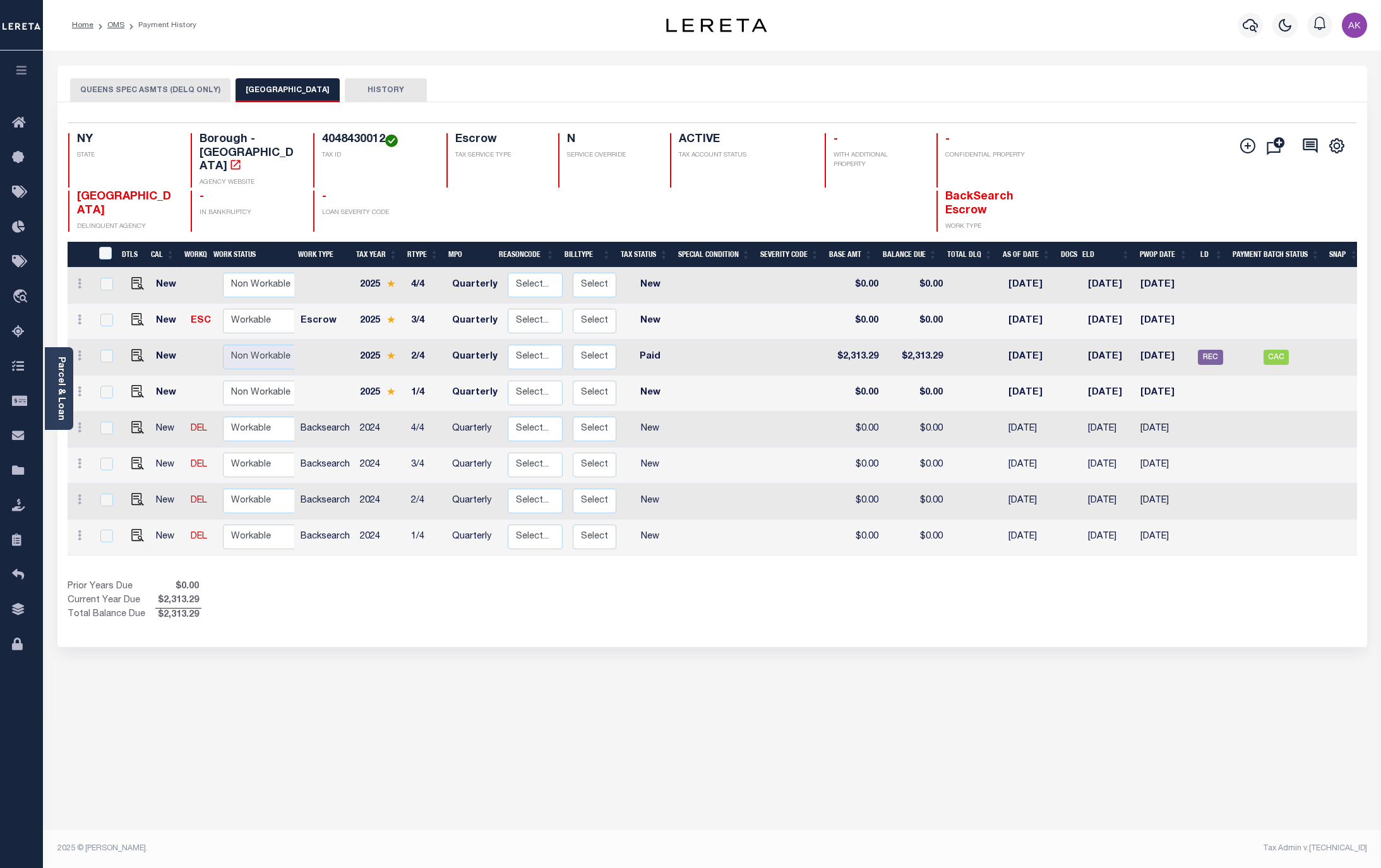
click at [184, 87] on button "QUEENS SPEC ASMTS (DELQ ONLY)" at bounding box center [150, 91] width 160 height 24
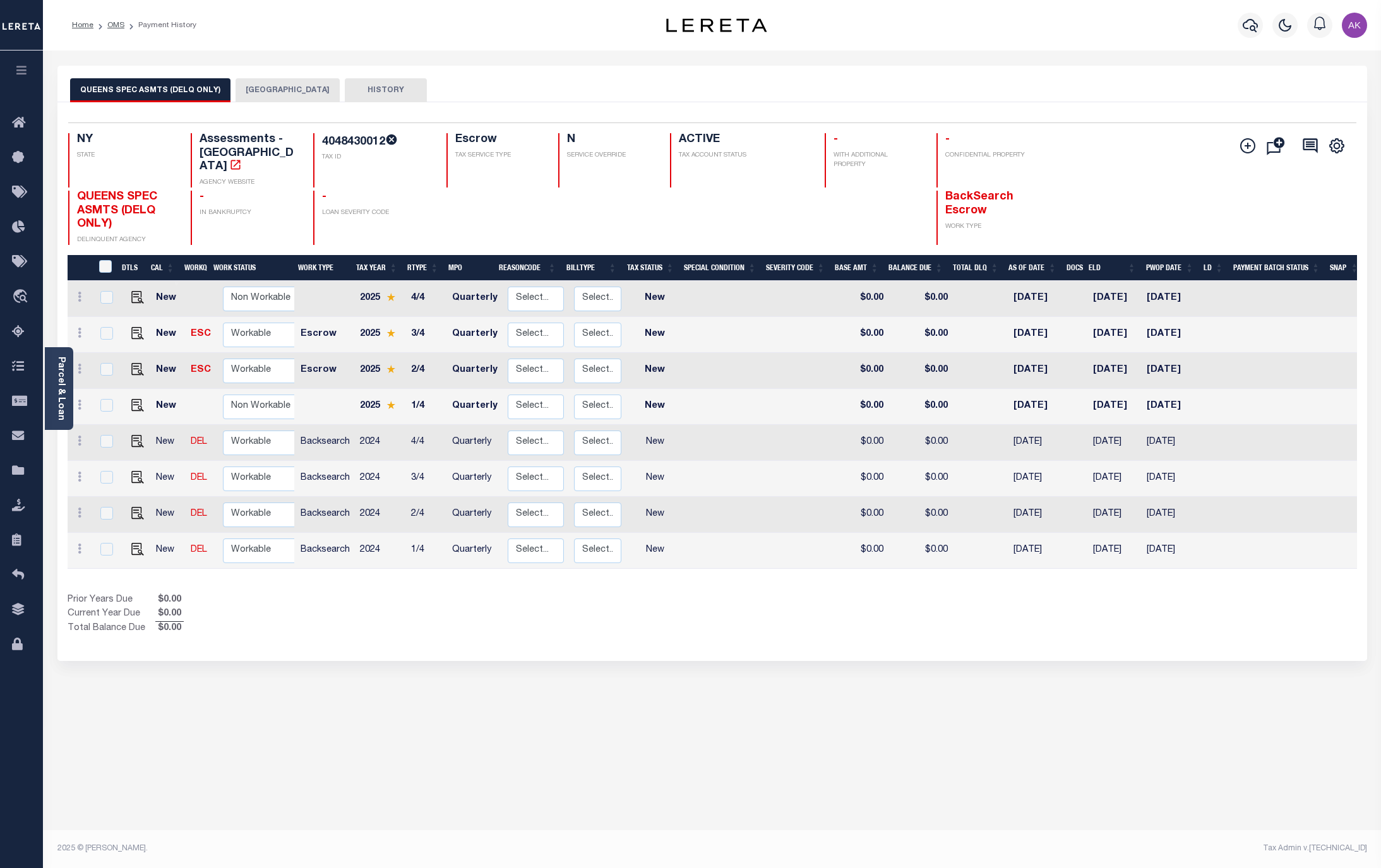
click at [276, 85] on button "QUEENS CITY" at bounding box center [287, 91] width 104 height 24
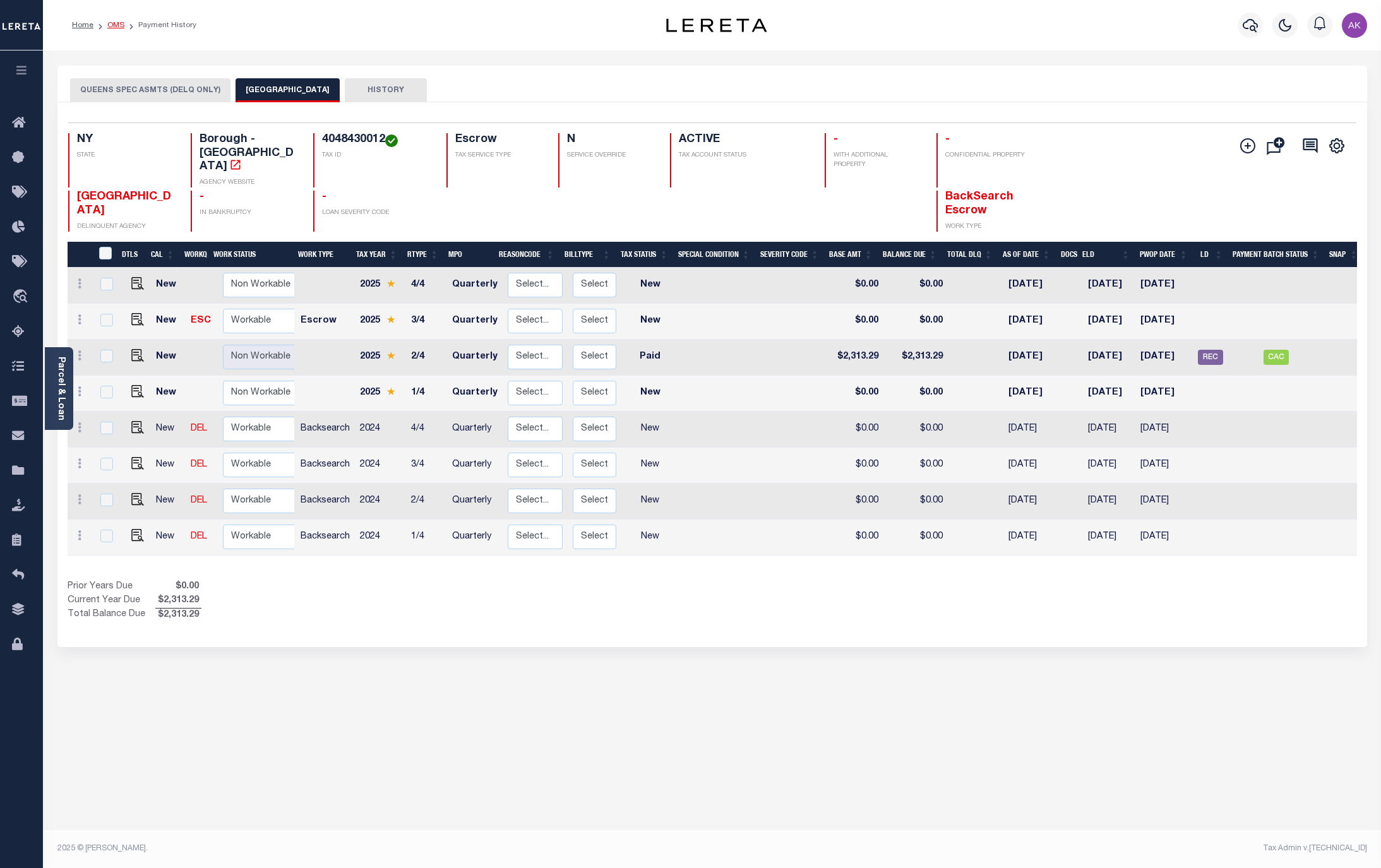
click at [116, 25] on link "OMS" at bounding box center [116, 25] width 17 height 8
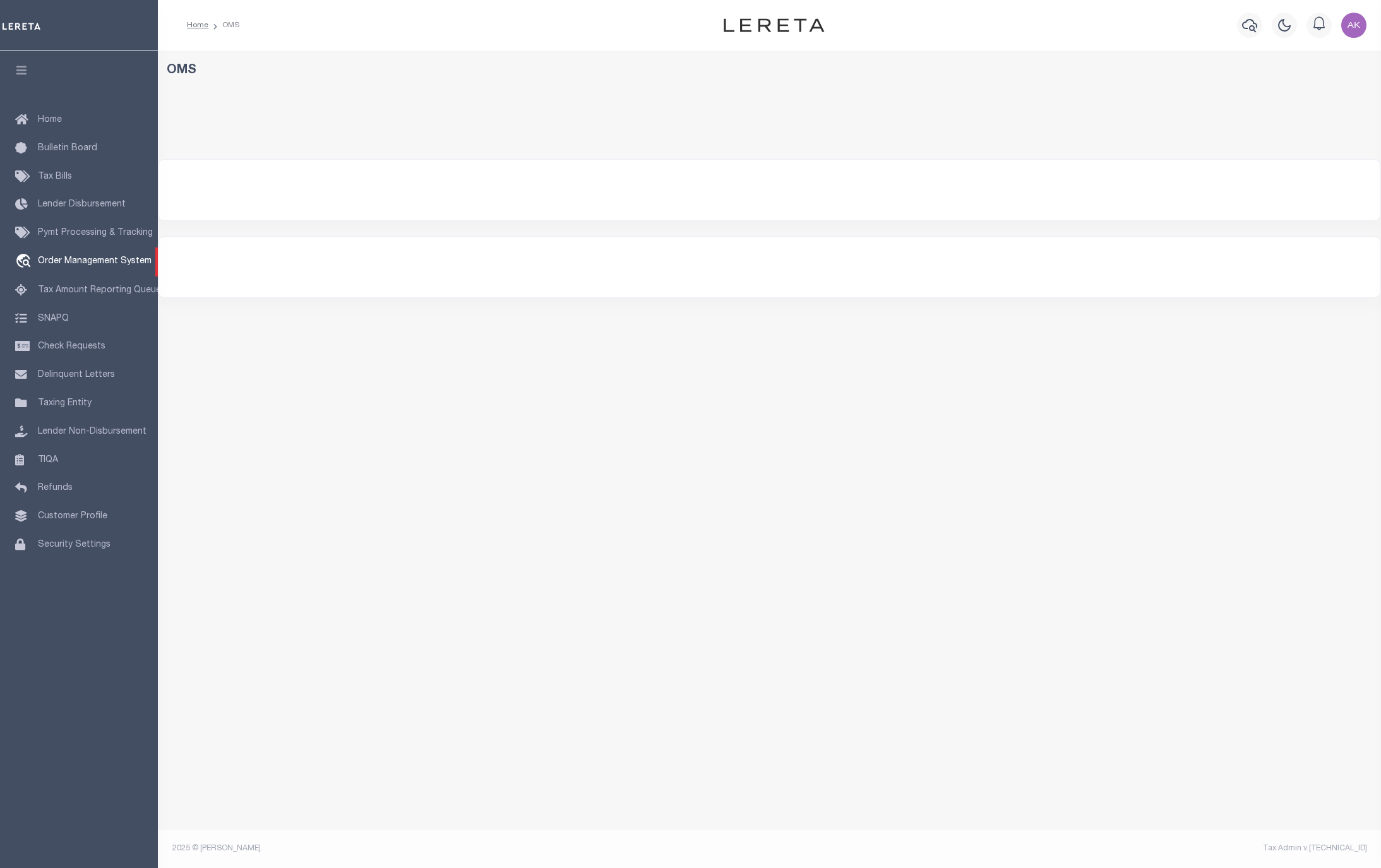
select select "200"
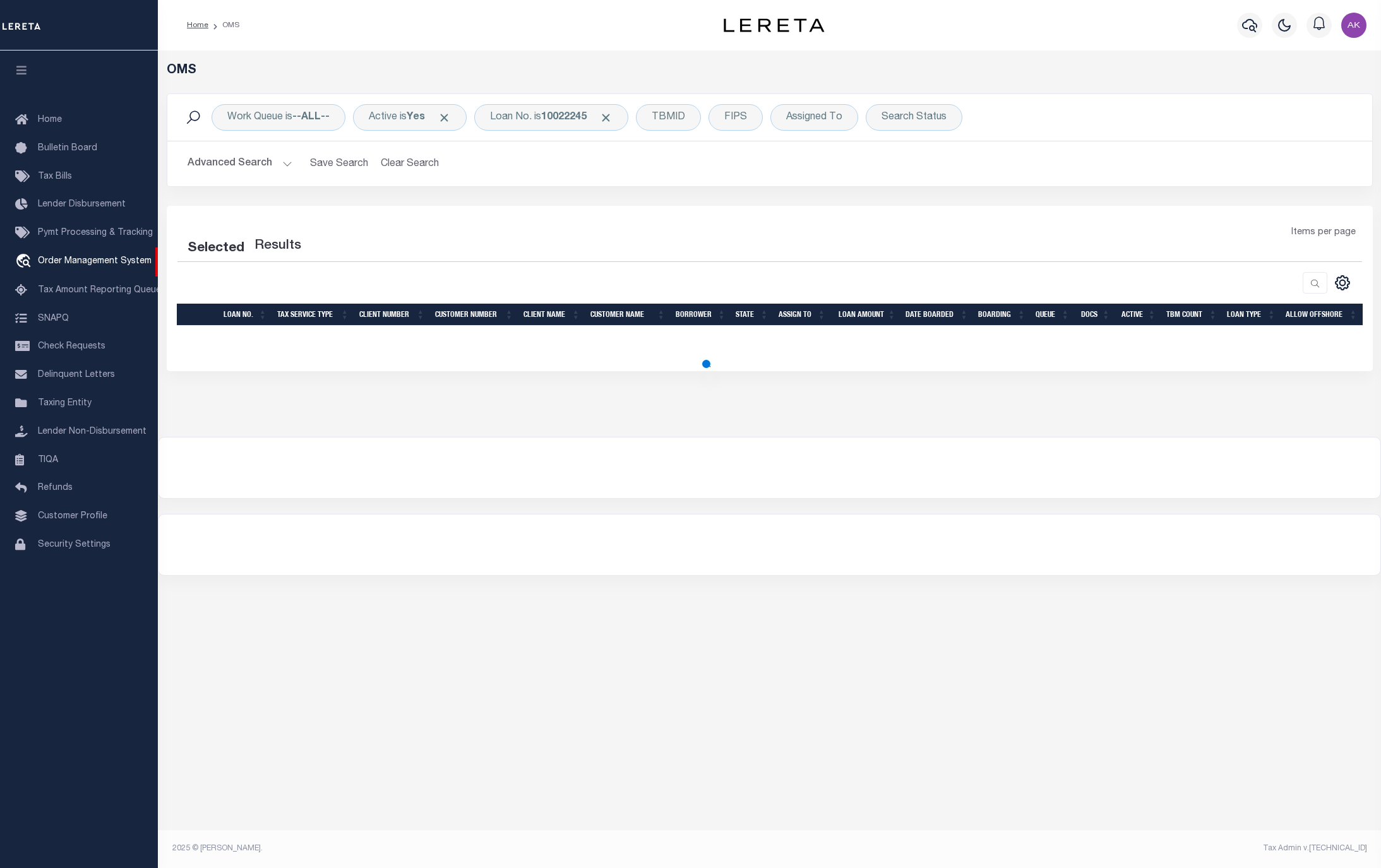
select select "200"
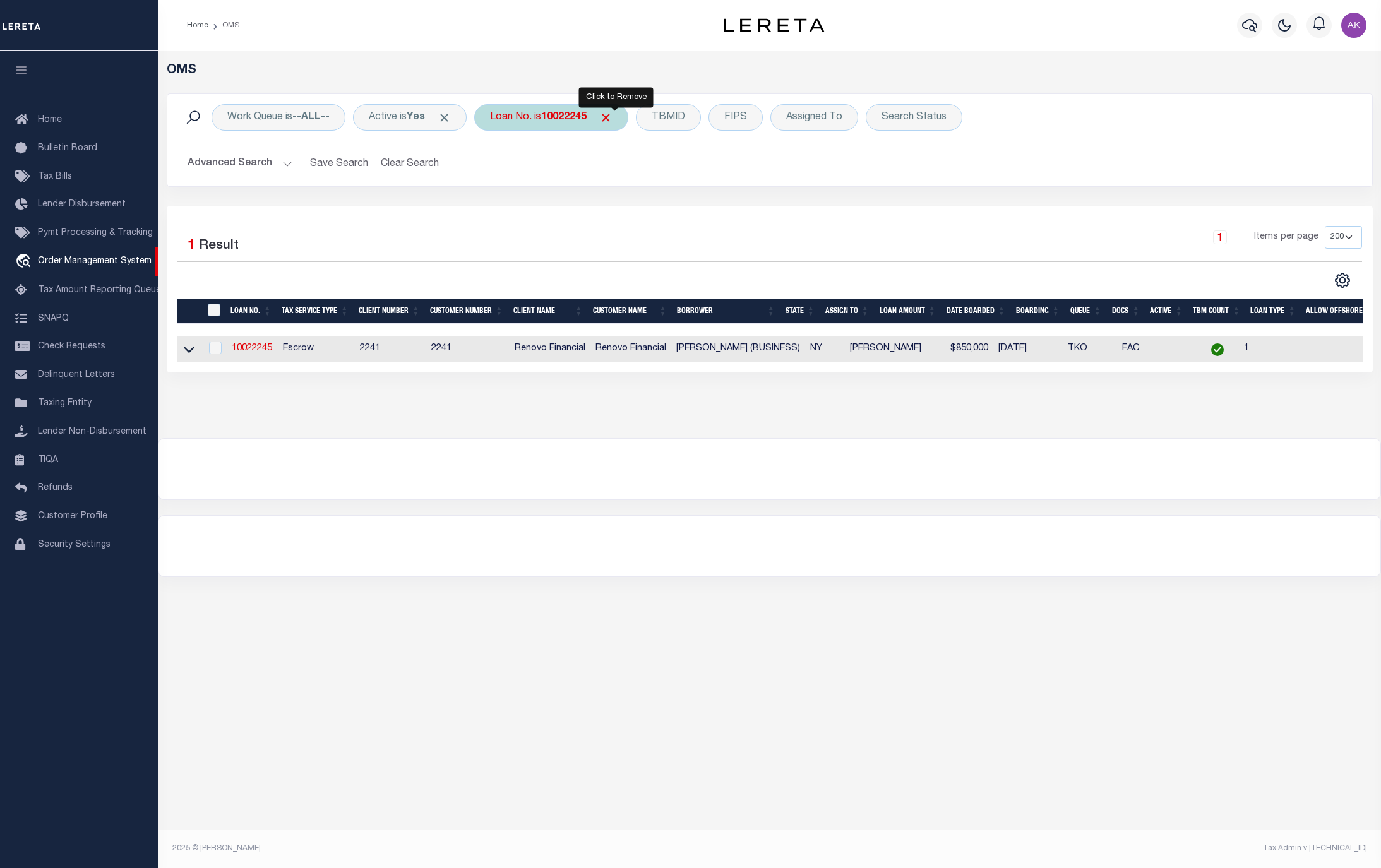
click at [612, 116] on span "Click to Remove" at bounding box center [605, 117] width 13 height 13
click at [520, 118] on div "Loan No." at bounding box center [511, 117] width 73 height 26
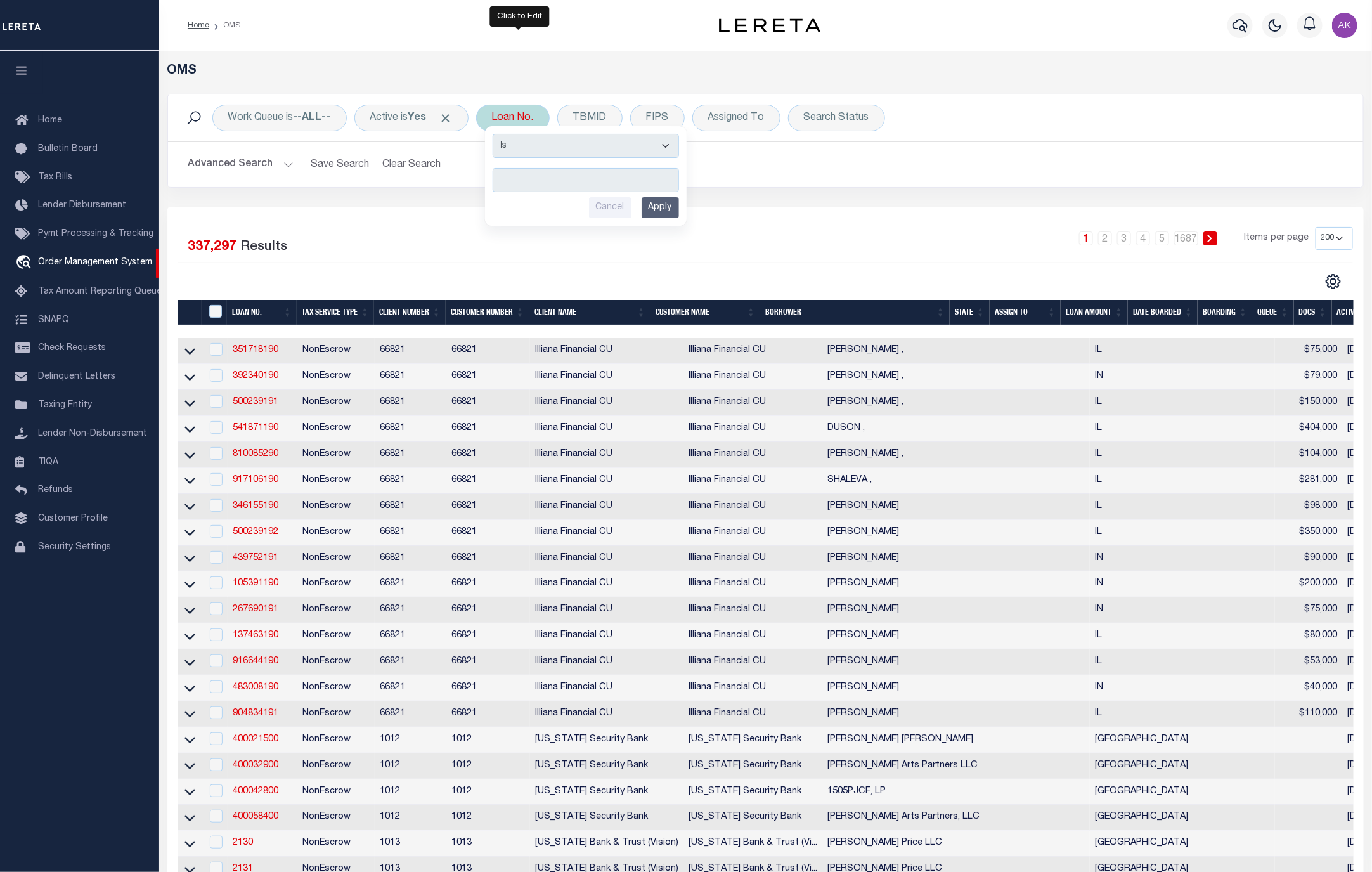
click at [556, 180] on input "text" at bounding box center [586, 180] width 186 height 25
type input "10022439"
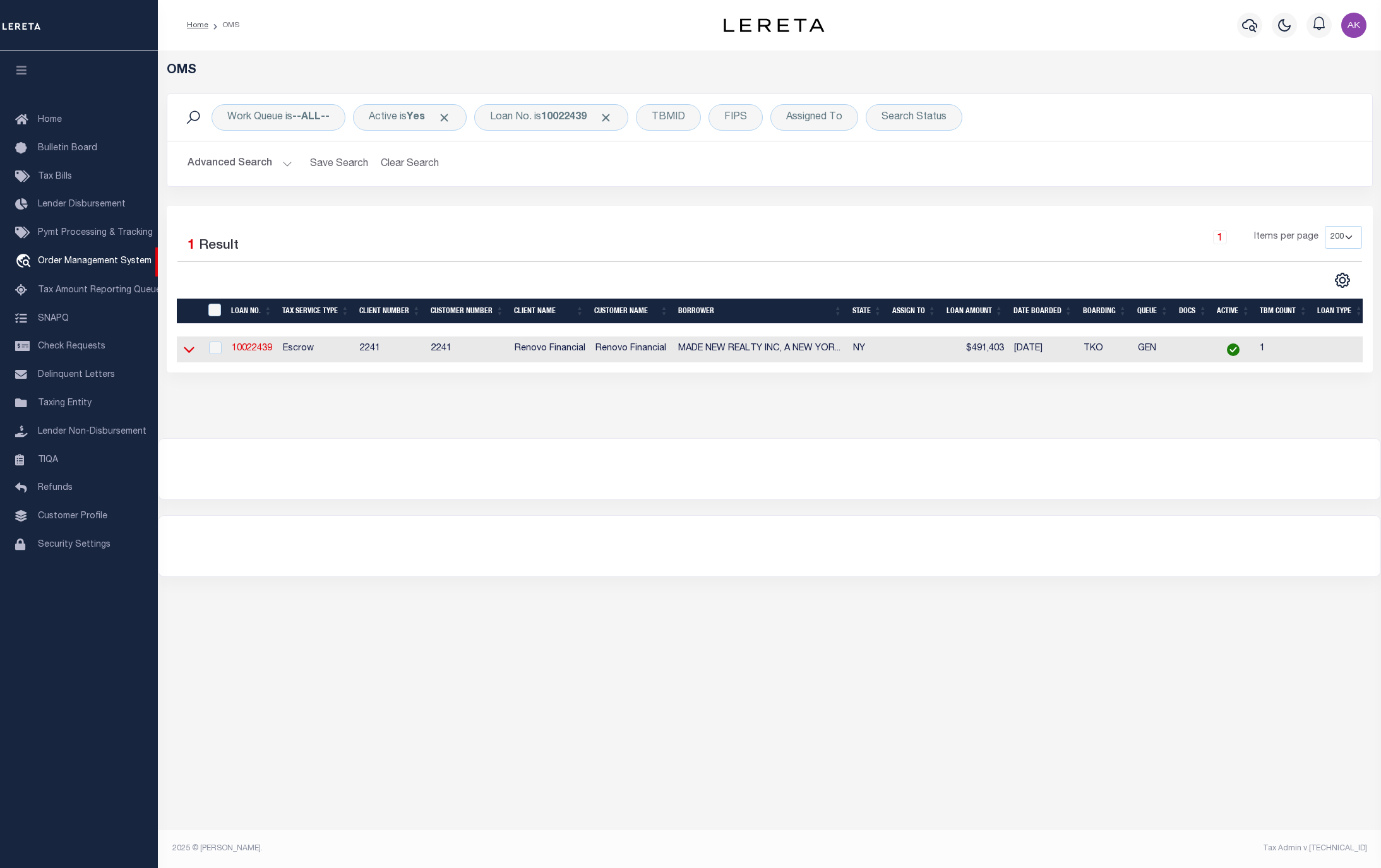
click at [190, 354] on icon at bounding box center [189, 349] width 10 height 6
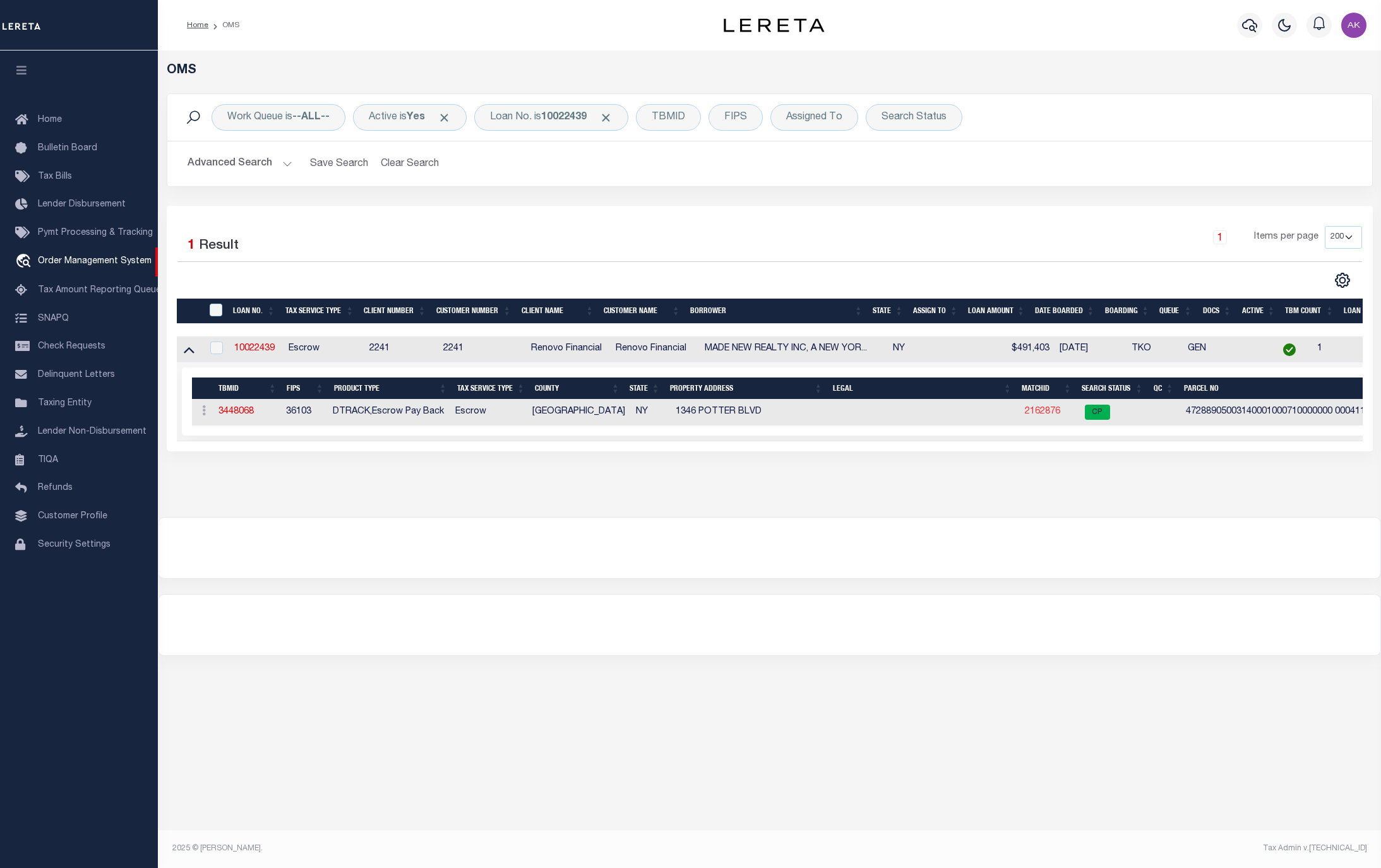
click at [1040, 413] on link "2162876" at bounding box center [1042, 411] width 36 height 9
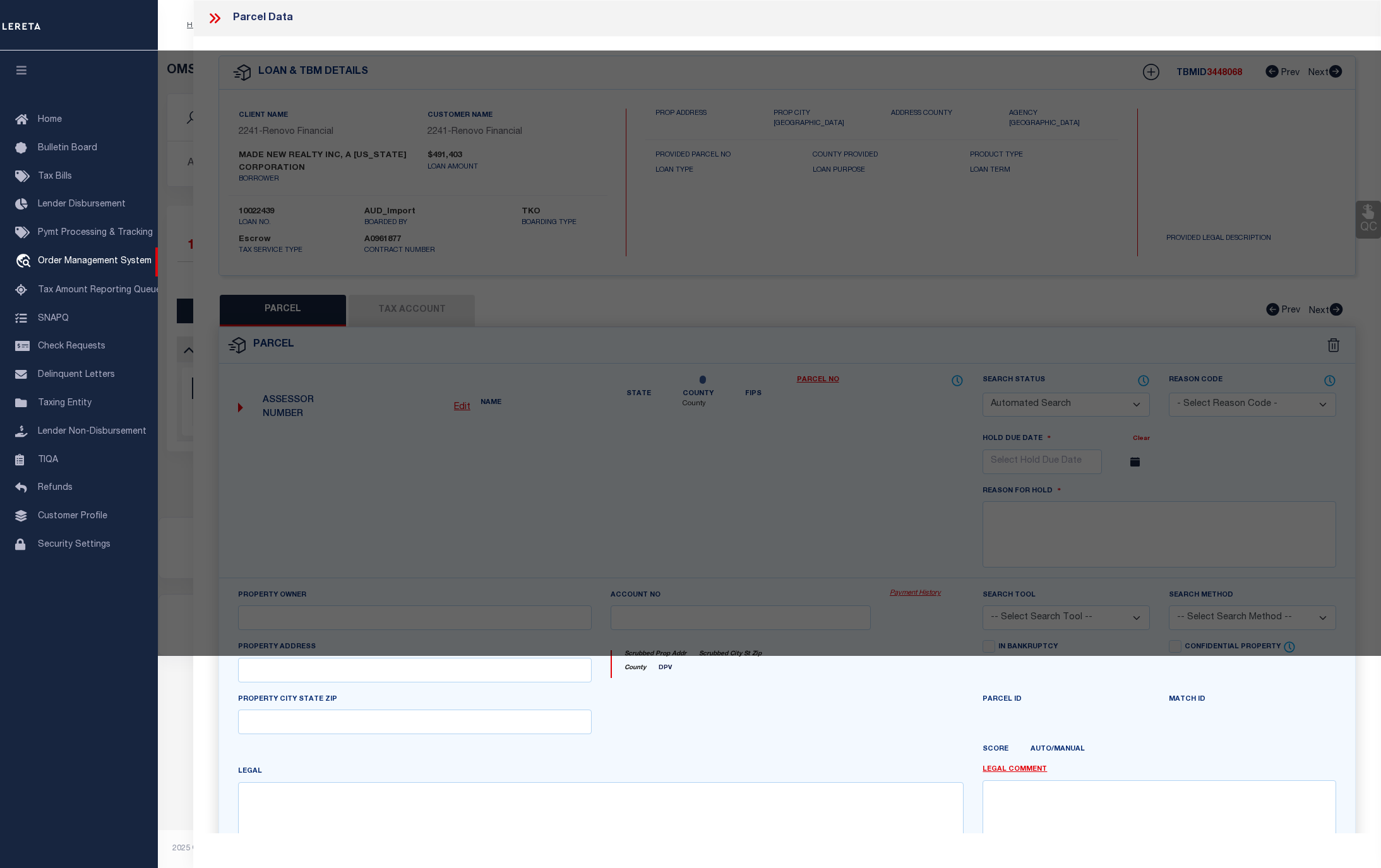
checkbox input "false"
select select "CP"
type input "[PERSON_NAME] W REALTY INC"
select select "ATL"
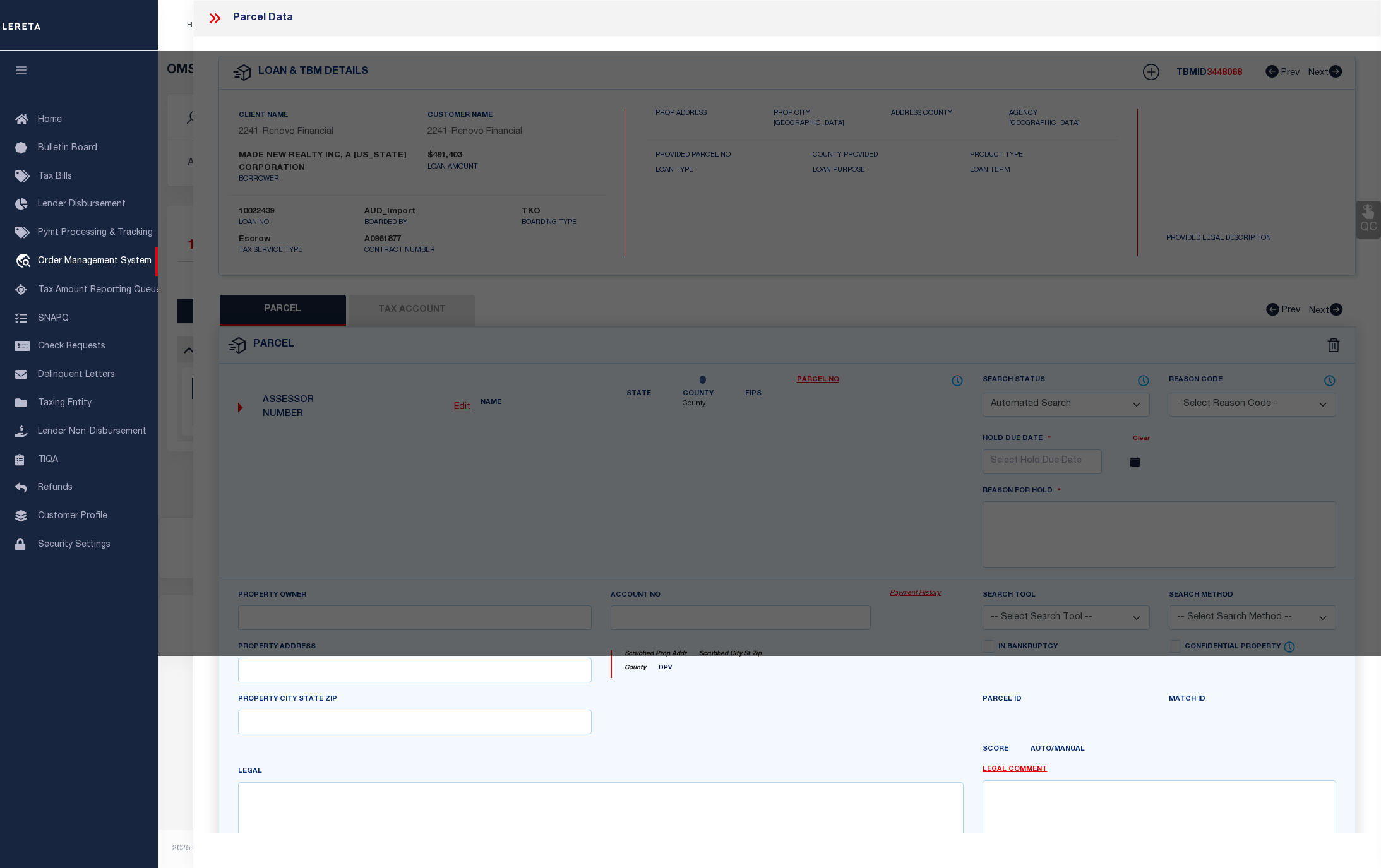
select select "ADD"
type input "1346 POTTER BLVD"
checkbox input "false"
type input "BAY SHORE, NY 11706"
type textarea "X2201461Y186733 T037H00000000"
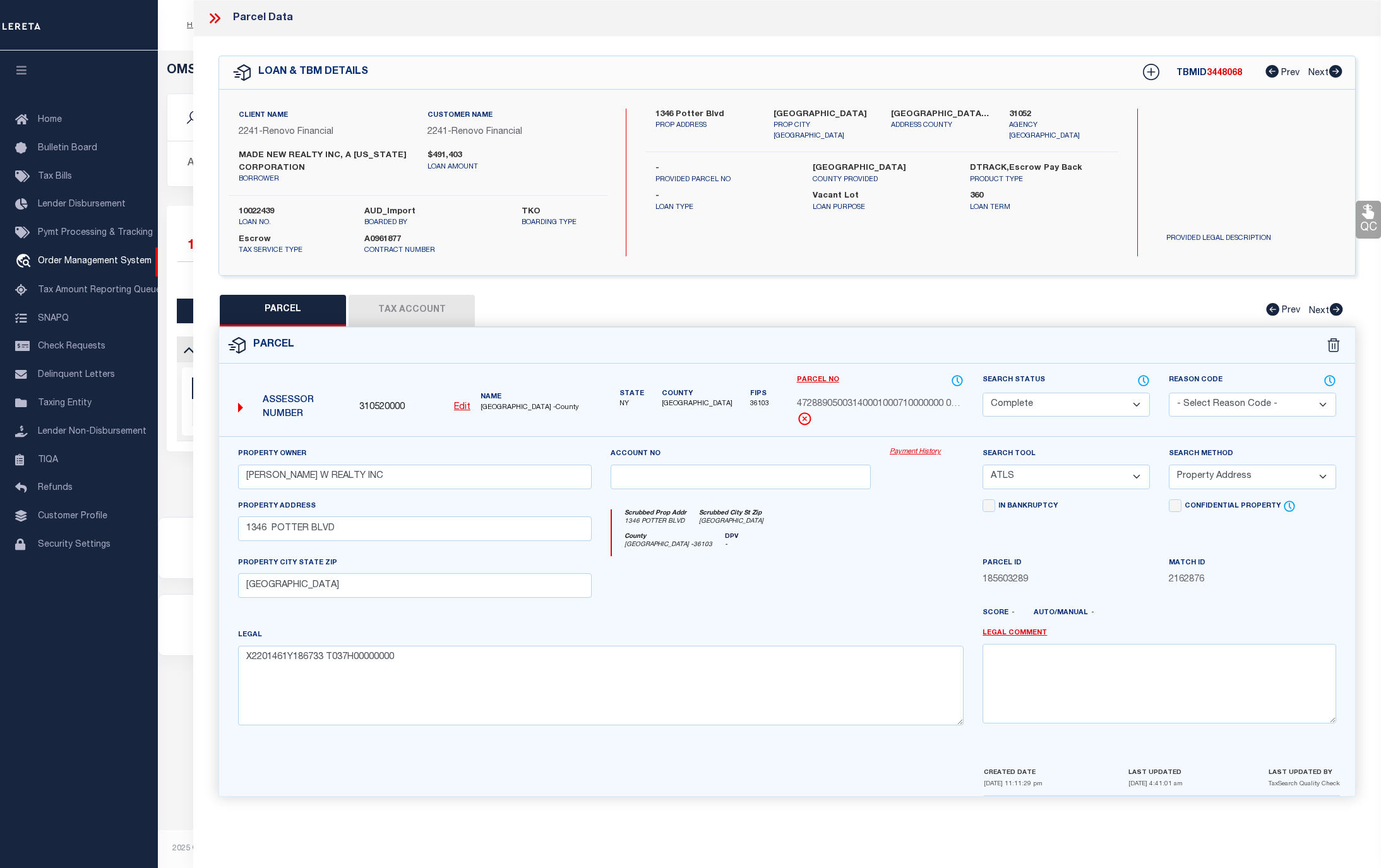
click at [919, 455] on link "Payment History" at bounding box center [926, 452] width 74 height 10
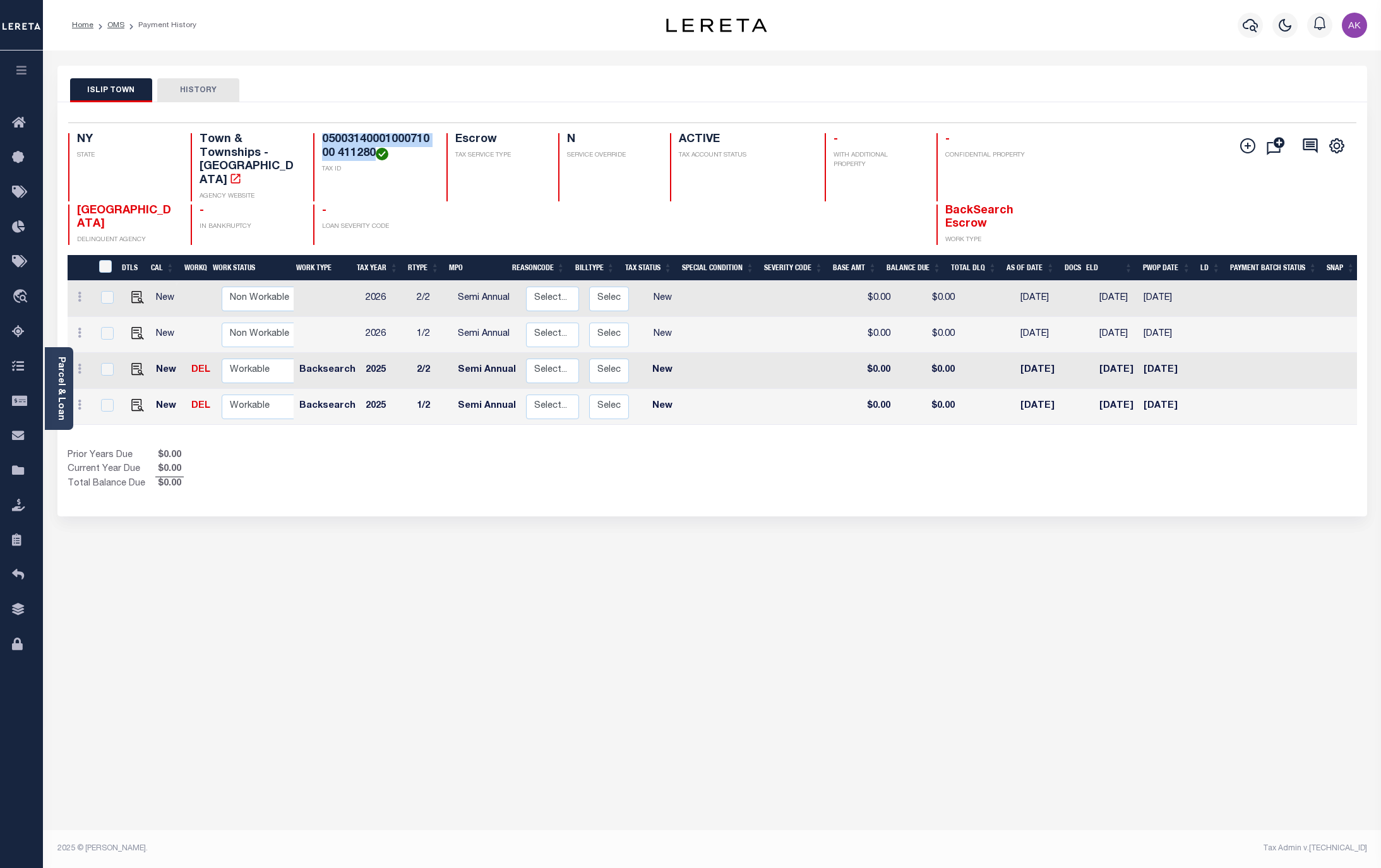
drag, startPoint x: 321, startPoint y: 139, endPoint x: 374, endPoint y: 153, distance: 54.8
click at [374, 153] on h4 "0500314000100071000 411280" at bounding box center [376, 146] width 109 height 27
copy h4 "0500314000100071000 411280"
click at [132, 363] on img "" at bounding box center [138, 369] width 12 height 12
checkbox input "true"
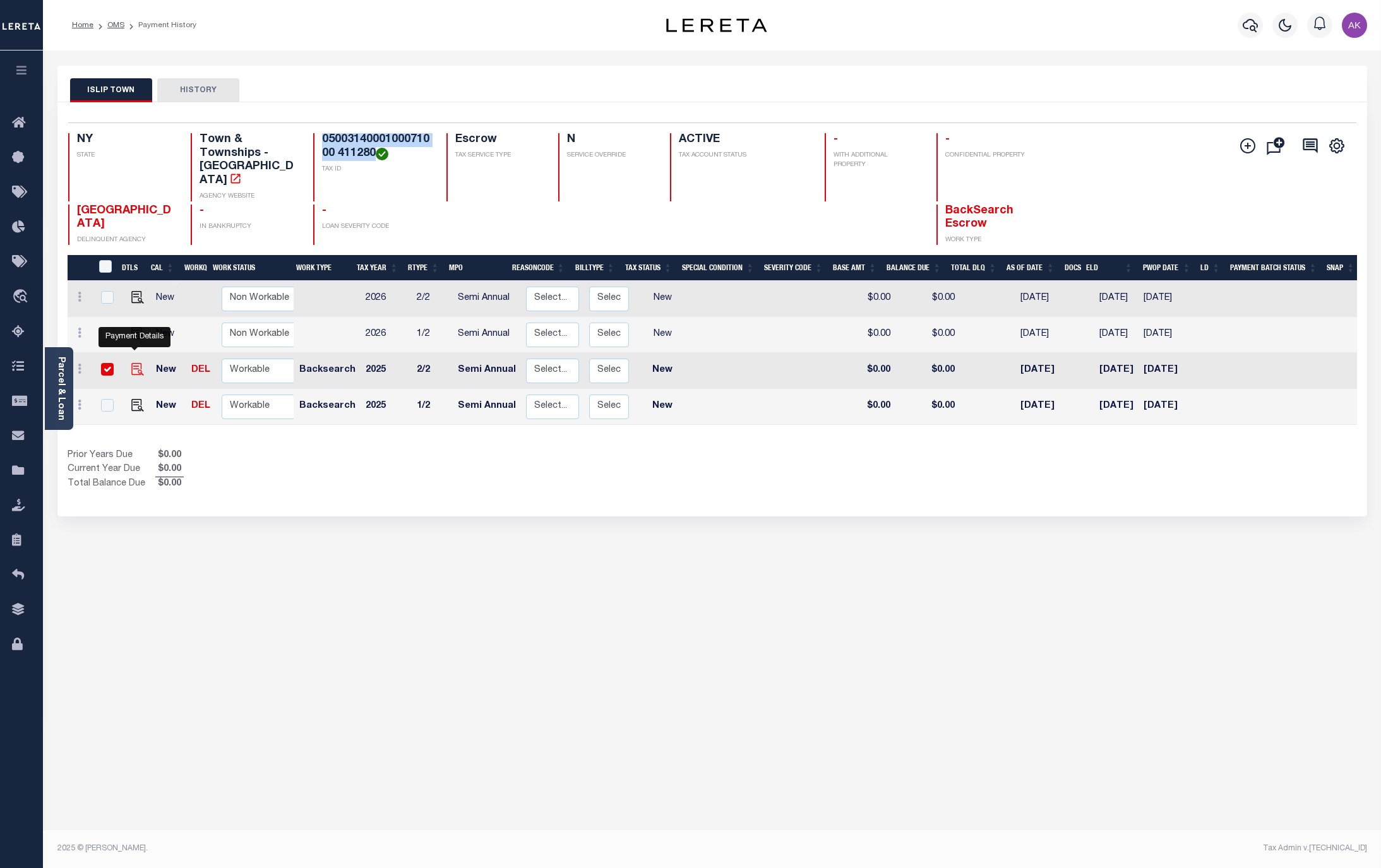
checkbox input "true"
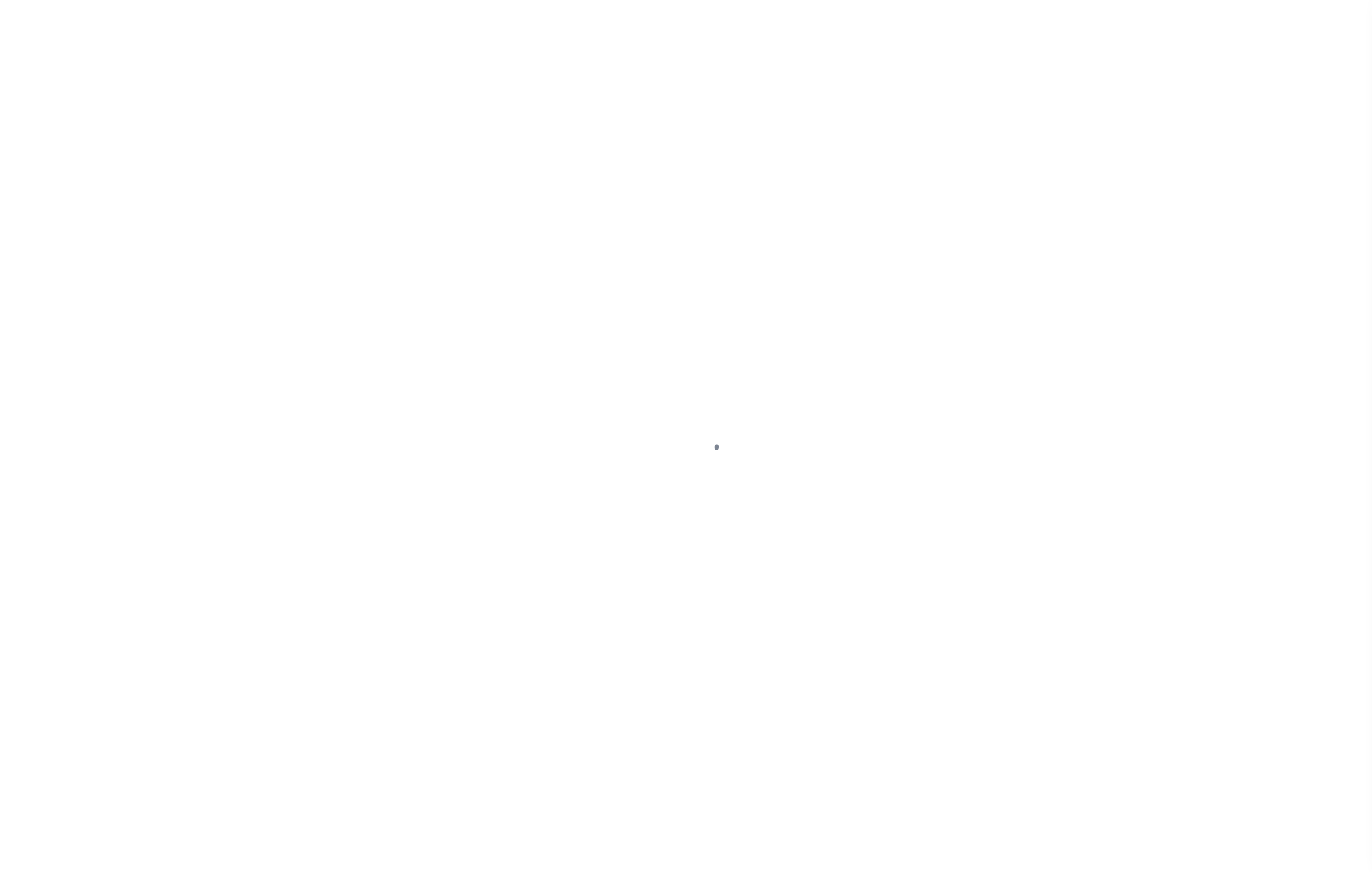
select select "NW2"
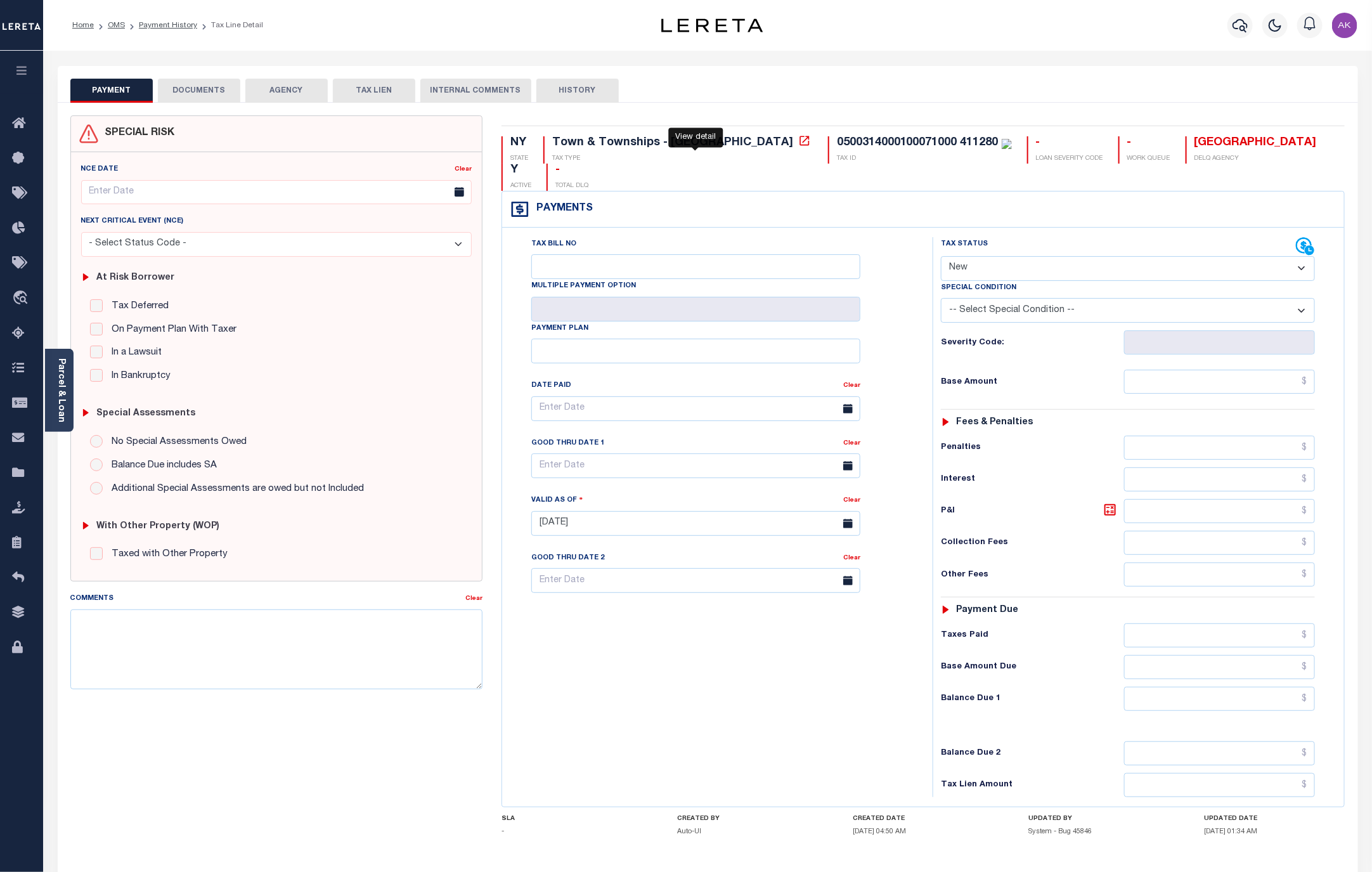
click at [799, 139] on icon at bounding box center [804, 140] width 10 height 10
drag, startPoint x: 725, startPoint y: 144, endPoint x: 887, endPoint y: 143, distance: 162.0
click at [887, 143] on div "0500314000100071000 411280 TAX ID" at bounding box center [920, 150] width 184 height 27
copy div "0500314000100071000 411280"
click at [113, 24] on link "OMS" at bounding box center [116, 25] width 18 height 8
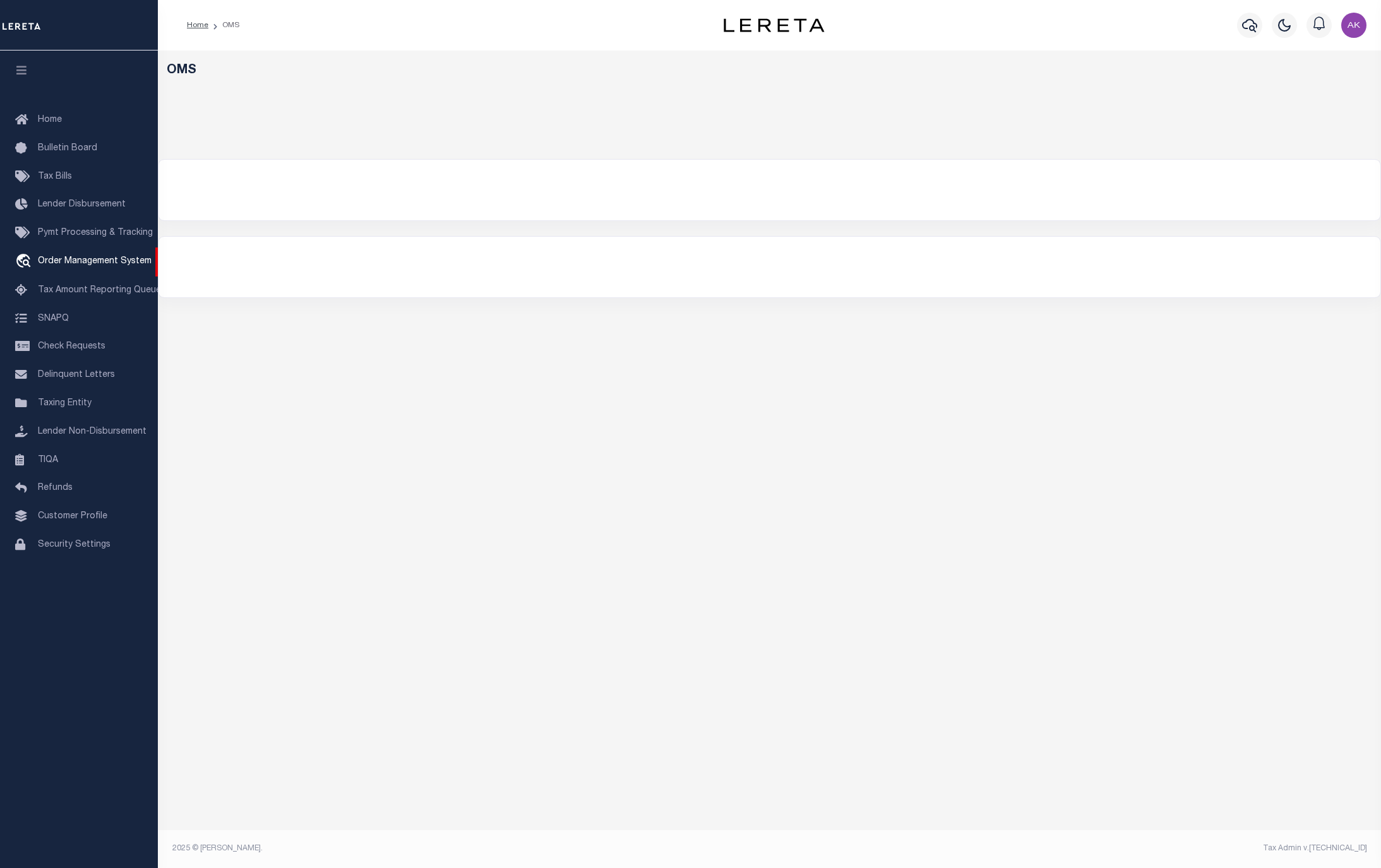
select select "200"
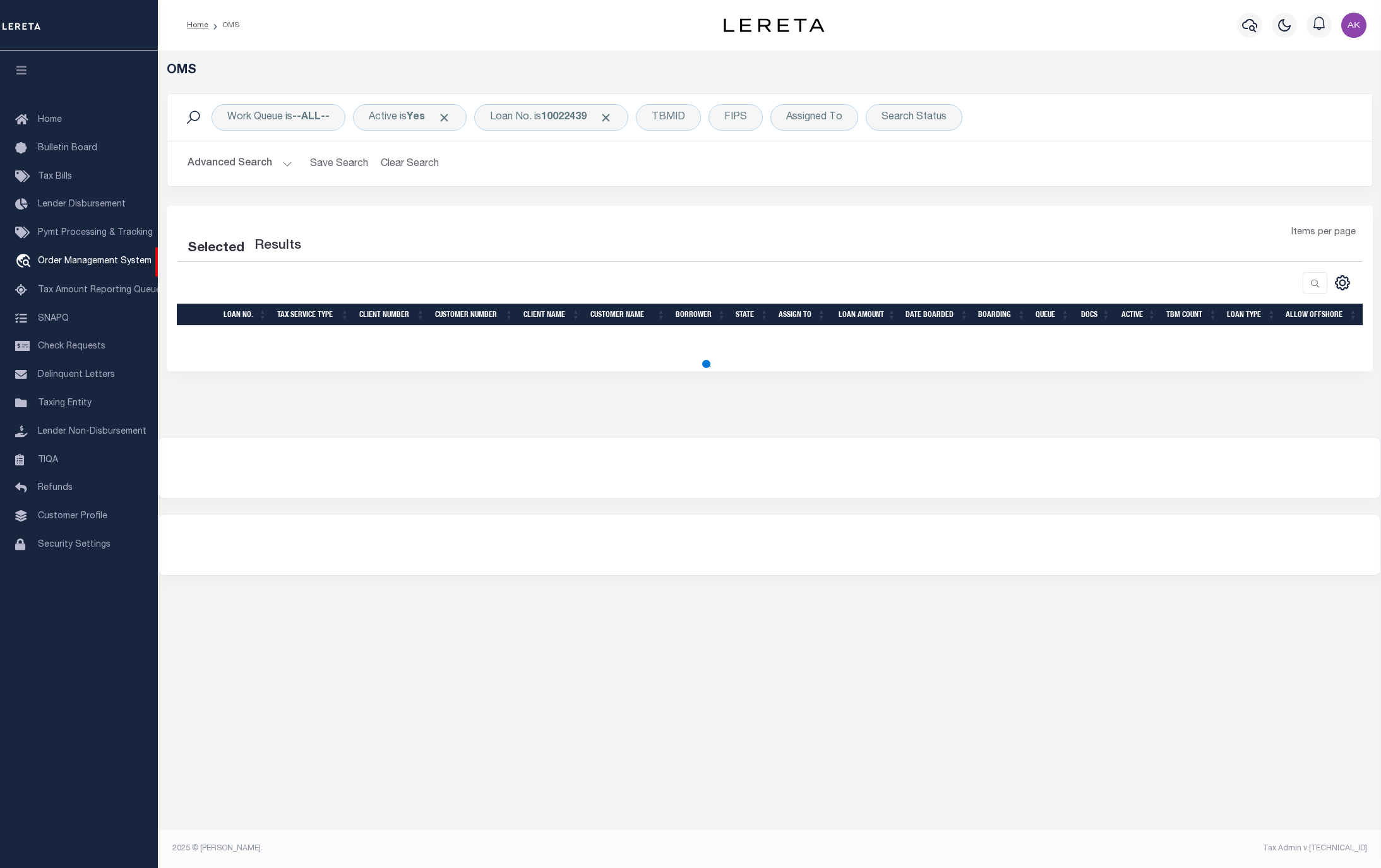
select select "200"
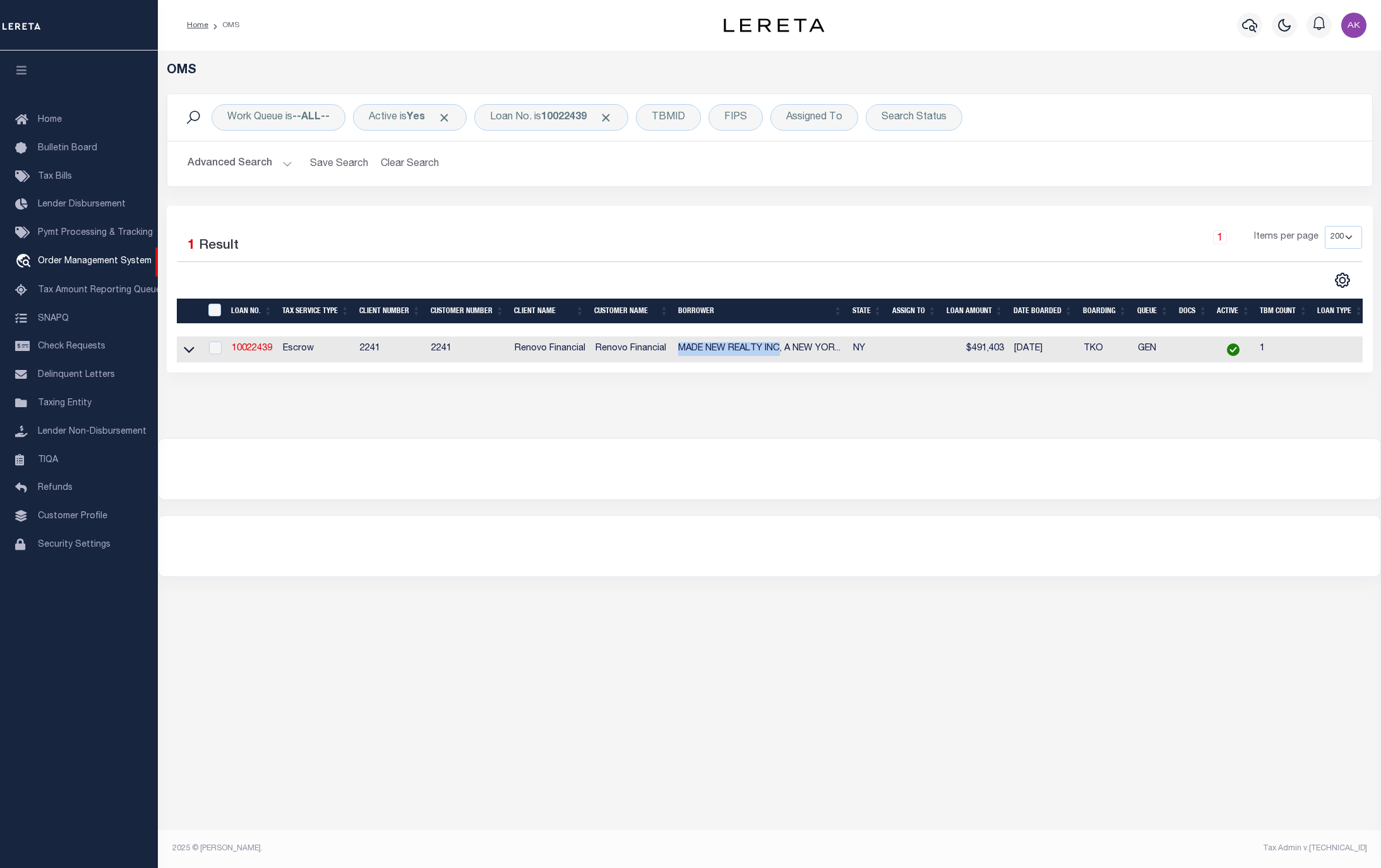
drag, startPoint x: 678, startPoint y: 350, endPoint x: 782, endPoint y: 355, distance: 104.1
click at [782, 355] on td "MADE NEW REALTY INC, A NEW YOR..." at bounding box center [760, 349] width 175 height 26
checkbox input "true"
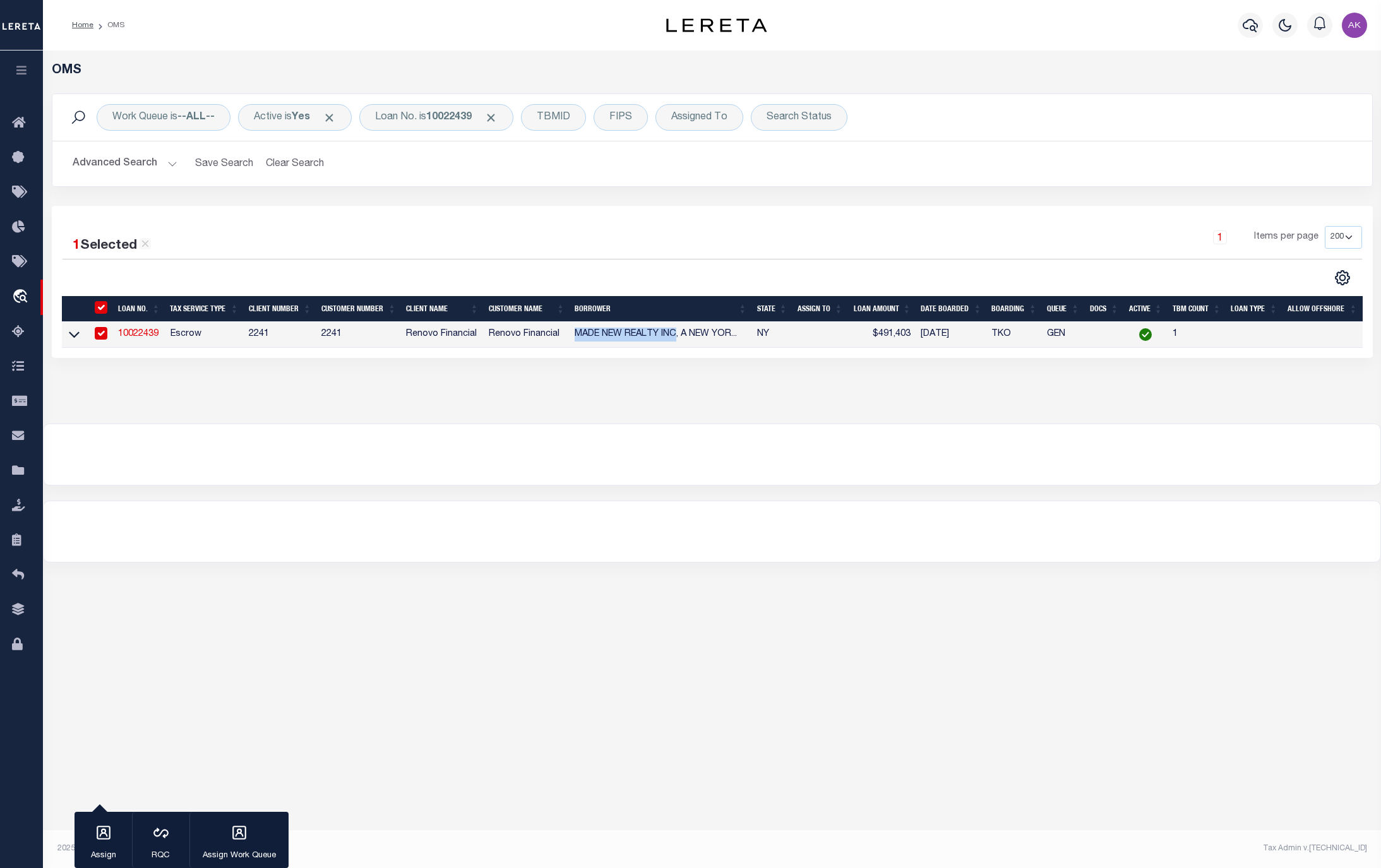
copy span "MADE NEW REALTY INC"
click at [498, 112] on span "Click to Remove" at bounding box center [490, 117] width 13 height 13
click at [404, 113] on div "Loan No." at bounding box center [396, 117] width 73 height 26
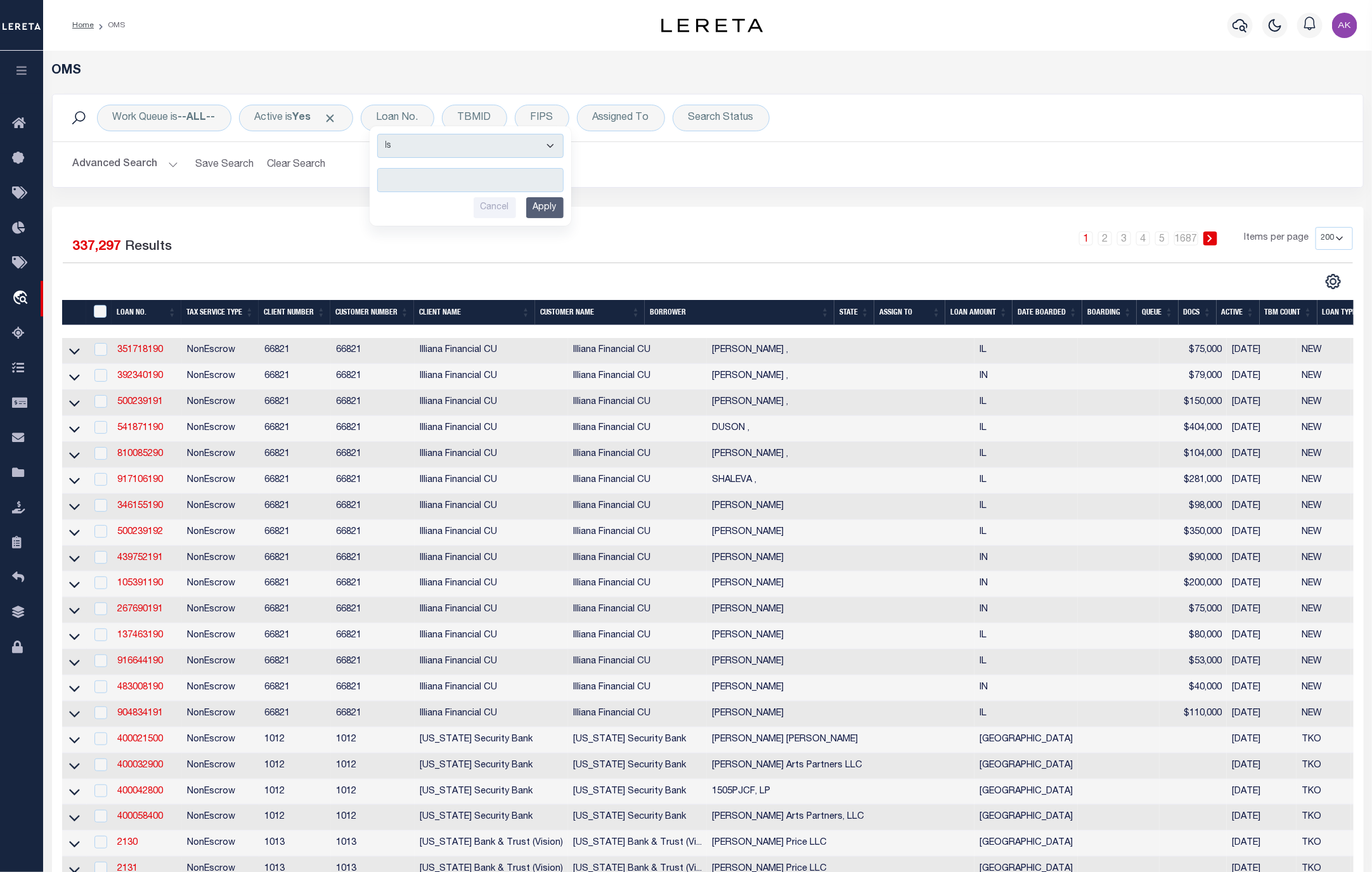
click at [896, 26] on div "Profile Sign out" at bounding box center [1091, 25] width 542 height 45
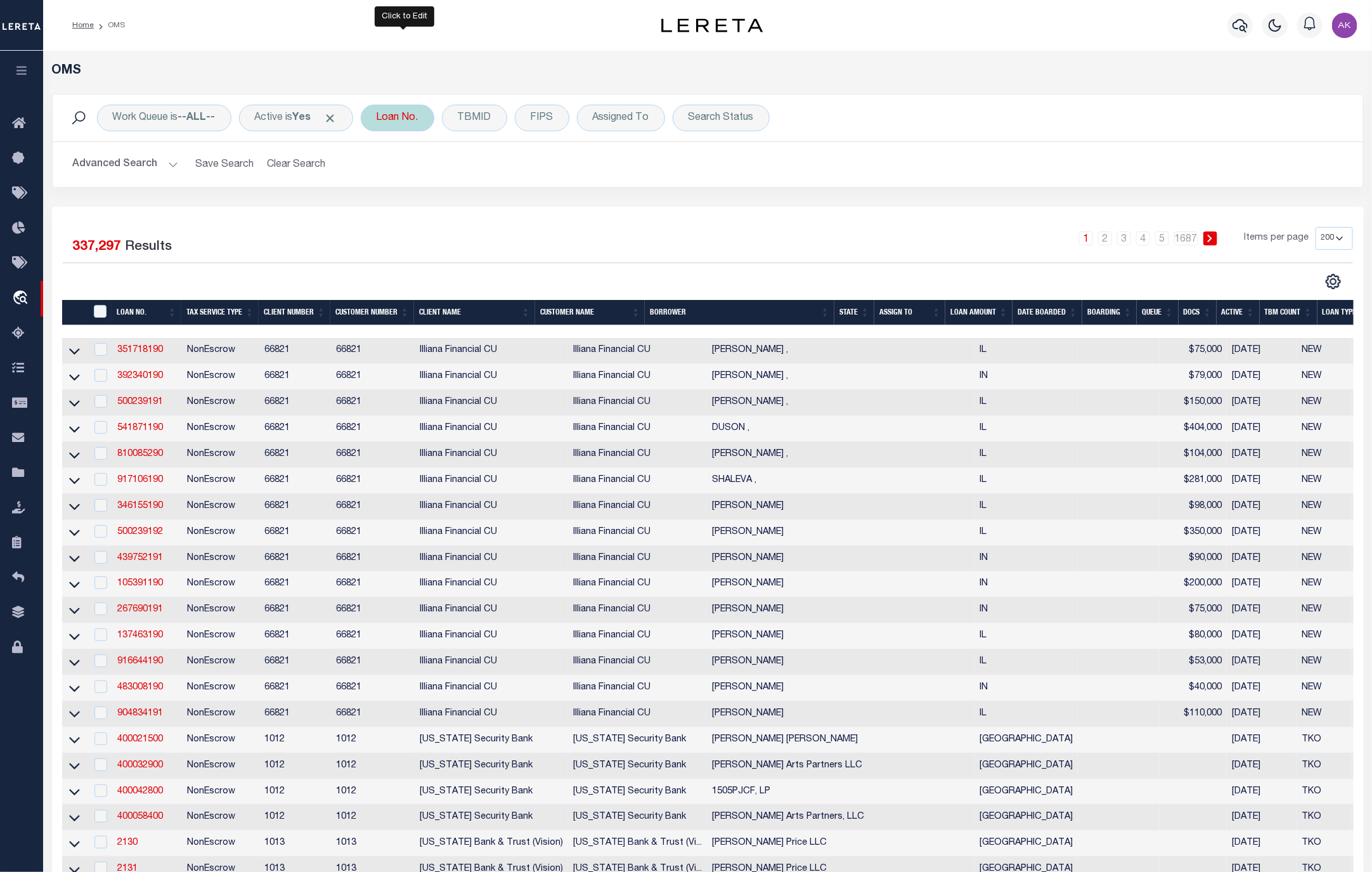
click at [401, 111] on div "Loan No. Is Contains Cancel Apply" at bounding box center [398, 117] width 74 height 26
click at [431, 176] on input "text" at bounding box center [470, 180] width 186 height 25
type input "10022463"
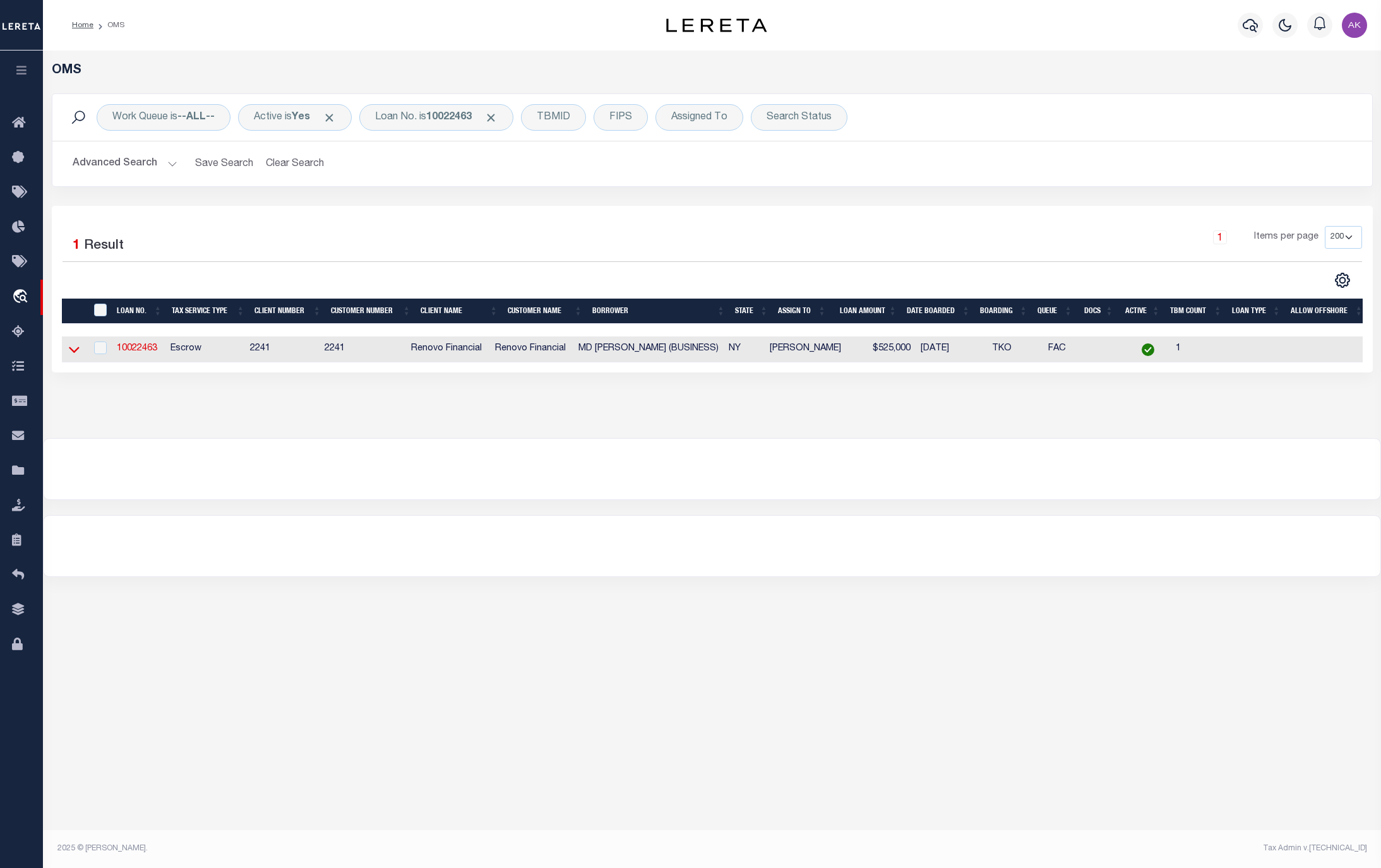
click at [74, 356] on icon at bounding box center [74, 349] width 10 height 13
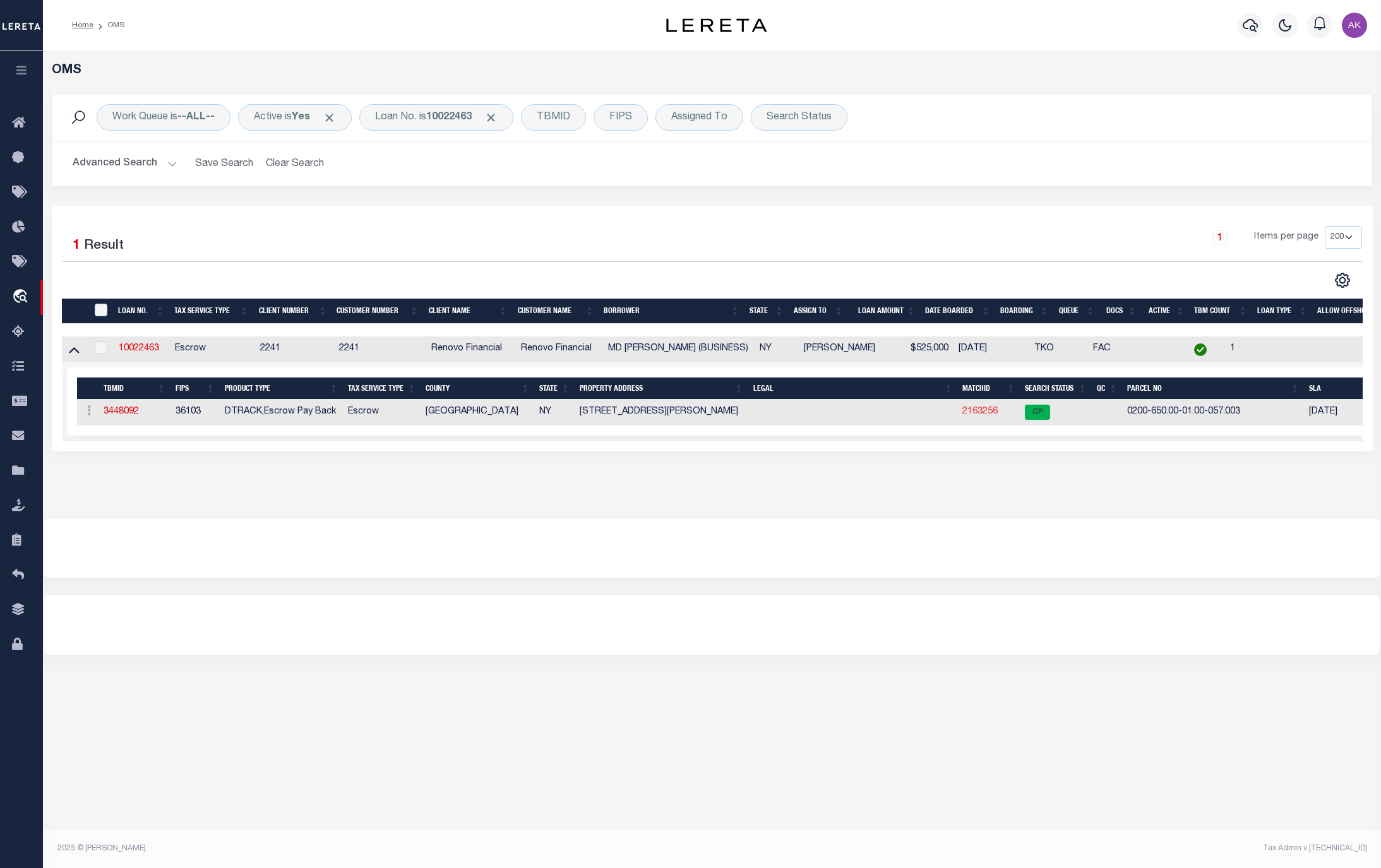
click at [981, 413] on link "2163256" at bounding box center [980, 411] width 36 height 9
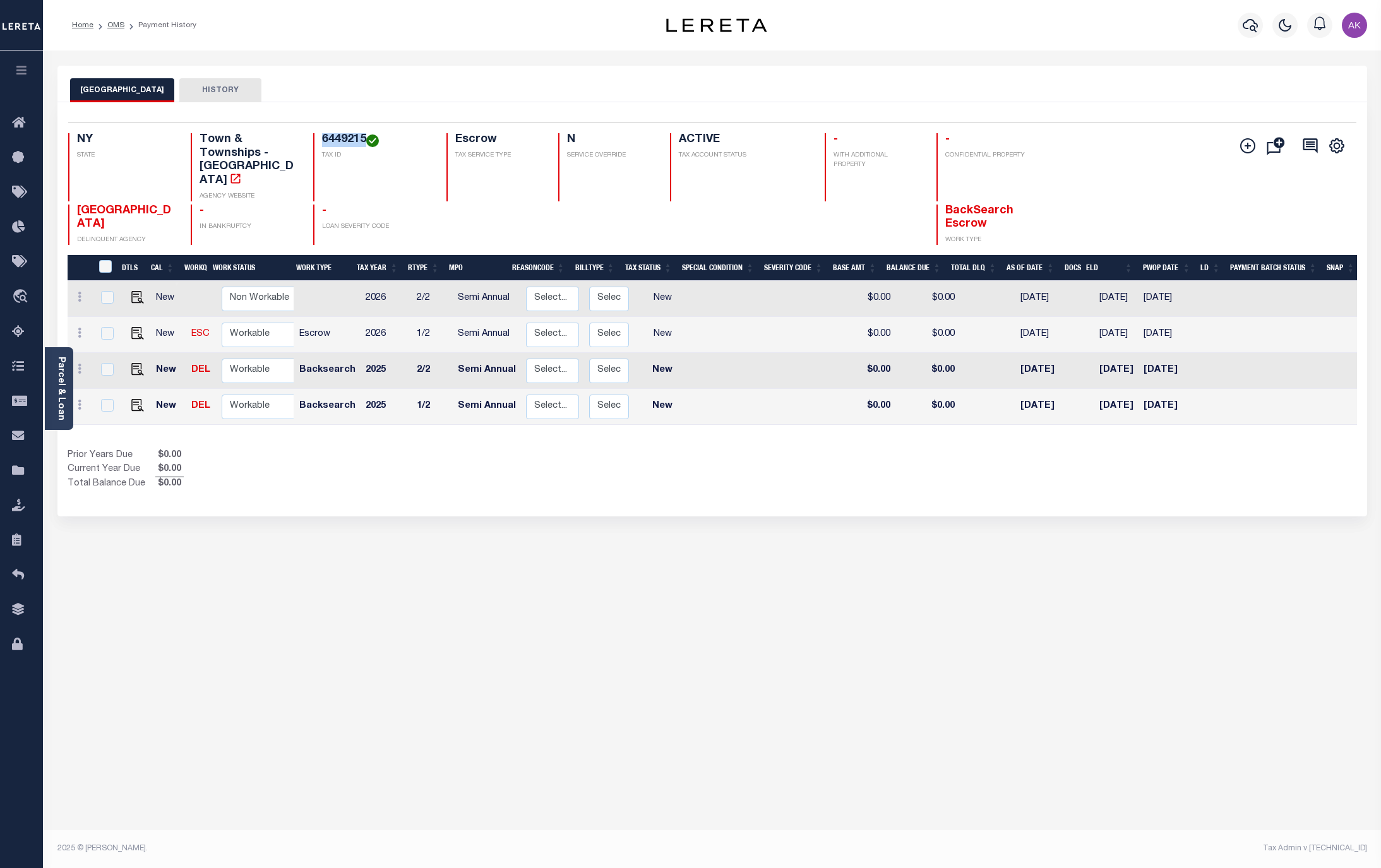
drag, startPoint x: 363, startPoint y: 139, endPoint x: 313, endPoint y: 145, distance: 50.4
click at [313, 145] on div "6449215 TAX ID" at bounding box center [371, 167] width 118 height 68
copy h4 "6449215"
click at [135, 363] on img "" at bounding box center [138, 369] width 12 height 12
checkbox input "true"
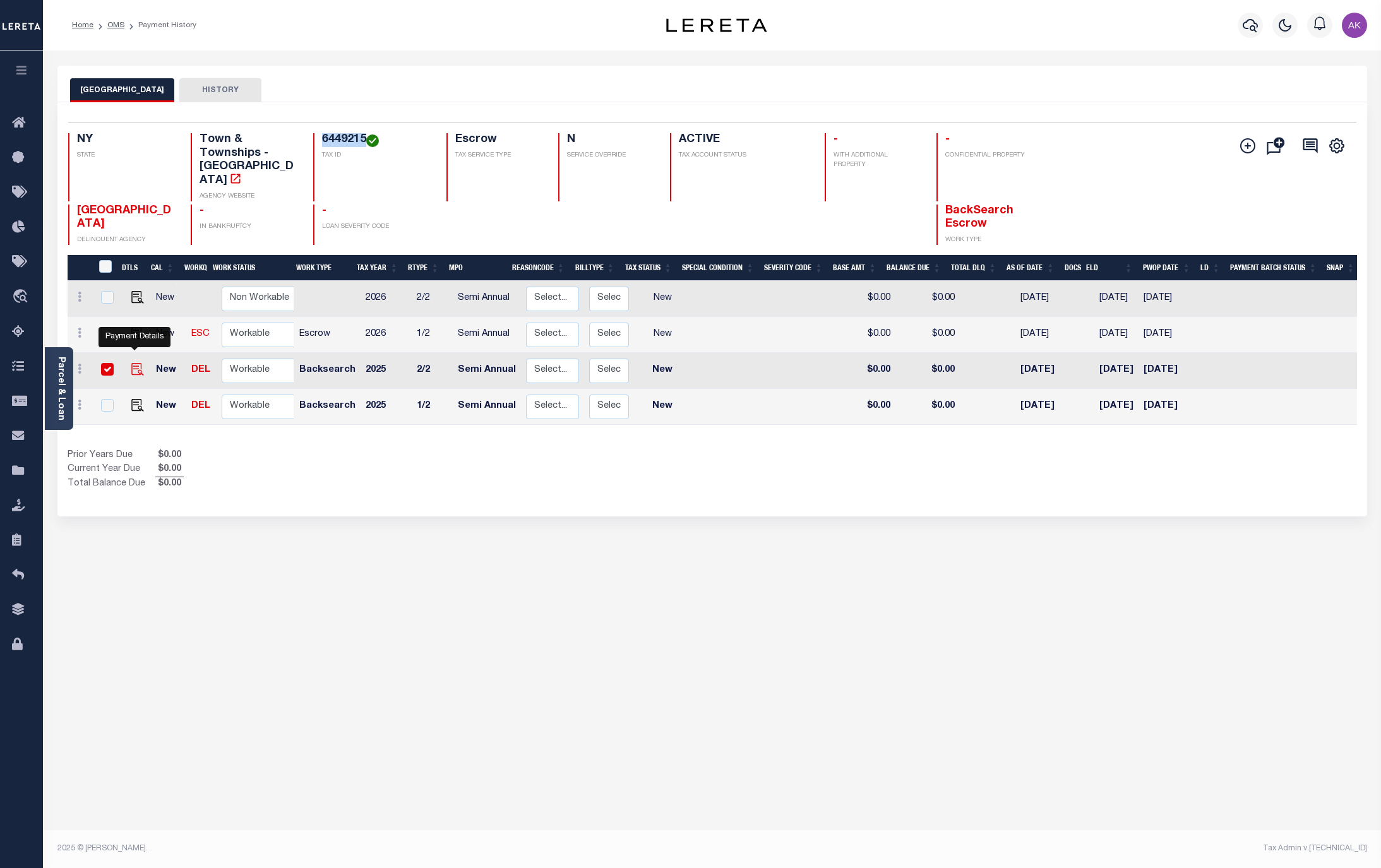
checkbox input "true"
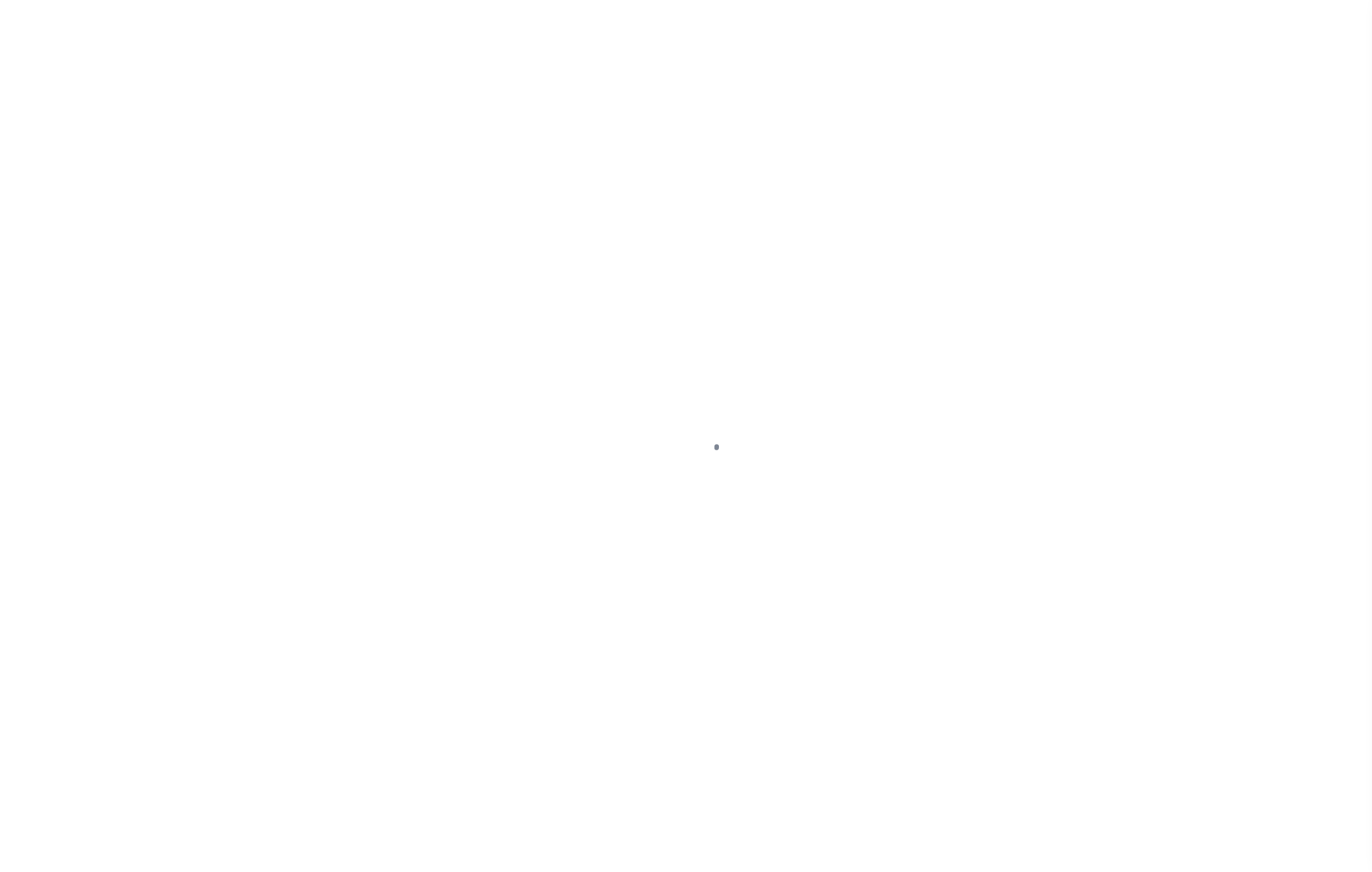
select select "NW2"
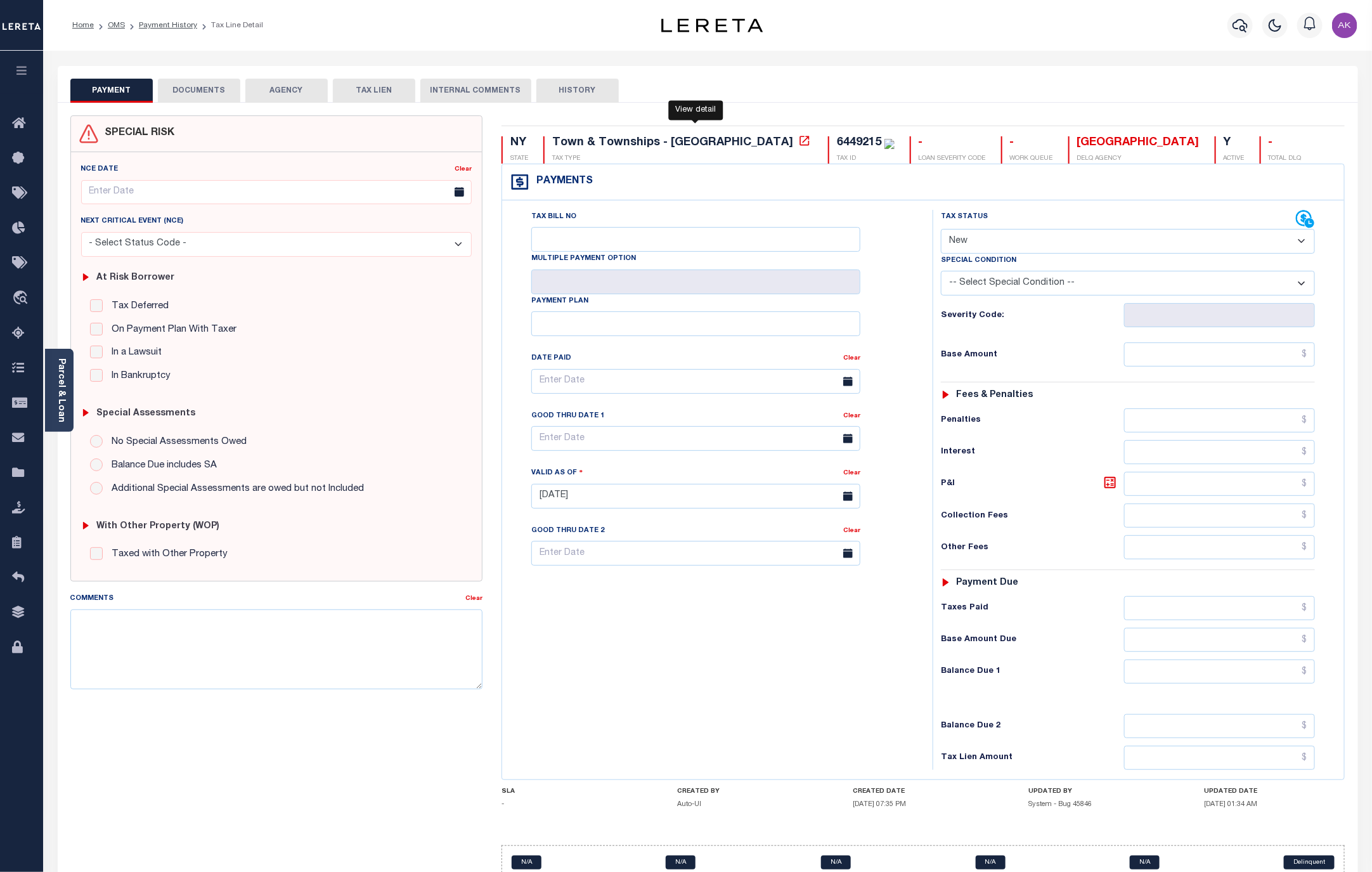
click at [799, 144] on icon at bounding box center [805, 141] width 12 height 12
drag, startPoint x: 181, startPoint y: 25, endPoint x: 180, endPoint y: 42, distance: 17.0
click at [181, 25] on link "Payment History" at bounding box center [168, 25] width 59 height 8
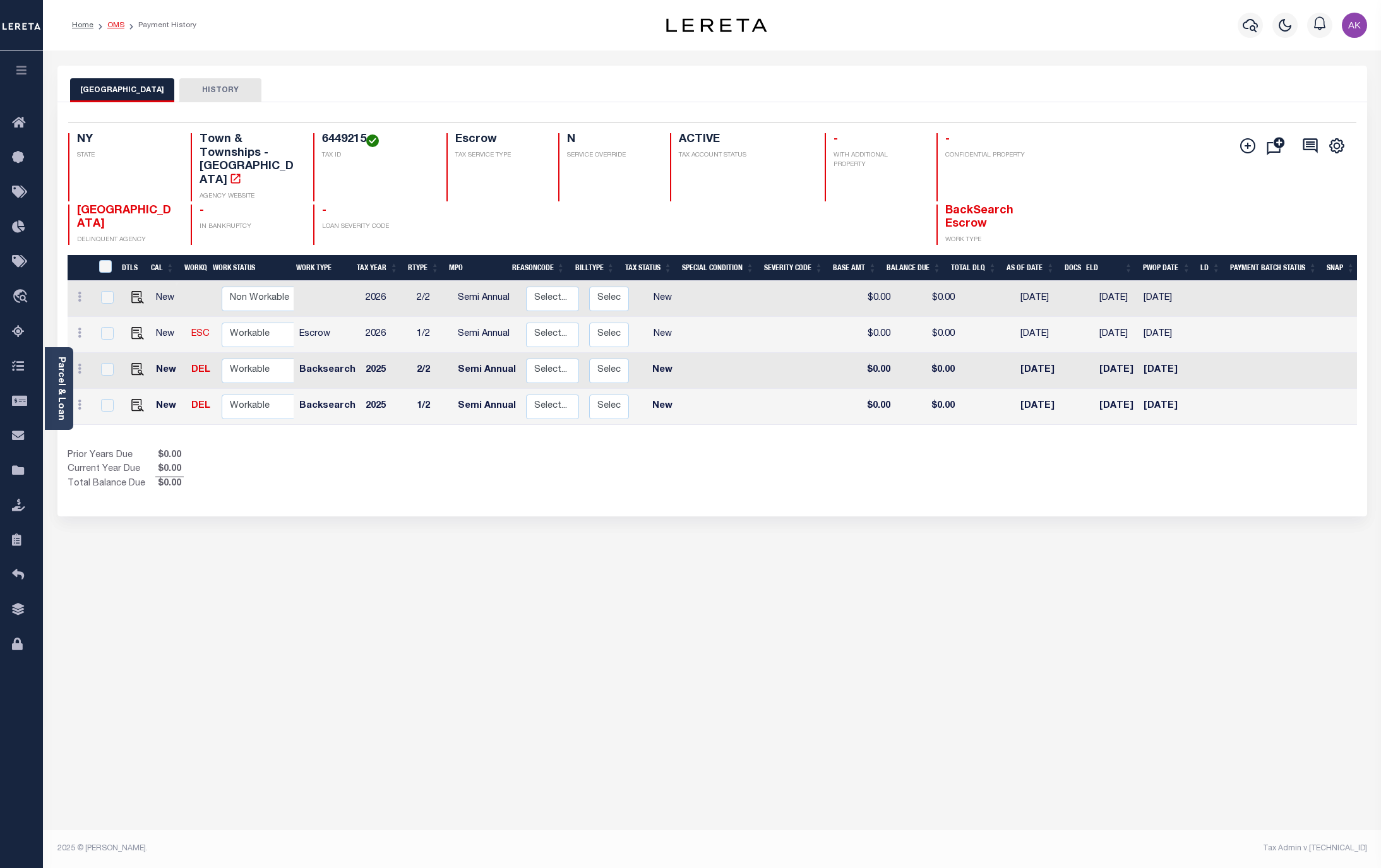
click at [118, 27] on link "OMS" at bounding box center [116, 25] width 17 height 8
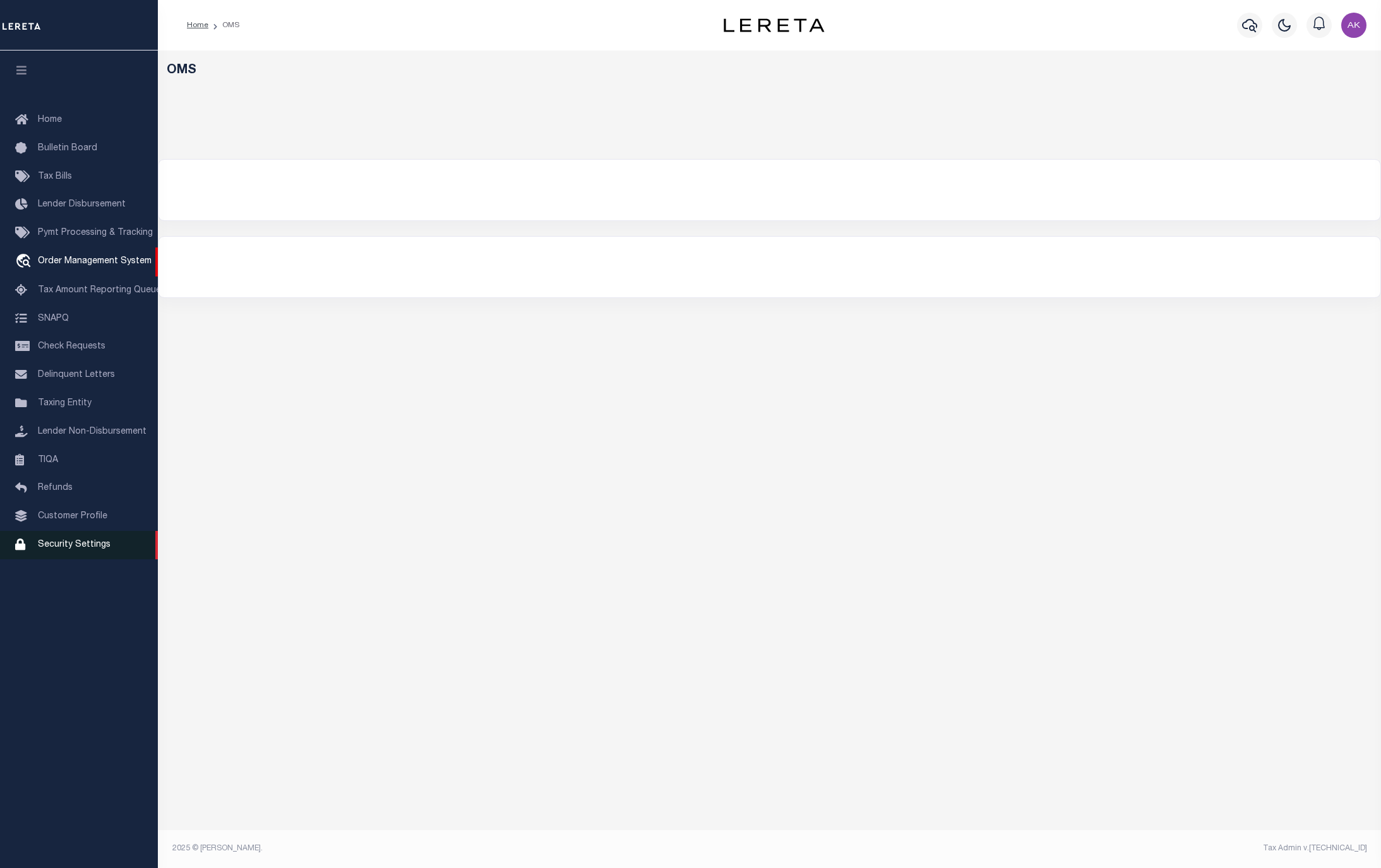
select select "200"
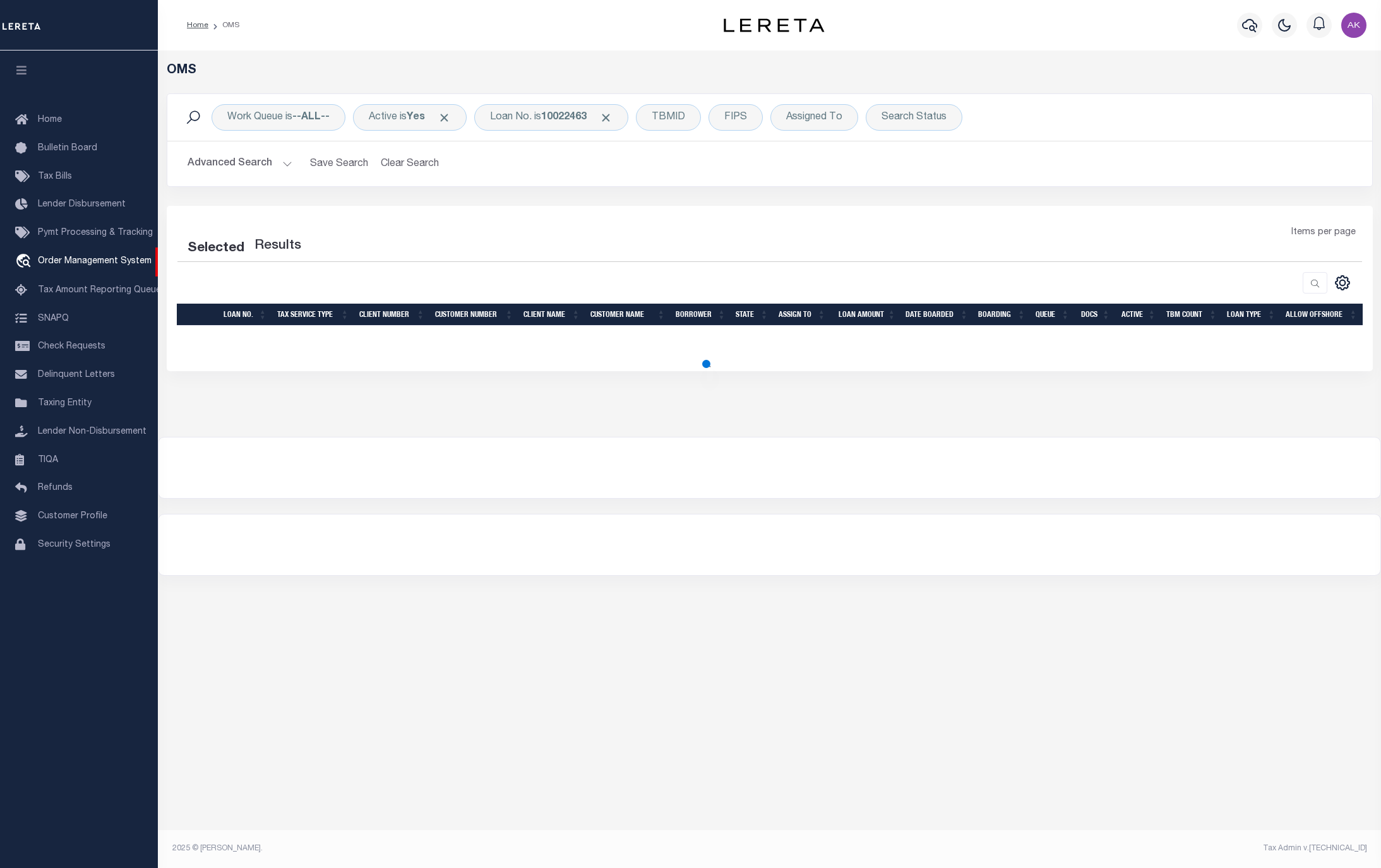
select select "200"
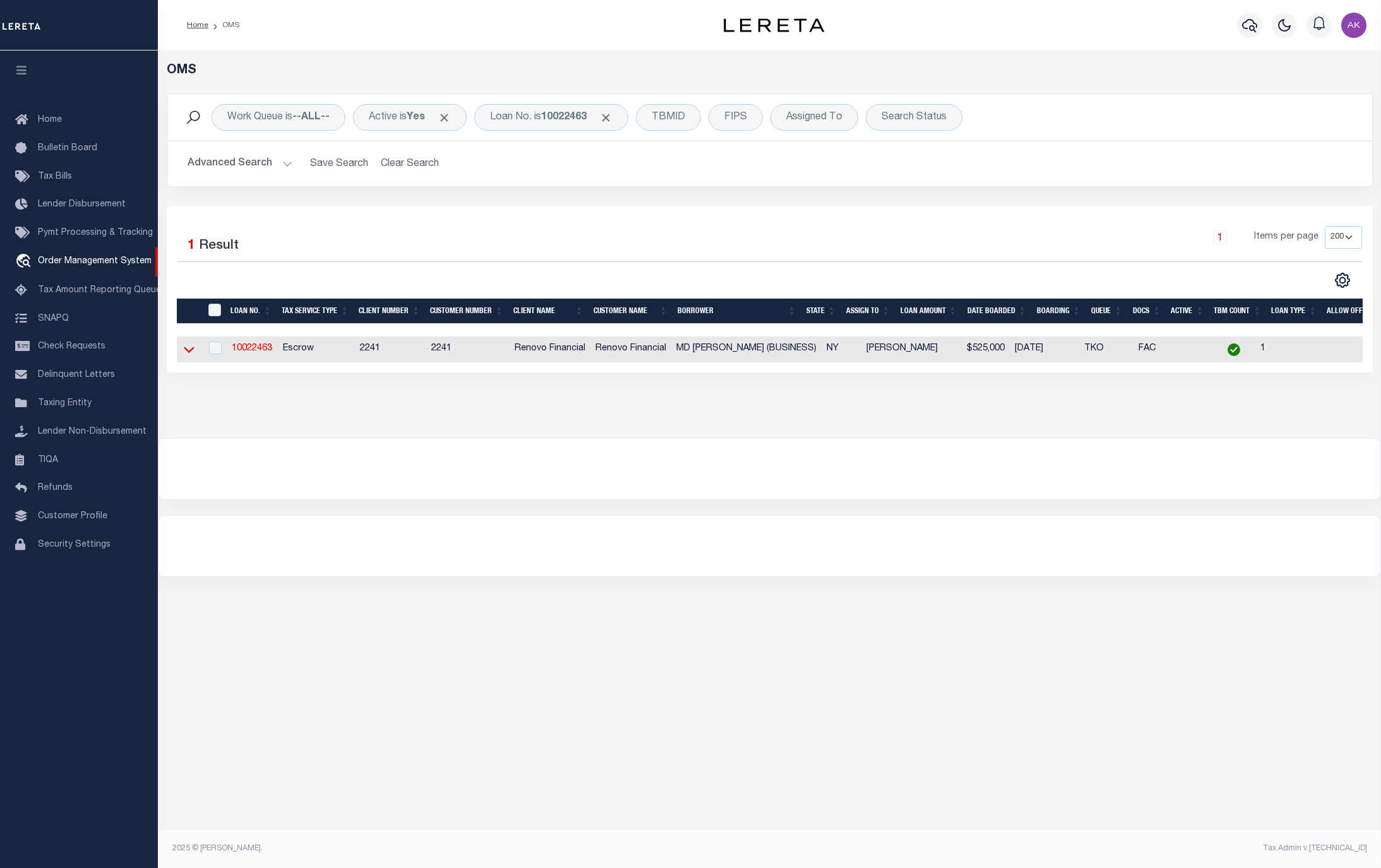
click at [189, 347] on icon at bounding box center [189, 349] width 10 height 13
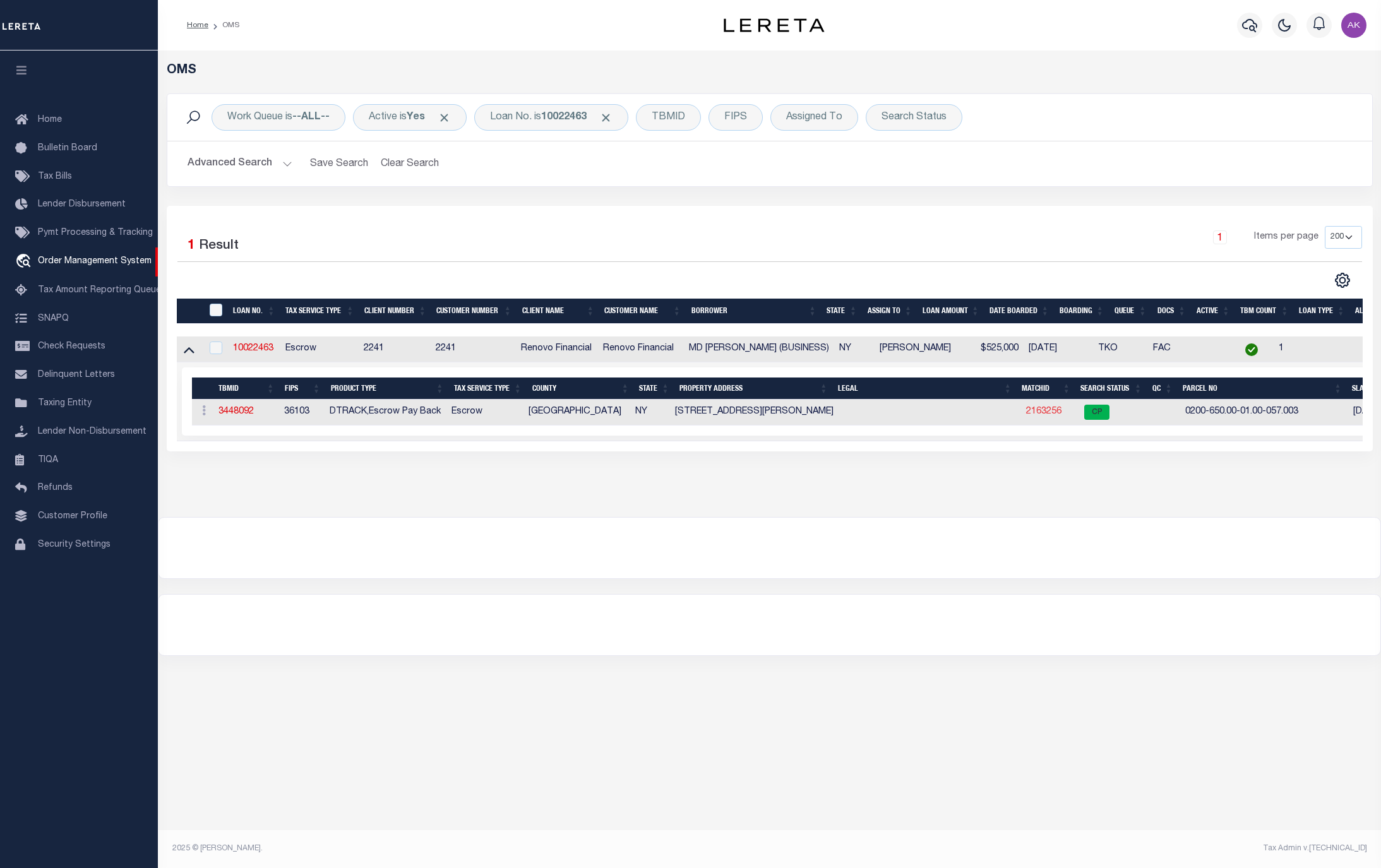
click at [1042, 416] on link "2163256" at bounding box center [1044, 411] width 36 height 9
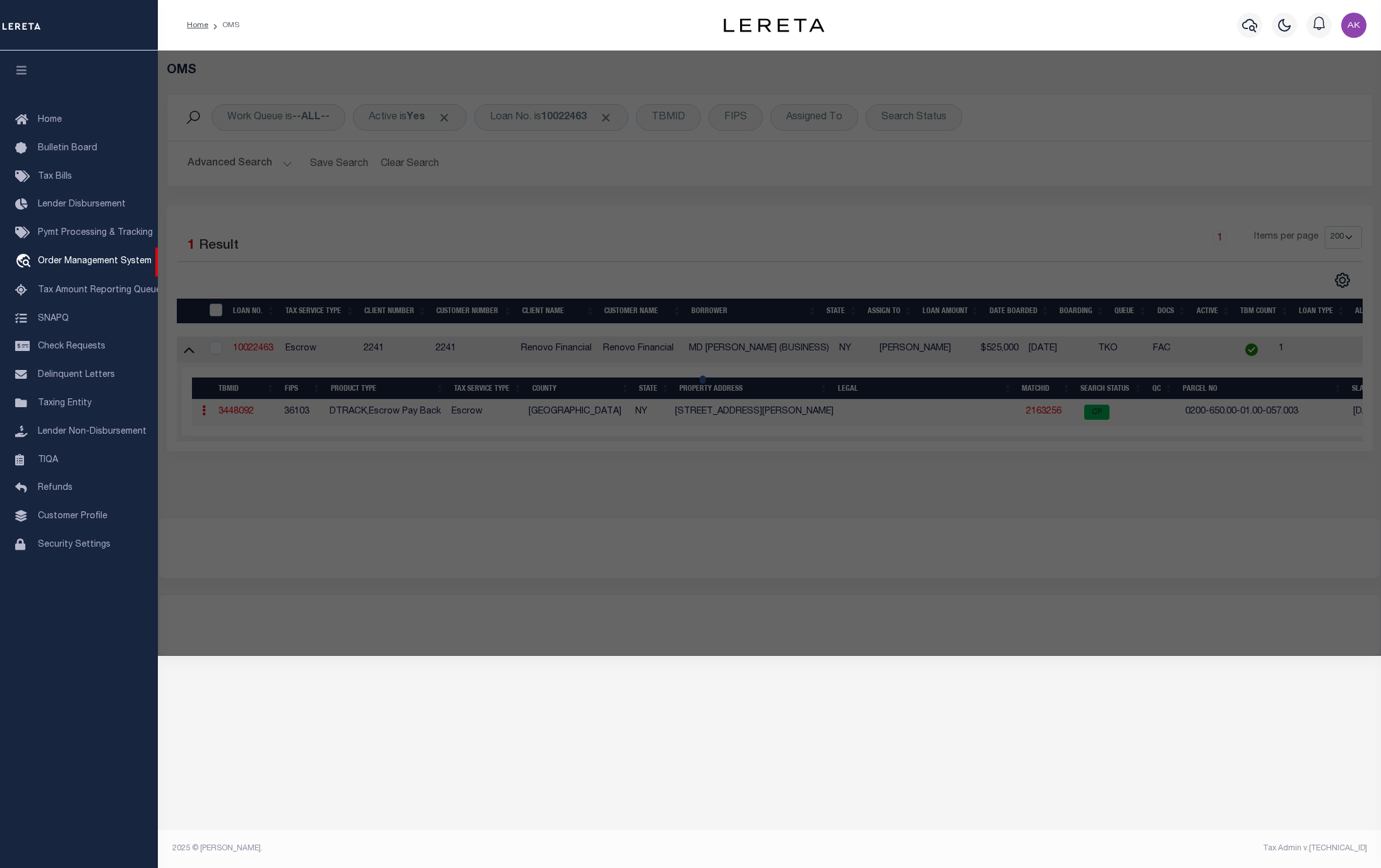
checkbox input "false"
select select "CP"
type input "[PERSON_NAME]"
select select "AGW"
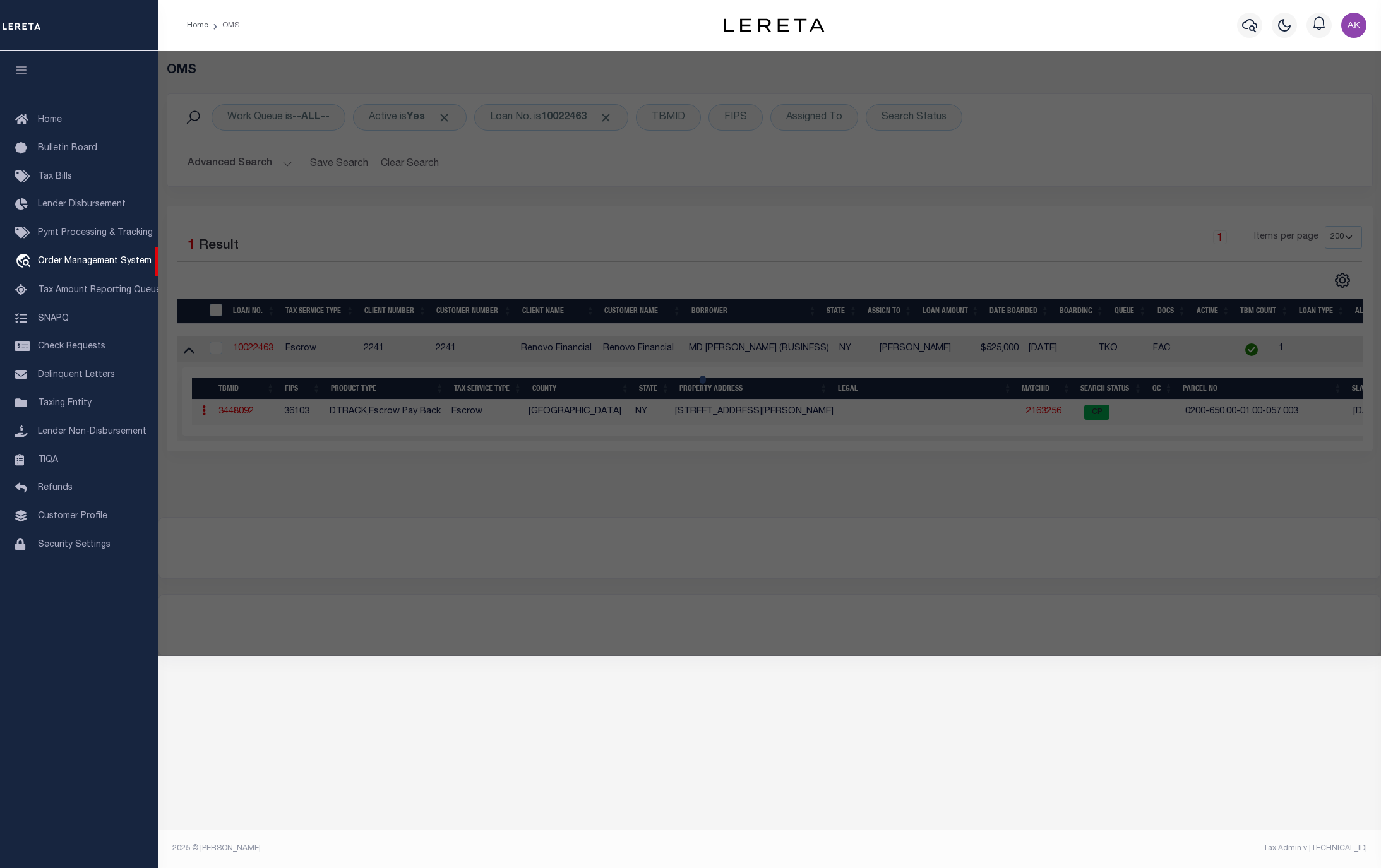
select select "ADD"
type input "[STREET_ADDRESS][PERSON_NAME]"
type input "[GEOGRAPHIC_DATA]"
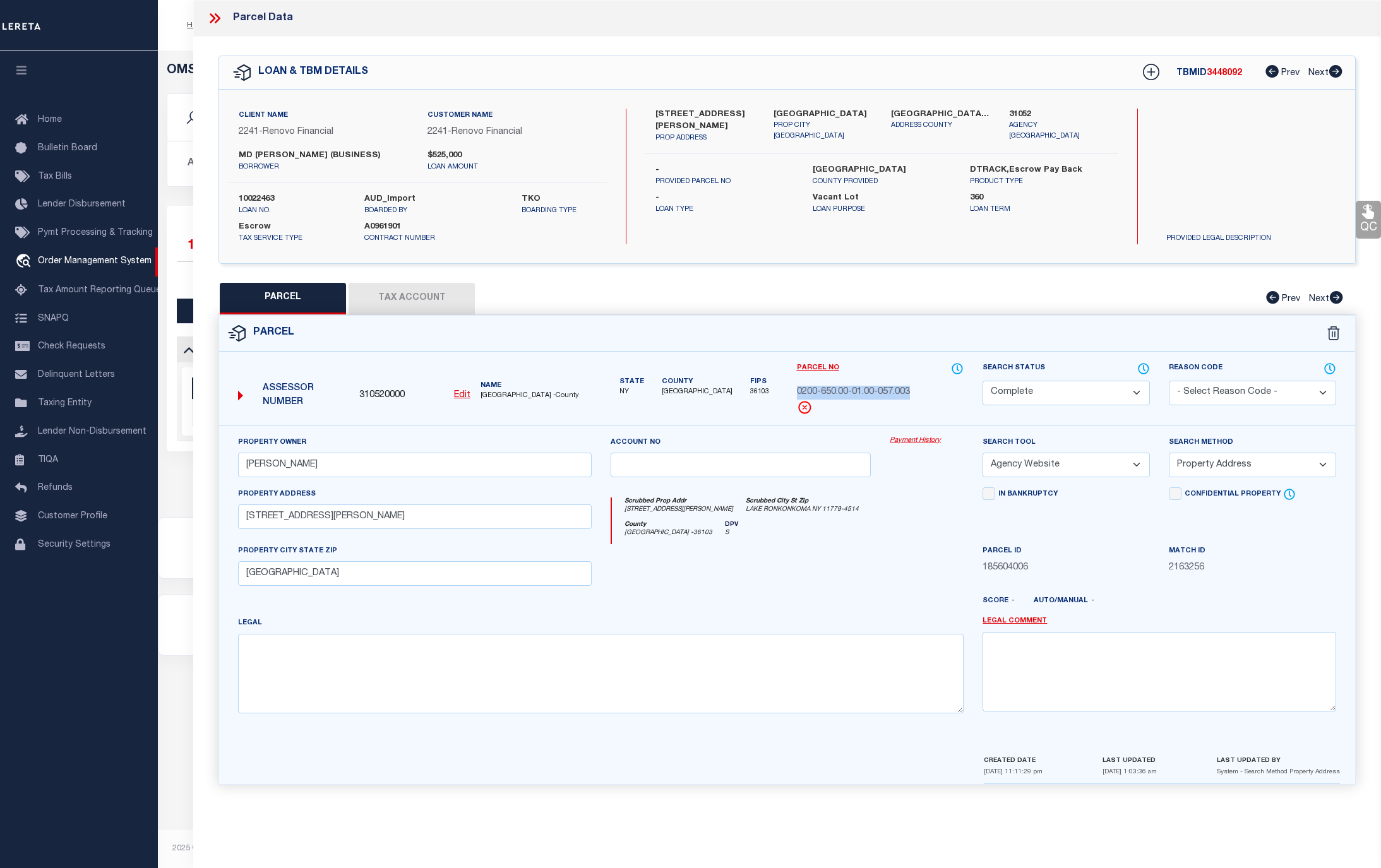
drag, startPoint x: 794, startPoint y: 392, endPoint x: 919, endPoint y: 395, distance: 125.0
click at [919, 395] on div "Parcel No 0200-650.00-01.00-057.003" at bounding box center [881, 393] width 187 height 63
copy span "0200-650.00-01.00-057.003"
click at [915, 437] on link "Payment History" at bounding box center [926, 441] width 74 height 10
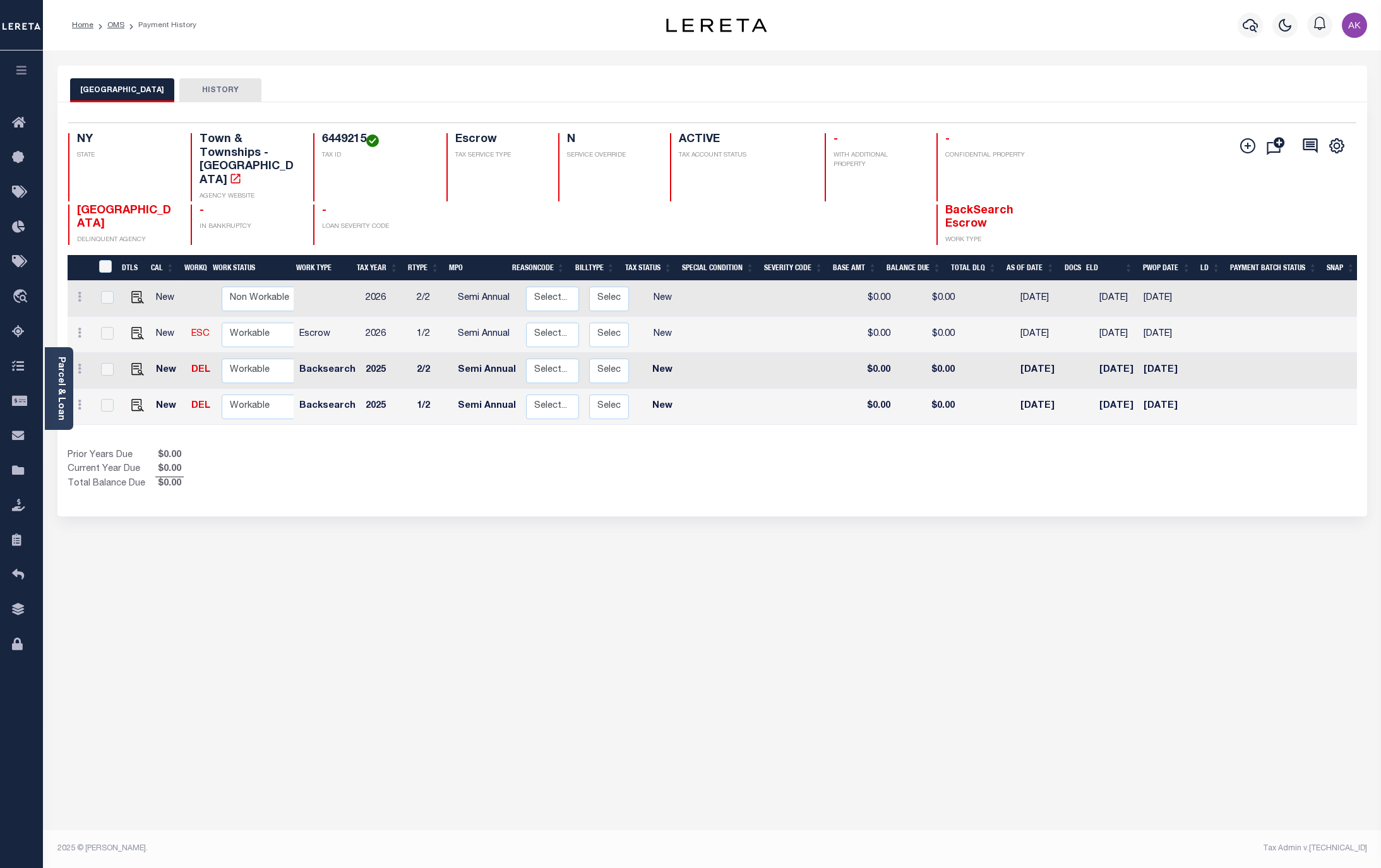
click at [979, 468] on div "Show Tax Lines before Bill Release Date Prior Years Due $0.00 Current Year Due …" at bounding box center [711, 470] width 1289 height 43
drag, startPoint x: 118, startPoint y: 25, endPoint x: 123, endPoint y: 40, distance: 15.8
click at [118, 25] on link "OMS" at bounding box center [116, 25] width 17 height 8
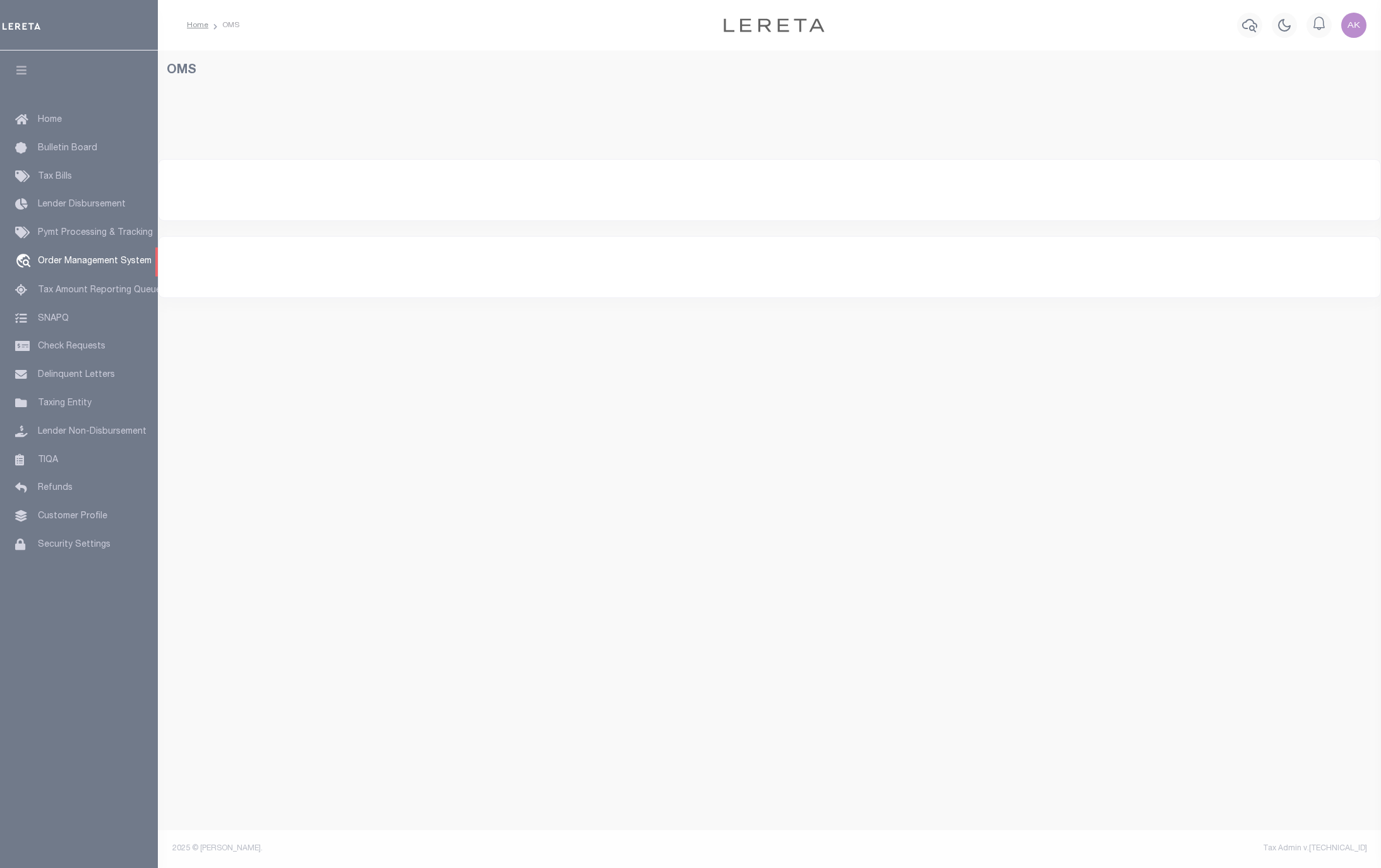
select select "200"
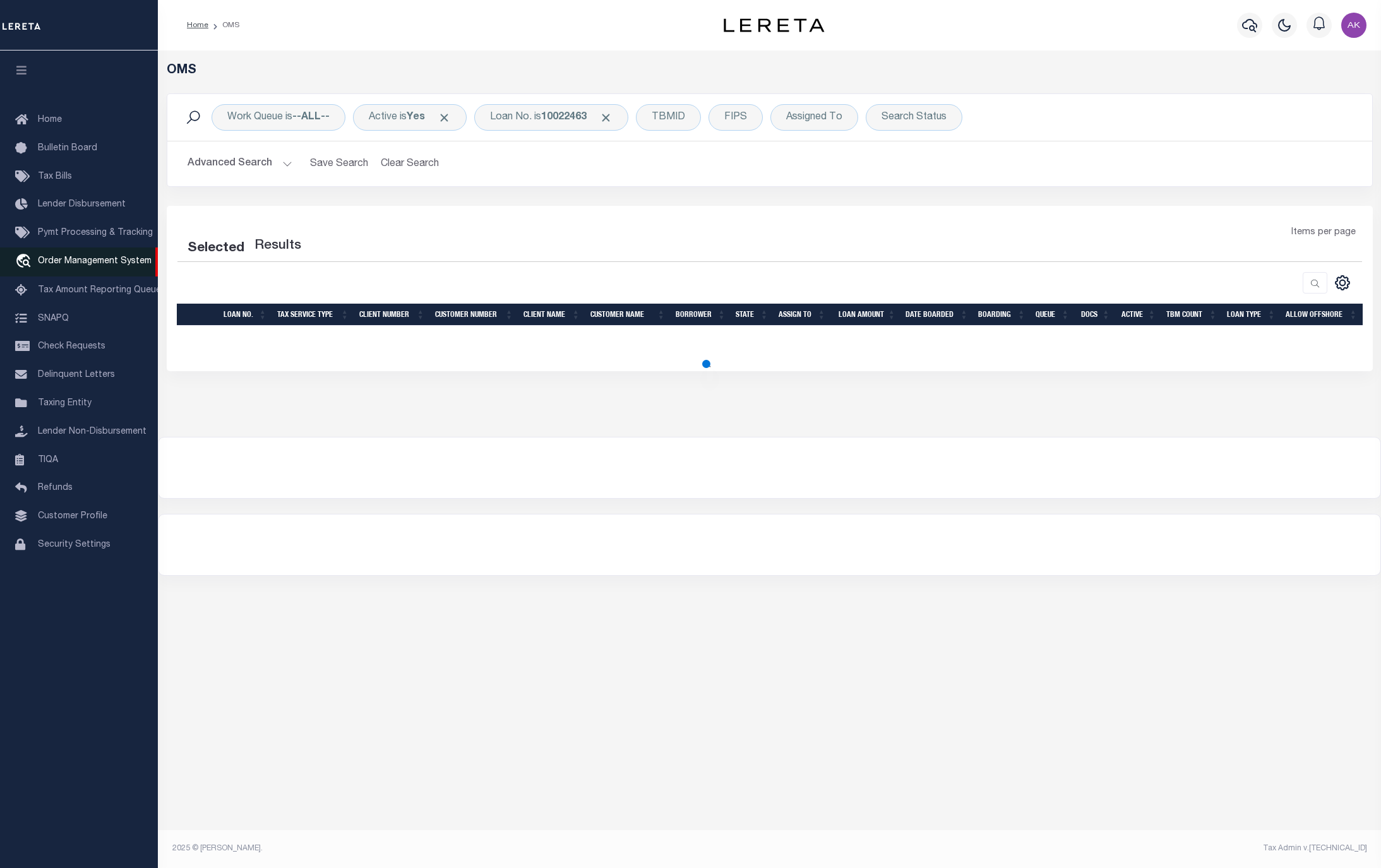
select select "200"
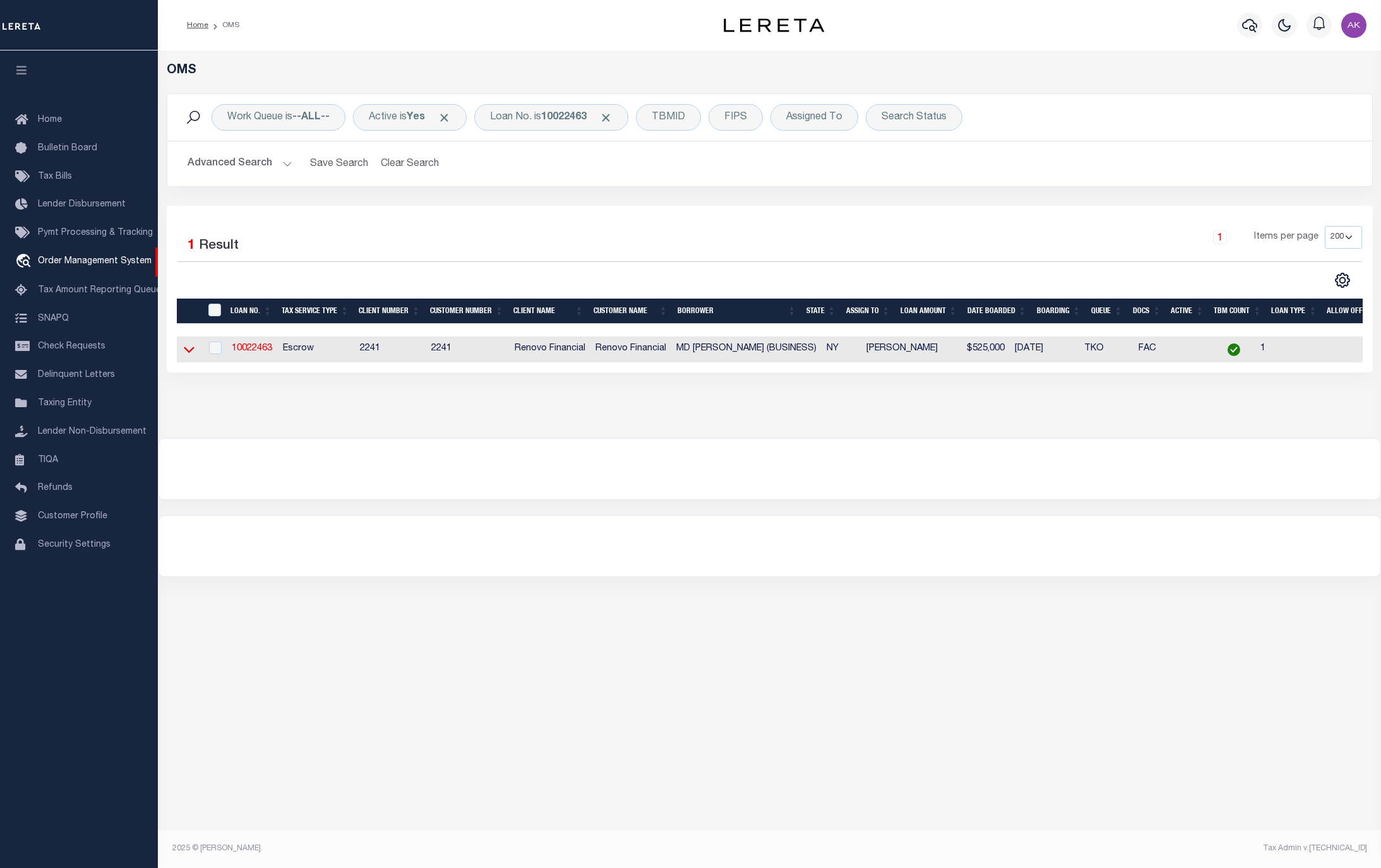
click at [190, 352] on icon at bounding box center [189, 349] width 10 height 13
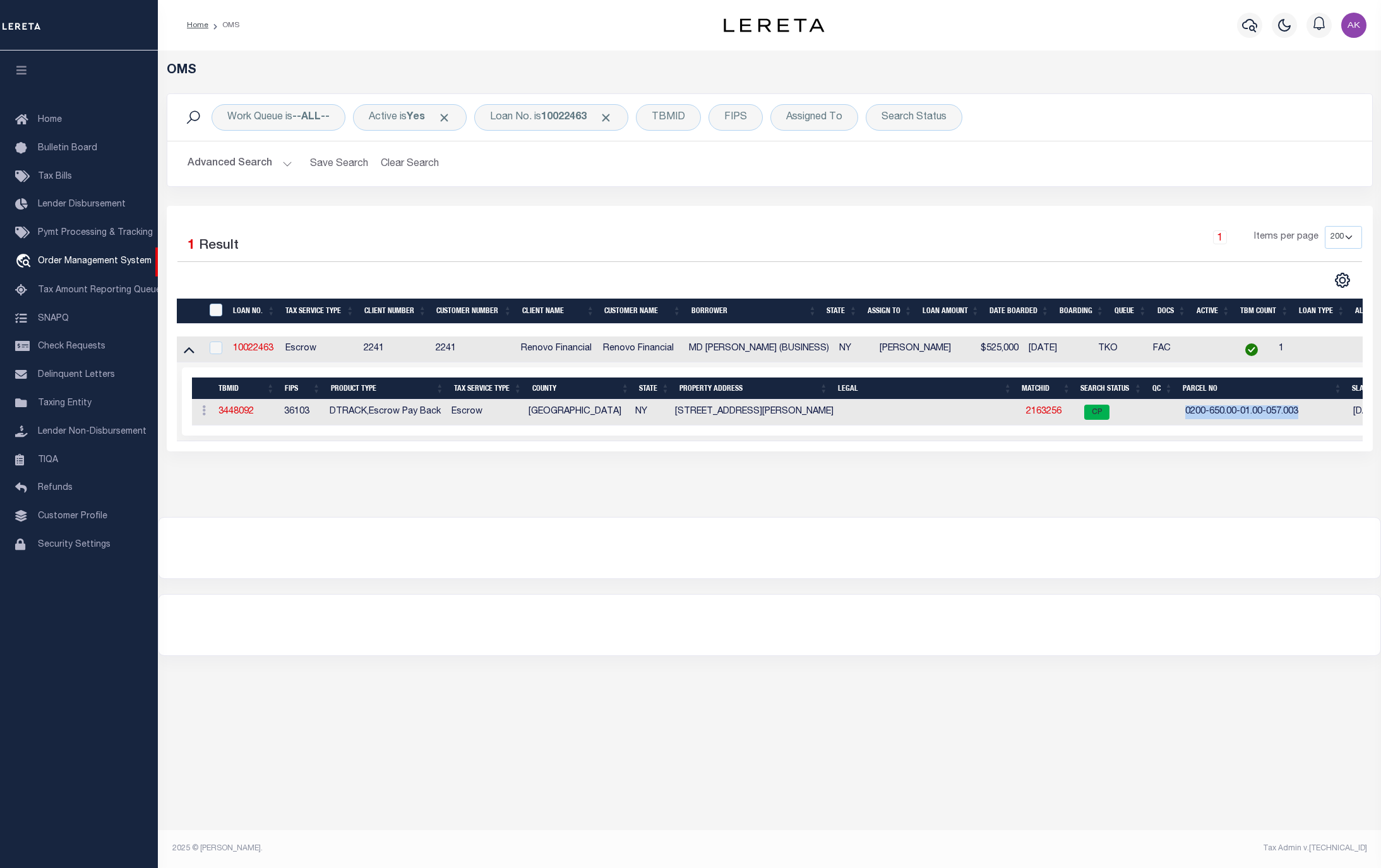
drag, startPoint x: 1182, startPoint y: 415, endPoint x: 1299, endPoint y: 416, distance: 117.0
click at [1299, 416] on td "0200-650.00-01.00-057.003" at bounding box center [1264, 412] width 168 height 26
copy td "0200-650.00-01.00-057.003"
click at [1046, 415] on link "2163256" at bounding box center [1044, 411] width 36 height 9
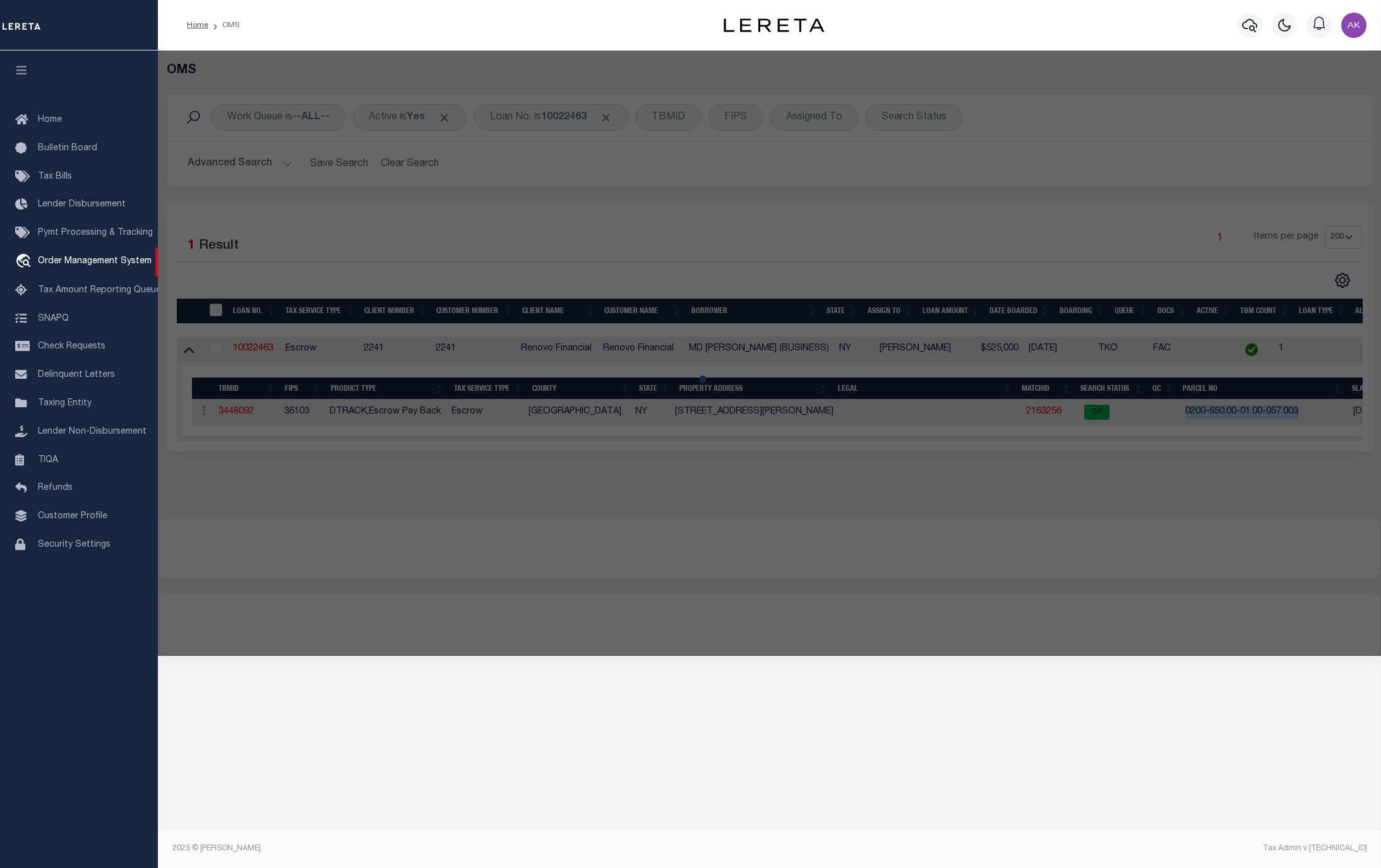
checkbox input "false"
select select "CP"
type input "[PERSON_NAME]"
select select "AGW"
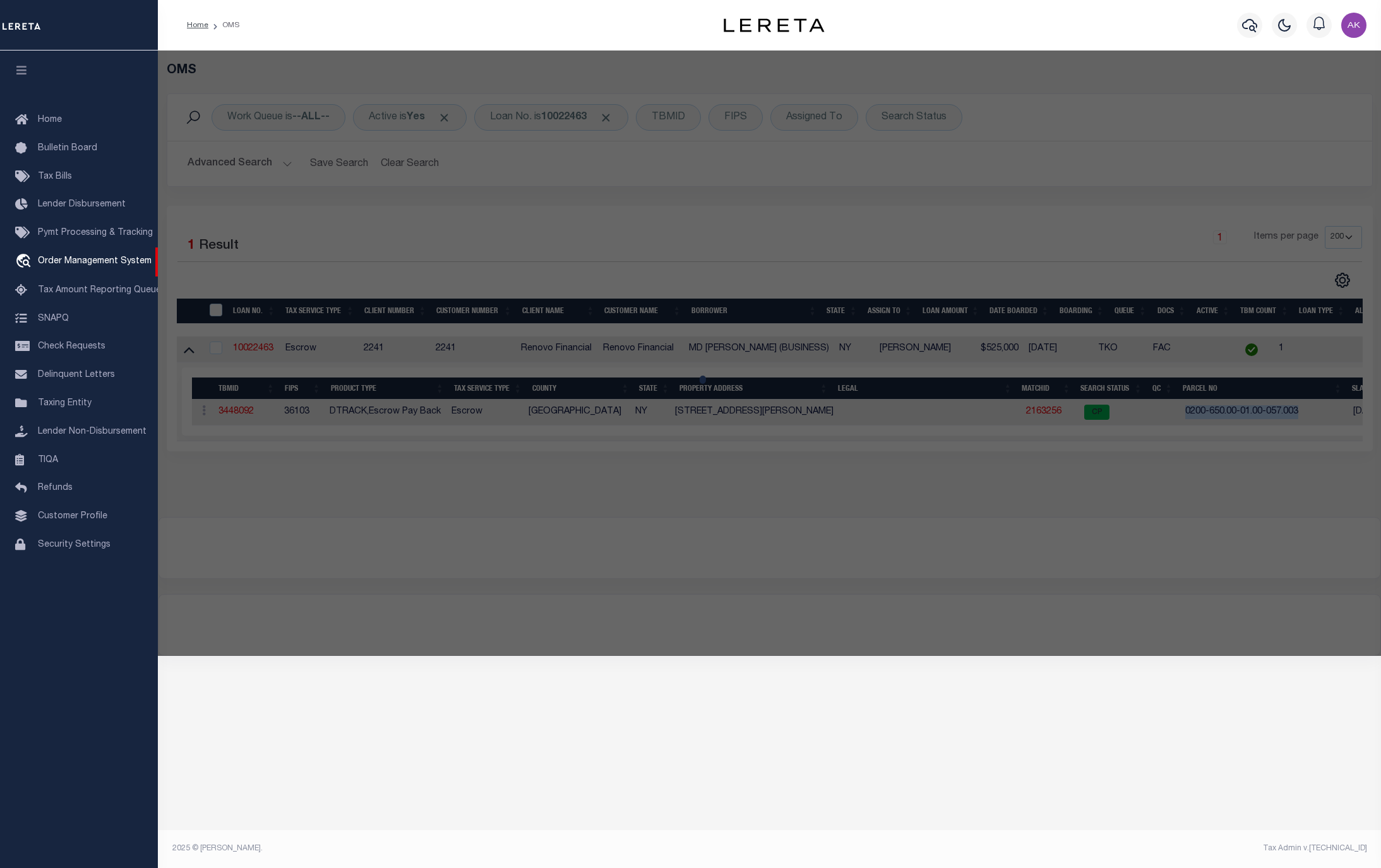
select select "ADD"
type input "184 Coates Avenue North"
type input "LAKE RONKONKOMA, NY 11779"
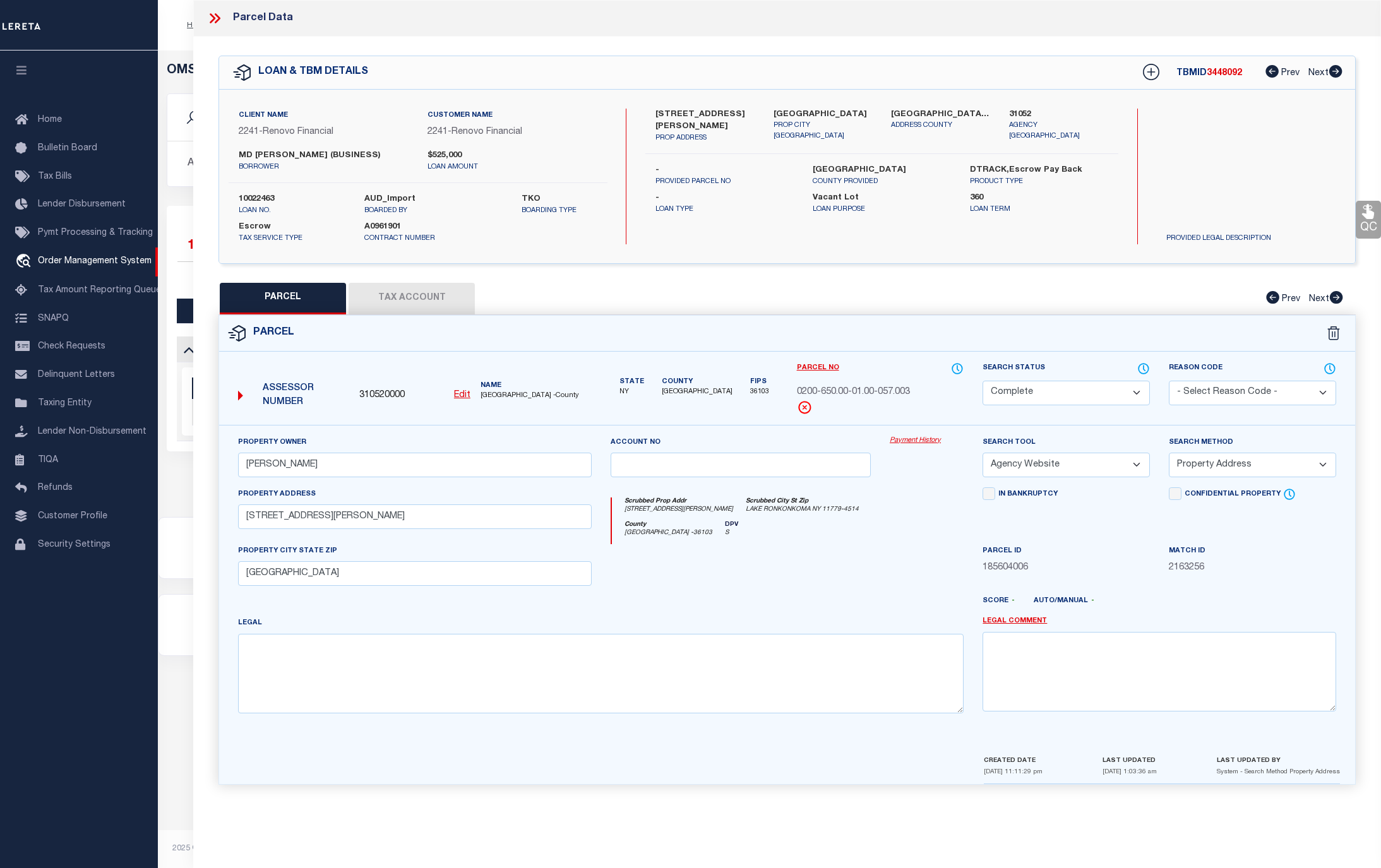
click at [930, 441] on link "Payment History" at bounding box center [926, 441] width 74 height 10
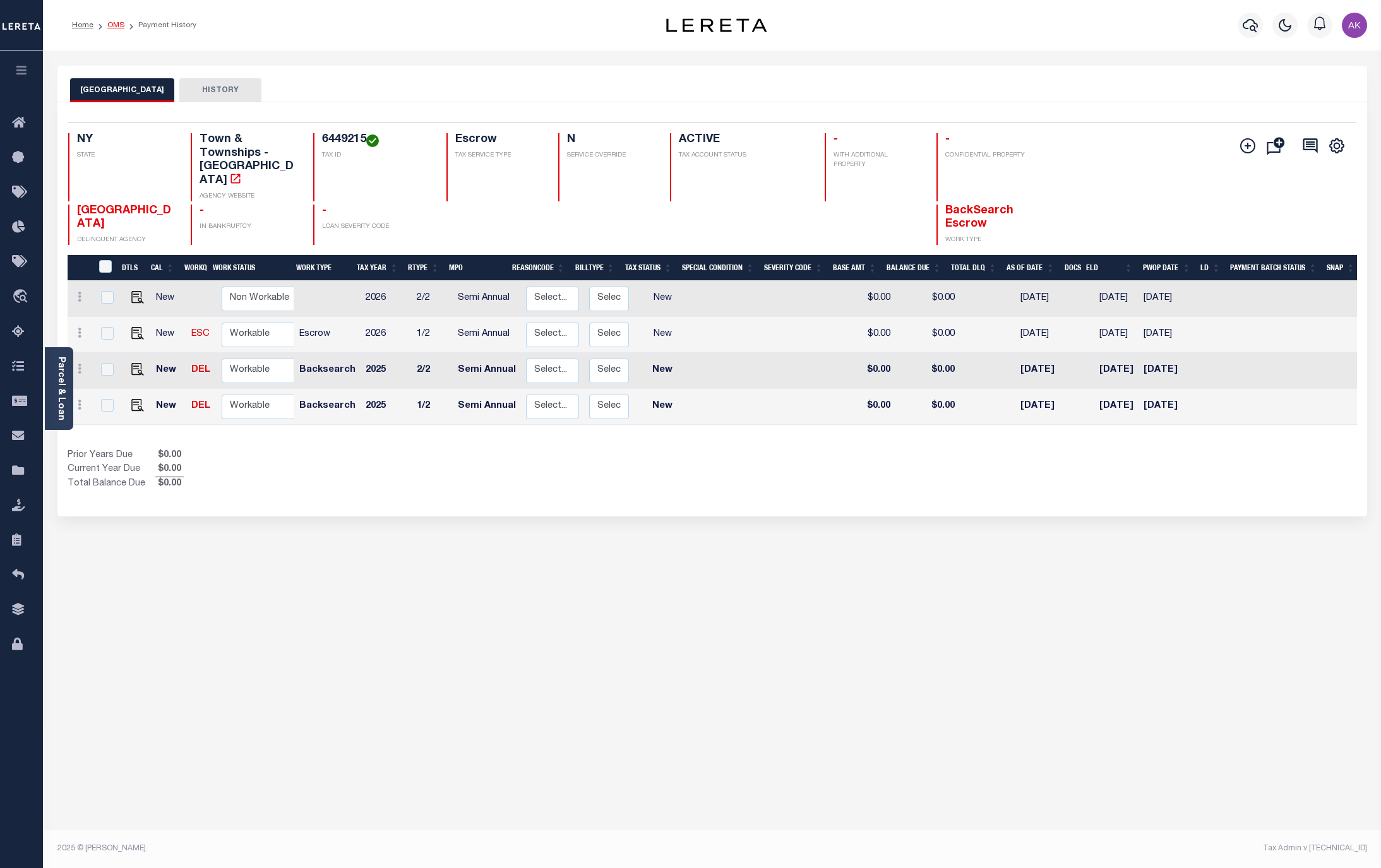
click at [116, 26] on link "OMS" at bounding box center [116, 25] width 17 height 8
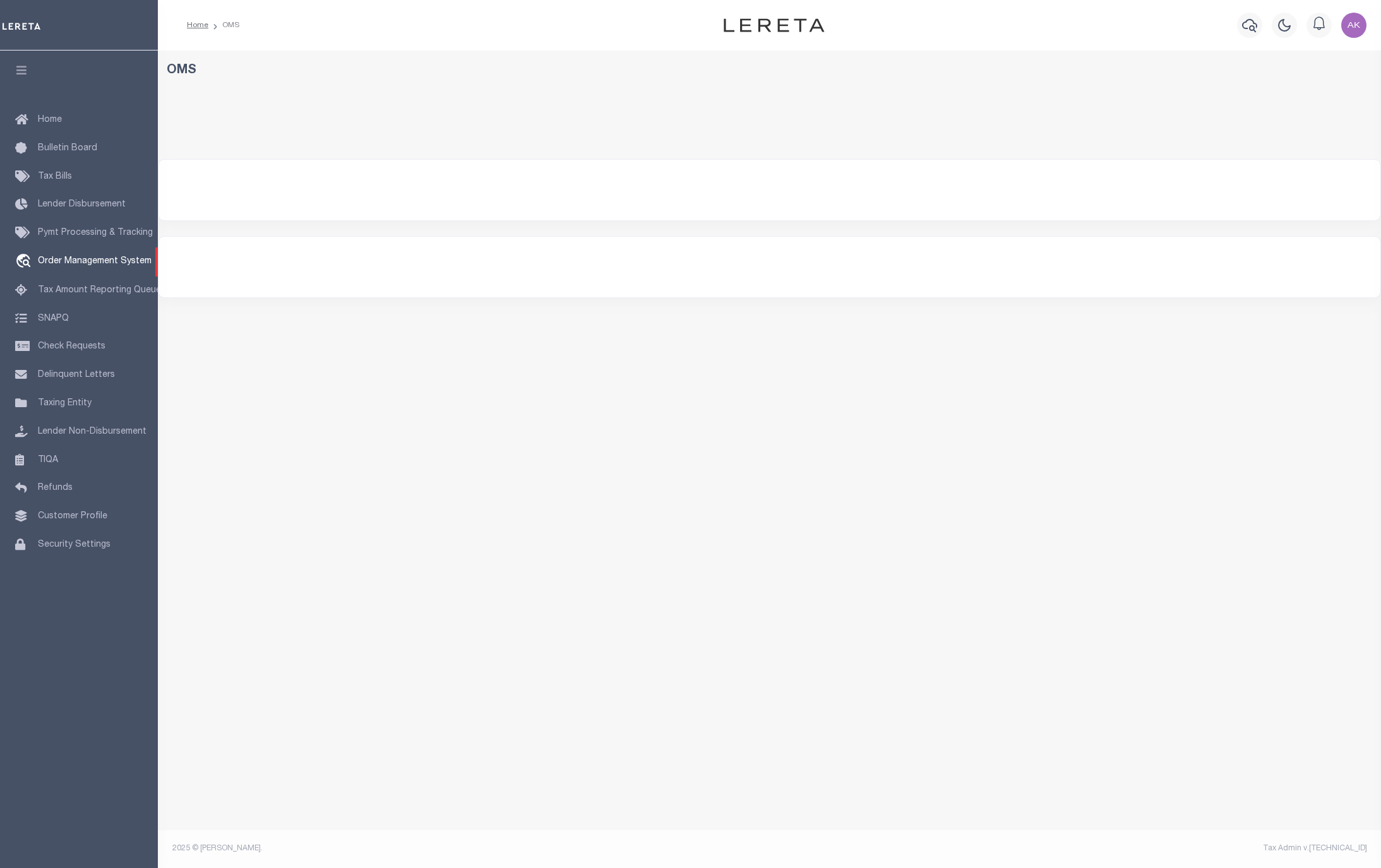
select select "200"
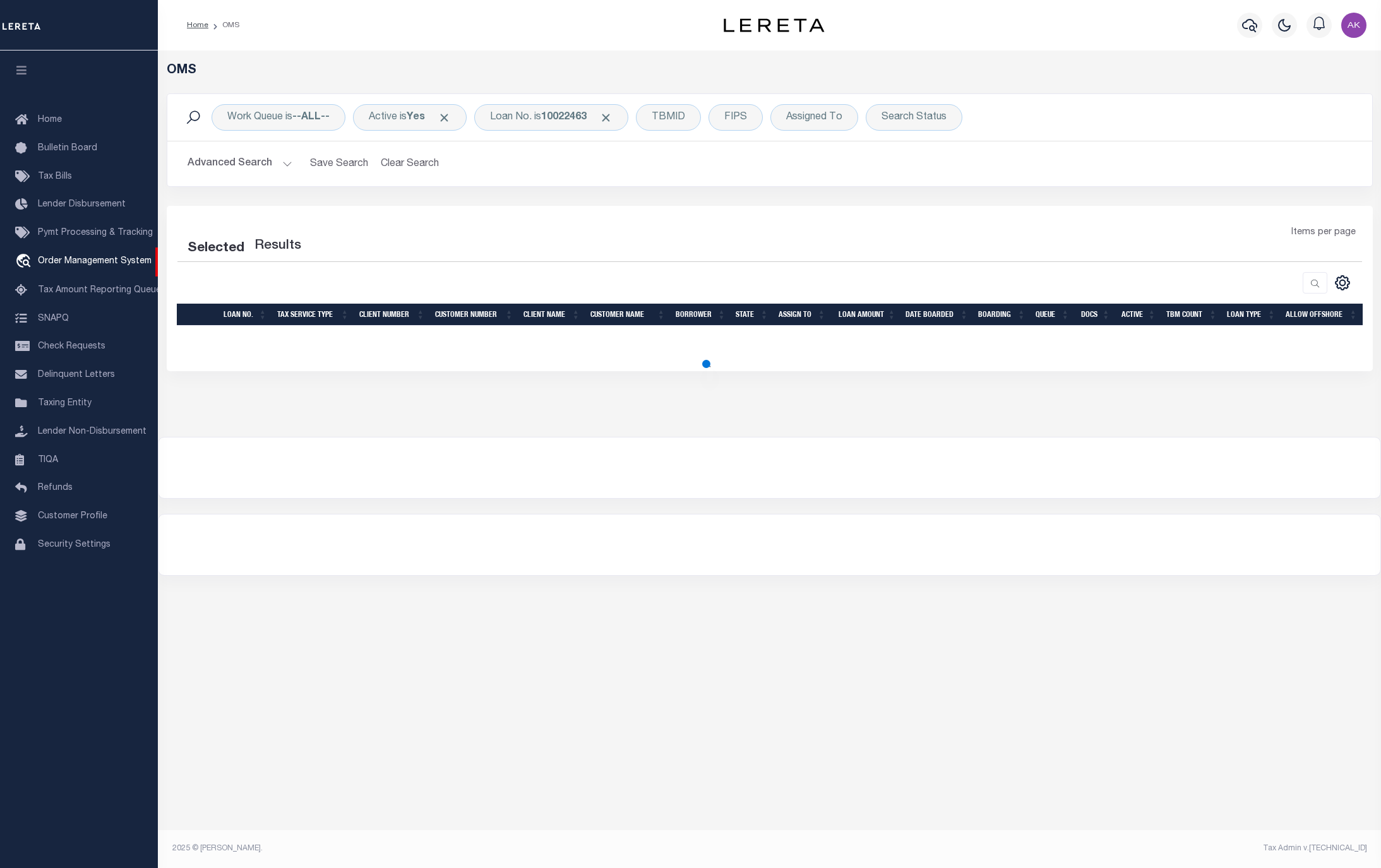
select select "200"
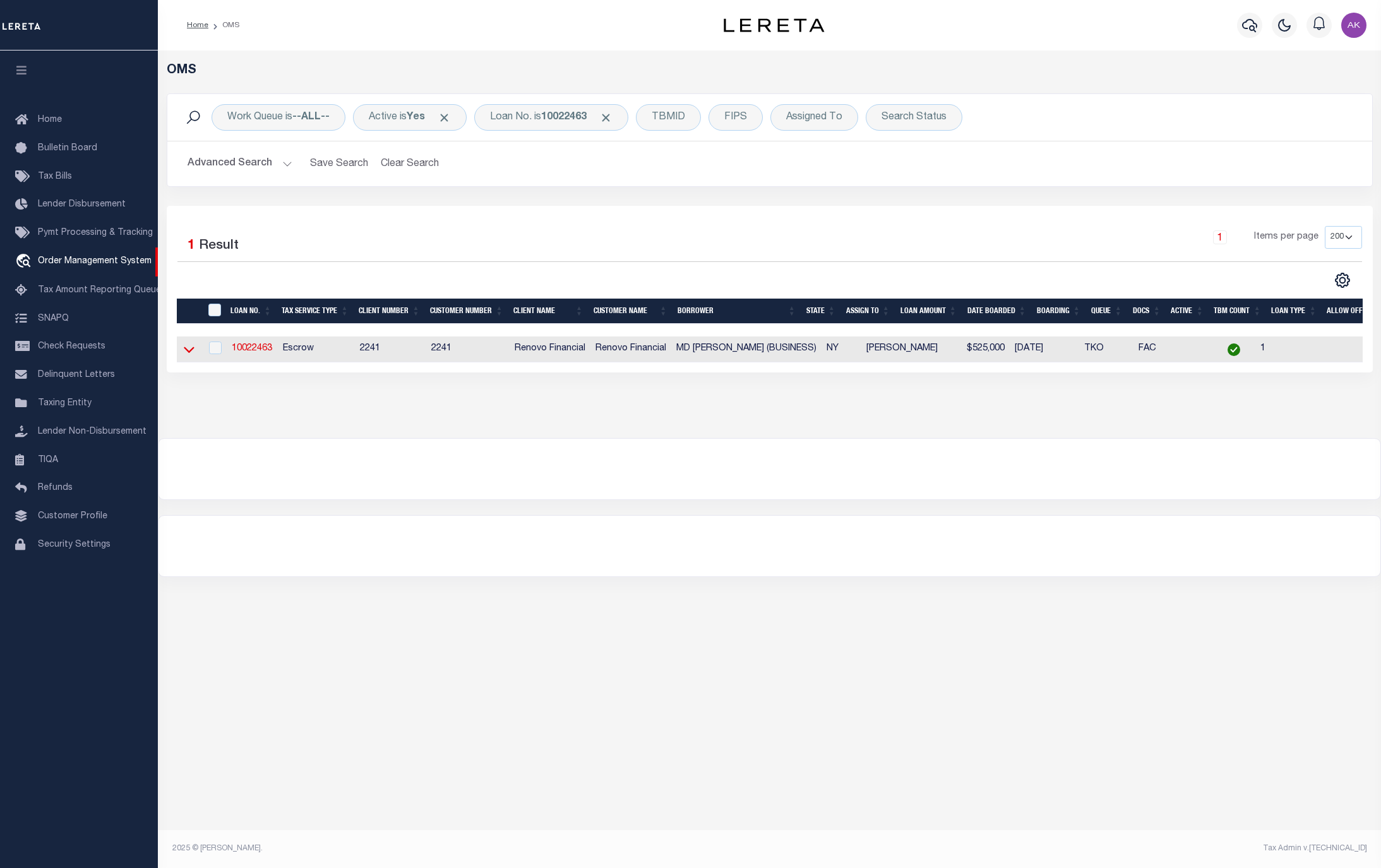
click at [187, 355] on icon at bounding box center [189, 349] width 10 height 13
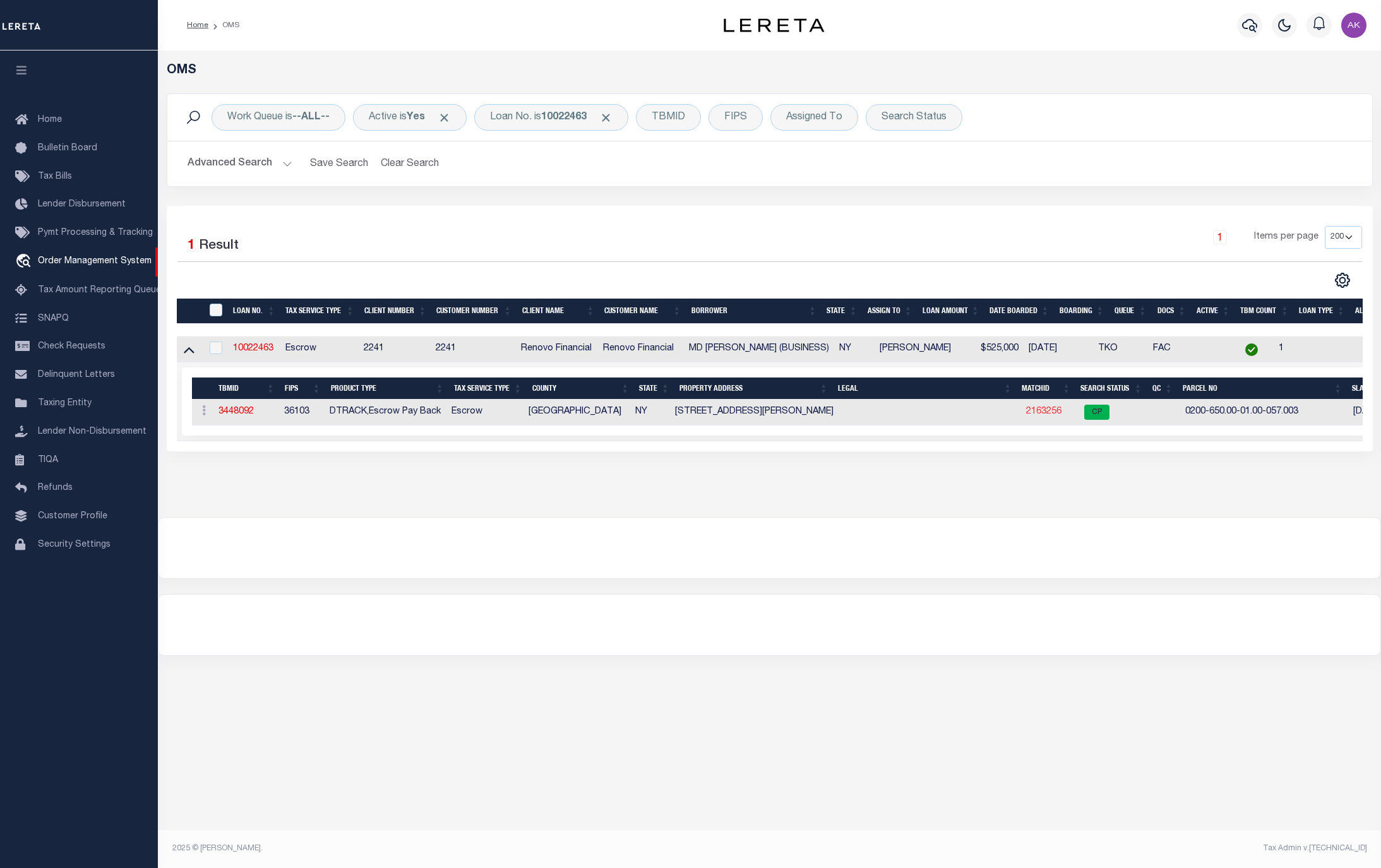
click at [1047, 410] on link "2163256" at bounding box center [1044, 411] width 36 height 9
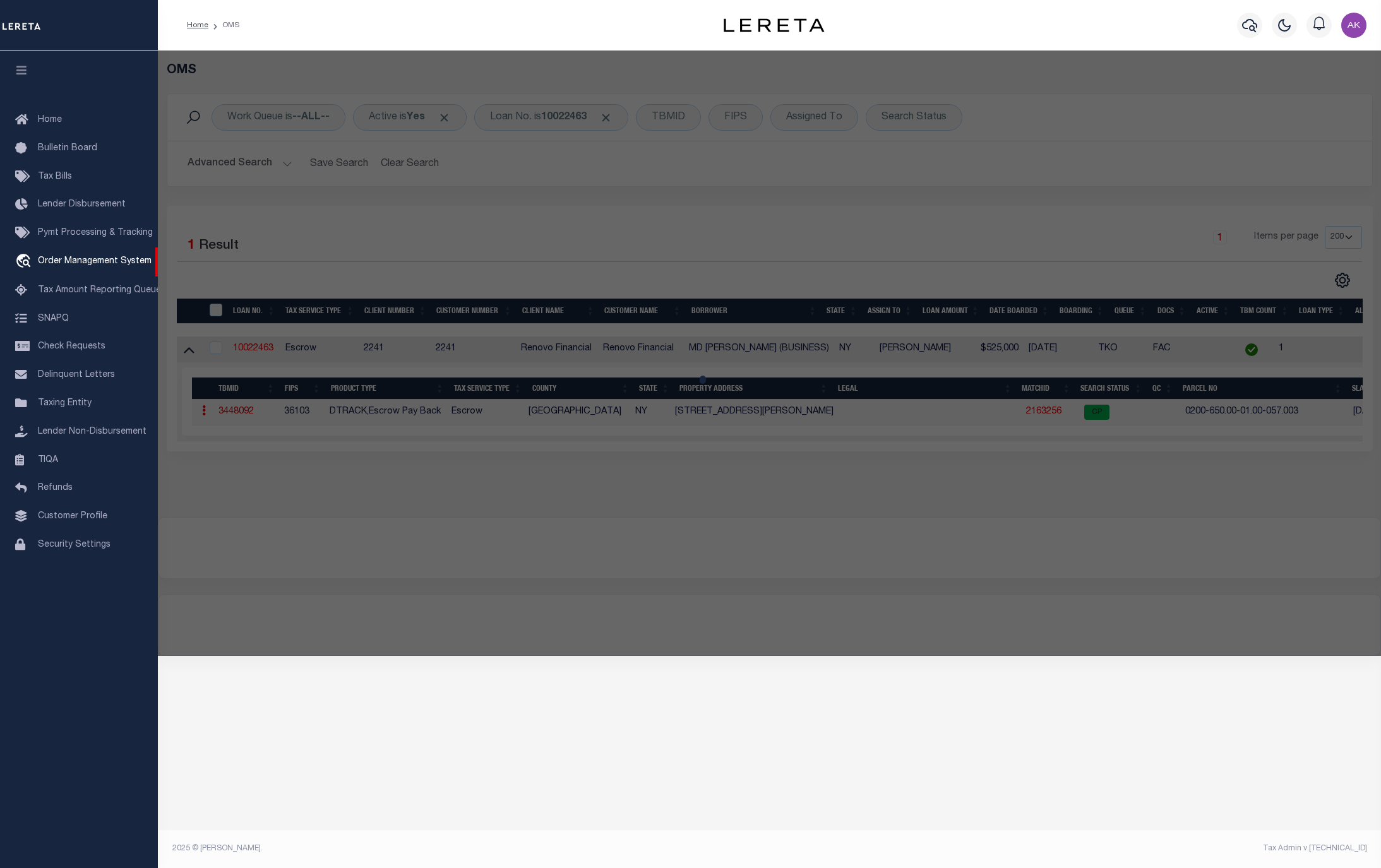
checkbox input "false"
select select "CP"
type input "[PERSON_NAME]"
select select "AGW"
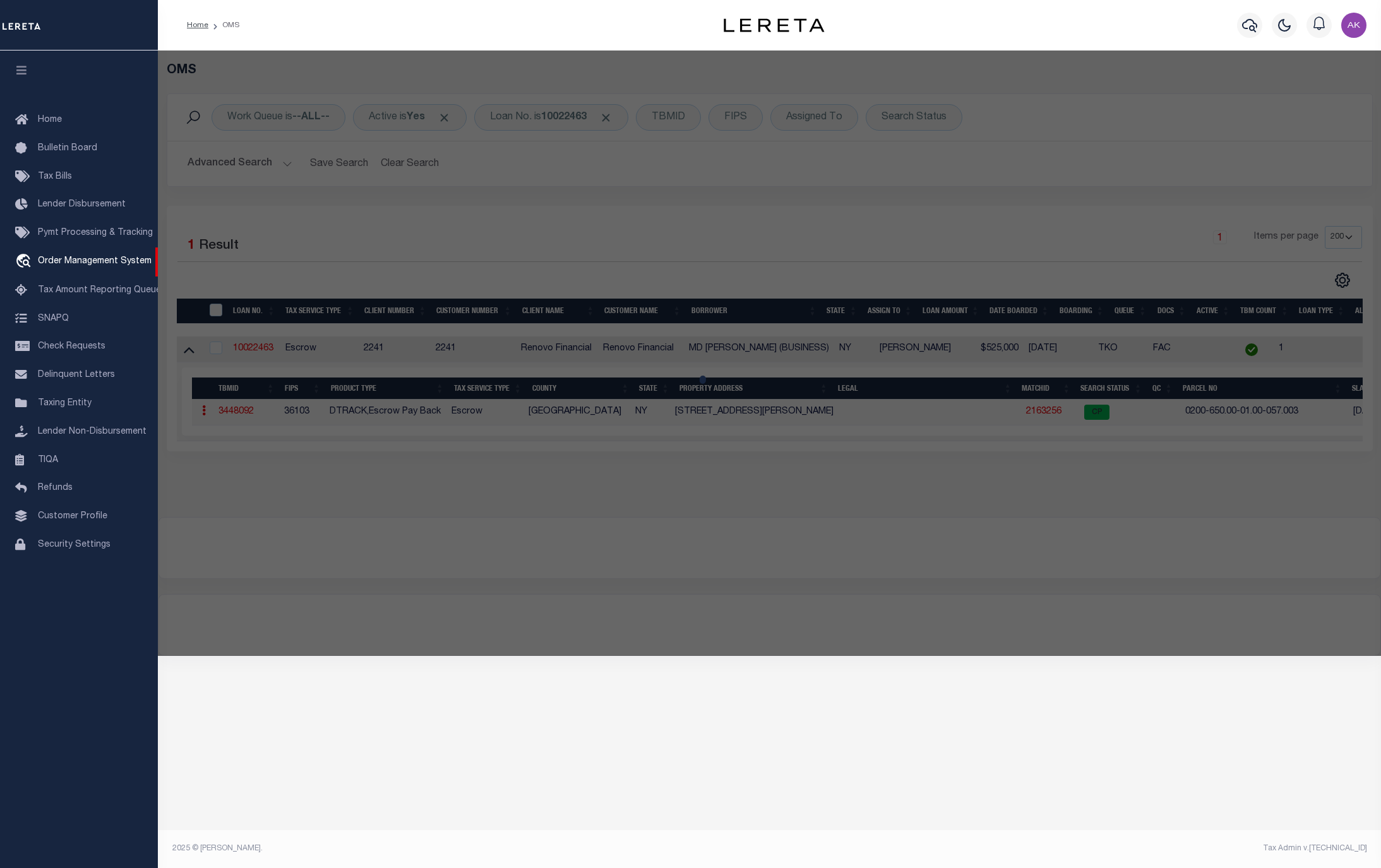
select select "ADD"
type input "[STREET_ADDRESS][PERSON_NAME]"
type input "[GEOGRAPHIC_DATA]"
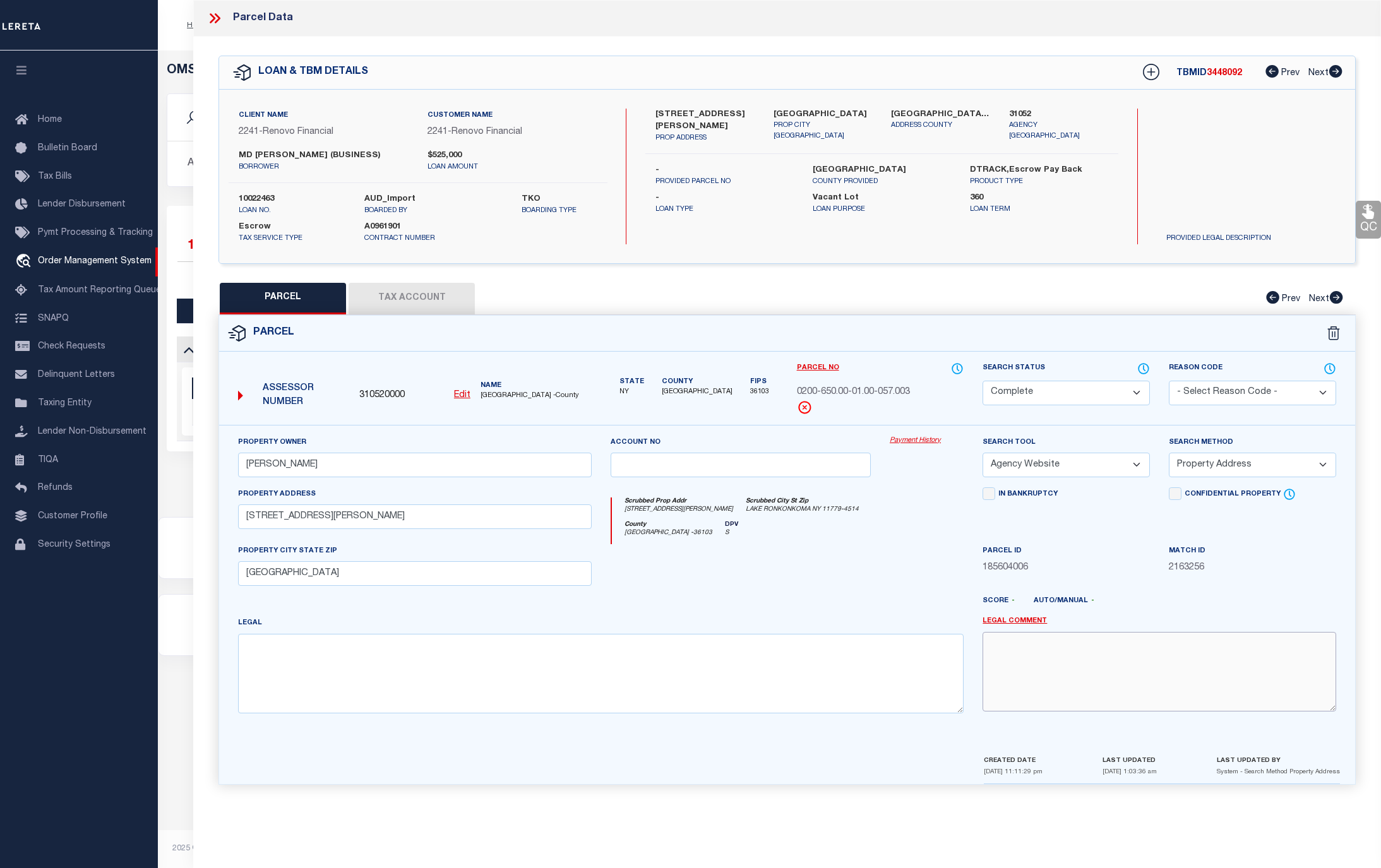
click at [1223, 686] on textarea at bounding box center [1160, 671] width 354 height 79
click at [216, 12] on icon at bounding box center [214, 18] width 17 height 17
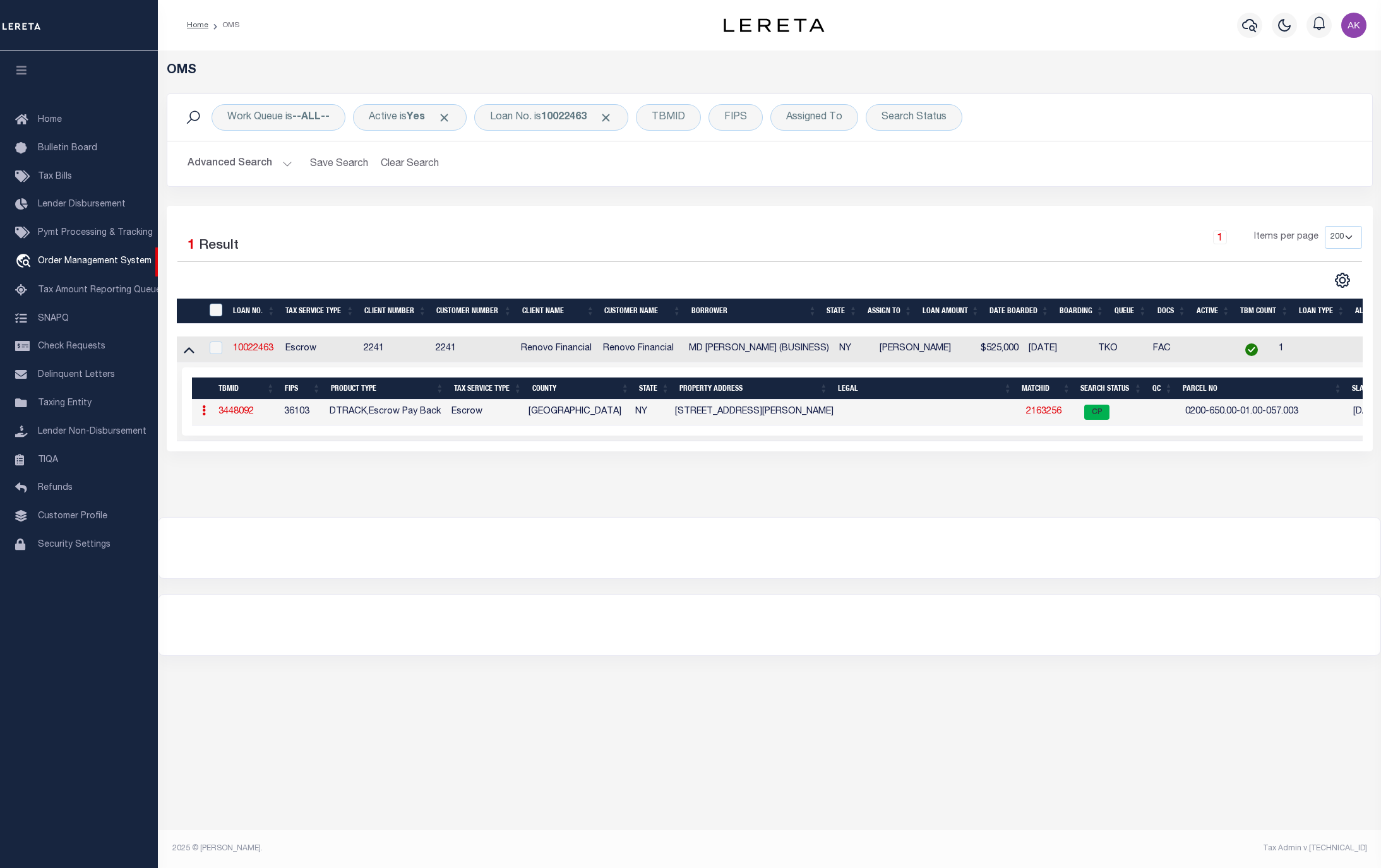
click at [1143, 563] on div at bounding box center [769, 548] width 1221 height 61
drag, startPoint x: 1155, startPoint y: 566, endPoint x: 1148, endPoint y: 566, distance: 7.0
click at [1155, 566] on div at bounding box center [769, 548] width 1221 height 61
click at [1223, 516] on div "OMS Work Queue is --ALL-- Active is Yes Loan No. is 10022463 TBMID FIPS Assigne…" at bounding box center [769, 283] width 1223 height 466
click at [612, 116] on span "Click to Remove" at bounding box center [605, 117] width 13 height 13
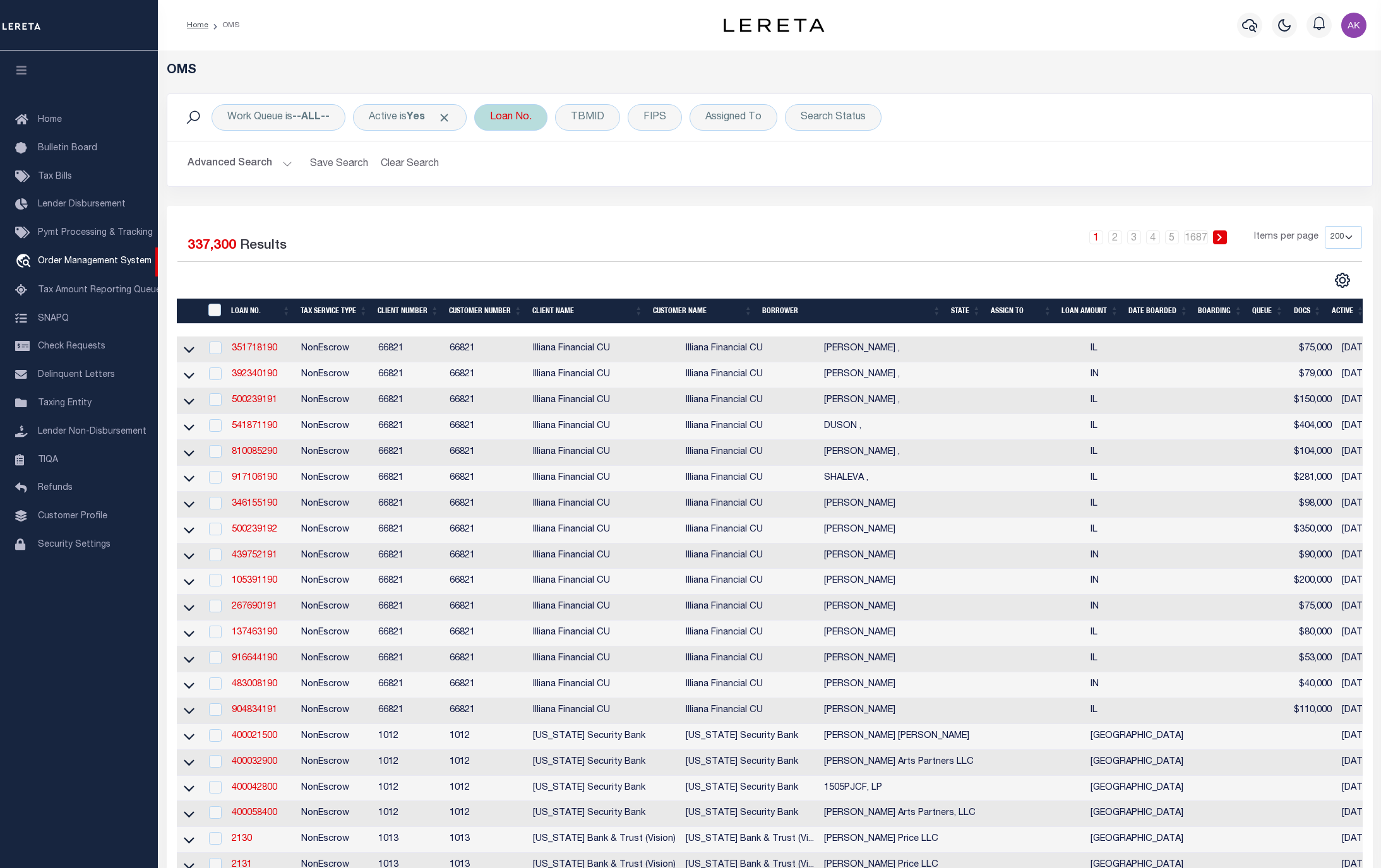
click at [514, 120] on div "Loan No." at bounding box center [511, 117] width 73 height 26
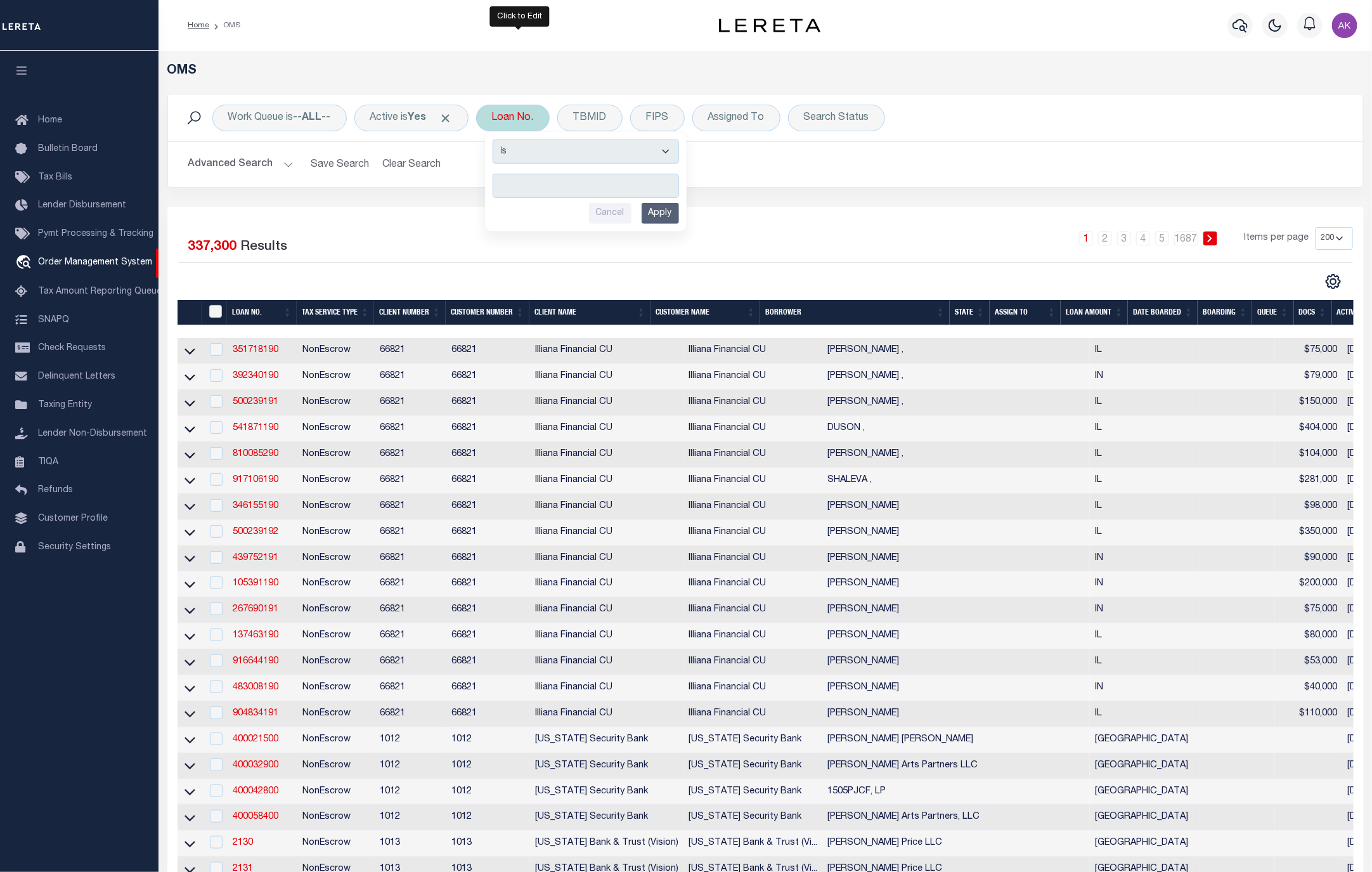
click at [559, 179] on input "text" at bounding box center [586, 180] width 186 height 25
type input "3106251008612"
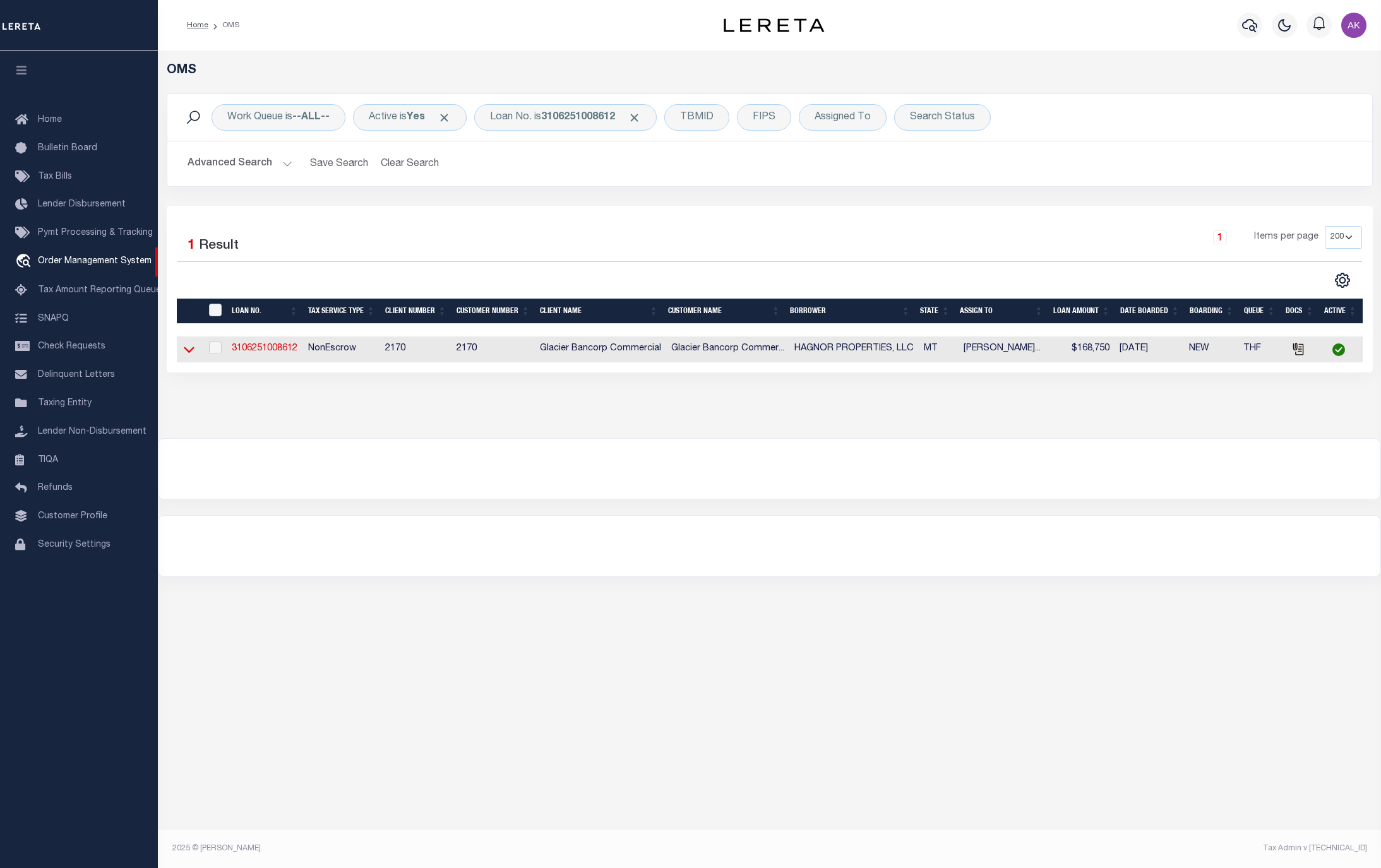
click at [184, 352] on icon at bounding box center [189, 349] width 10 height 13
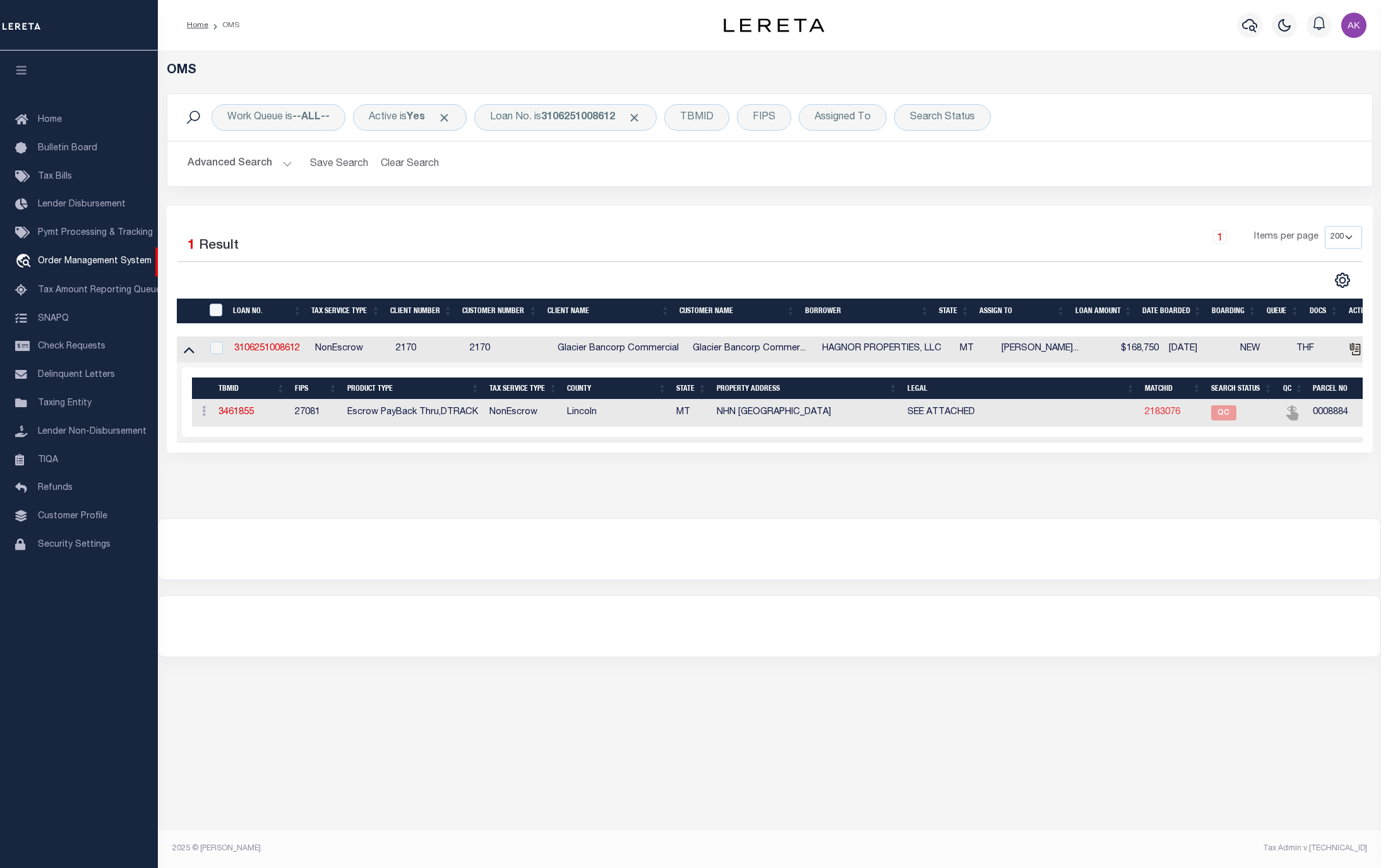
click at [1160, 416] on link "2183076" at bounding box center [1162, 412] width 36 height 9
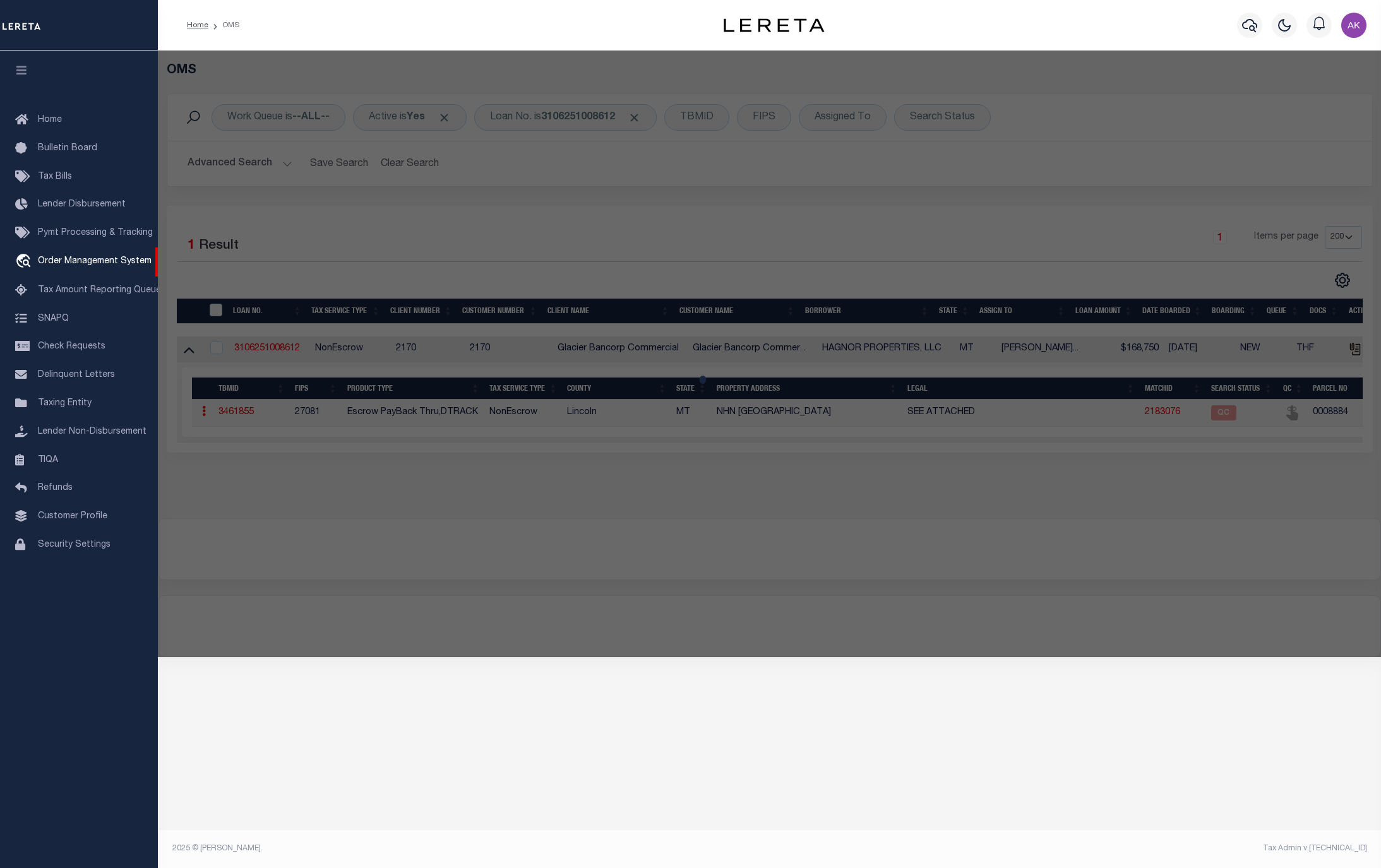
select select "AS"
select select
checkbox input "false"
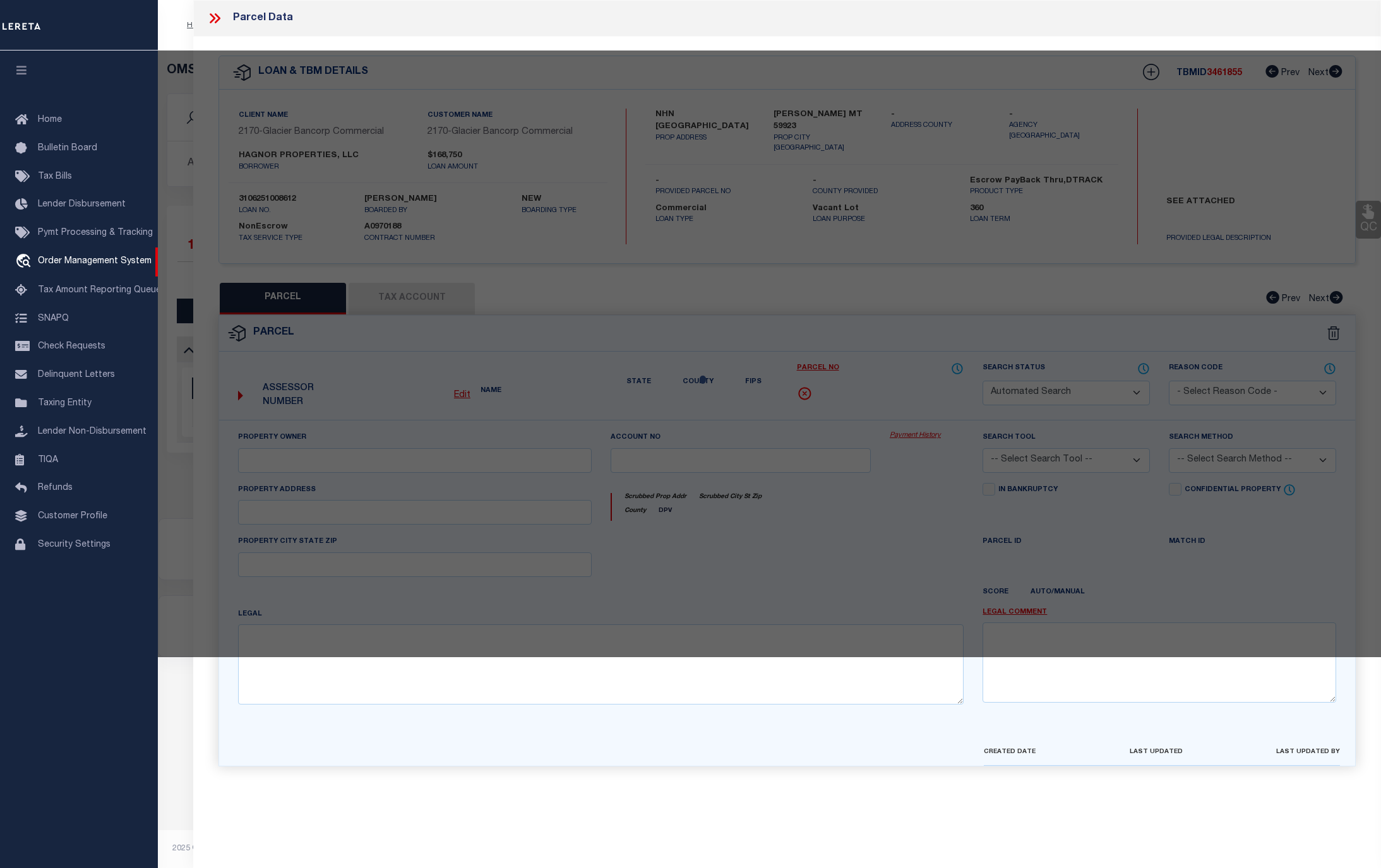
select select "QC"
type input "GOUCHER DOUGLAS"
select select "EML"
select select "LEG"
type input "31628 US HIGHWAY 2,"
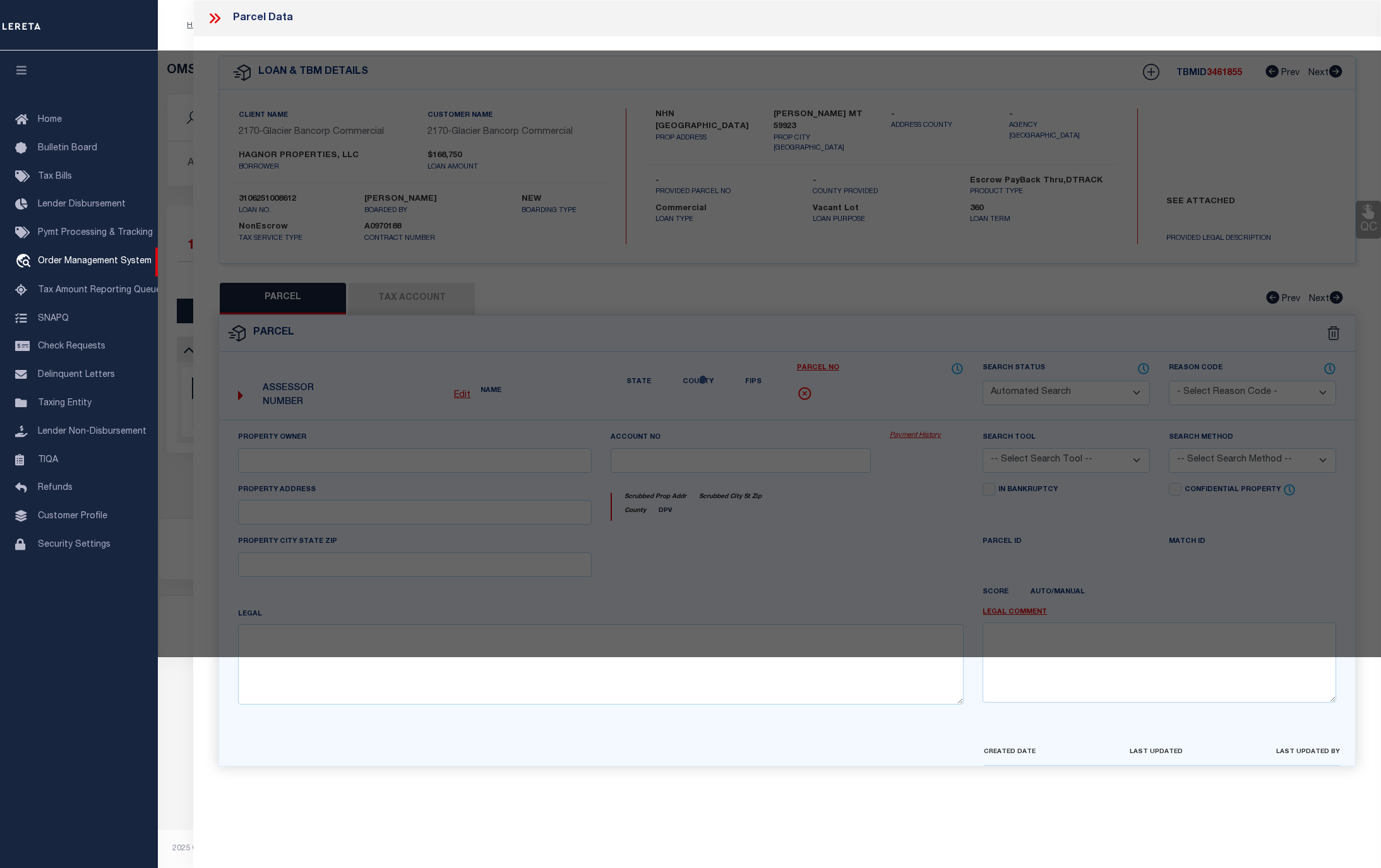
type input "LIBBY, MT 59923"
type textarea "WALRAVEN, S04, T30 N, R31 W, Lot 2 - 4, ACRES 0.8695, E 75' OF LOT 2"
type textarea "The Tax ID for this property, according to Lincoln County, is 8884."
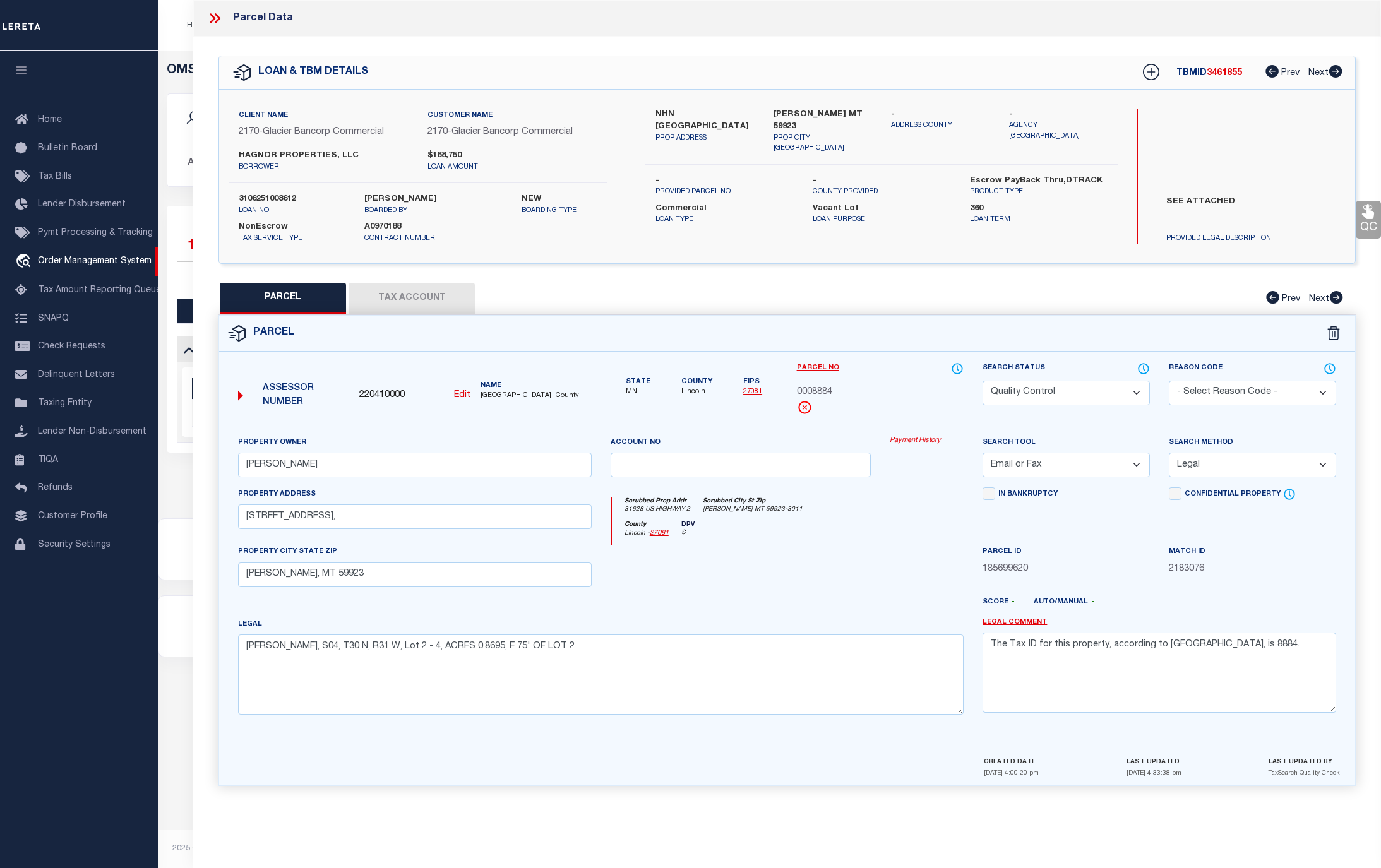
click at [925, 445] on link "Payment History" at bounding box center [926, 441] width 74 height 10
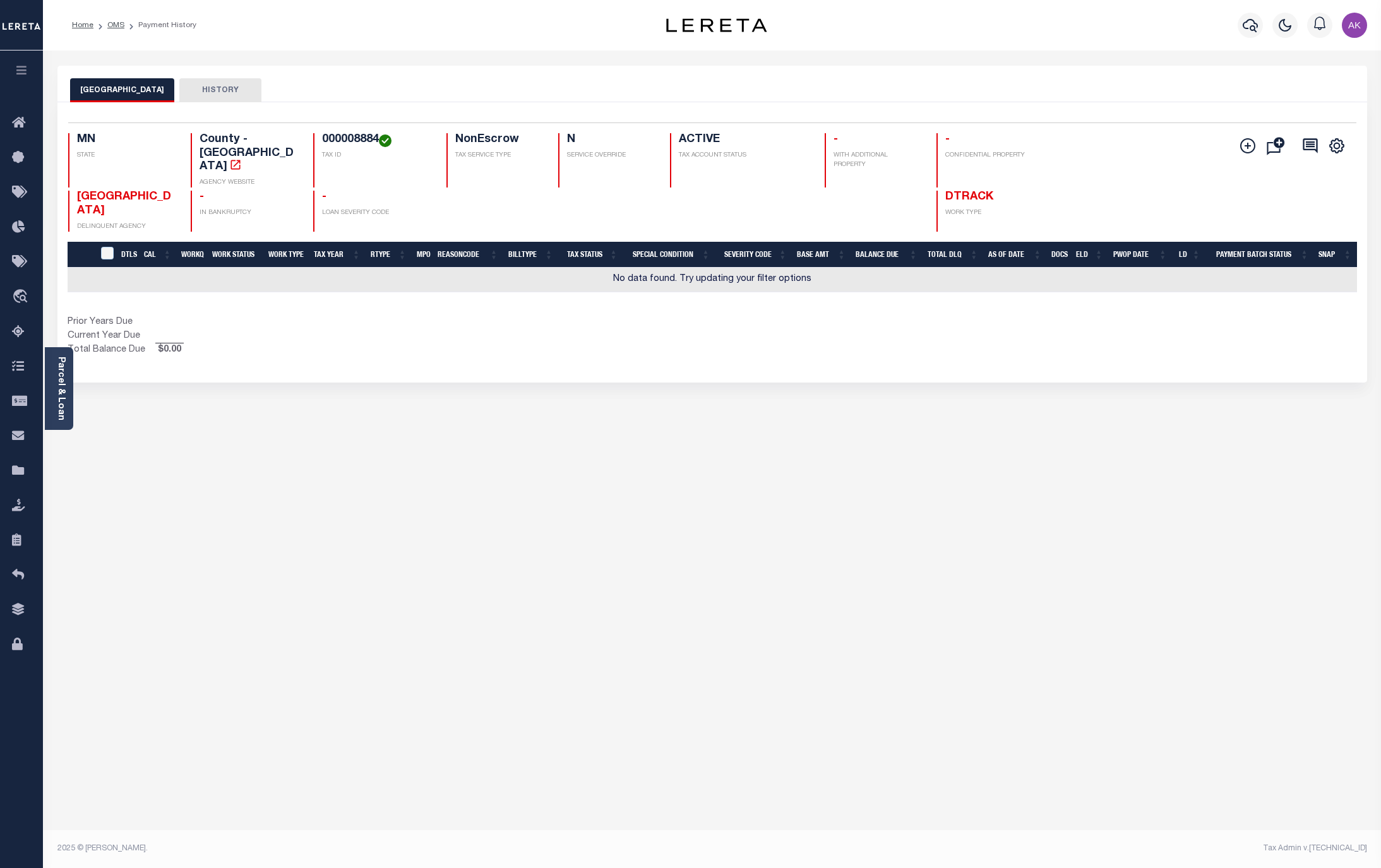
drag, startPoint x: 114, startPoint y: 22, endPoint x: 110, endPoint y: 37, distance: 15.5
click at [114, 22] on link "OMS" at bounding box center [116, 25] width 17 height 8
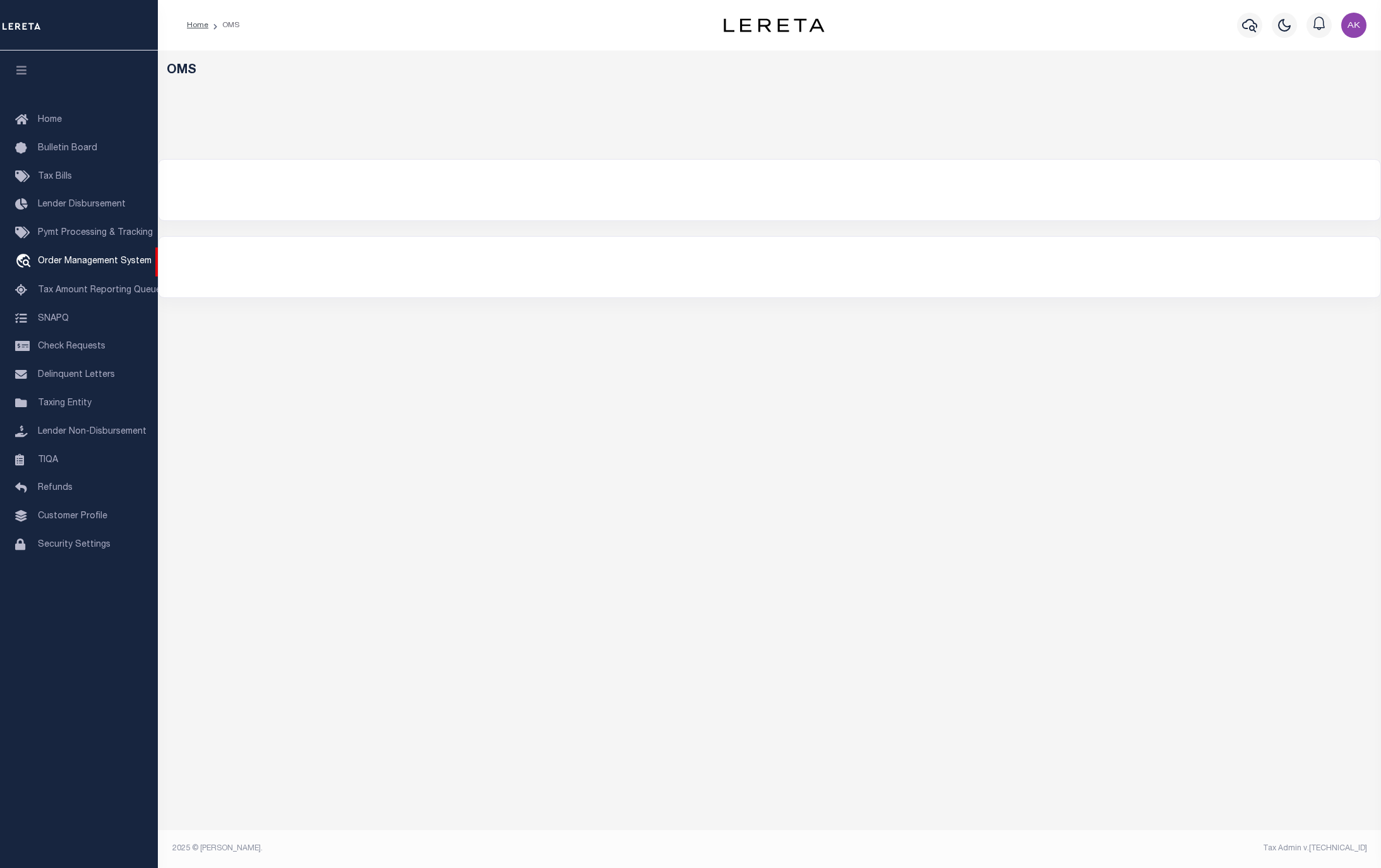
select select "200"
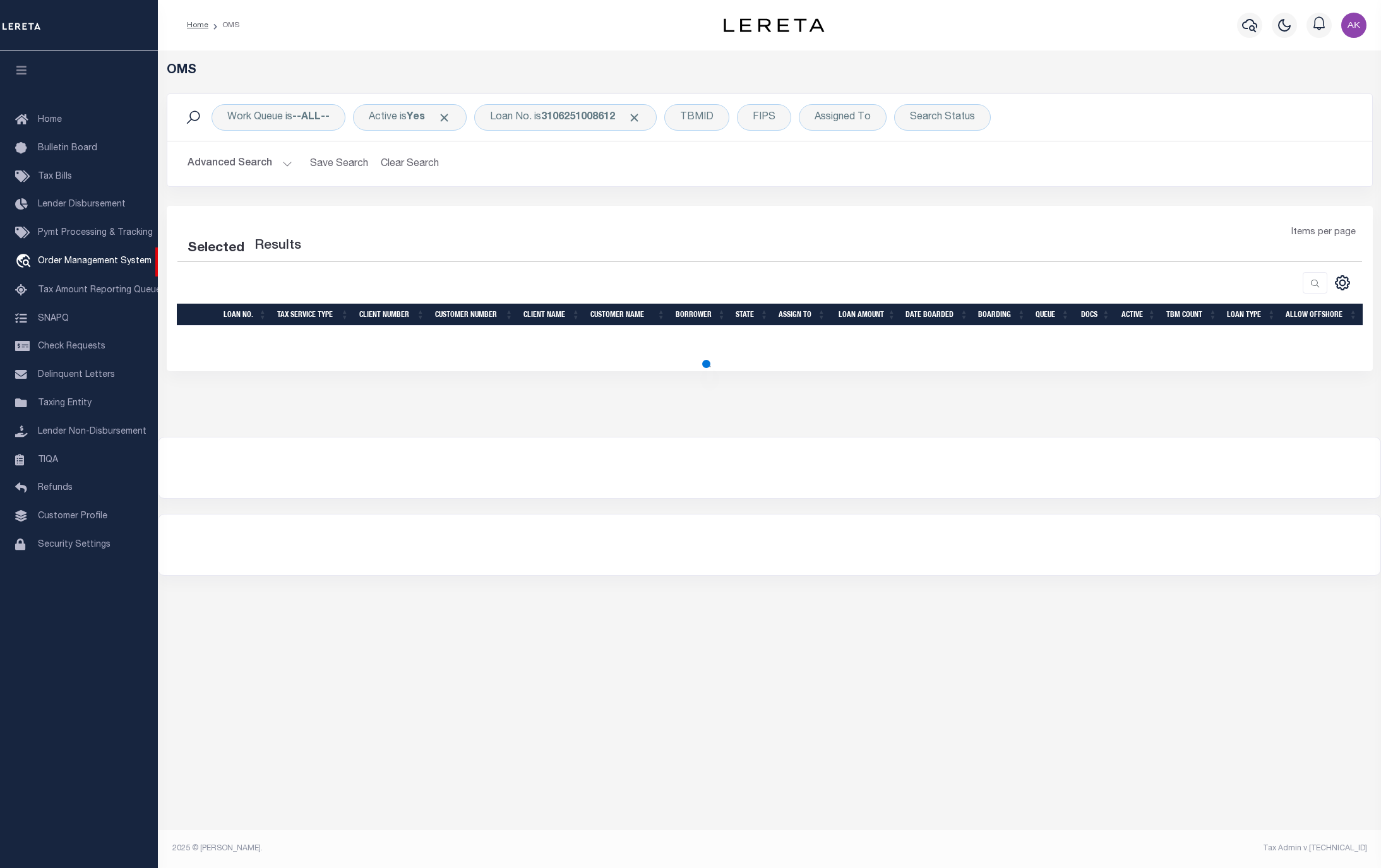
select select "200"
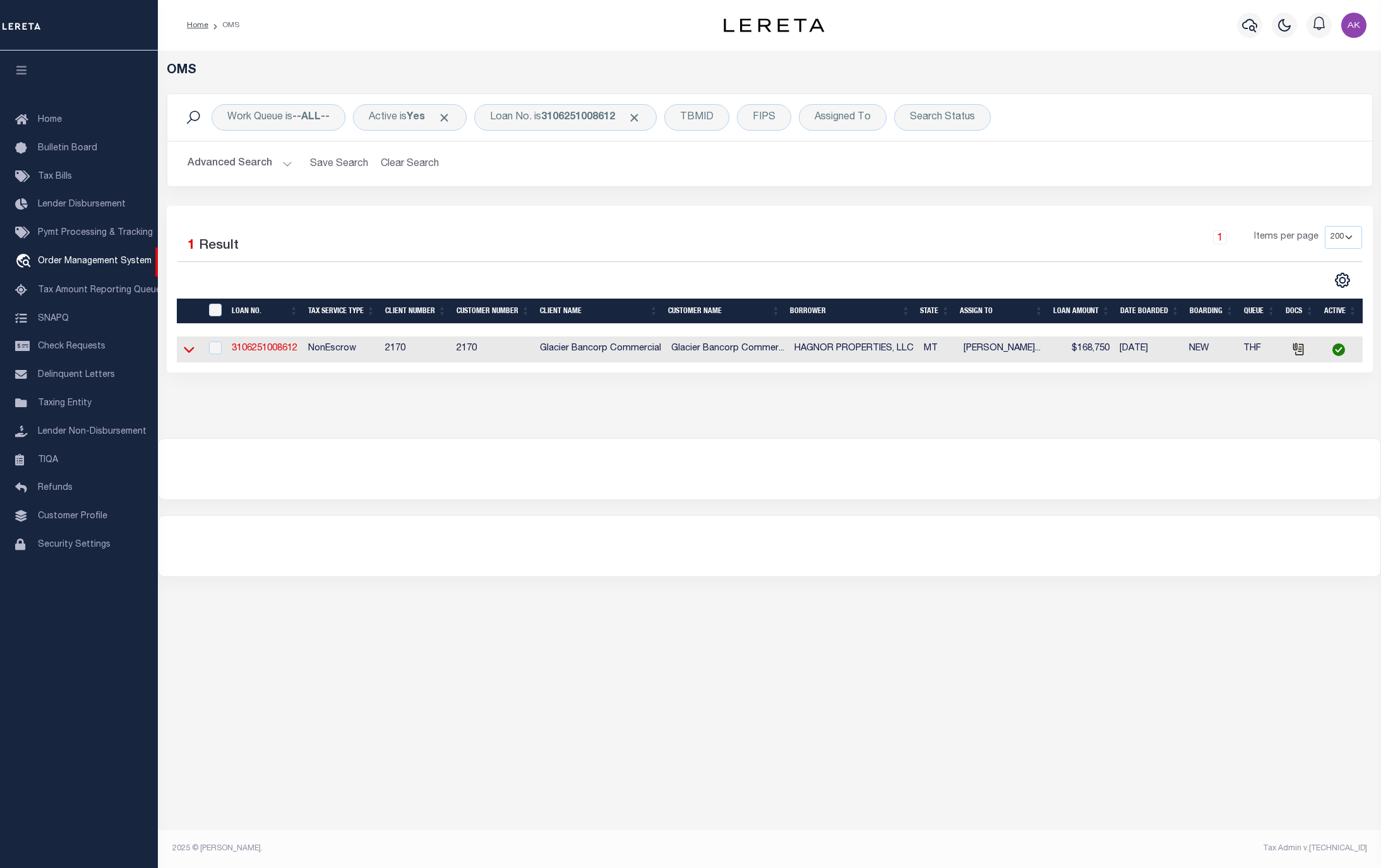
click at [189, 352] on icon at bounding box center [189, 349] width 10 height 13
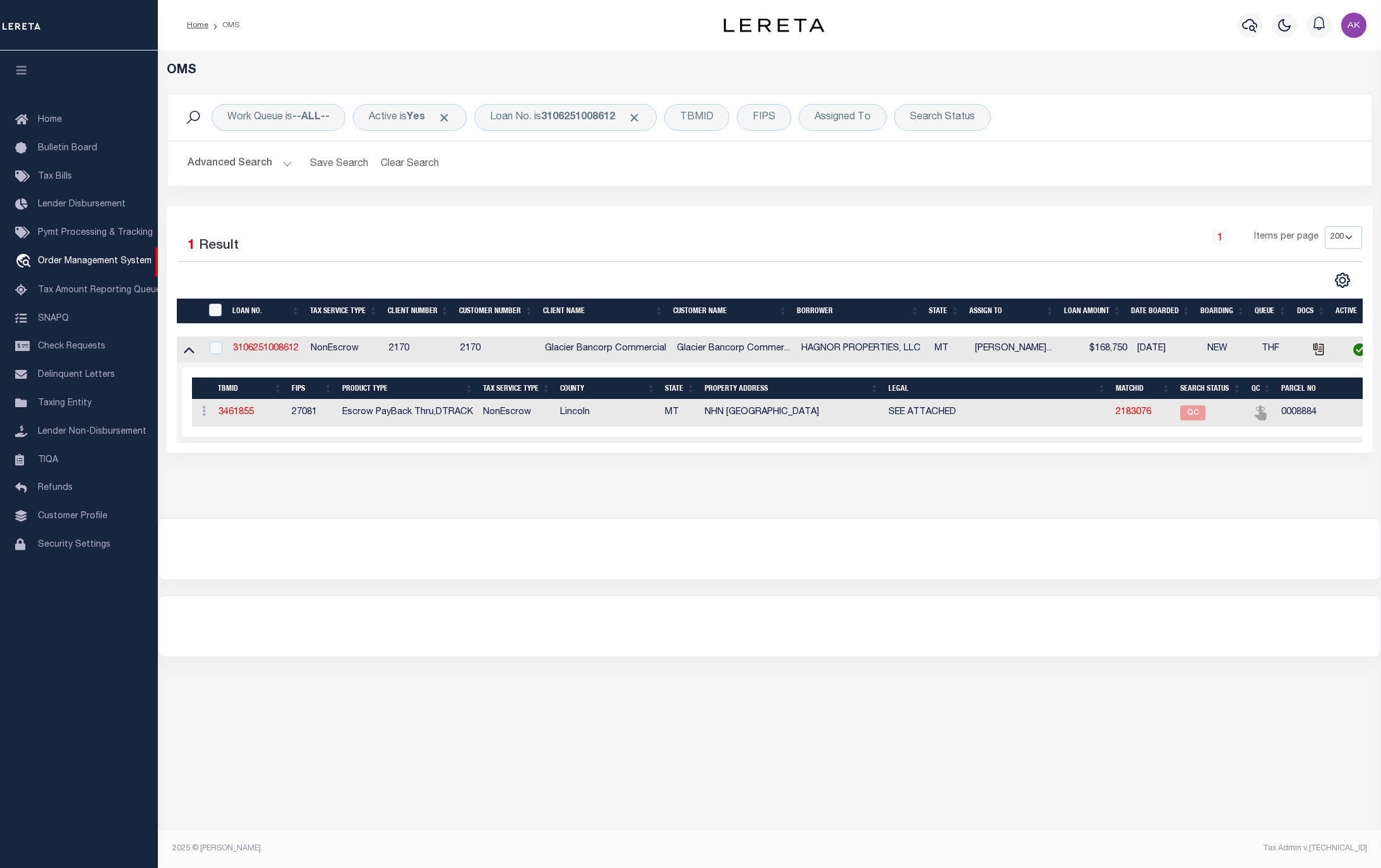
click at [1112, 6] on div "Profile Sign out" at bounding box center [1122, 25] width 498 height 44
click at [641, 116] on span "Click to Remove" at bounding box center [634, 117] width 13 height 13
click at [525, 112] on div "Loan No." at bounding box center [511, 117] width 73 height 26
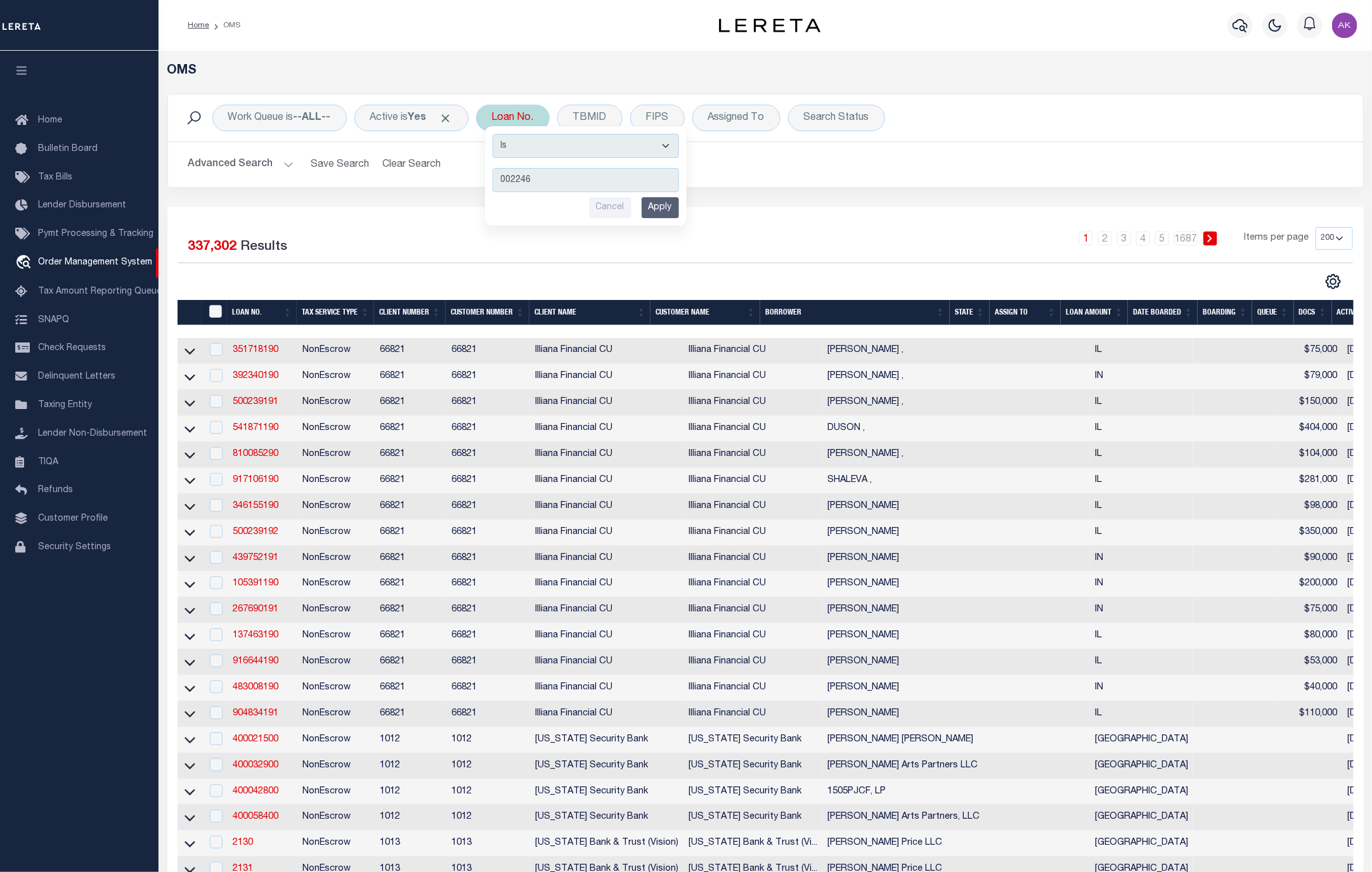
type input "0022463"
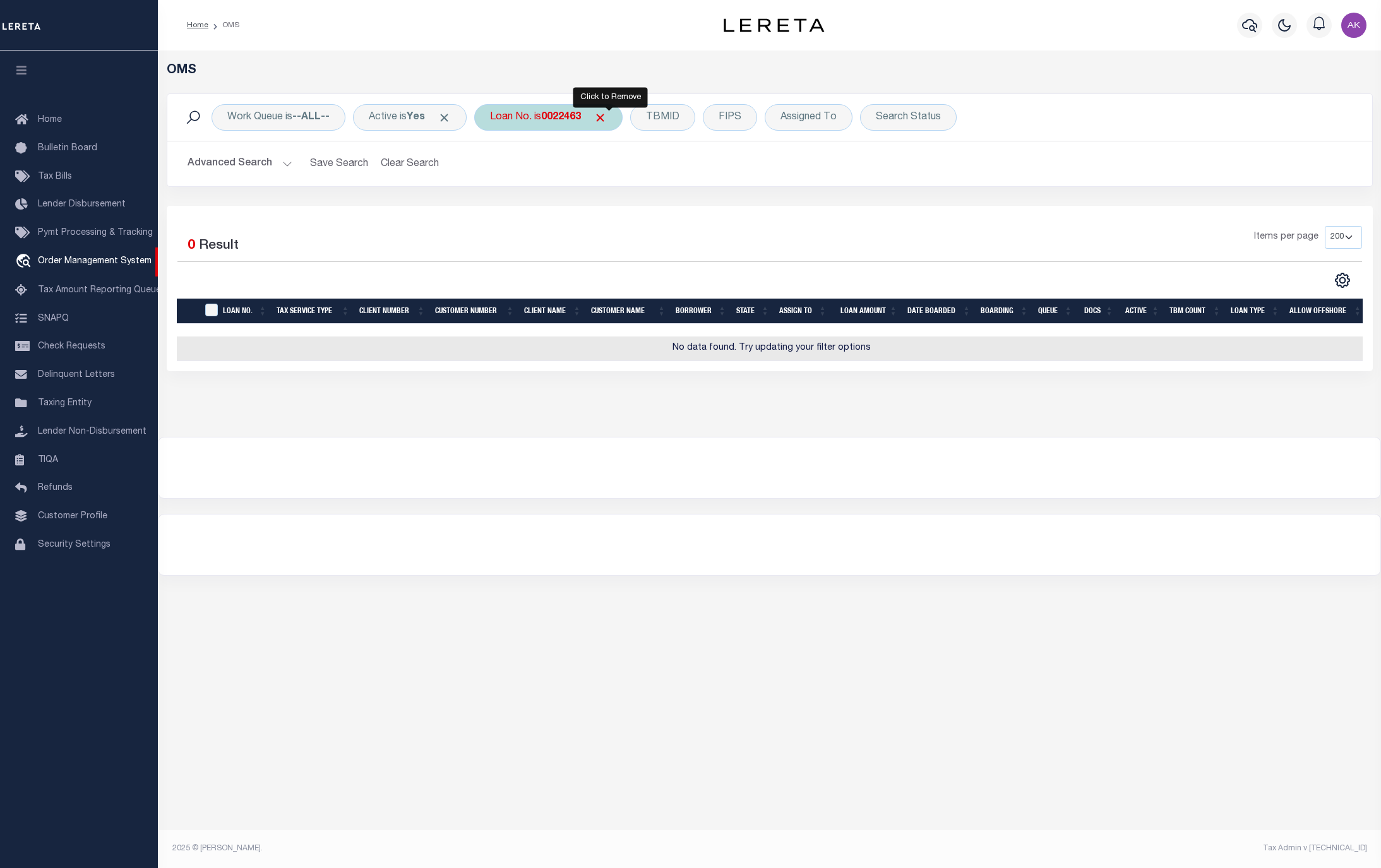
click at [607, 116] on span "Click to Remove" at bounding box center [600, 117] width 13 height 13
click at [523, 114] on div "Loan No." at bounding box center [511, 117] width 73 height 26
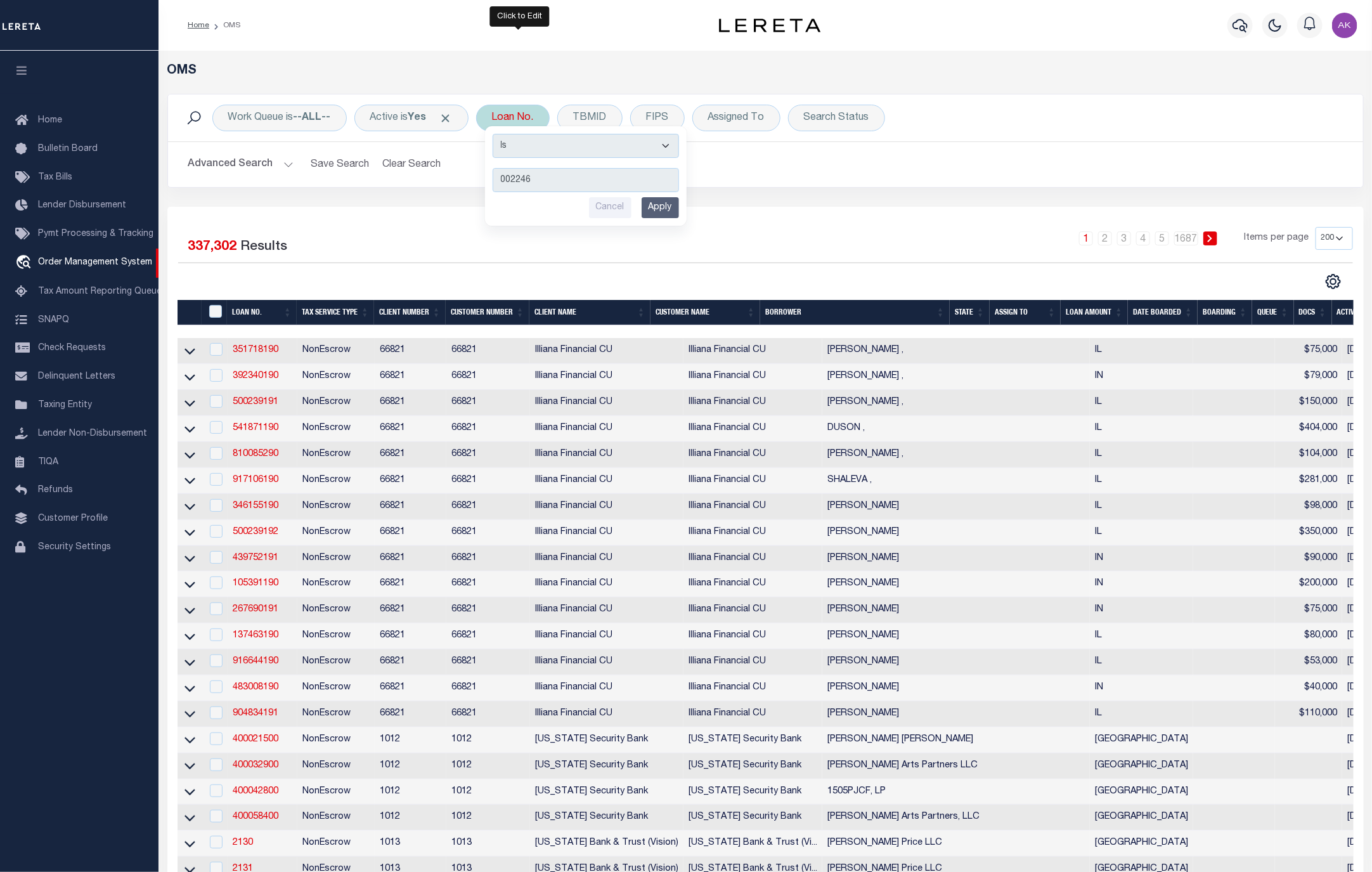
type input "0022463"
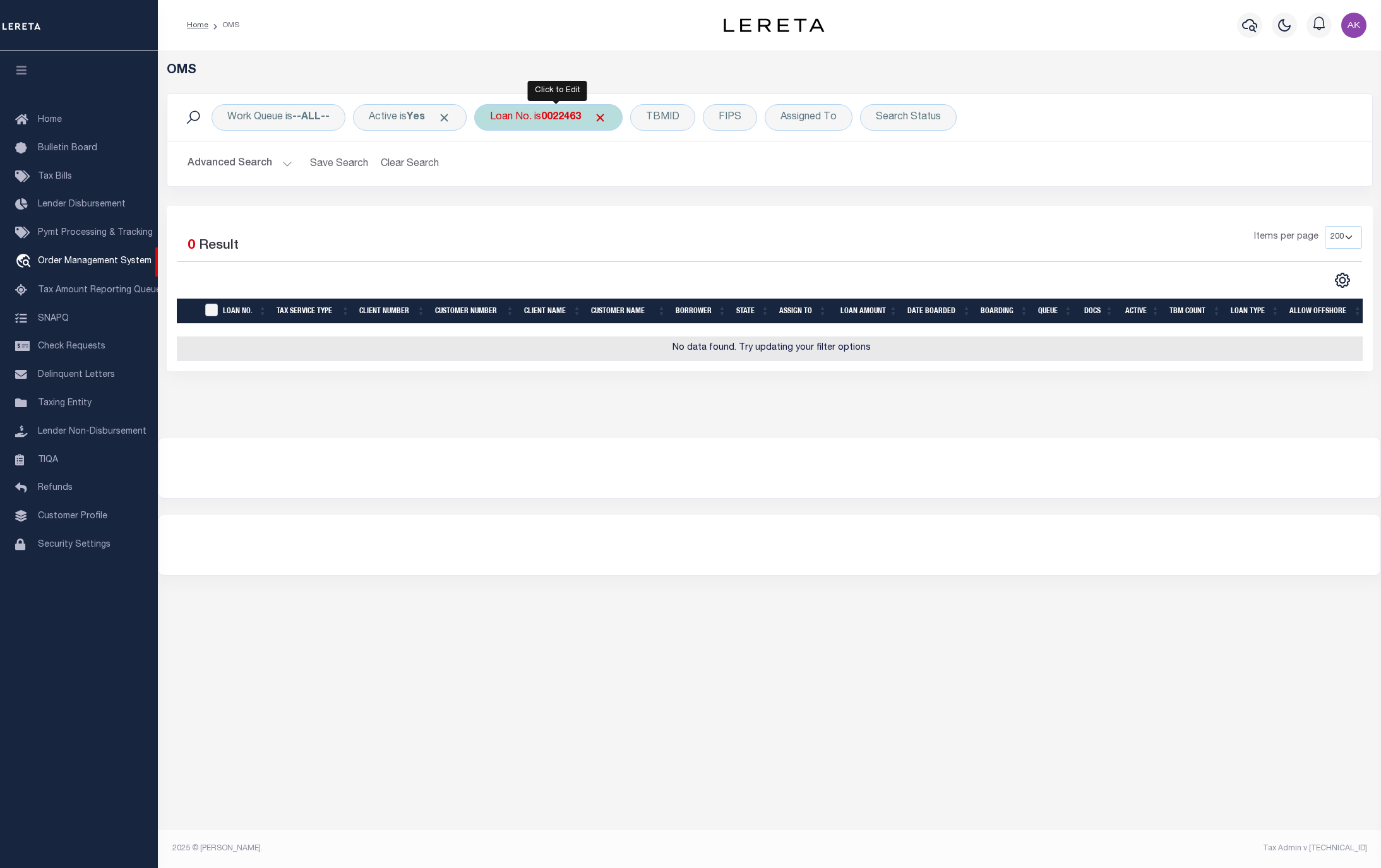
click at [549, 112] on div "Loan No. is 0022463" at bounding box center [548, 117] width 148 height 26
click at [507, 176] on input "0022463" at bounding box center [583, 180] width 186 height 24
type input "10022463"
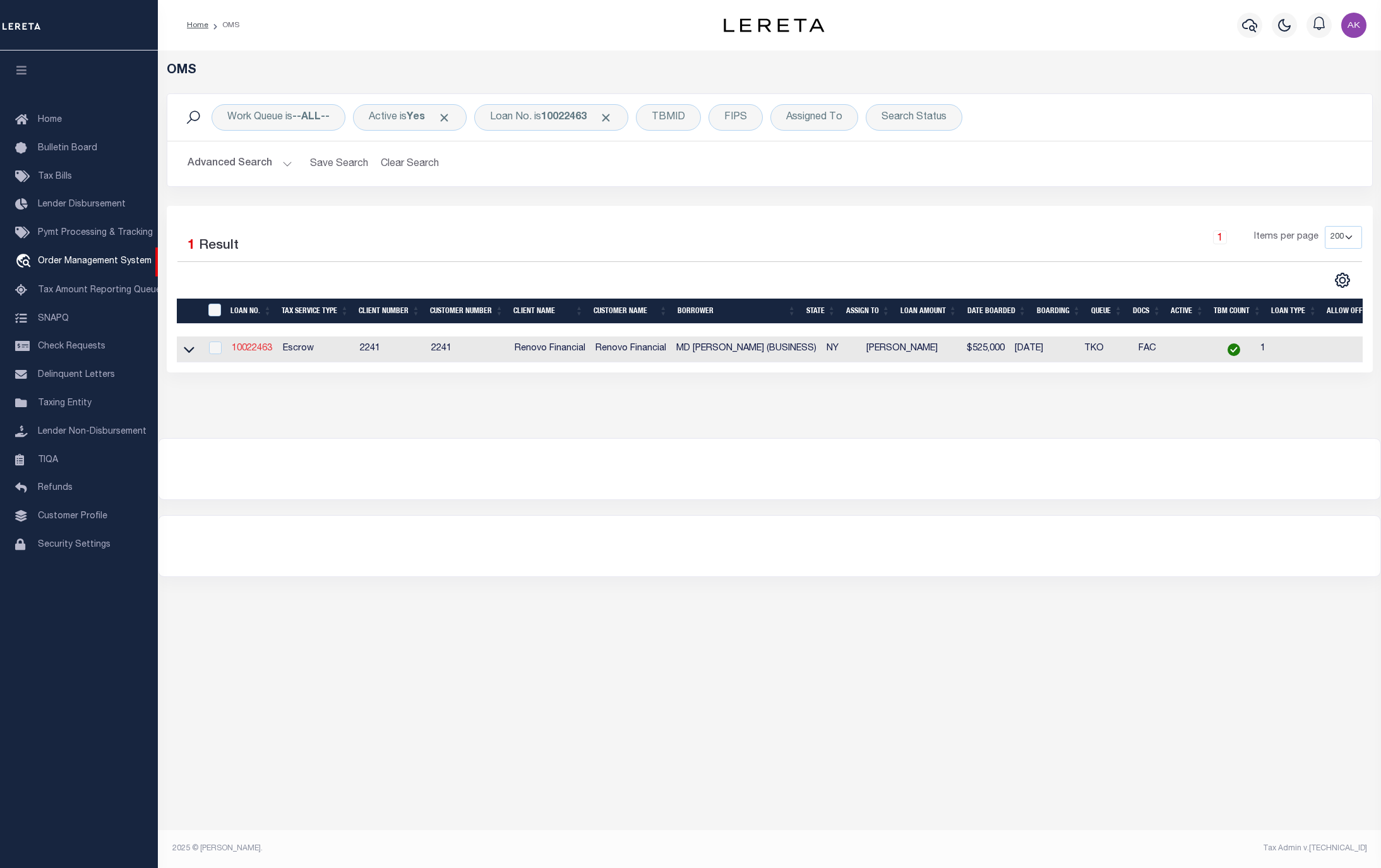
drag, startPoint x: 187, startPoint y: 354, endPoint x: 237, endPoint y: 347, distance: 50.5
click at [187, 354] on icon at bounding box center [189, 349] width 10 height 6
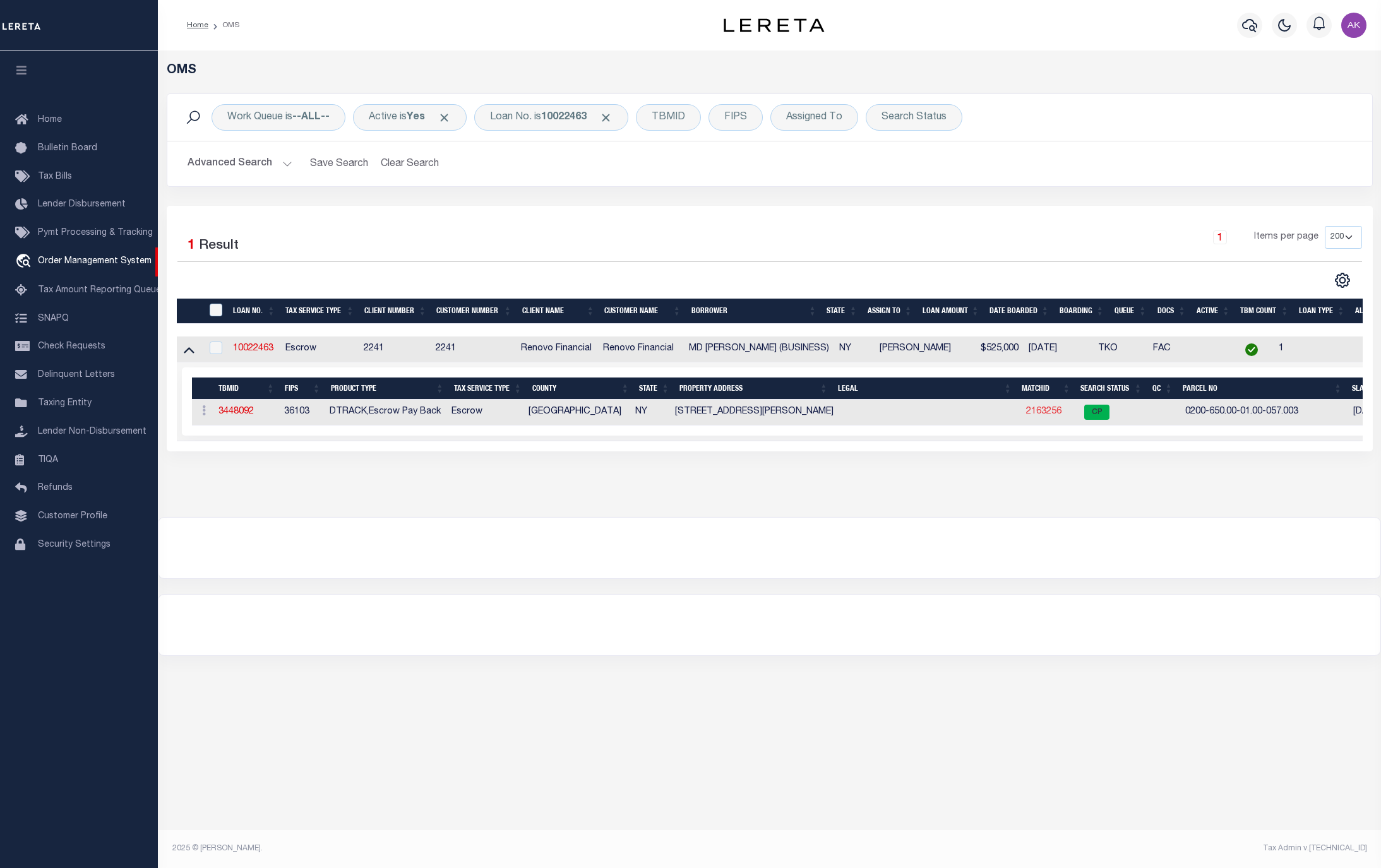
click at [1048, 415] on link "2163256" at bounding box center [1044, 411] width 36 height 9
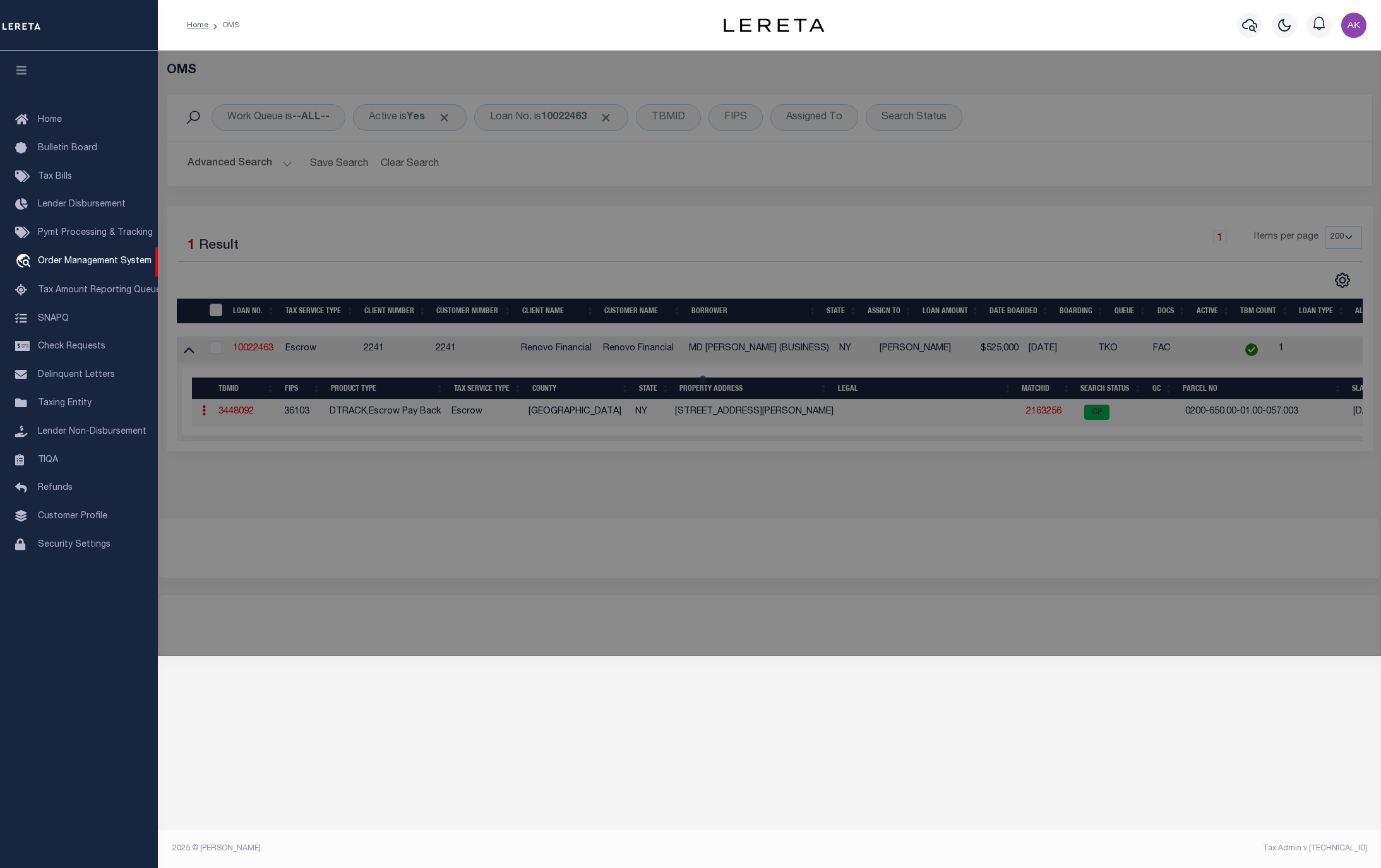
checkbox input "false"
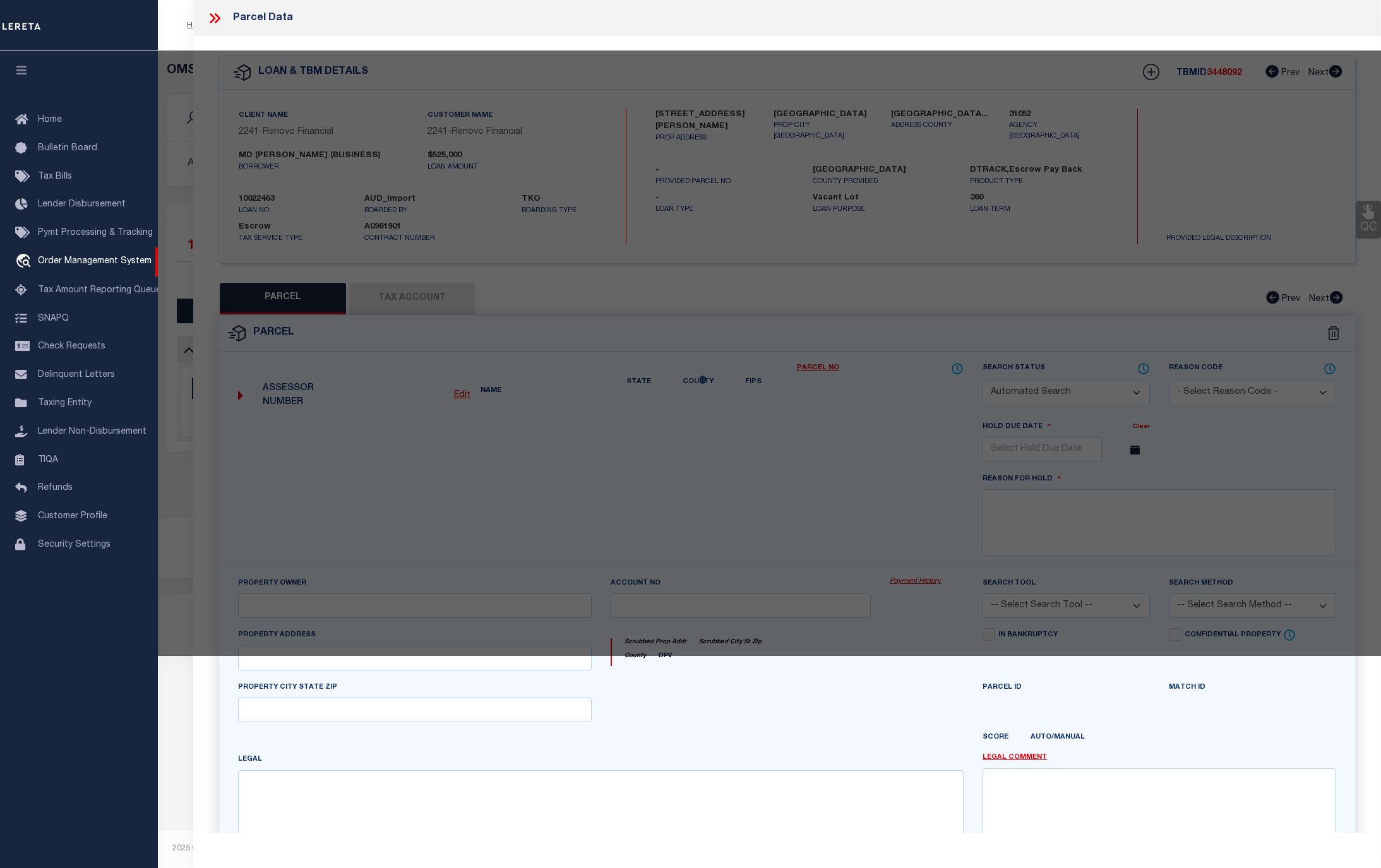
select select "CP"
type input "ZAKIR REZA"
select select "AGW"
select select "ADD"
type input "184 Coates Avenue North"
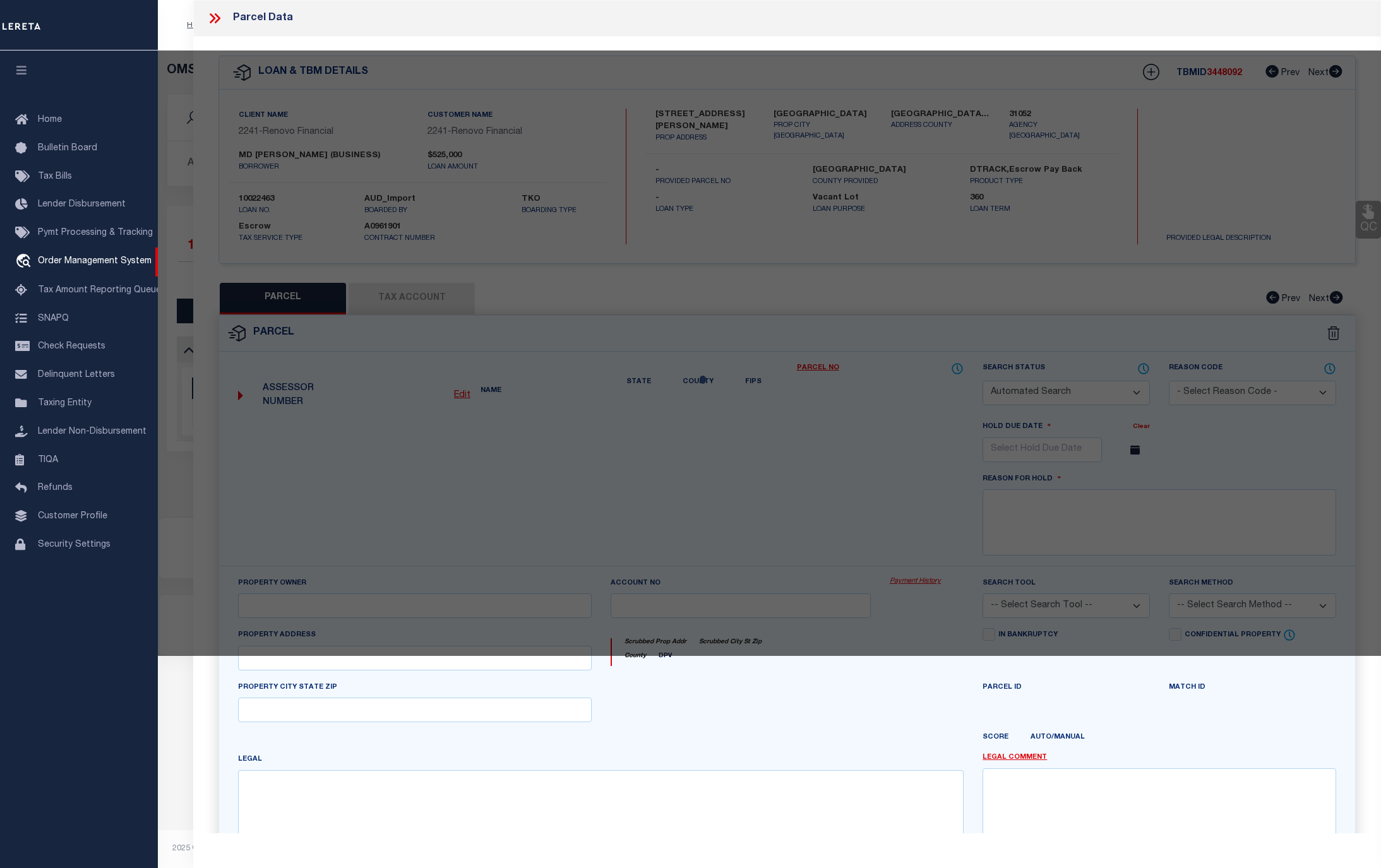
type input "LAKE RONKONKOMA, NY 11779"
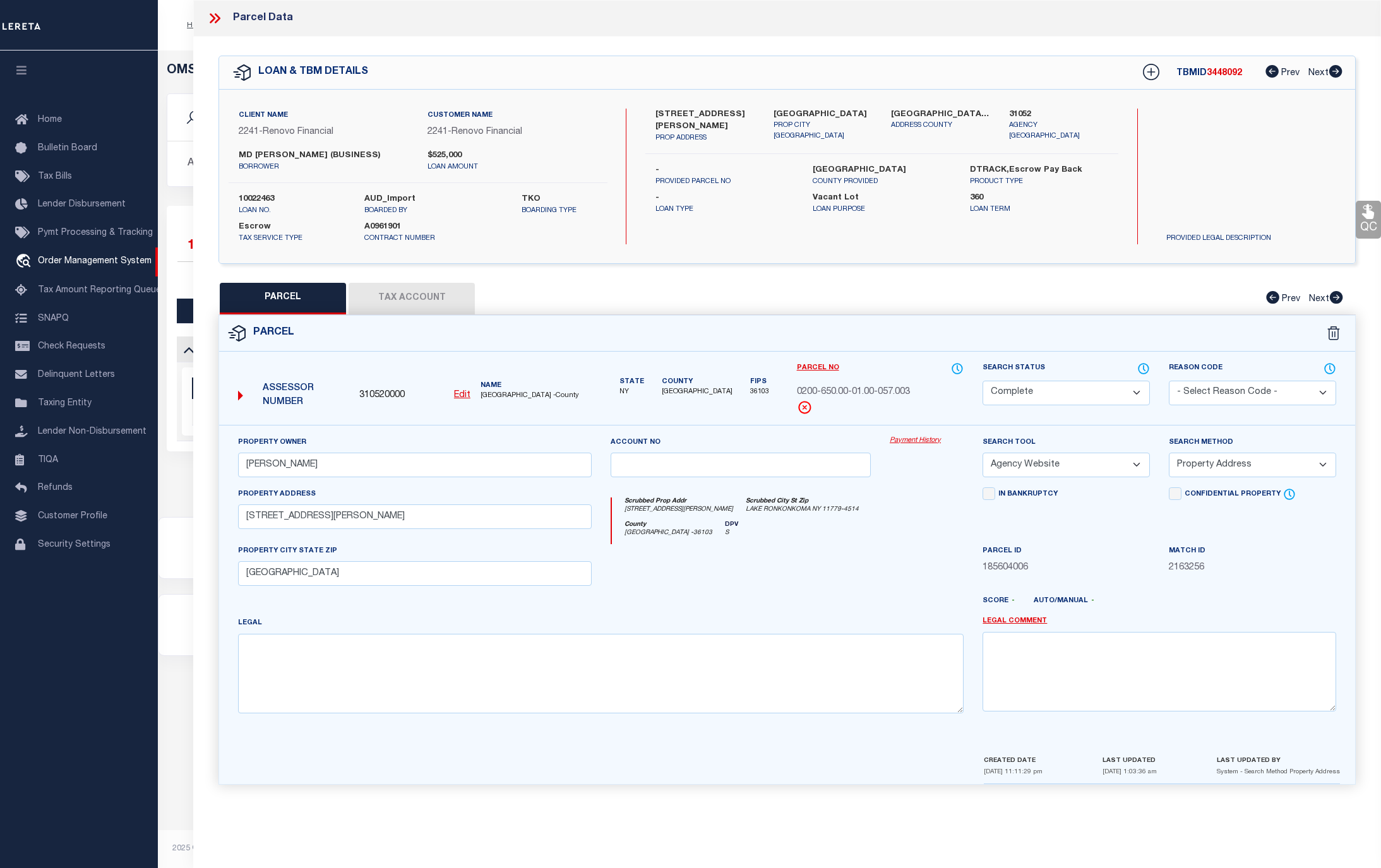
click at [913, 443] on link "Payment History" at bounding box center [926, 441] width 74 height 10
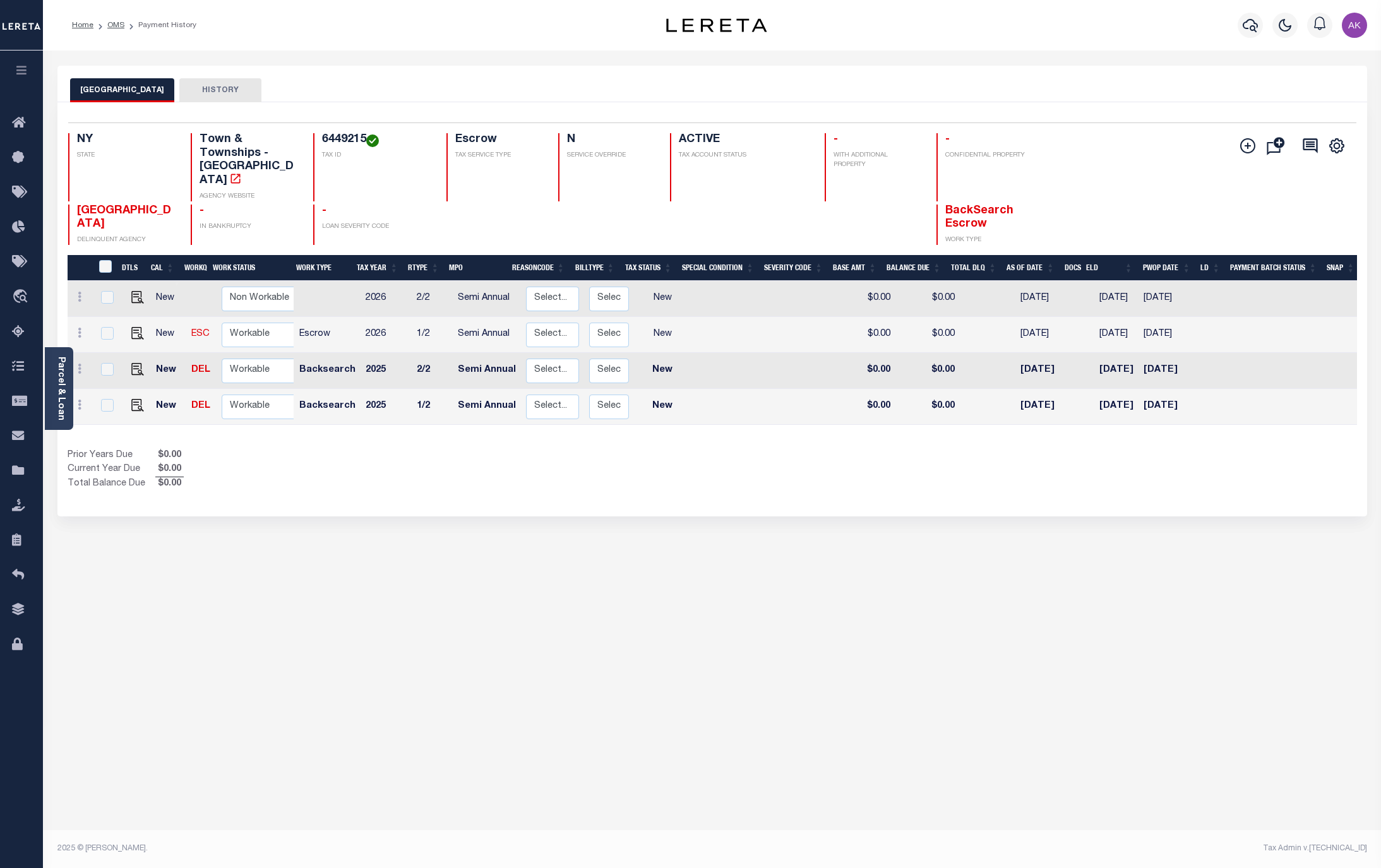
click at [1187, 765] on div "BROOKHAVEN TOWN HISTORY Selected 4 Results" at bounding box center [712, 422] width 1329 height 713
click at [1241, 603] on div "BROOKHAVEN TOWN HISTORY Selected 4 Results" at bounding box center [712, 422] width 1329 height 713
drag, startPoint x: 109, startPoint y: 24, endPoint x: 386, endPoint y: 68, distance: 280.5
click at [109, 24] on link "OMS" at bounding box center [116, 25] width 17 height 8
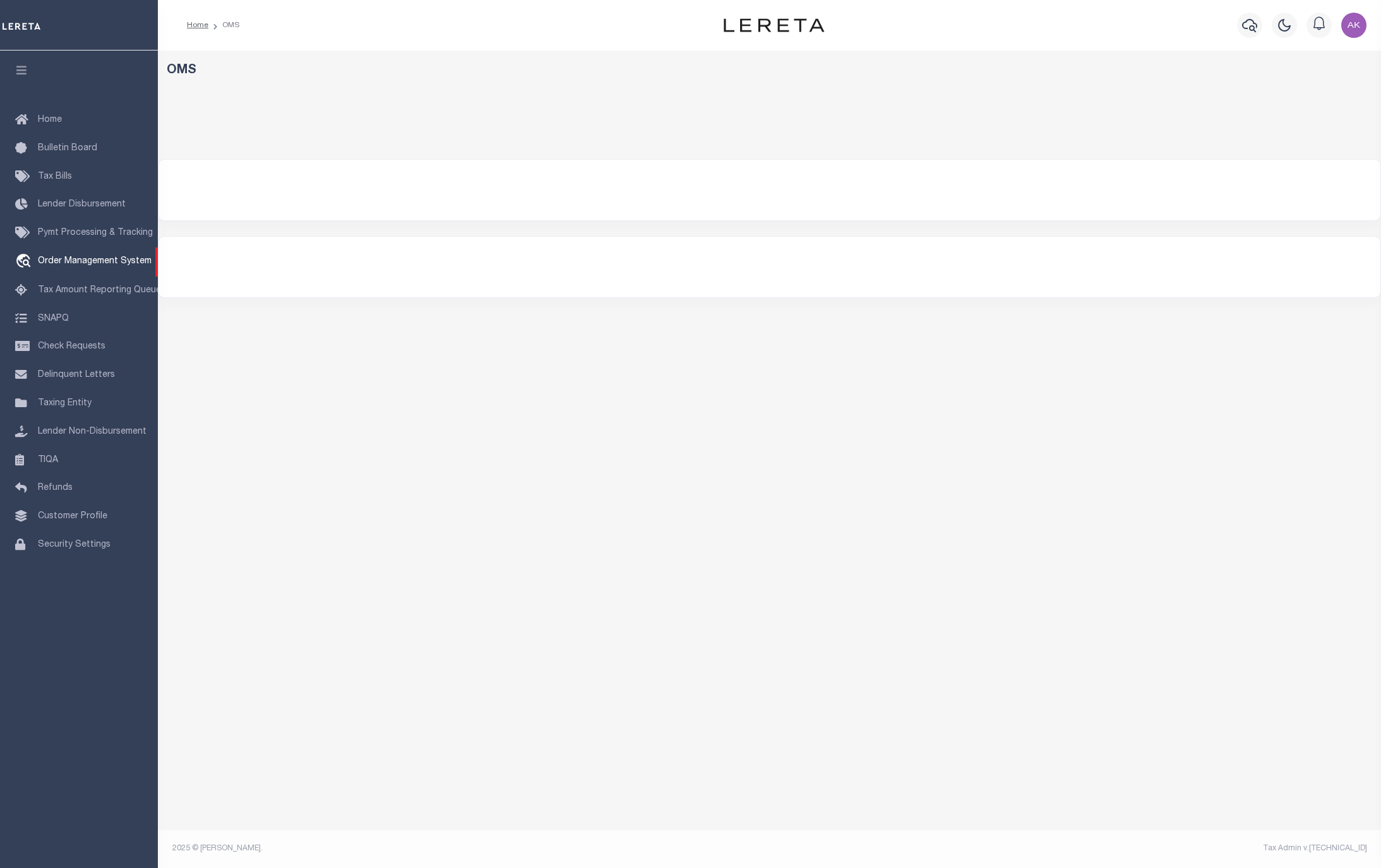
select select "200"
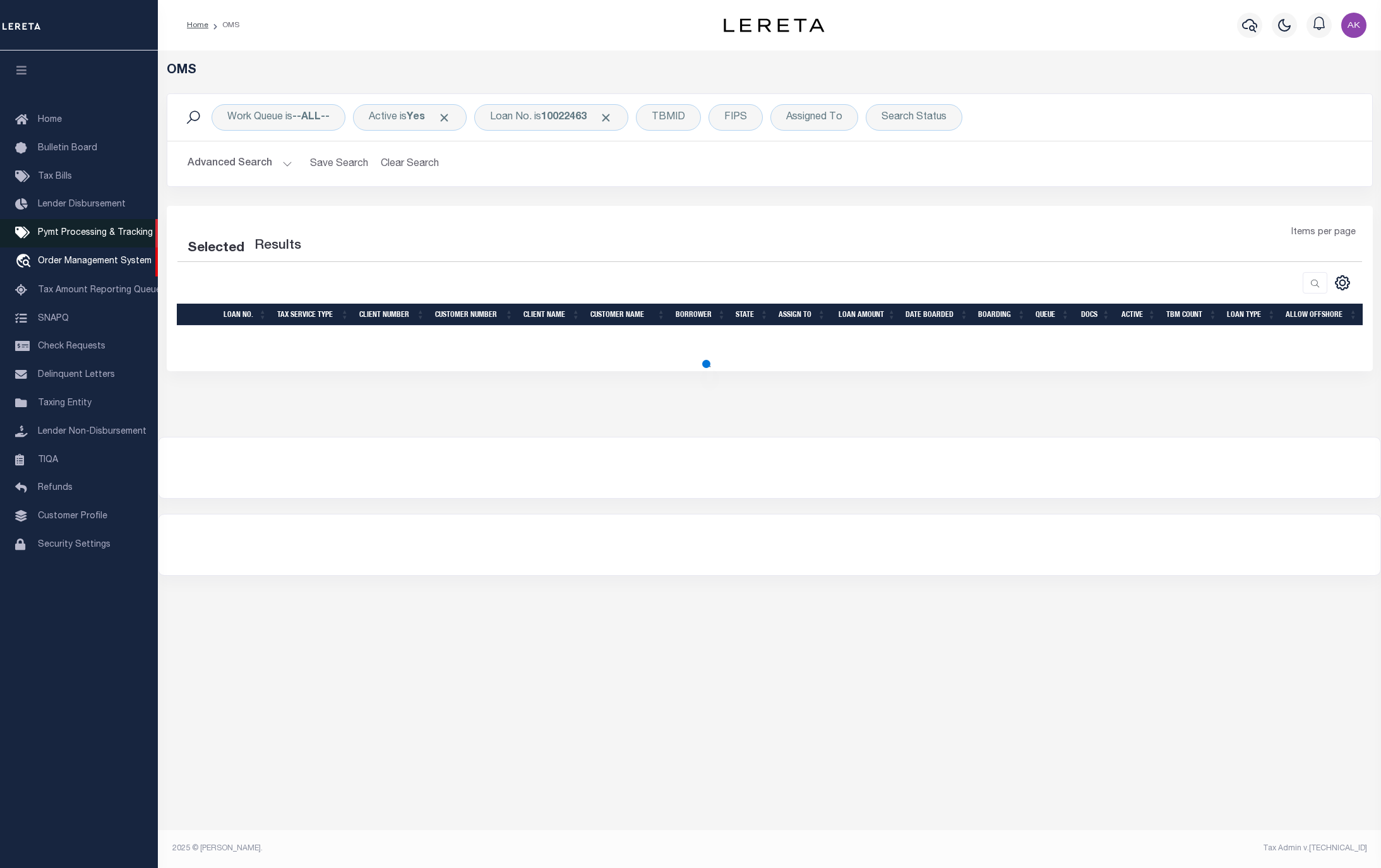
select select "200"
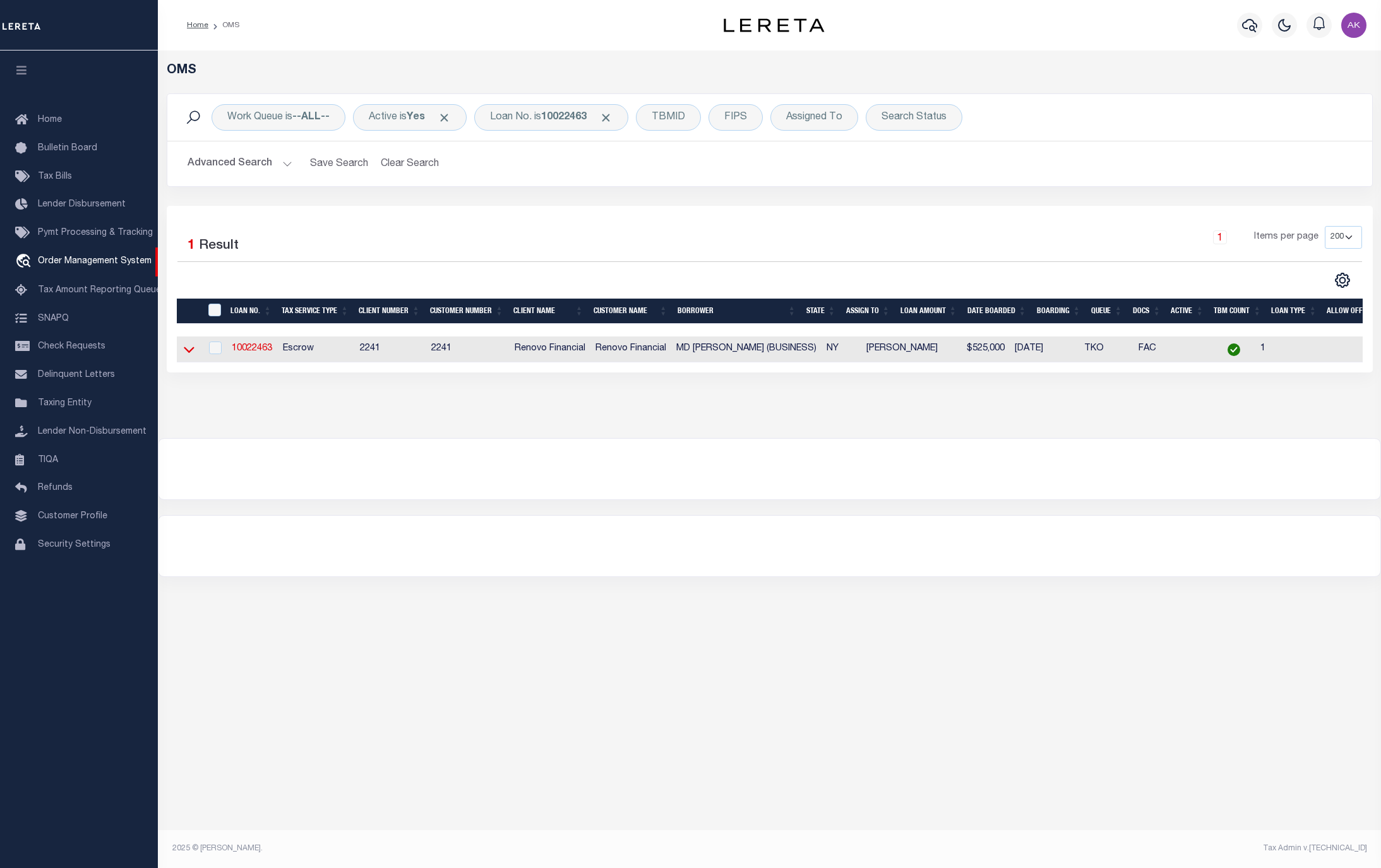
click at [187, 352] on icon at bounding box center [189, 349] width 10 height 13
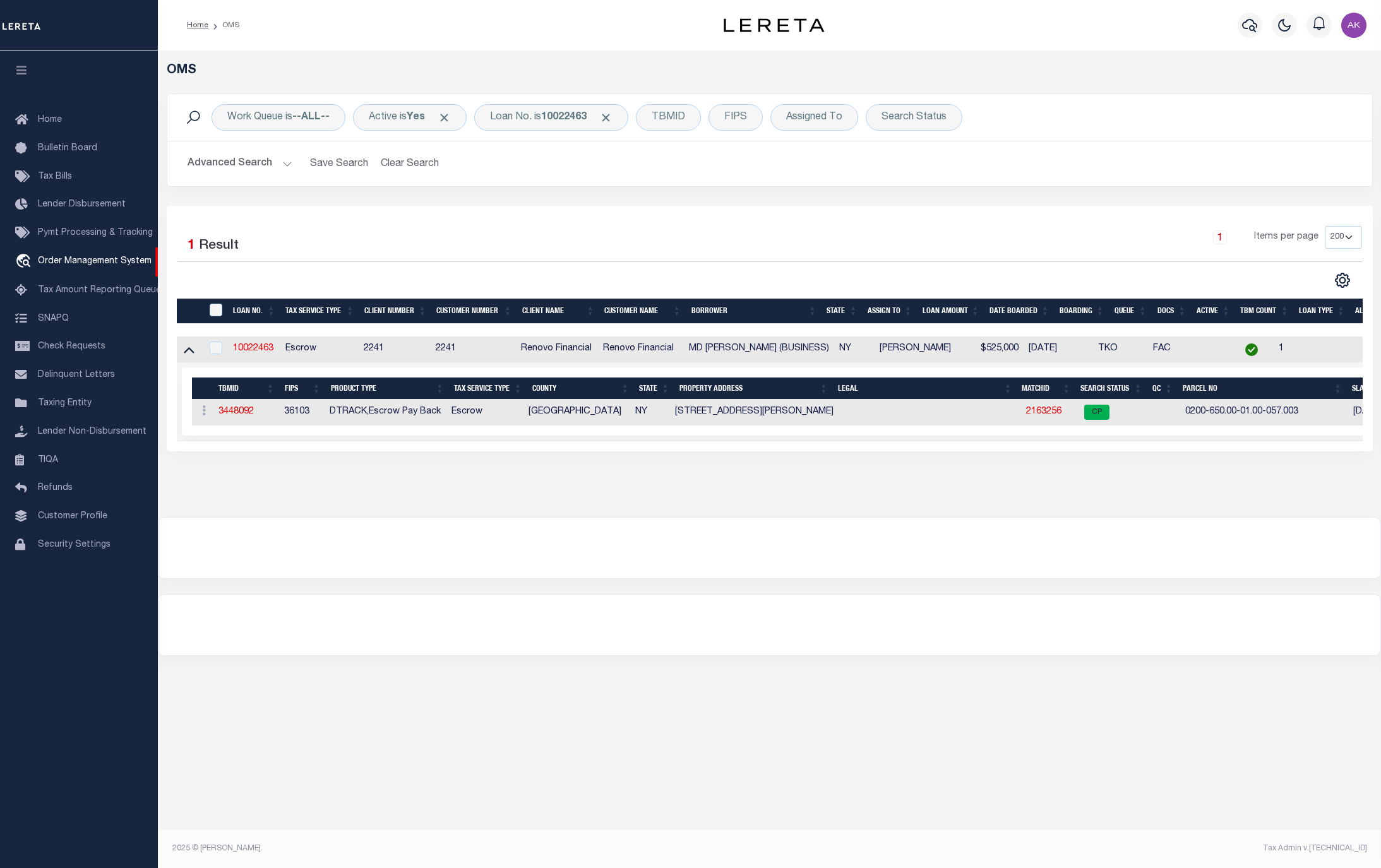
click at [1315, 474] on div "OMS Work Queue is --ALL-- Active is Yes Loan No. is 10022463 TBMID FIPS Assigne…" at bounding box center [769, 270] width 1215 height 416
click at [1038, 413] on link "2163256" at bounding box center [1044, 411] width 36 height 9
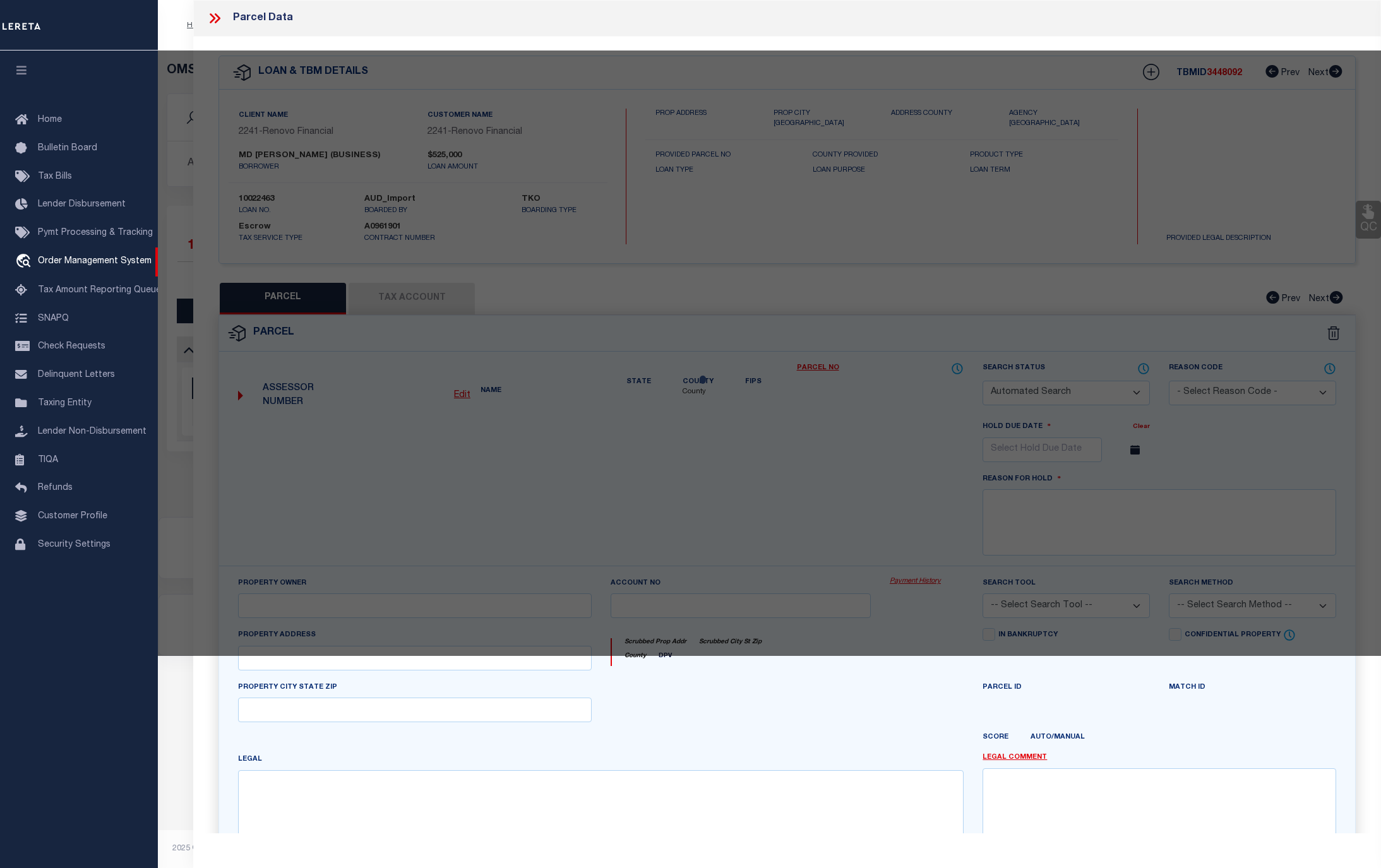
checkbox input "false"
select select "CP"
type input "ZAKIR REZA"
select select "AGW"
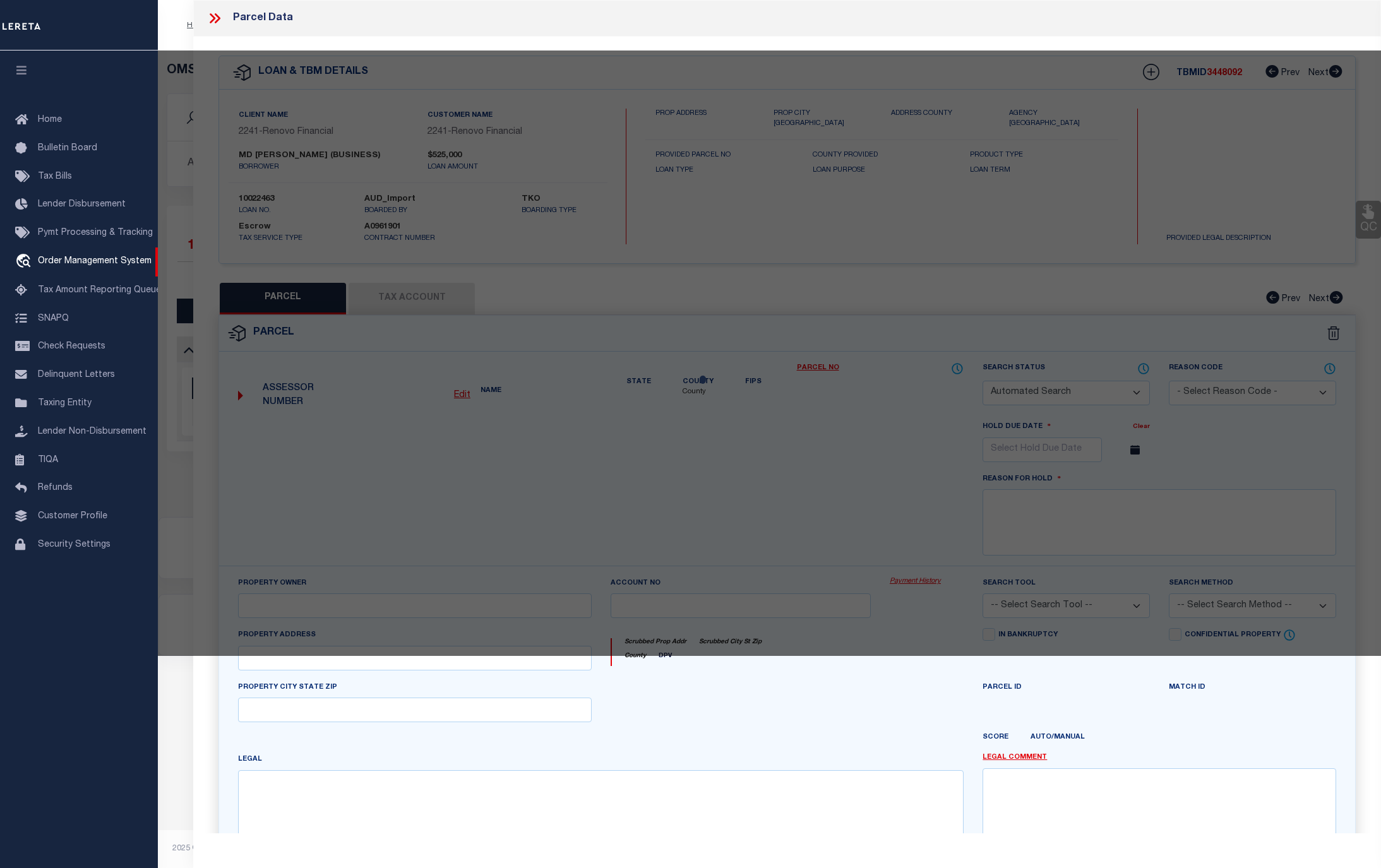
select select "ADD"
type input "184 Coates Avenue North"
type input "LAKE RONKONKOMA, NY 11779"
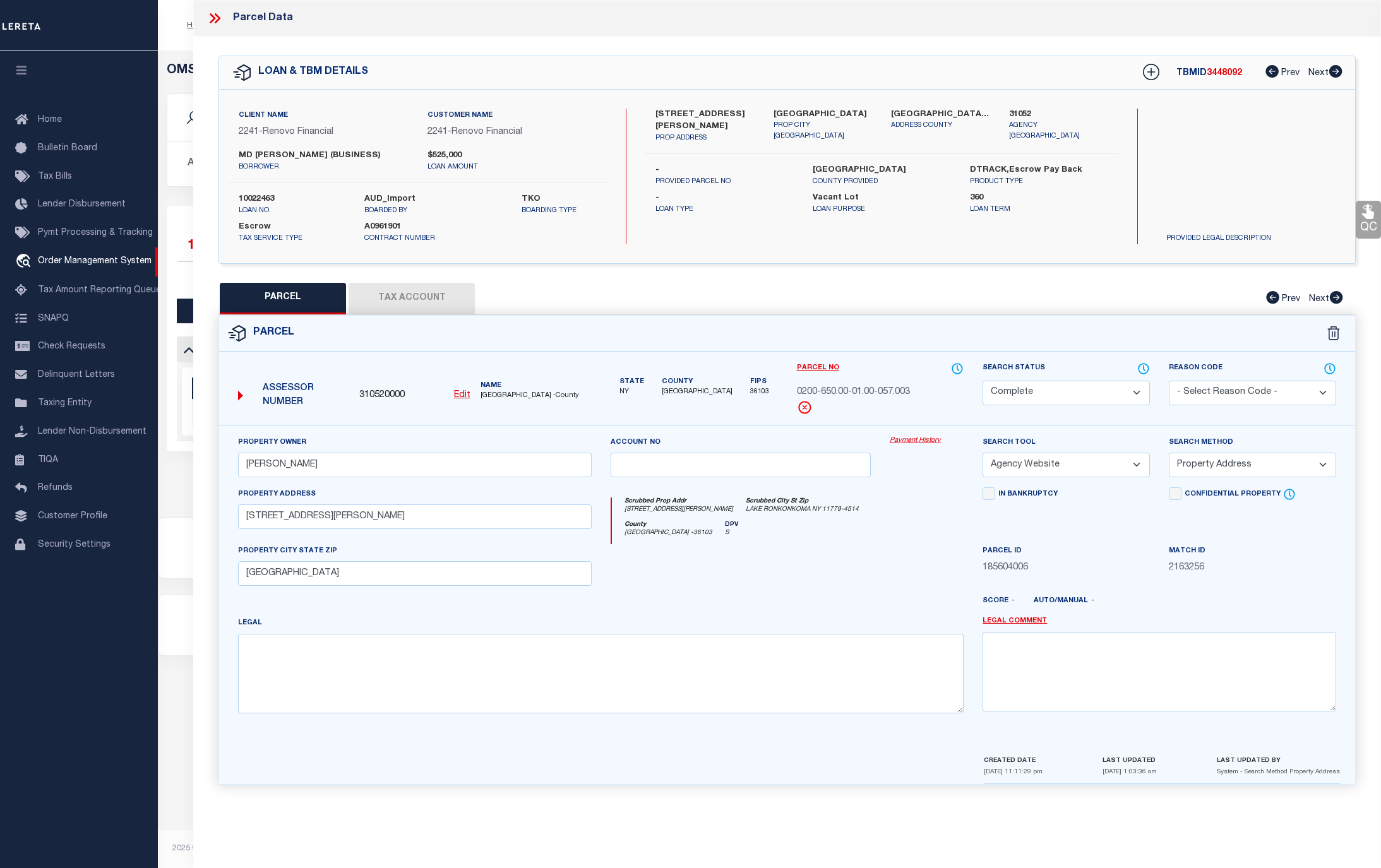
click at [922, 434] on div "Property Owner ZAKIR REZA Account no Payment History Search Tool -- Select Sear…" at bounding box center [786, 589] width 1136 height 329
click at [922, 439] on link "Payment History" at bounding box center [926, 441] width 74 height 10
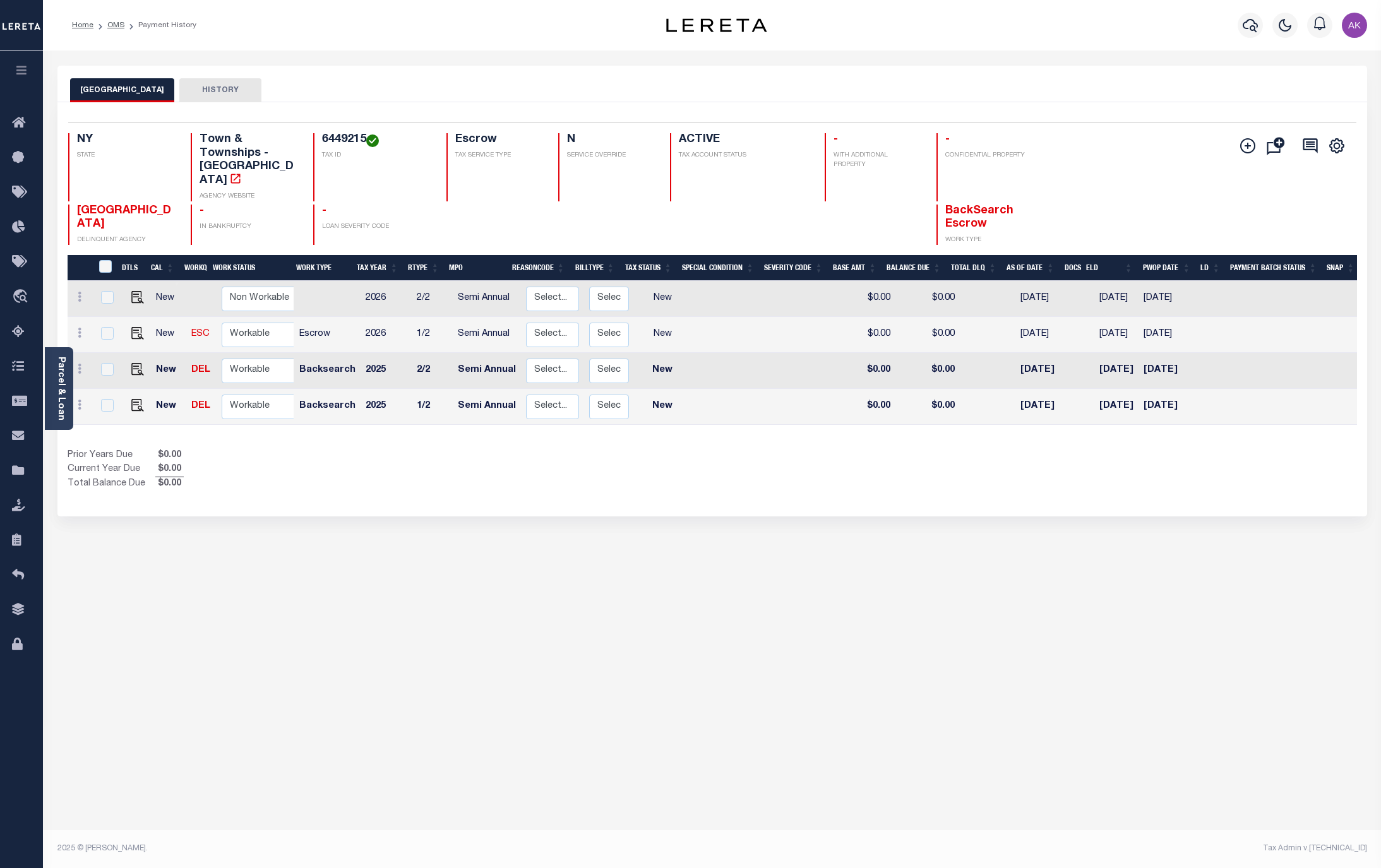
click at [486, 17] on div "Home OMS Payment History" at bounding box center [335, 25] width 546 height 26
click at [587, 25] on div "Home OMS Payment History" at bounding box center [335, 25] width 546 height 26
click at [116, 27] on link "OMS" at bounding box center [116, 25] width 17 height 8
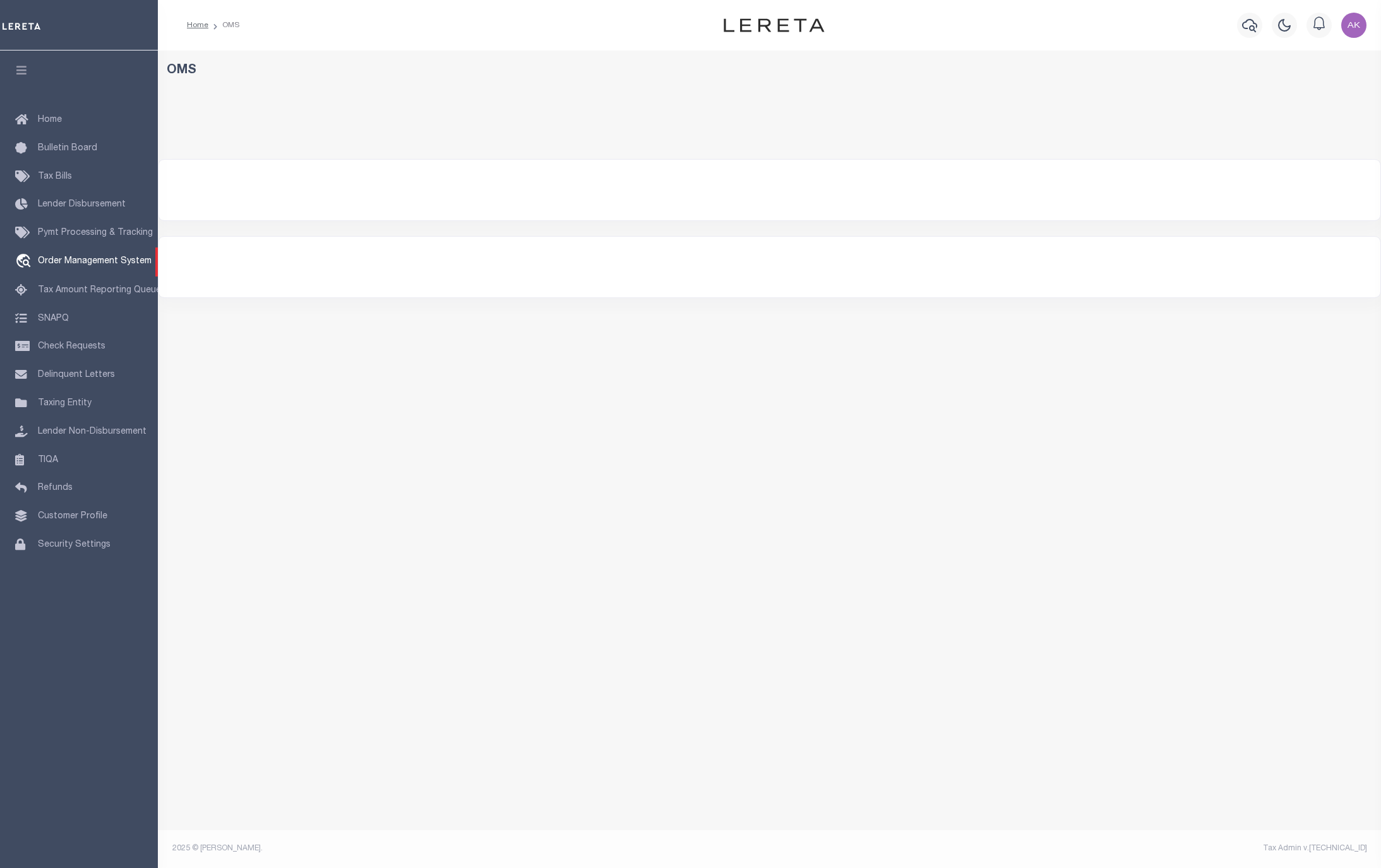
select select "200"
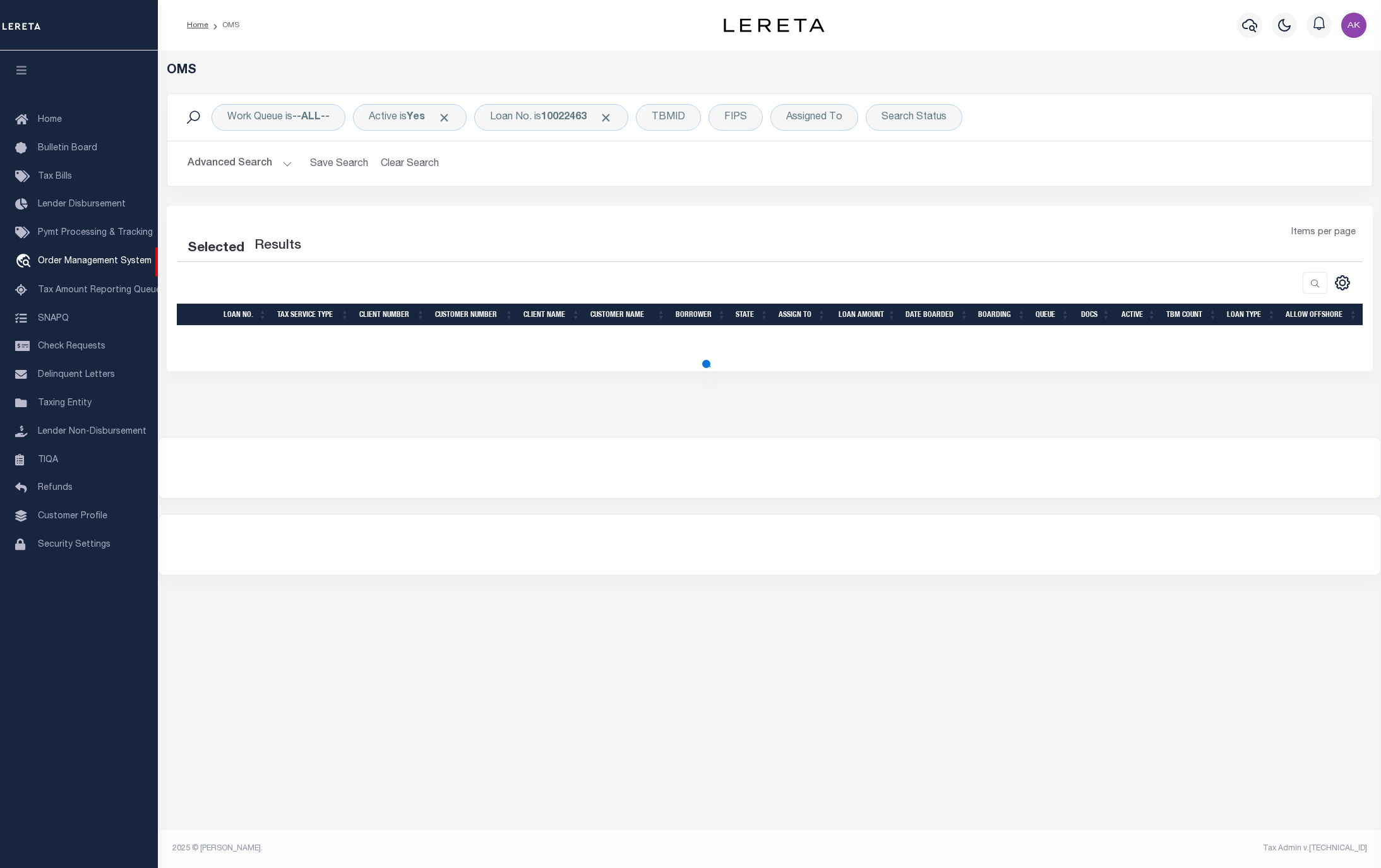
select select "200"
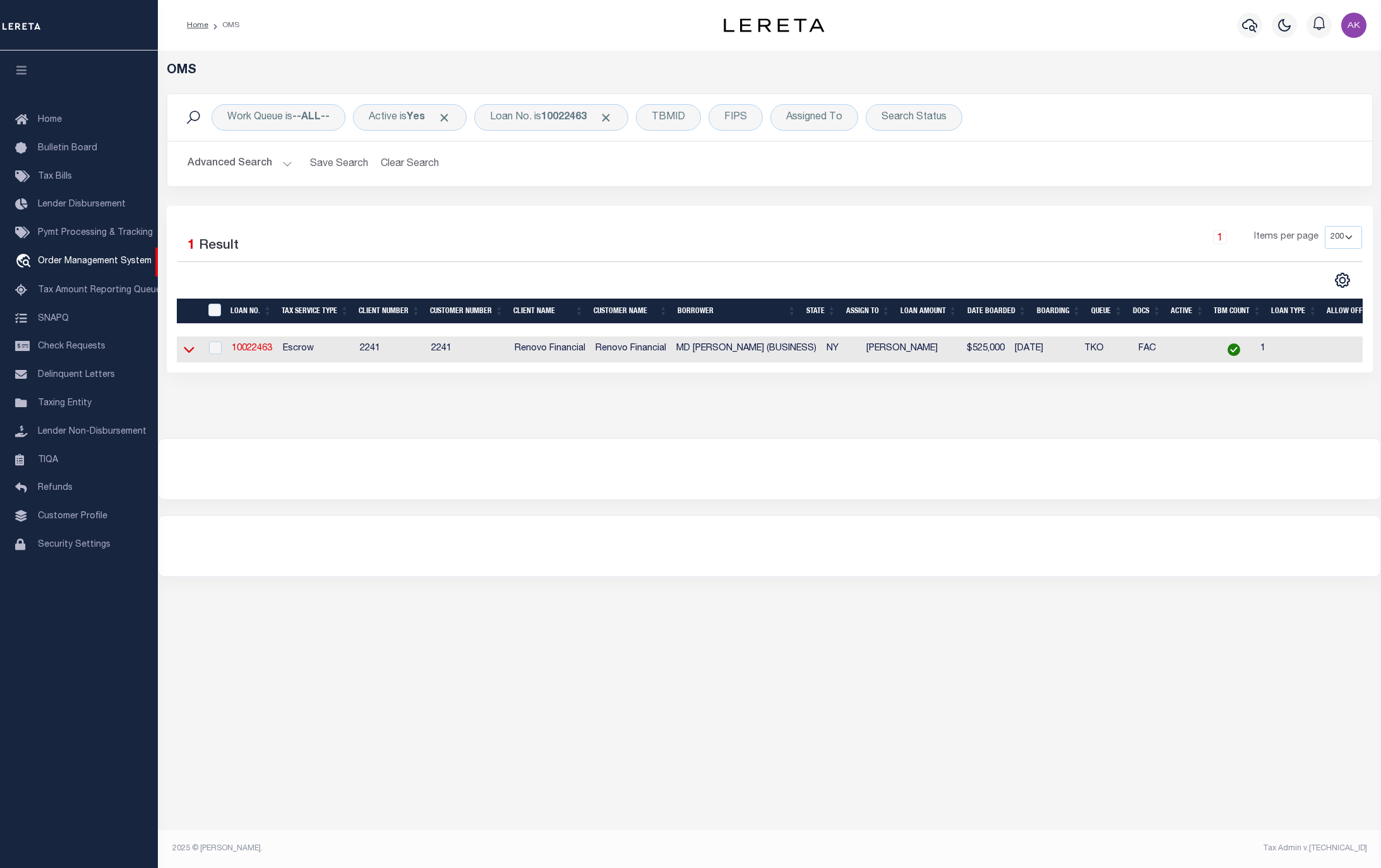
click at [187, 353] on icon at bounding box center [189, 349] width 10 height 13
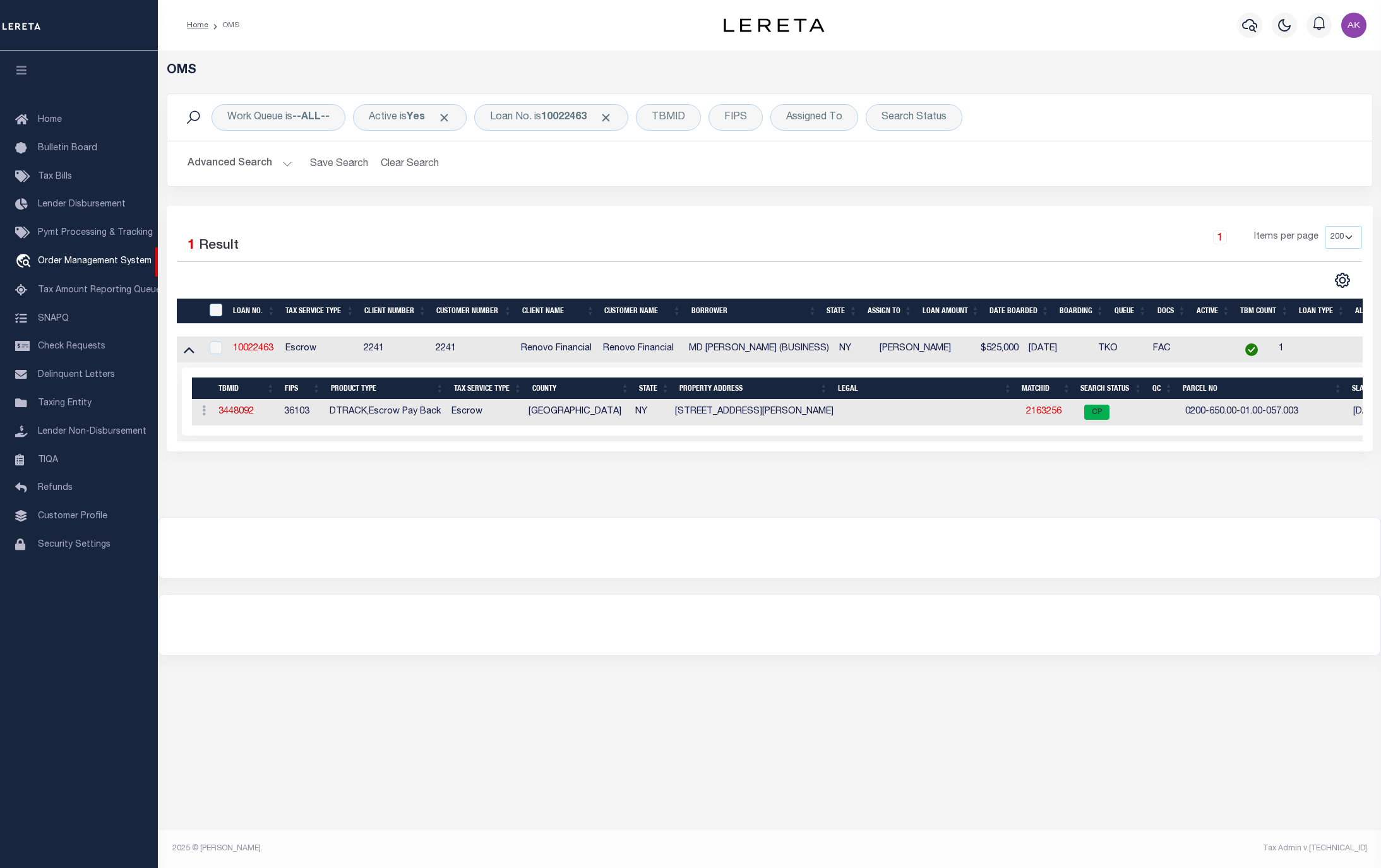
click at [1329, 479] on div "OMS Work Queue is --ALL-- Active is Yes Loan No. is 10022463 TBMID FIPS Assigne…" at bounding box center [769, 270] width 1215 height 416
click at [612, 116] on span "Click to Remove" at bounding box center [605, 117] width 13 height 13
click at [523, 116] on div "Loan No." at bounding box center [511, 117] width 73 height 26
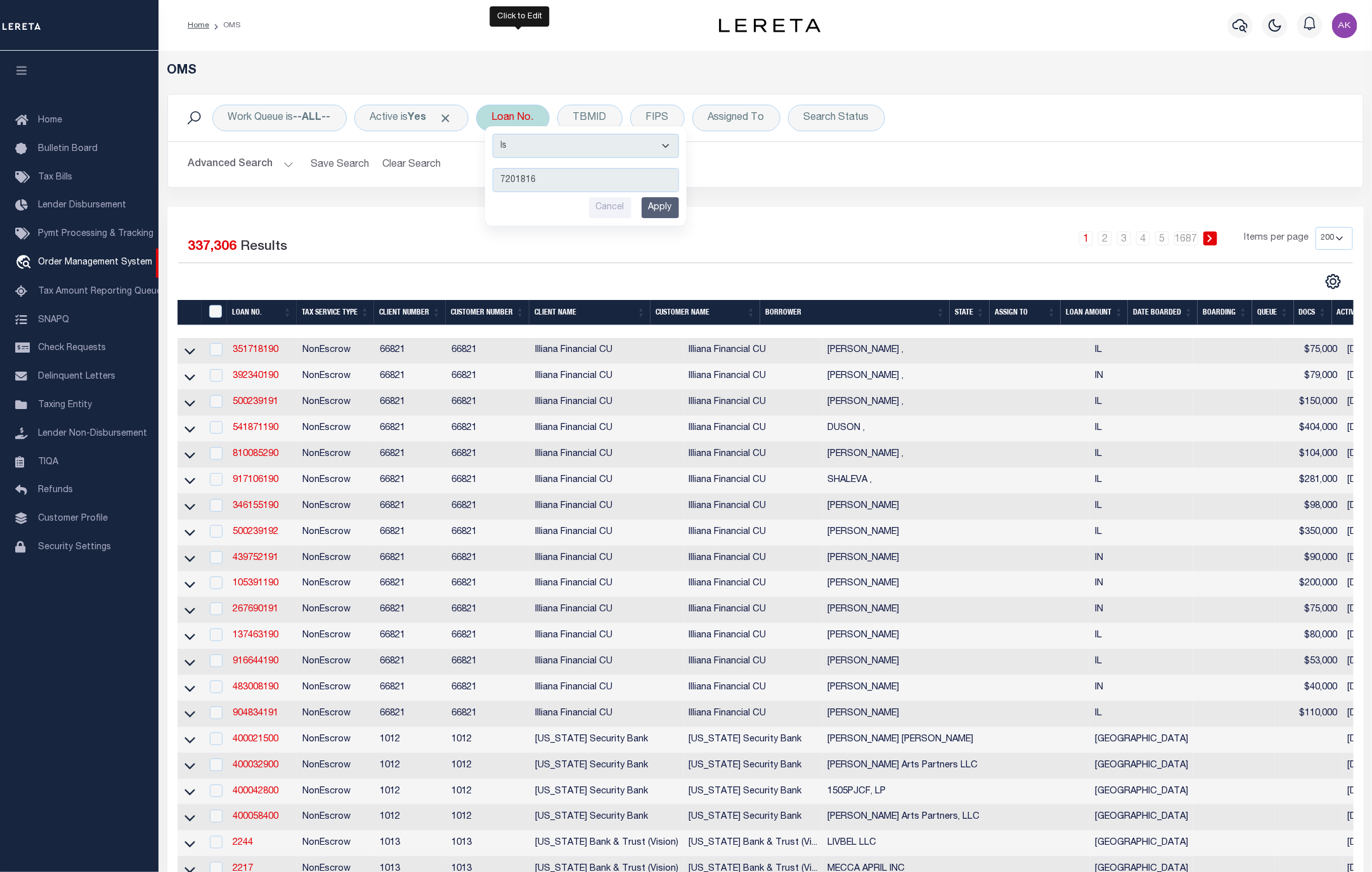
type input "72018164"
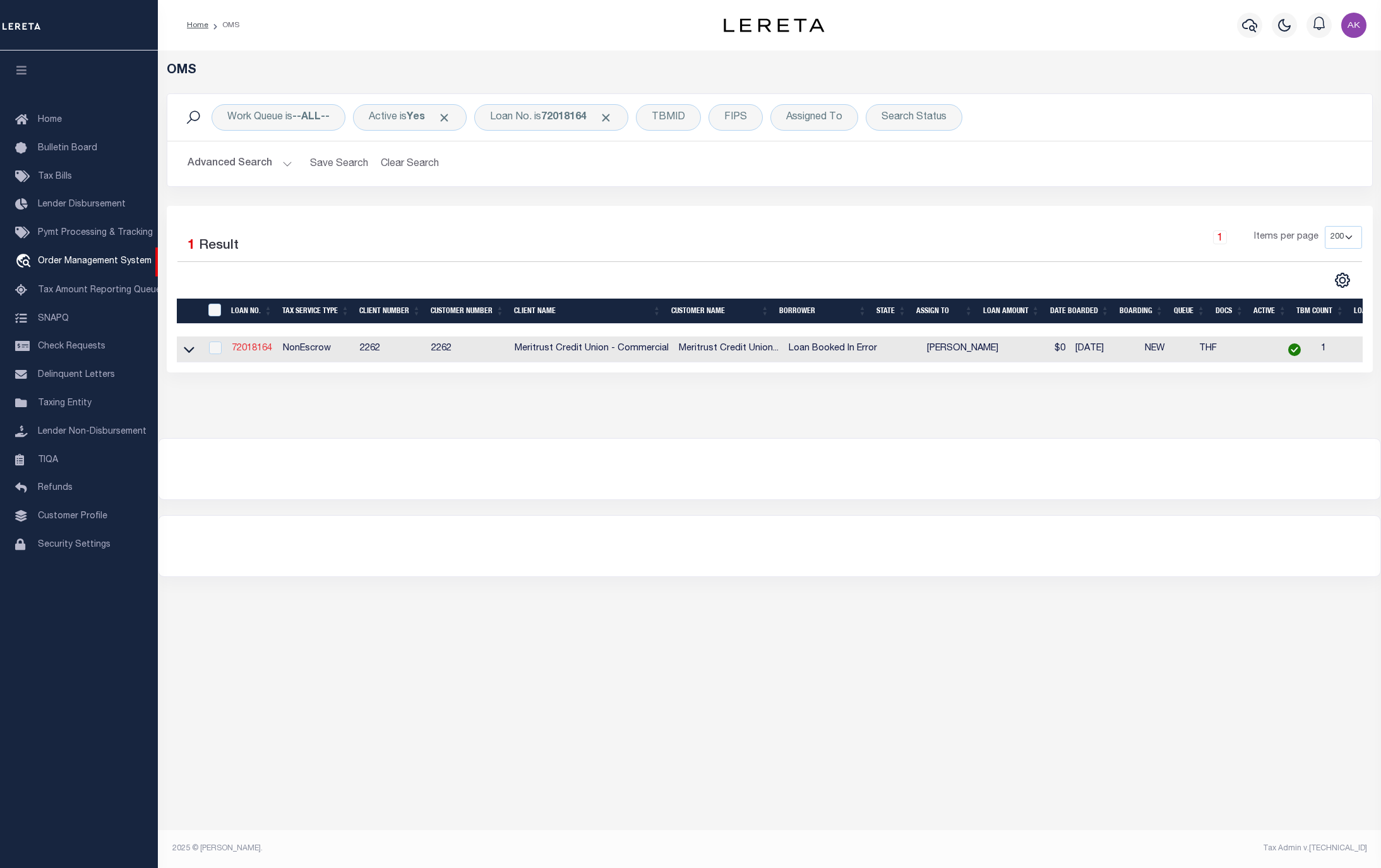
click at [248, 350] on link "72018164" at bounding box center [252, 349] width 40 height 9
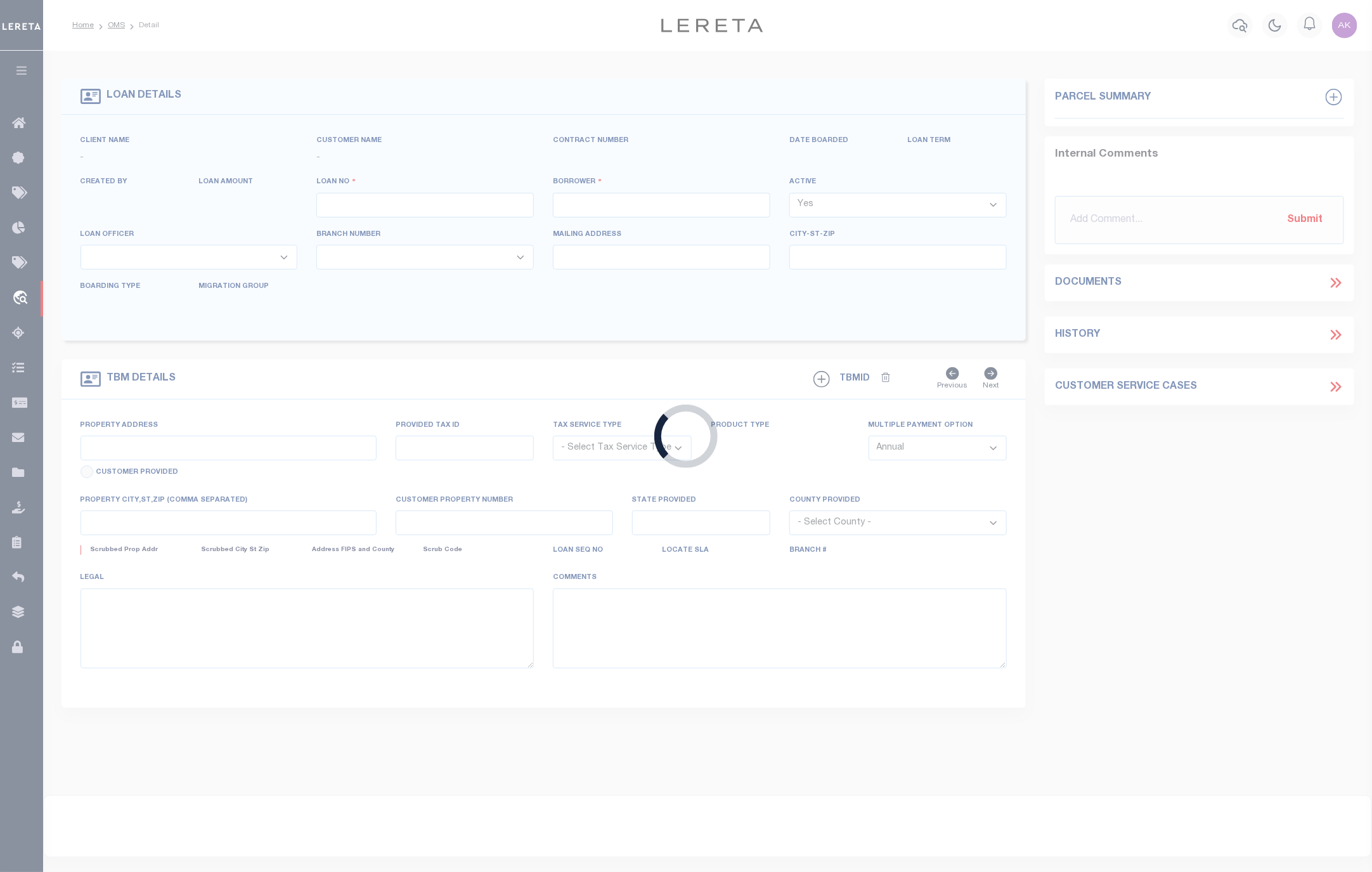
type input "72018164"
type input "Loan Booked In Error"
select select
type input "[STREET_ADDRESS]"
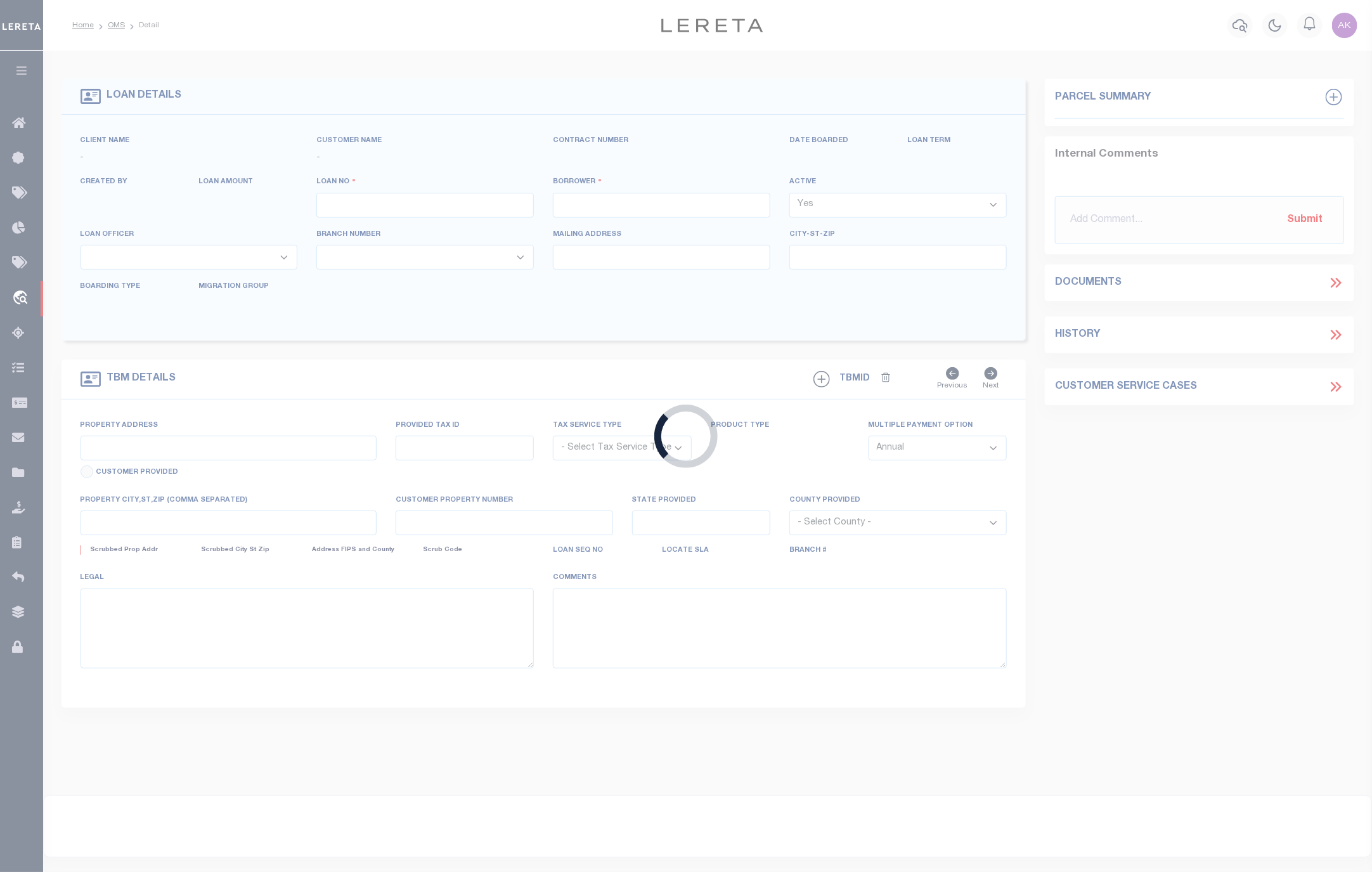
type input "[GEOGRAPHIC_DATA]"
select select "400"
select select "NonEscrow"
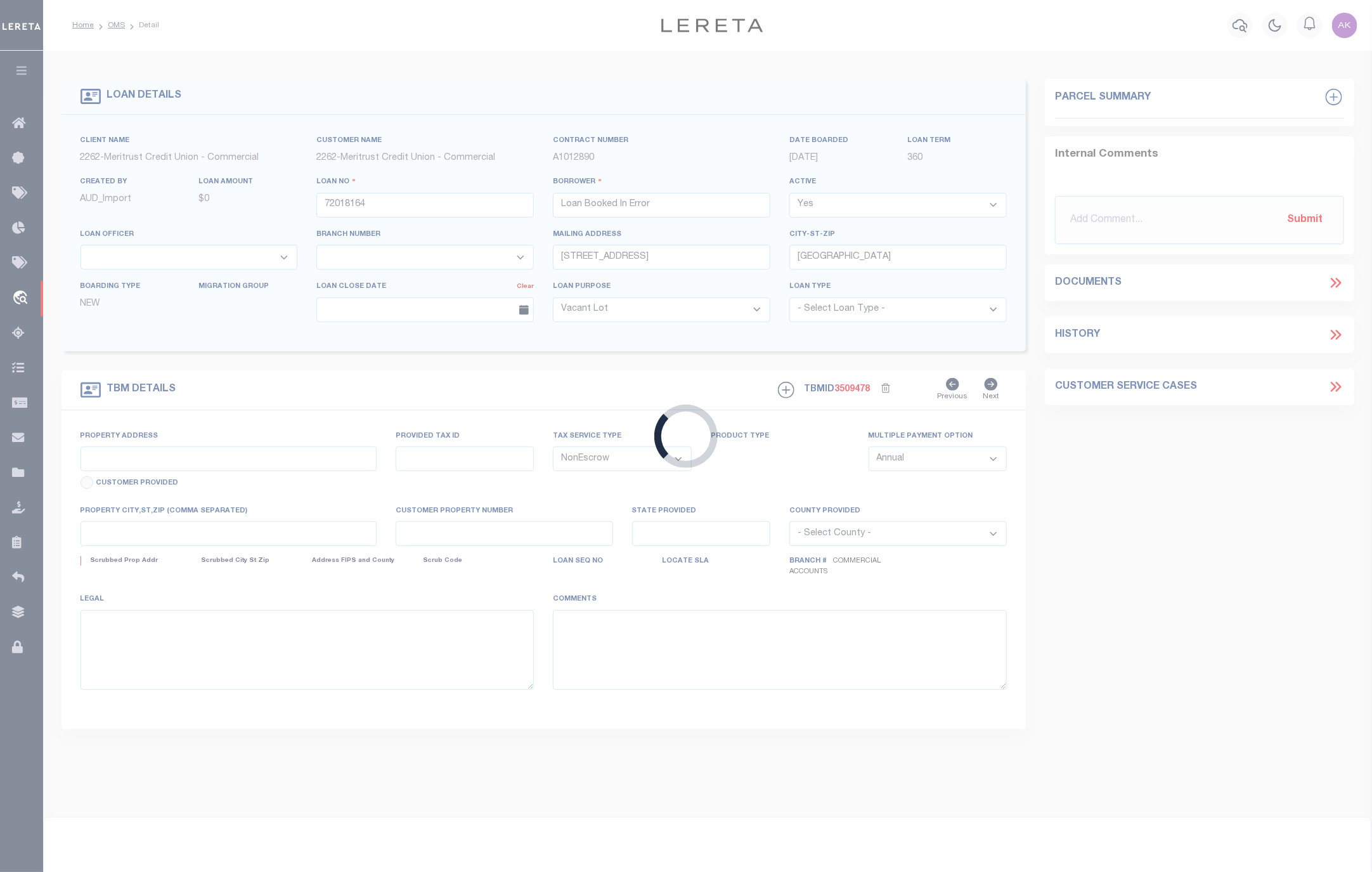
type input "888888888"
select select
type input ","
select select "8027"
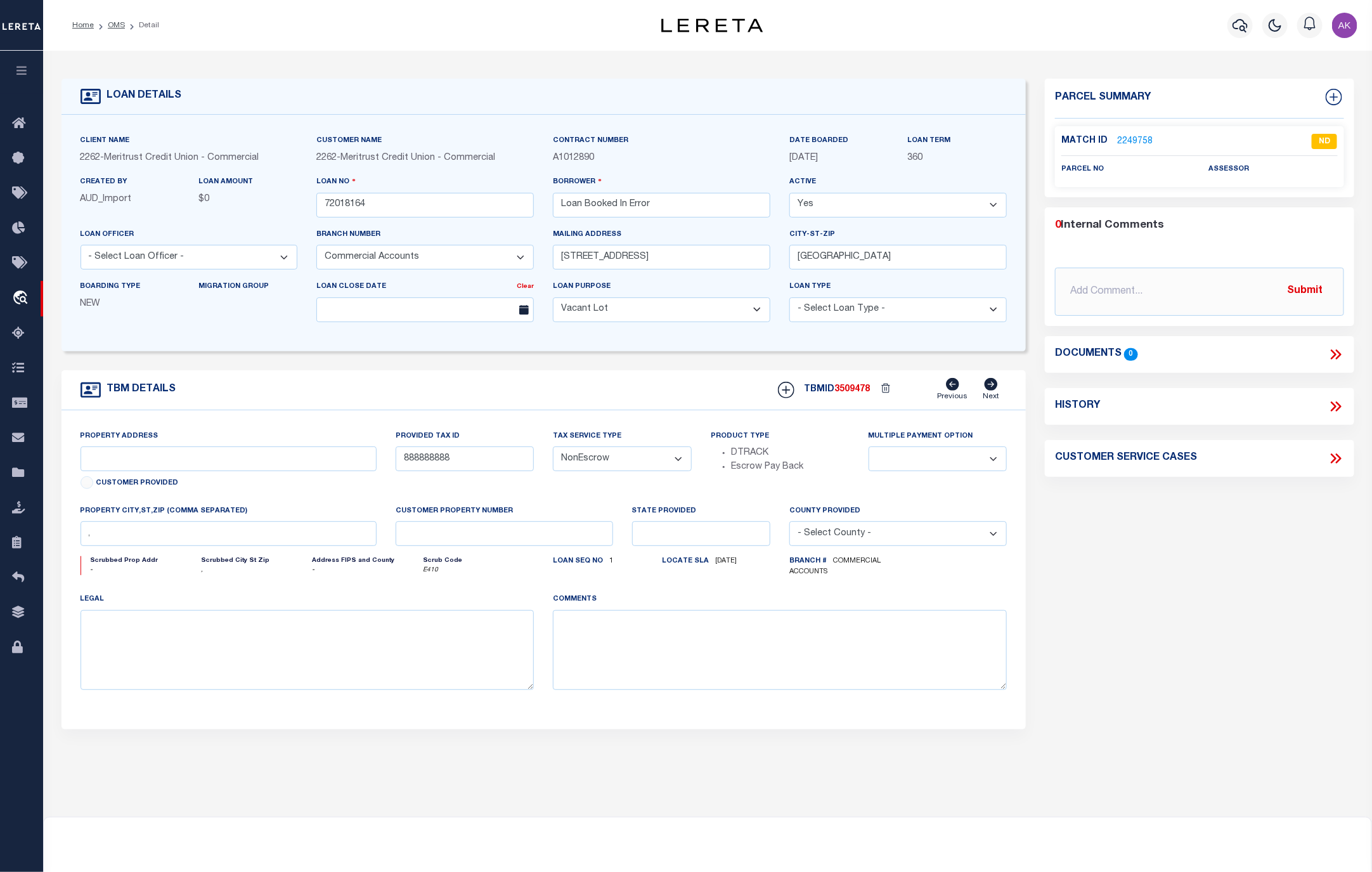
click at [994, 206] on select "Yes No" at bounding box center [898, 205] width 217 height 25
click at [798, 194] on select "Yes No" at bounding box center [898, 205] width 217 height 25
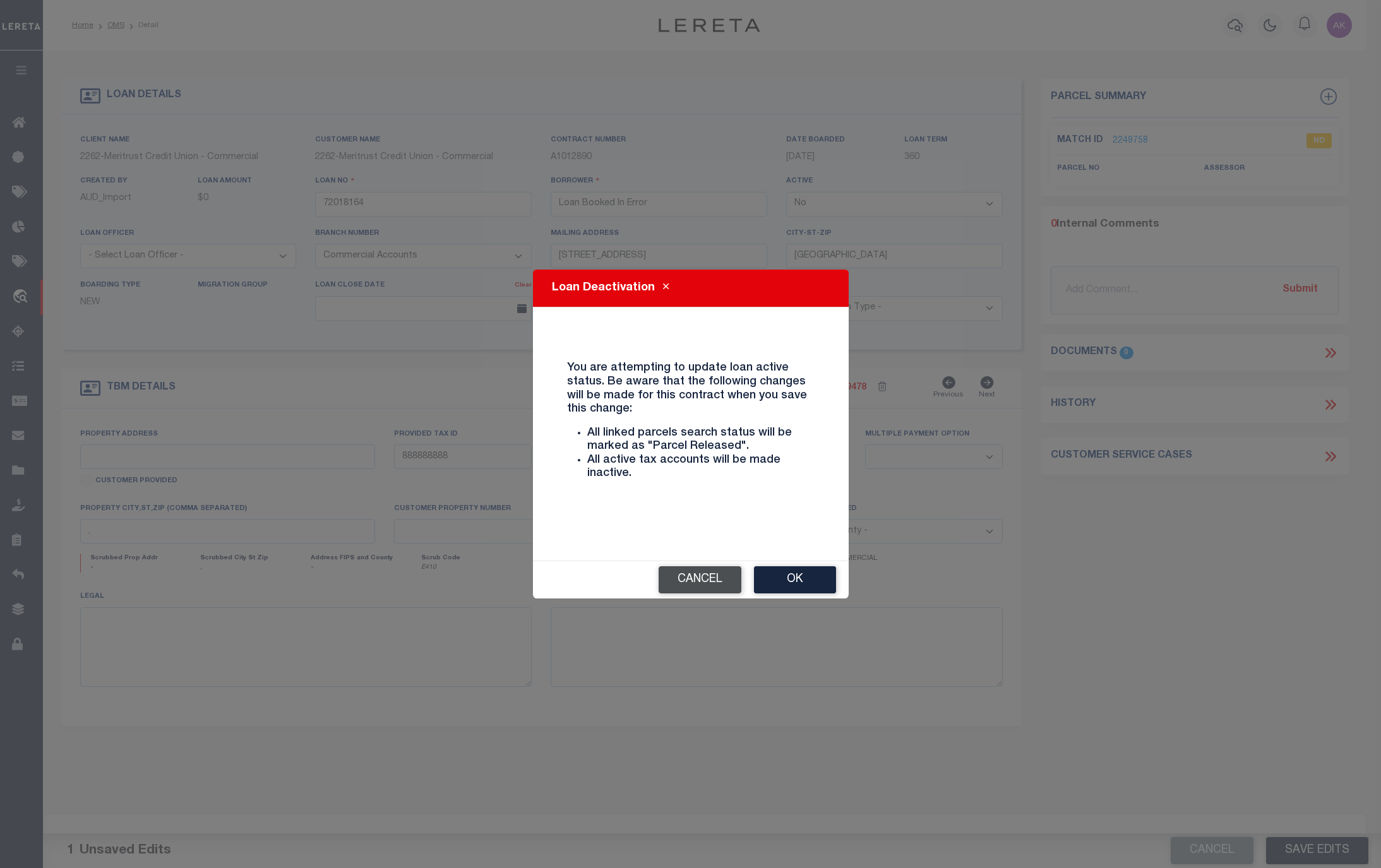
click at [705, 578] on button "Cancel" at bounding box center [699, 580] width 83 height 27
select select "True"
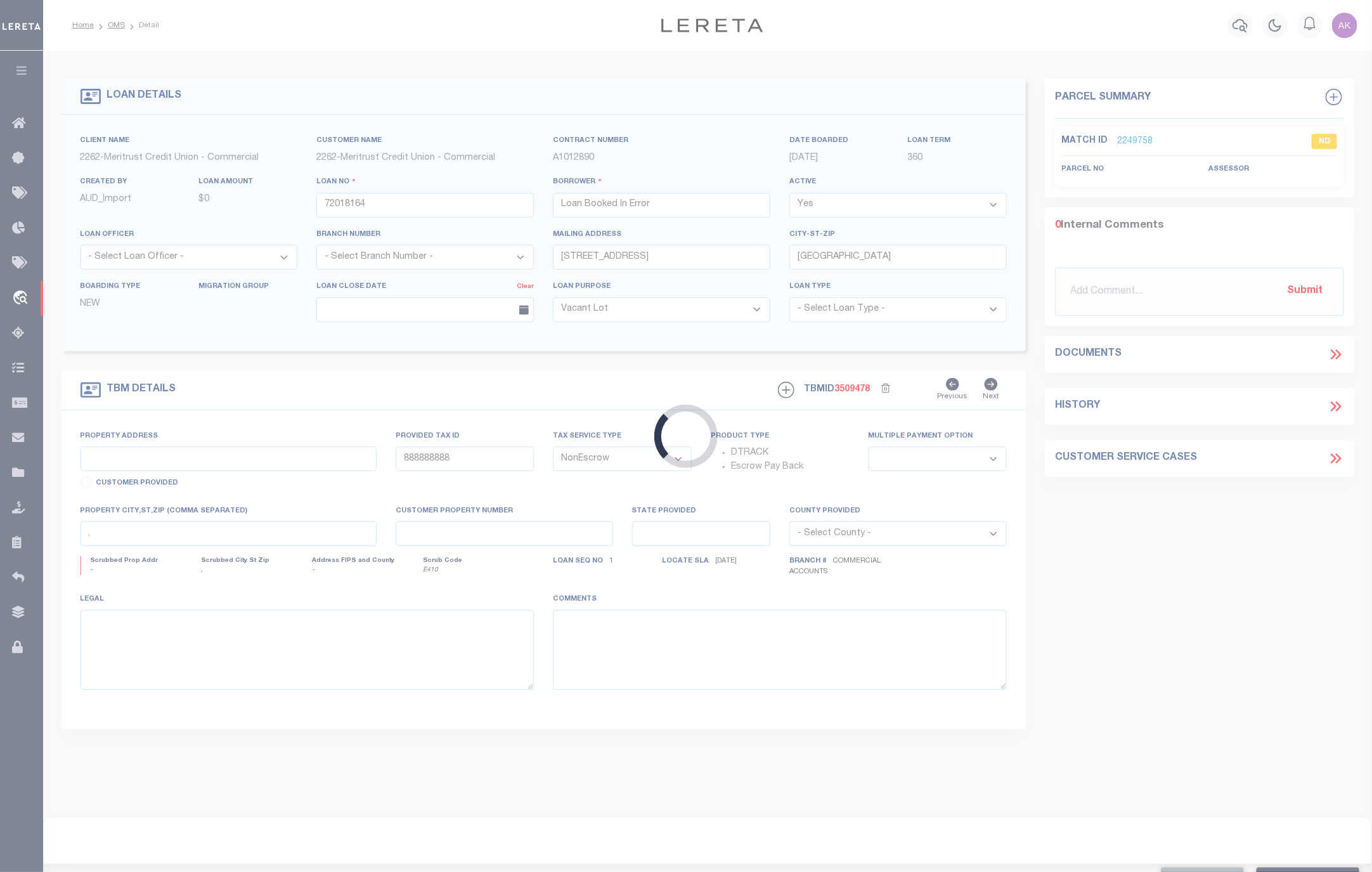
select select "8027"
select select
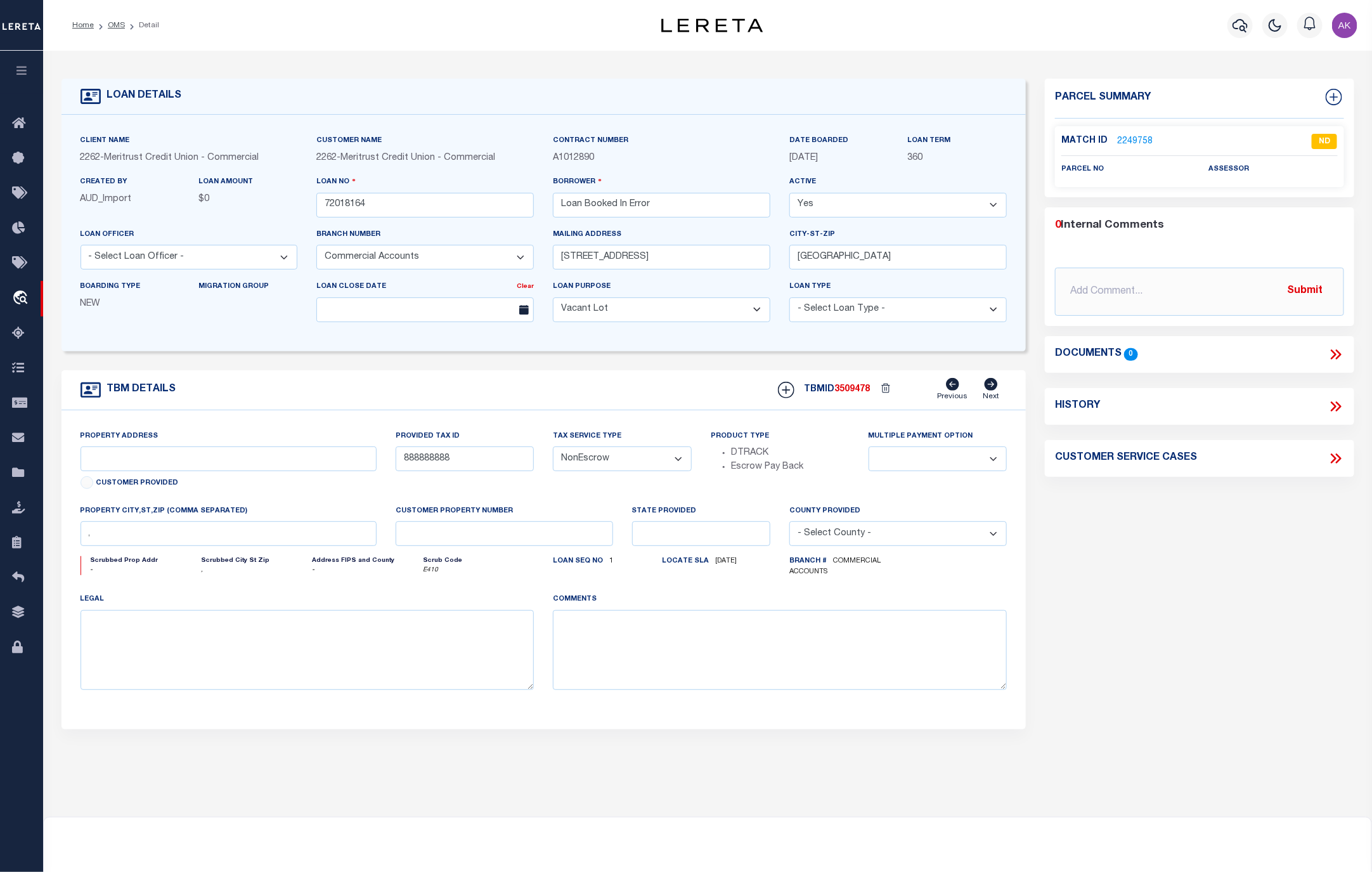
click at [1222, 709] on div "Parcel Summary Match ID 2249758 0" at bounding box center [1200, 429] width 327 height 700
